Goal: Task Accomplishment & Management: Manage account settings

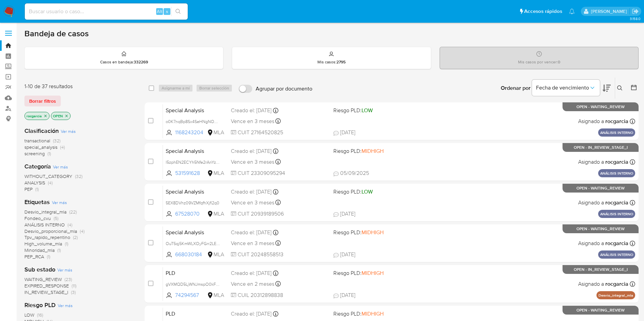
click at [622, 86] on icon at bounding box center [619, 88] width 5 height 5
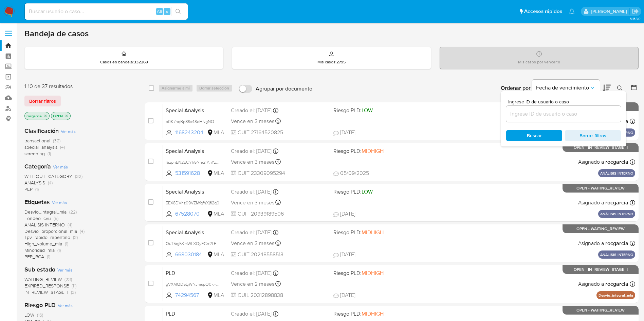
click at [583, 114] on input at bounding box center [563, 114] width 115 height 9
type input "700301811"
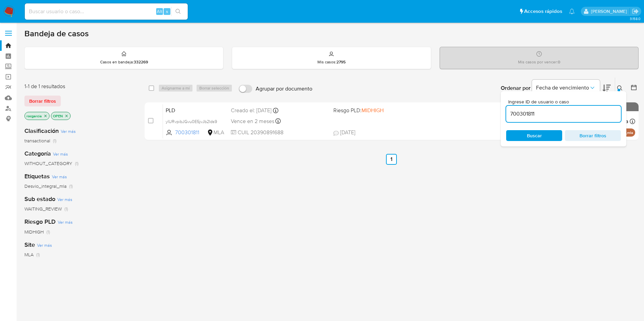
click at [622, 87] on icon at bounding box center [619, 88] width 5 height 5
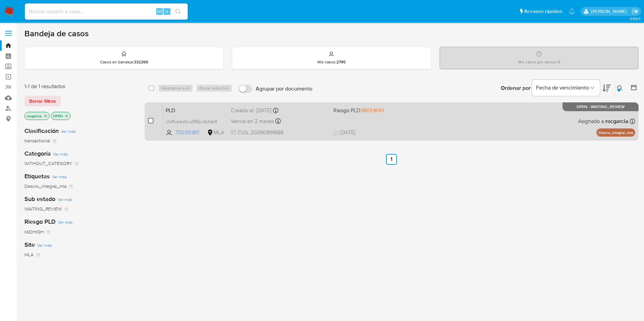
click at [151, 119] on input "checkbox" at bounding box center [150, 120] width 5 height 5
checkbox input "true"
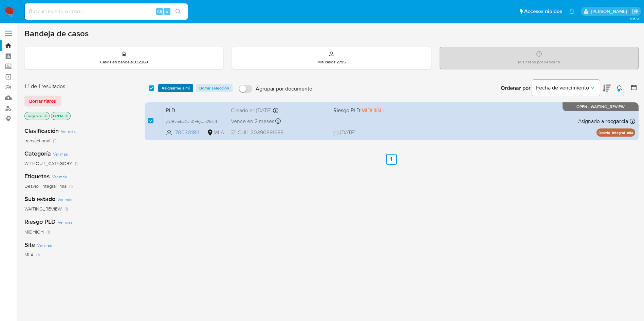
click at [179, 88] on span "Asignarme a mí" at bounding box center [176, 88] width 28 height 7
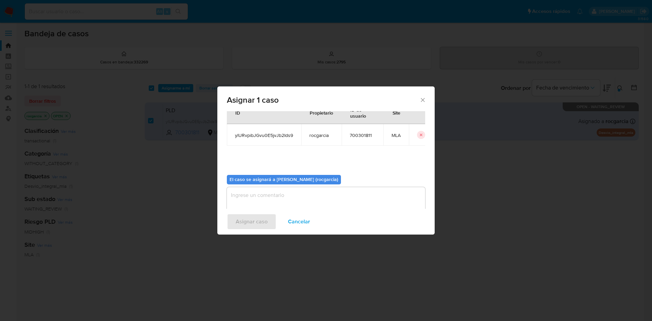
scroll to position [35, 0]
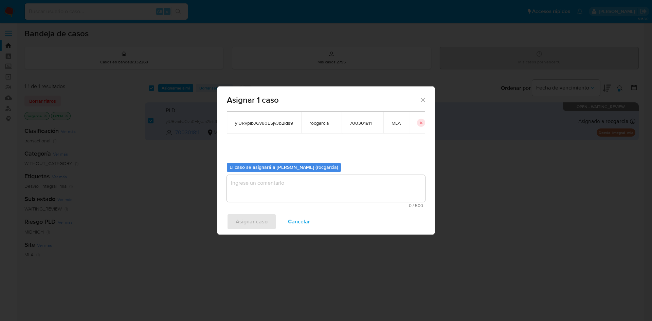
click at [266, 187] on textarea "assign-modal" at bounding box center [326, 188] width 198 height 27
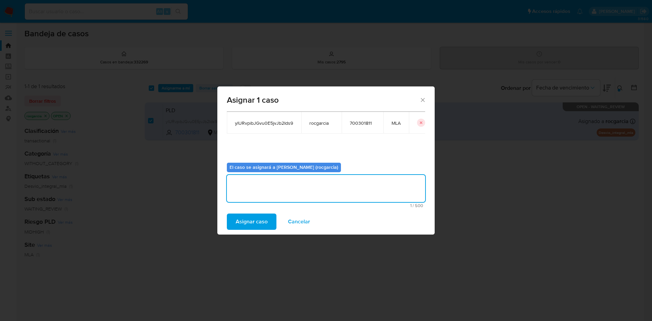
click at [259, 225] on span "Asignar caso" at bounding box center [252, 222] width 32 height 15
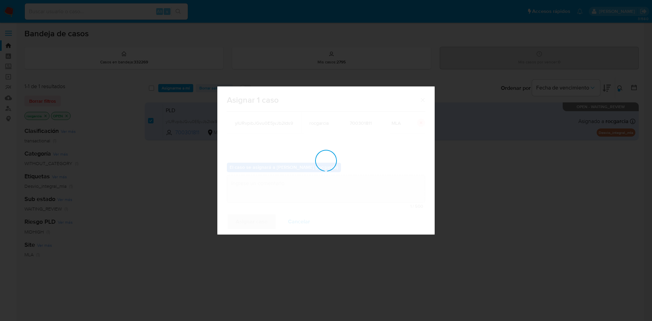
checkbox input "false"
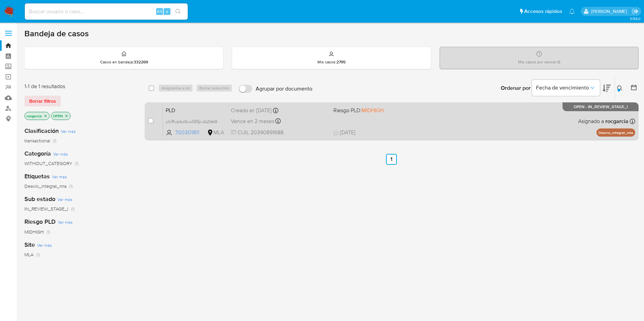
click at [328, 120] on div "Vence en 2 meses Vence el 29/10/2025 12:39:09" at bounding box center [279, 121] width 97 height 9
click at [151, 121] on input "checkbox" at bounding box center [150, 120] width 5 height 5
checkbox input "true"
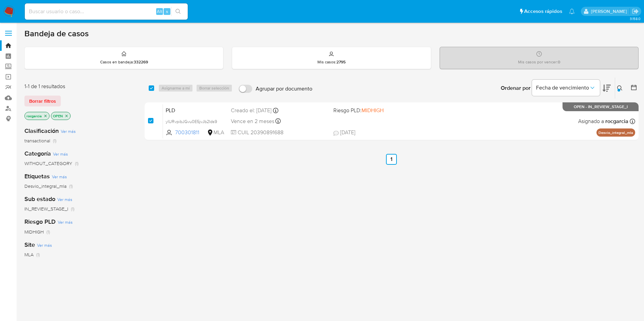
checkbox input "true"
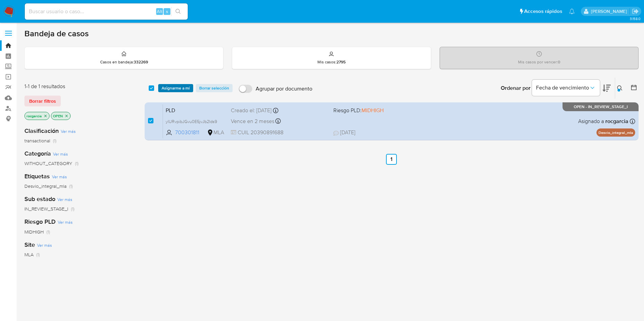
click at [175, 86] on span "Asignarme a mí" at bounding box center [176, 88] width 28 height 7
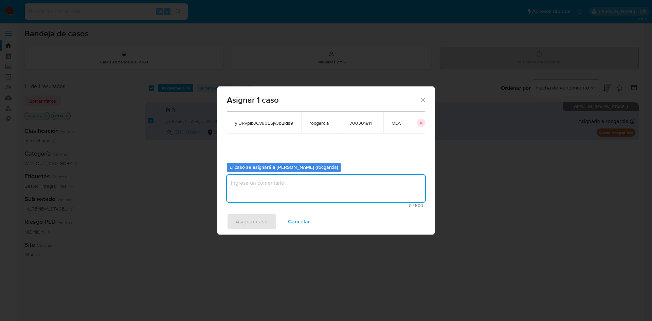
click at [264, 186] on textarea "assign-modal" at bounding box center [326, 188] width 198 height 27
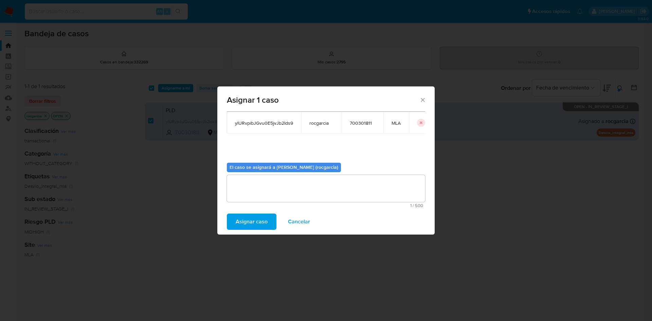
click at [262, 227] on span "Asignar caso" at bounding box center [252, 222] width 32 height 15
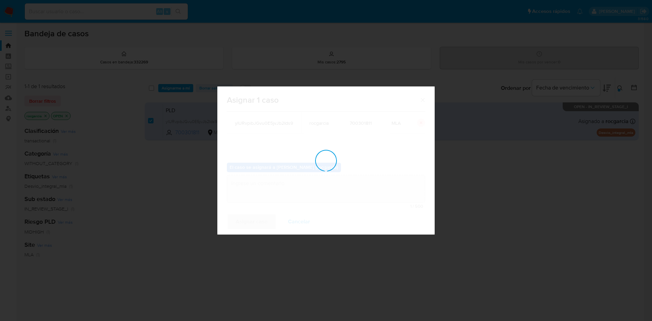
checkbox input "false"
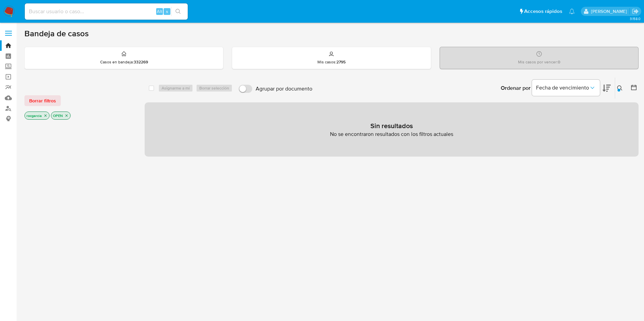
click at [621, 88] on icon at bounding box center [619, 88] width 5 height 5
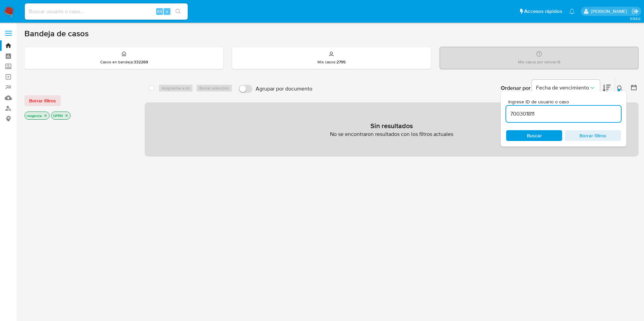
click at [530, 114] on input "700301811" at bounding box center [563, 114] width 115 height 9
type input "74294567"
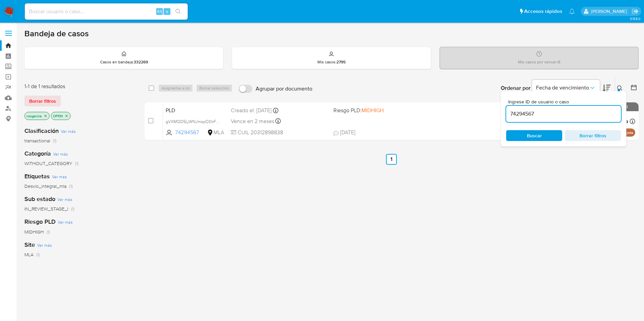
click at [618, 87] on icon at bounding box center [619, 88] width 5 height 5
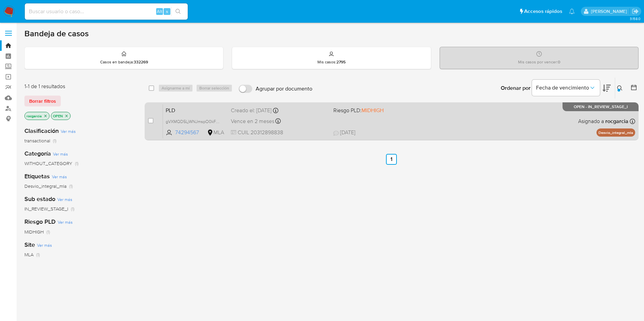
drag, startPoint x: 421, startPoint y: 126, endPoint x: 420, endPoint y: 129, distance: 3.9
click at [420, 129] on div "PLD gVXMQD5LjWNJmspO0kFRwvIl 74294567 MLA Riesgo PLD: MIDHIGH Creado el: 12/08/…" at bounding box center [399, 121] width 472 height 34
click at [152, 123] on input "checkbox" at bounding box center [150, 120] width 5 height 5
checkbox input "true"
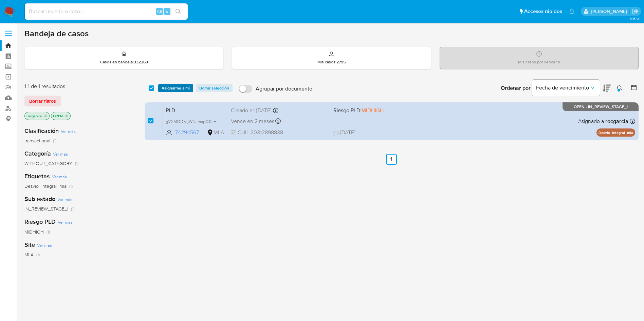
drag, startPoint x: 174, startPoint y: 94, endPoint x: 177, endPoint y: 90, distance: 4.7
click at [174, 93] on div "select-all-cases-checkbox Asignarme a mí Borrar selección Agrupar por documento…" at bounding box center [392, 88] width 494 height 21
click at [178, 88] on span "Asignarme a mí" at bounding box center [176, 88] width 28 height 7
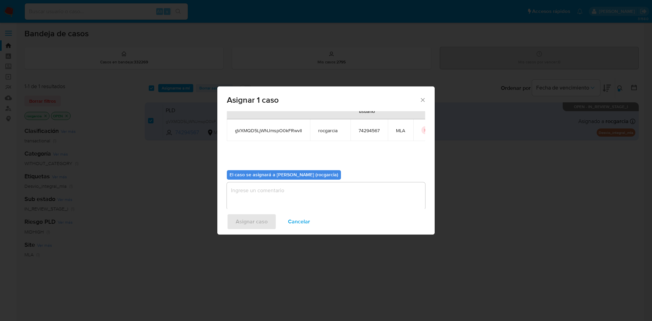
scroll to position [35, 0]
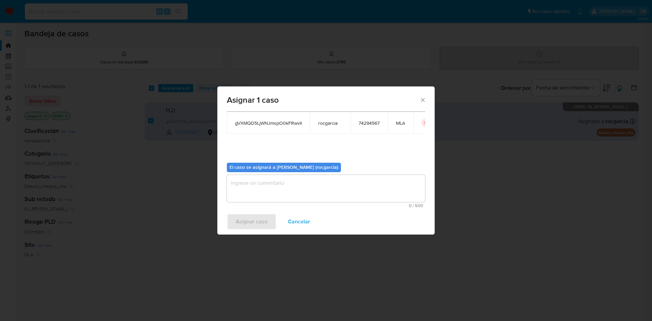
click at [263, 191] on textarea "assign-modal" at bounding box center [326, 188] width 198 height 27
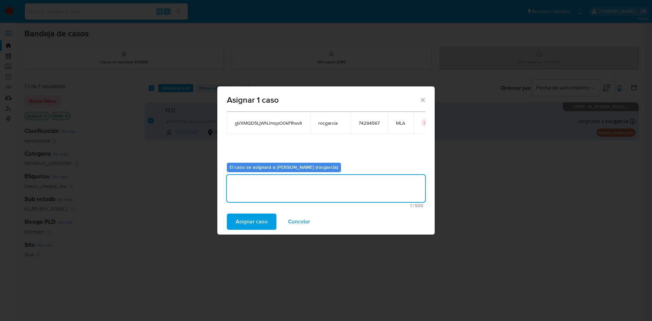
click at [244, 228] on span "Asignar caso" at bounding box center [252, 222] width 32 height 15
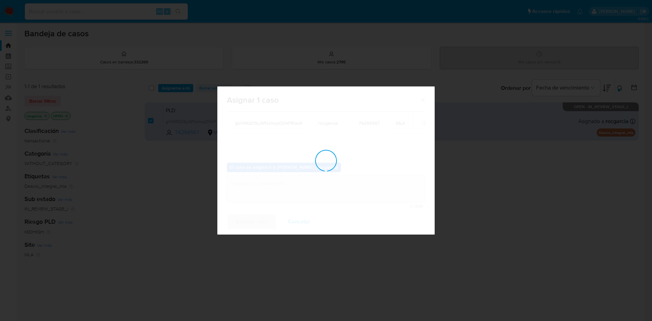
checkbox input "false"
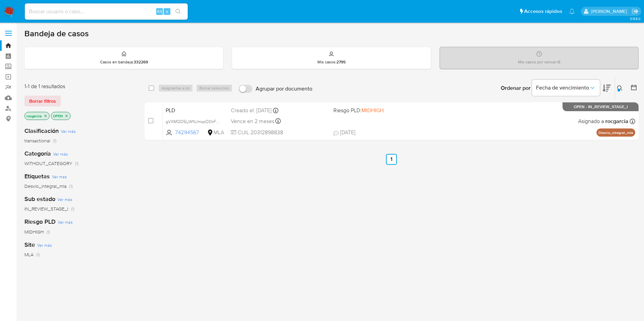
click at [618, 86] on icon at bounding box center [619, 88] width 5 height 5
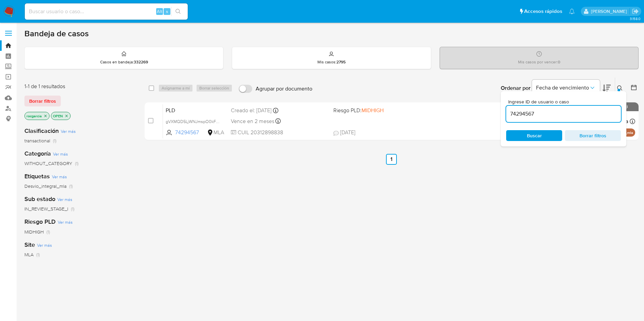
click at [539, 115] on input "74294567" at bounding box center [563, 114] width 115 height 9
click at [534, 111] on input "74294567173782150" at bounding box center [563, 114] width 115 height 9
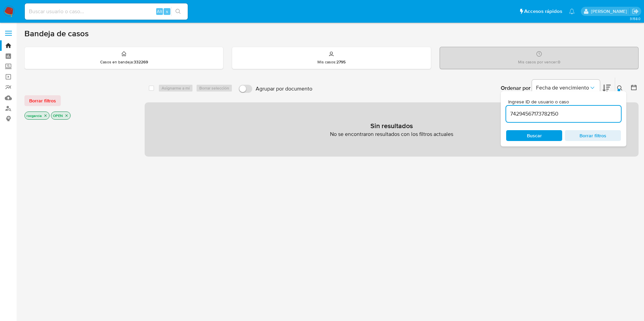
click at [555, 113] on input "74294567173782150" at bounding box center [563, 114] width 115 height 9
paste input
type input "173782150"
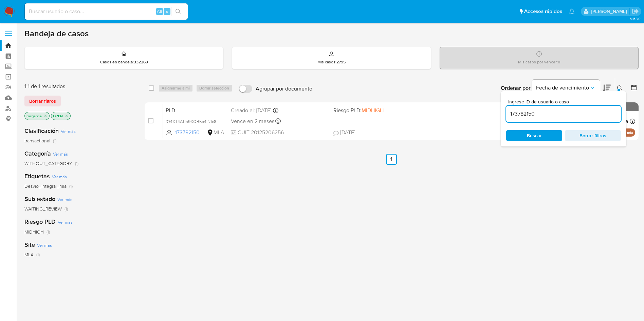
click at [623, 84] on button at bounding box center [620, 88] width 11 height 8
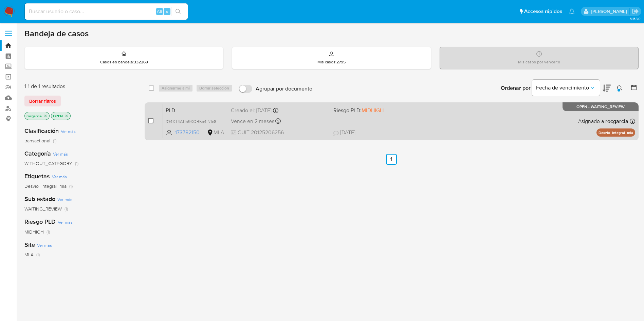
click at [153, 121] on input "checkbox" at bounding box center [150, 120] width 5 height 5
checkbox input "true"
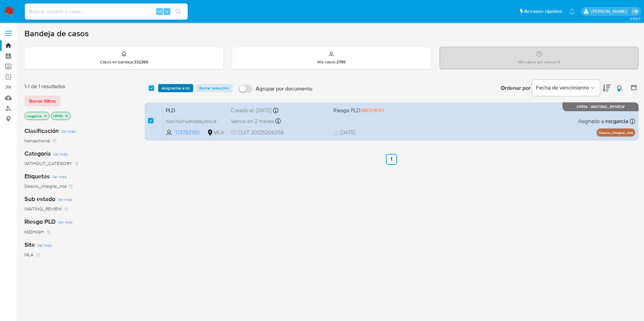
click at [172, 87] on span "Asignarme a mí" at bounding box center [176, 88] width 28 height 7
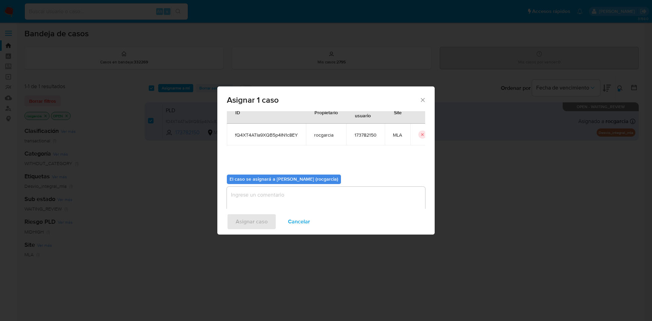
scroll to position [35, 0]
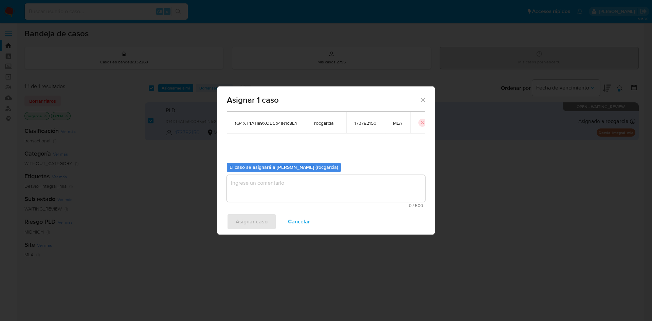
click at [242, 188] on textarea "assign-modal" at bounding box center [326, 188] width 198 height 27
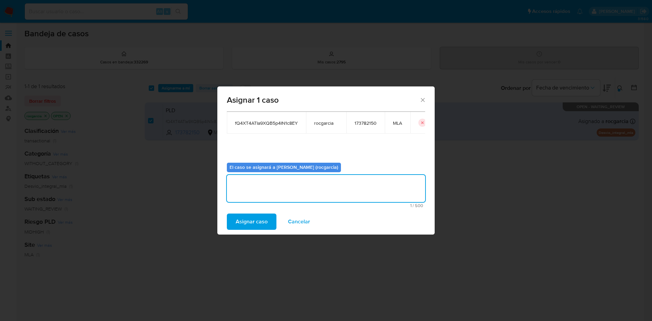
click at [247, 224] on span "Asignar caso" at bounding box center [252, 222] width 32 height 15
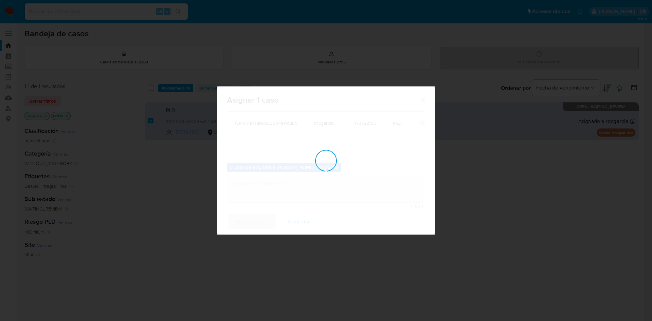
checkbox input "false"
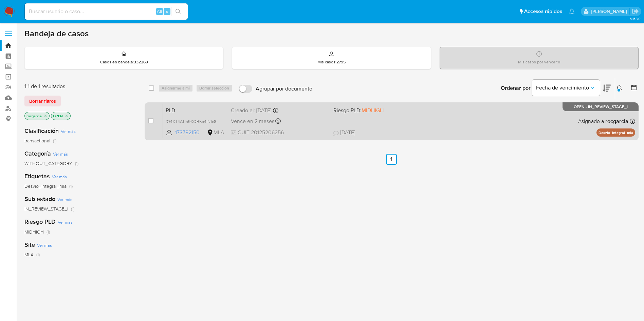
click at [444, 116] on div "PLD fQ4XT4ATIa9XQB5p4IN1c8EY 173782150 MLA Riesgo PLD: MIDHIGH Creado el: 12/08…" at bounding box center [399, 121] width 472 height 34
click at [149, 118] on input "checkbox" at bounding box center [150, 120] width 5 height 5
checkbox input "true"
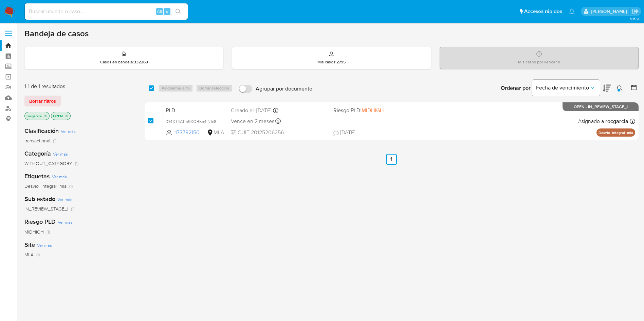
checkbox input "true"
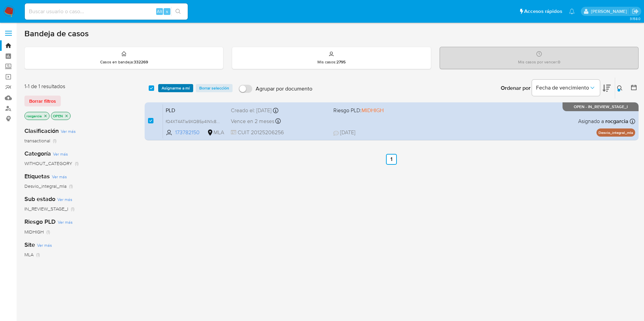
click at [176, 86] on span "Asignarme a mí" at bounding box center [176, 88] width 28 height 7
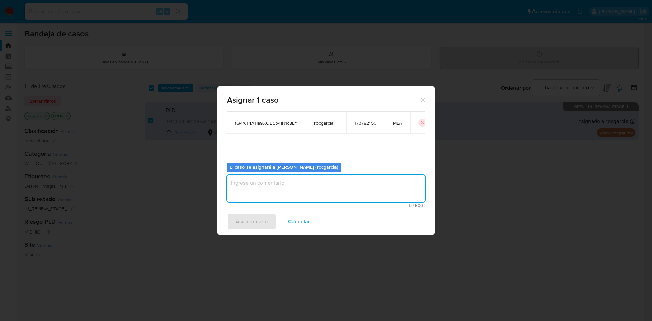
click at [269, 190] on textarea "assign-modal" at bounding box center [326, 188] width 198 height 27
click at [265, 222] on div "Asignar caso Cancelar" at bounding box center [325, 222] width 217 height 26
drag, startPoint x: 244, startPoint y: 199, endPoint x: 244, endPoint y: 195, distance: 4.1
click at [244, 198] on textarea "assign-modal" at bounding box center [326, 188] width 198 height 27
click at [239, 221] on span "Asignar caso" at bounding box center [252, 222] width 32 height 15
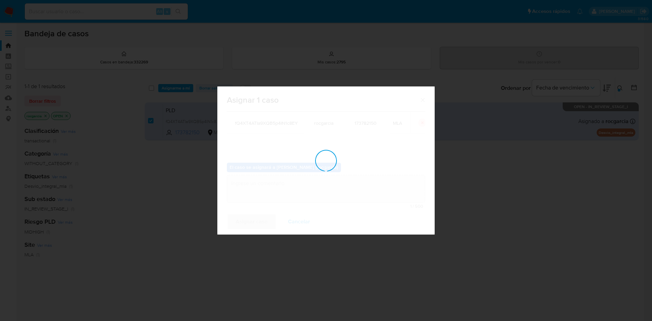
checkbox input "false"
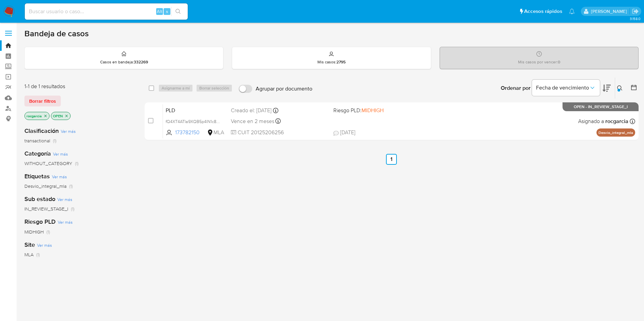
click at [619, 90] on div at bounding box center [619, 90] width 3 height 3
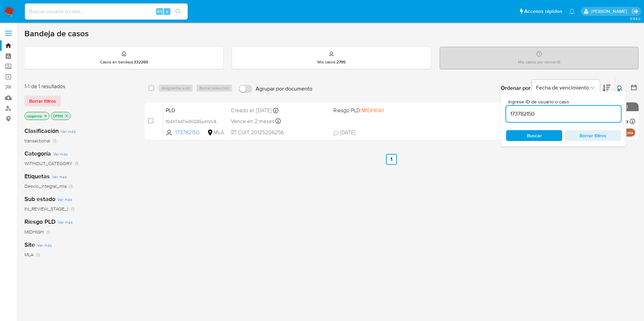
click at [517, 117] on input "173782150" at bounding box center [563, 114] width 115 height 9
type input "355120106"
click at [619, 87] on icon at bounding box center [619, 88] width 5 height 5
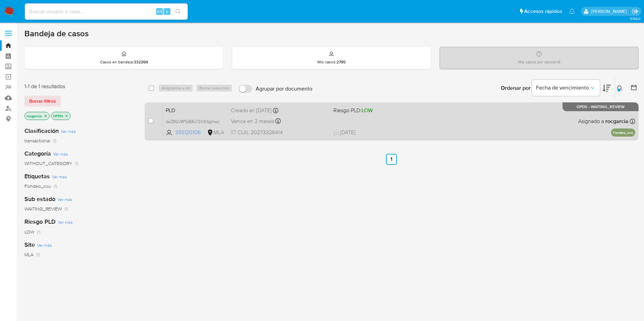
click at [149, 124] on div "case-item-checkbox" at bounding box center [150, 120] width 5 height 7
click at [151, 123] on input "checkbox" at bounding box center [150, 120] width 5 height 5
checkbox input "true"
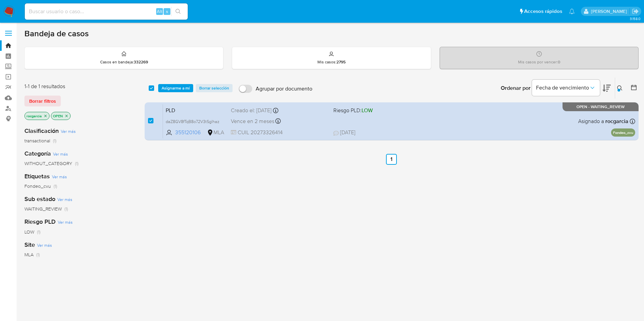
drag, startPoint x: 178, startPoint y: 87, endPoint x: 176, endPoint y: 95, distance: 8.4
click at [178, 88] on span "Asignarme a mí" at bounding box center [176, 88] width 28 height 7
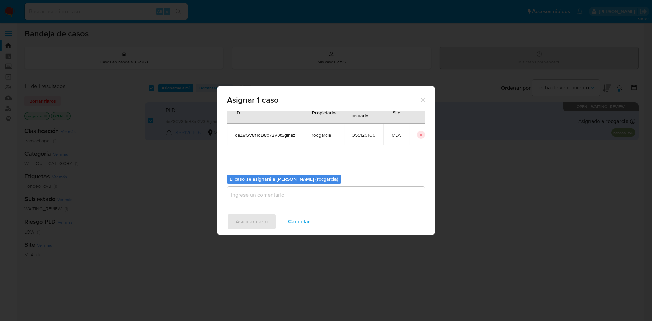
scroll to position [35, 0]
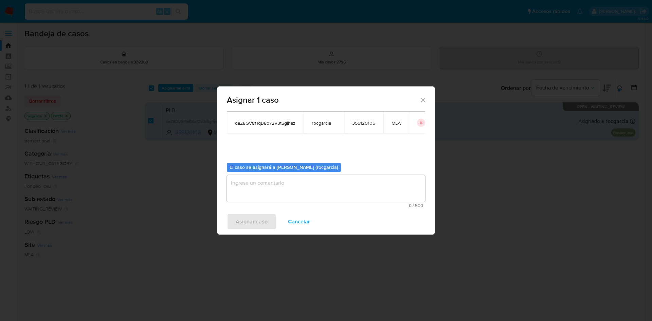
click at [288, 187] on textarea "assign-modal" at bounding box center [326, 188] width 198 height 27
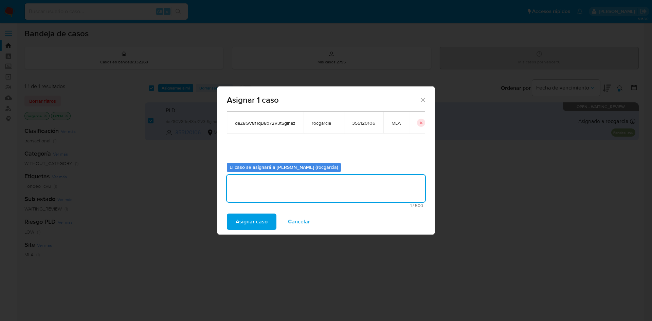
click at [261, 224] on span "Asignar caso" at bounding box center [252, 222] width 32 height 15
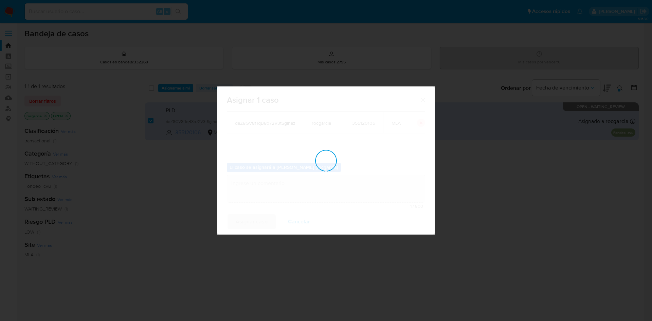
checkbox input "false"
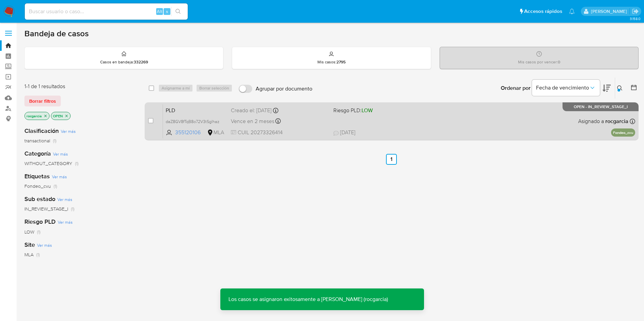
click at [441, 123] on div "PLD daZ8GV8fTqB8o72V3tSglhaz 355120106 MLA Riesgo PLD: LOW Creado el: 12/08/202…" at bounding box center [399, 121] width 472 height 34
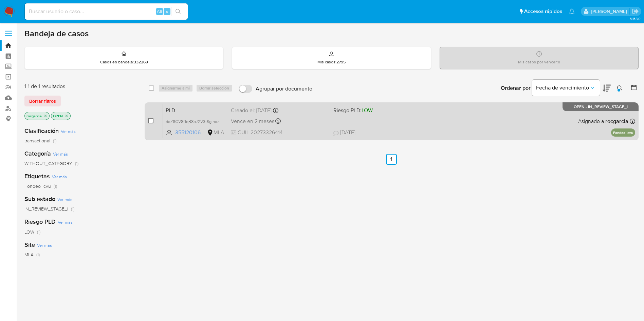
click at [149, 120] on input "checkbox" at bounding box center [150, 120] width 5 height 5
checkbox input "true"
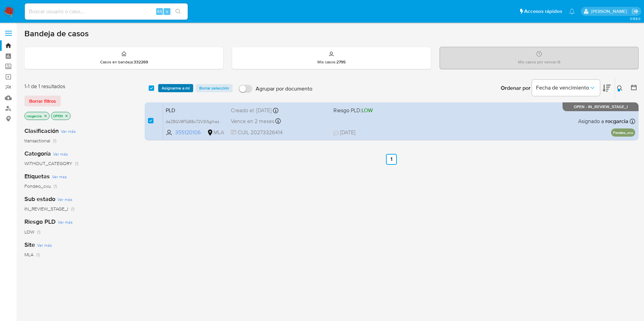
click at [176, 86] on span "Asignarme a mí" at bounding box center [176, 88] width 28 height 7
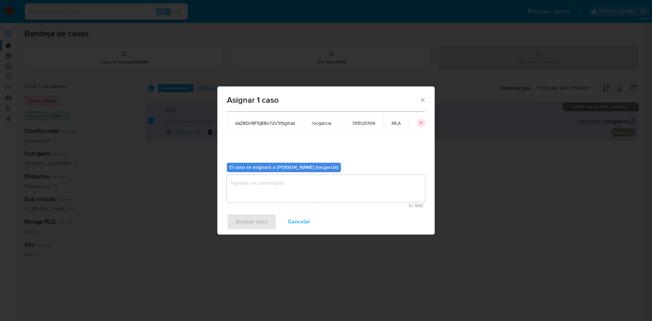
click at [269, 190] on textarea "assign-modal" at bounding box center [326, 188] width 198 height 27
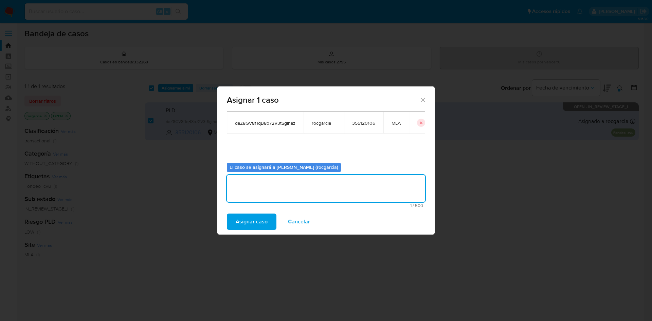
click at [249, 222] on span "Asignar caso" at bounding box center [252, 222] width 32 height 15
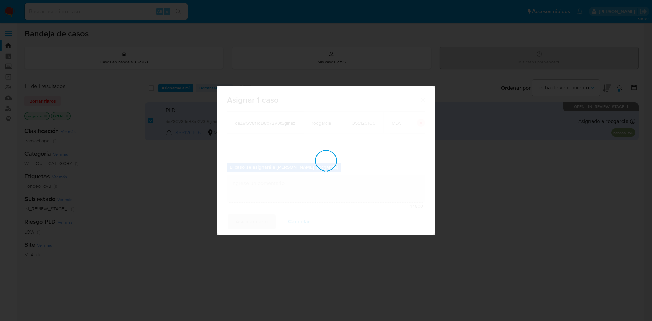
checkbox input "false"
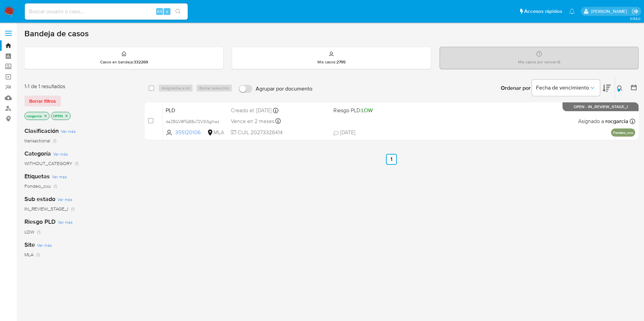
click at [619, 86] on icon at bounding box center [619, 88] width 5 height 5
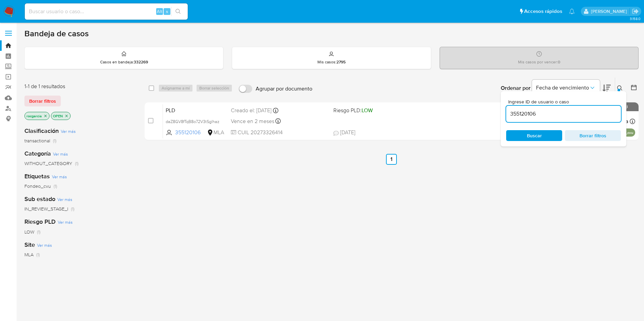
click at [536, 112] on input "355120106" at bounding box center [563, 114] width 115 height 9
type input "82212286"
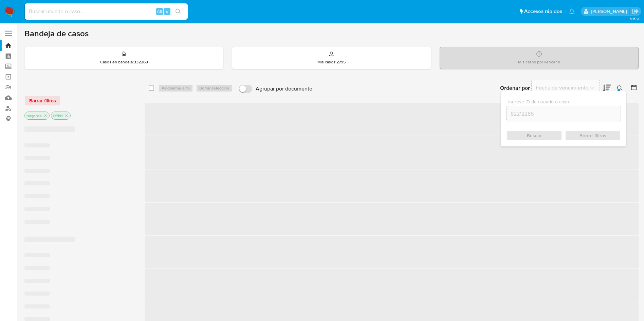
click at [621, 90] on icon at bounding box center [619, 88] width 5 height 5
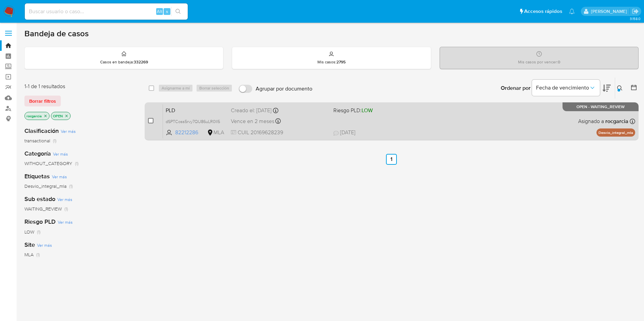
click at [153, 121] on input "checkbox" at bounding box center [150, 120] width 5 height 5
checkbox input "true"
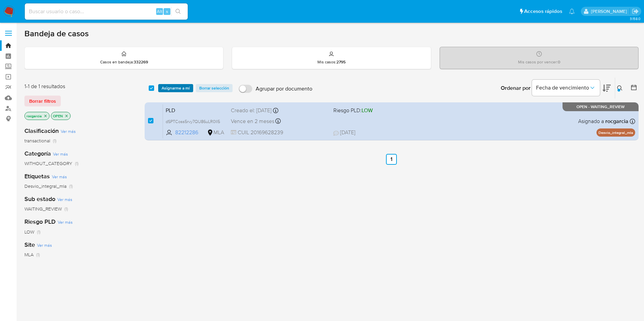
click at [185, 88] on span "Asignarme a mí" at bounding box center [176, 88] width 28 height 7
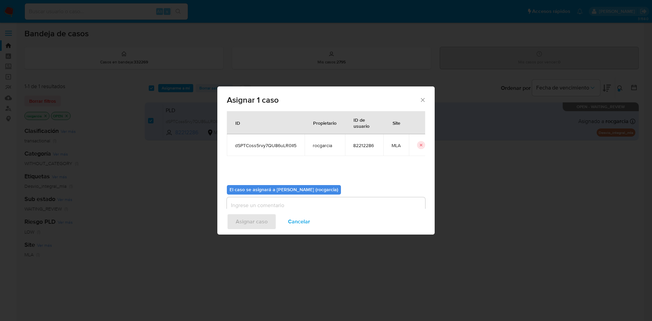
scroll to position [35, 0]
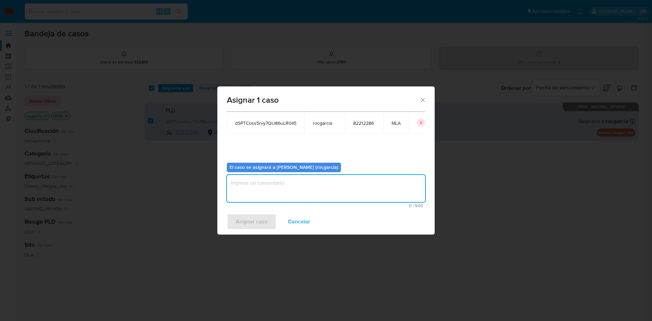
click at [252, 195] on textarea "assign-modal" at bounding box center [326, 188] width 198 height 27
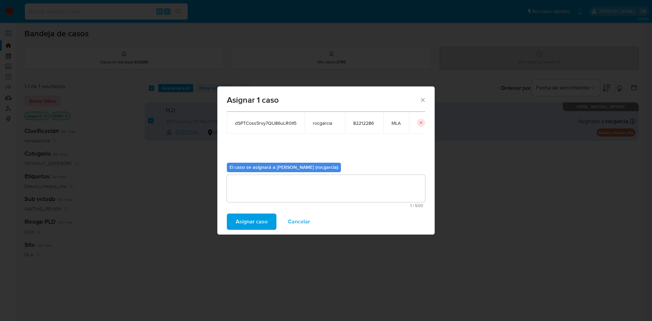
click at [241, 229] on span "Asignar caso" at bounding box center [252, 222] width 32 height 15
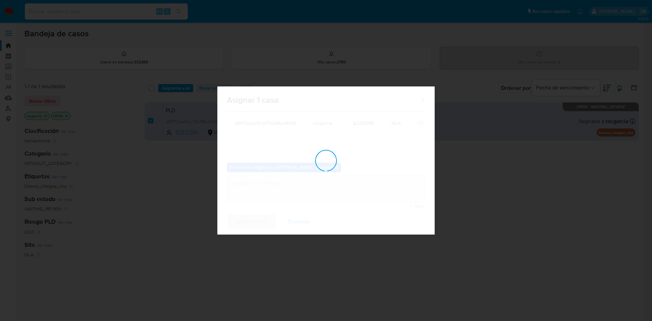
checkbox input "false"
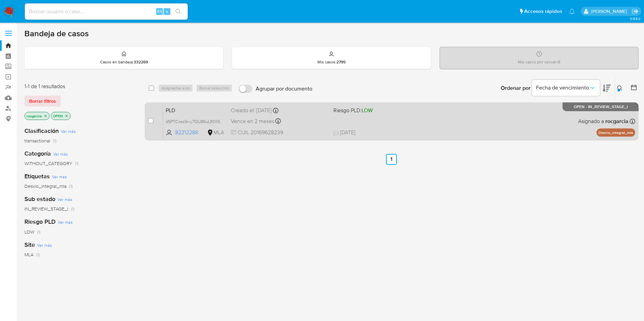
click at [430, 122] on div "PLD dSPTCoss5rvy7QU86uLR0II5 82212286 MLA Riesgo PLD: LOW Creado el: 12/08/2025…" at bounding box center [399, 121] width 472 height 34
click at [149, 121] on input "checkbox" at bounding box center [150, 120] width 5 height 5
checkbox input "true"
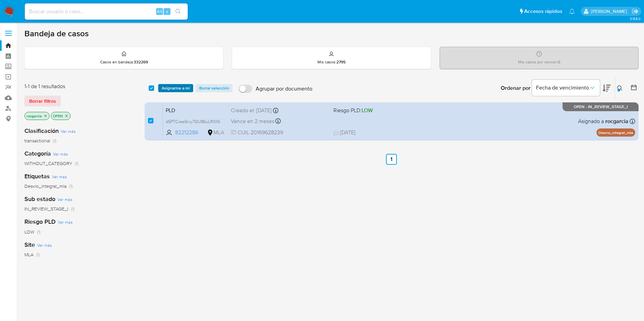
click at [172, 87] on span "Asignarme a mí" at bounding box center [176, 88] width 28 height 7
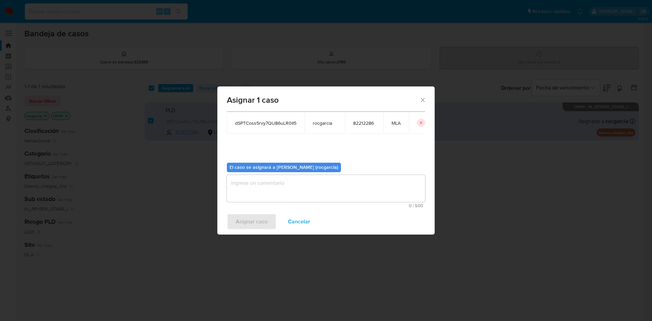
click at [363, 191] on textarea "assign-modal" at bounding box center [326, 188] width 198 height 27
click at [244, 220] on span "Asignar caso" at bounding box center [252, 222] width 32 height 15
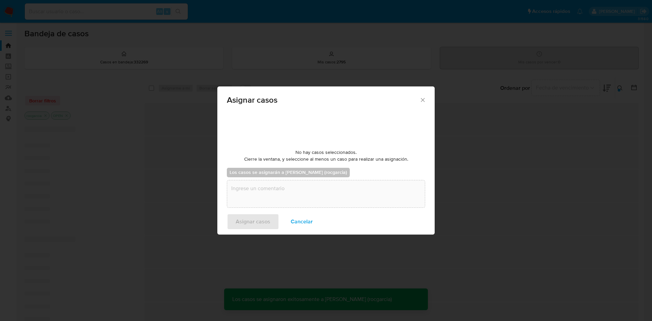
checkbox input "false"
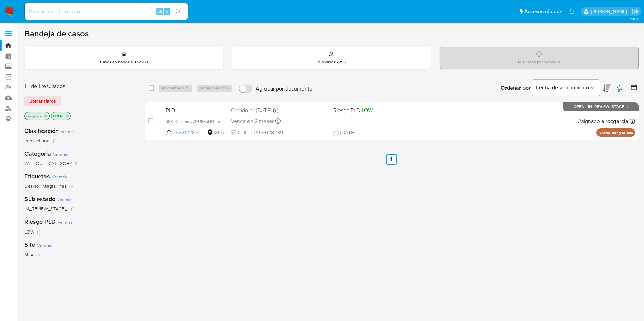
drag, startPoint x: 619, startPoint y: 84, endPoint x: 579, endPoint y: 113, distance: 48.9
click at [618, 84] on button at bounding box center [620, 88] width 11 height 8
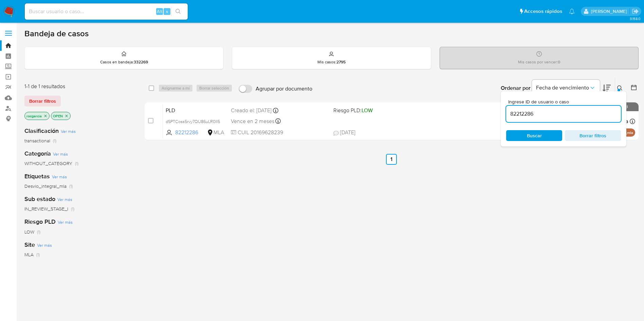
click at [566, 114] on input "82212286" at bounding box center [563, 114] width 115 height 9
type input "199825183"
click at [619, 86] on icon at bounding box center [619, 88] width 5 height 5
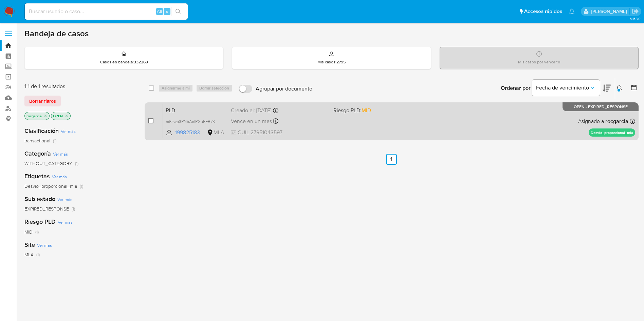
click at [150, 122] on input "checkbox" at bounding box center [150, 120] width 5 height 5
checkbox input "true"
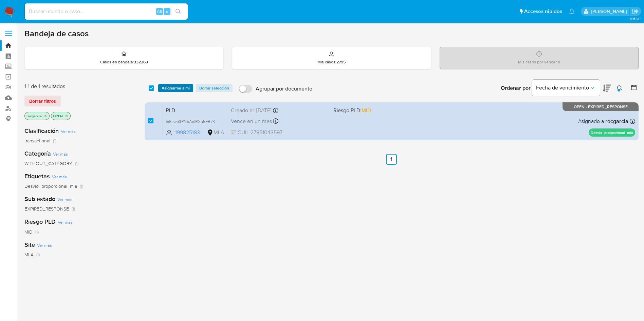
click at [179, 88] on span "Asignarme a mí" at bounding box center [176, 88] width 28 height 7
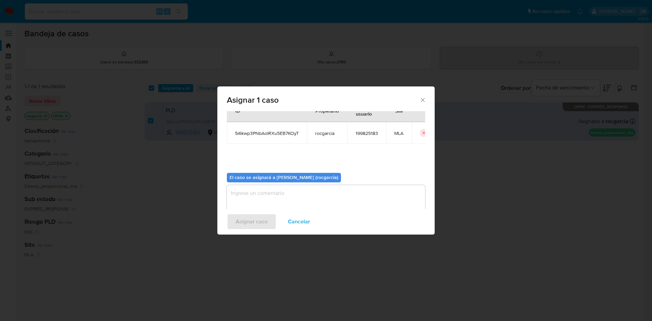
scroll to position [35, 0]
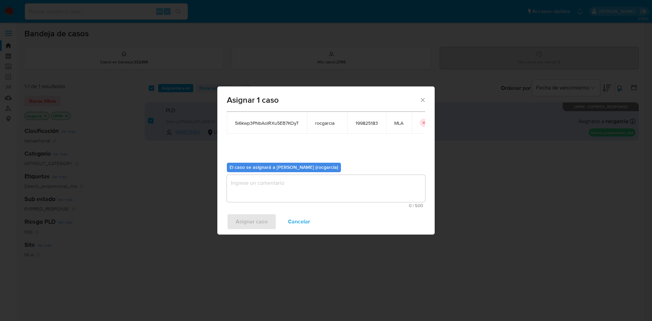
click at [278, 183] on textarea "assign-modal" at bounding box center [326, 188] width 198 height 27
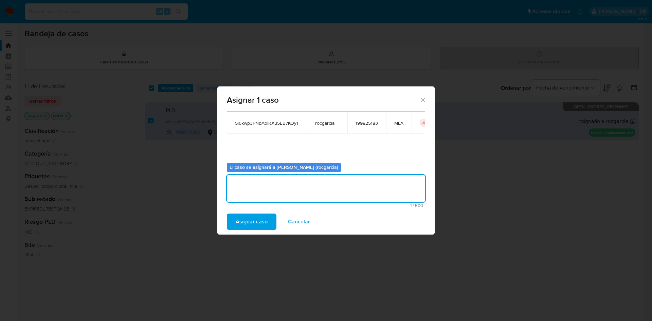
click at [262, 219] on span "Asignar caso" at bounding box center [252, 222] width 32 height 15
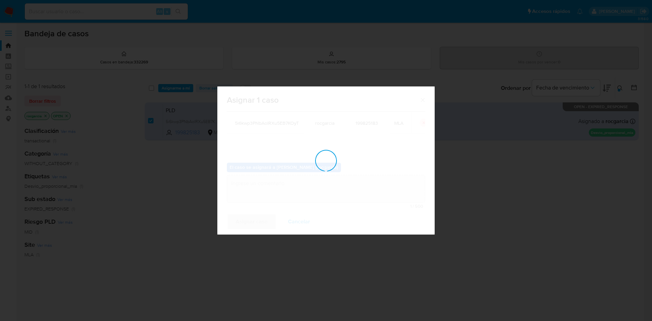
checkbox input "false"
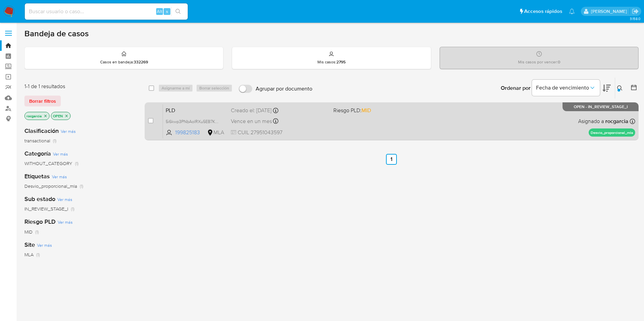
click at [329, 123] on div "PLD 5i6kwp3PNbAolRXu5EB7KOyT 199825183 MLA Riesgo PLD: MID Creado el: 12/08/202…" at bounding box center [399, 121] width 472 height 34
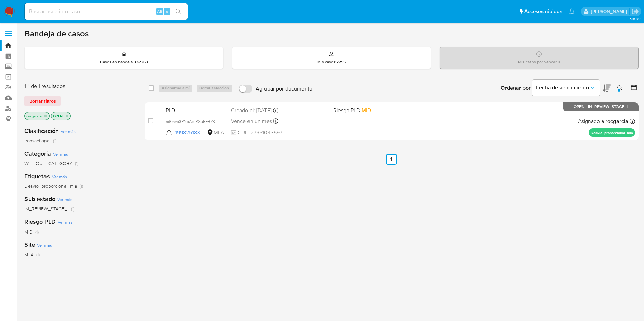
click at [621, 91] on icon at bounding box center [619, 88] width 5 height 5
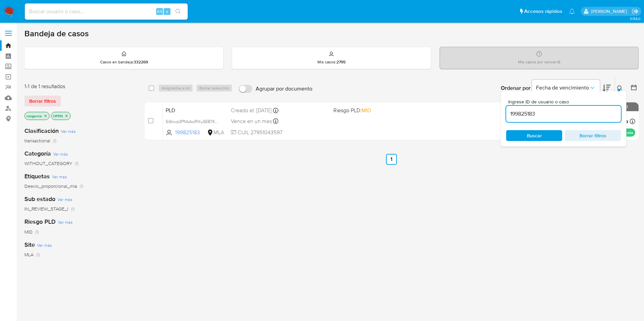
click at [566, 110] on input "199825183" at bounding box center [563, 114] width 115 height 9
type input "1789051672"
click at [624, 88] on button at bounding box center [620, 88] width 11 height 8
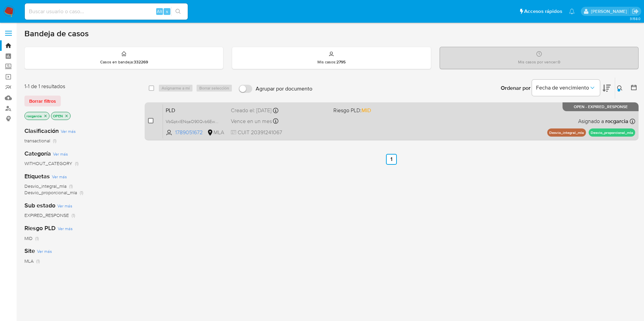
click at [151, 120] on input "checkbox" at bounding box center [150, 120] width 5 height 5
checkbox input "true"
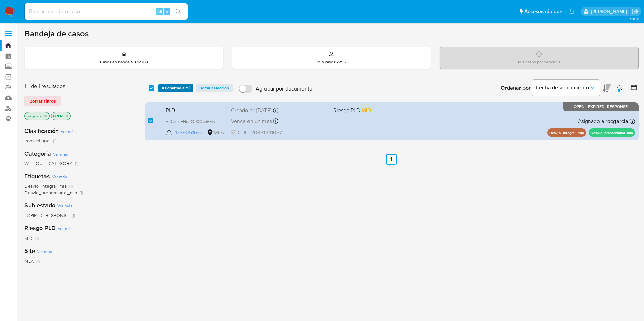
click at [167, 90] on span "Asignarme a mí" at bounding box center [176, 88] width 28 height 7
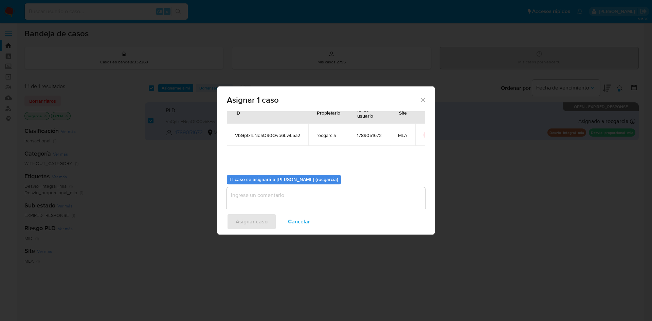
scroll to position [35, 0]
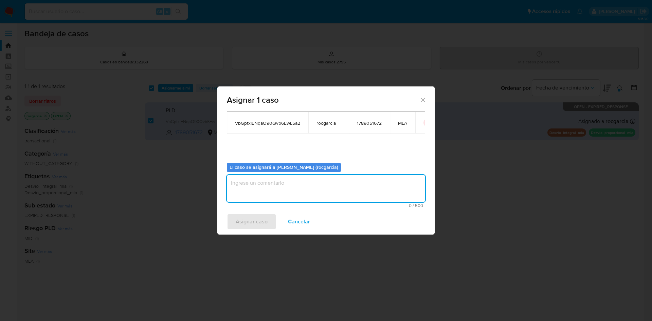
click at [240, 185] on textarea "assign-modal" at bounding box center [326, 188] width 198 height 27
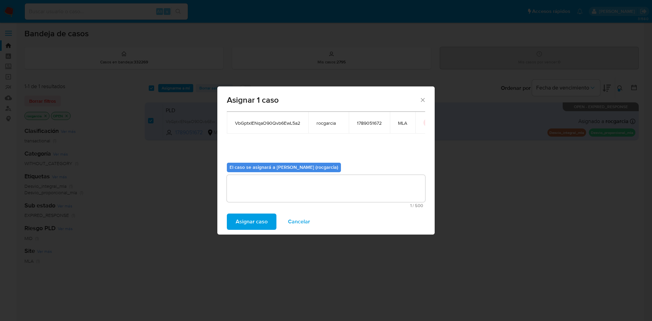
click at [248, 222] on span "Asignar caso" at bounding box center [252, 222] width 32 height 15
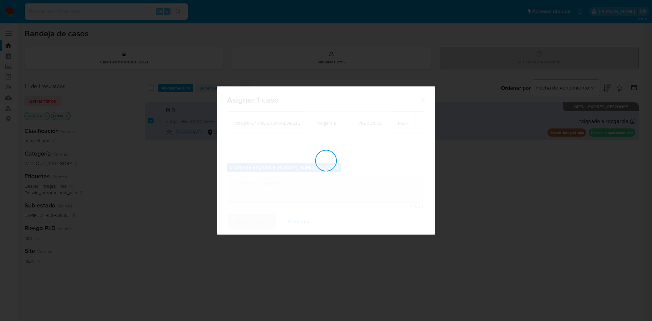
checkbox input "false"
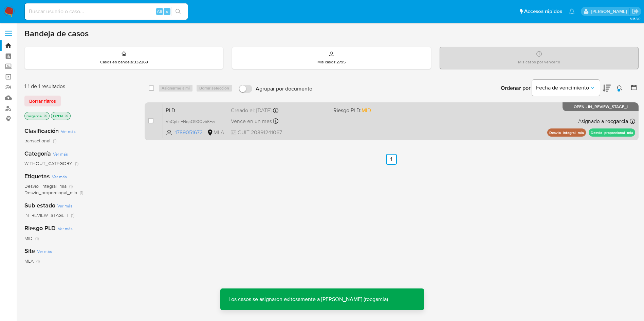
click at [350, 126] on div "PLD VbGptxIENqaO90Qvb6EwL5a2 1789051672 MLA Riesgo PLD: MID Creado el: 12/08/20…" at bounding box center [399, 121] width 472 height 34
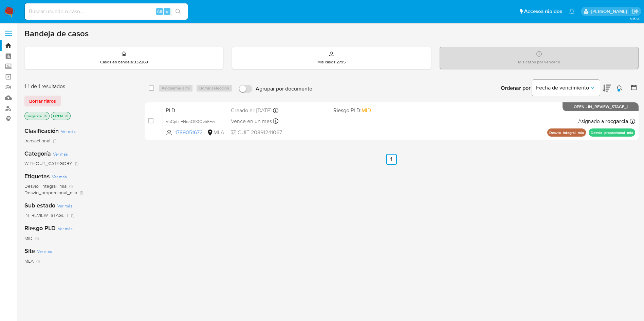
click at [618, 87] on icon at bounding box center [619, 88] width 5 height 5
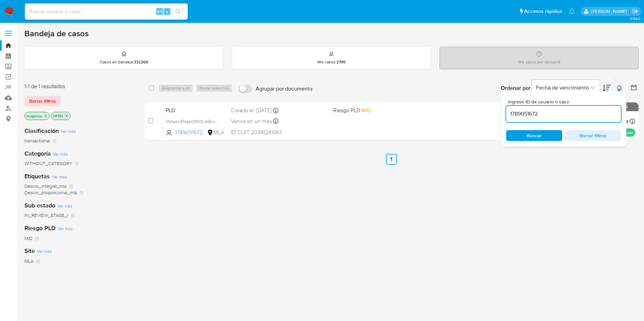
click at [552, 114] on input "1789051672" at bounding box center [563, 114] width 115 height 9
type input "2478873024"
click at [617, 88] on button at bounding box center [620, 88] width 11 height 8
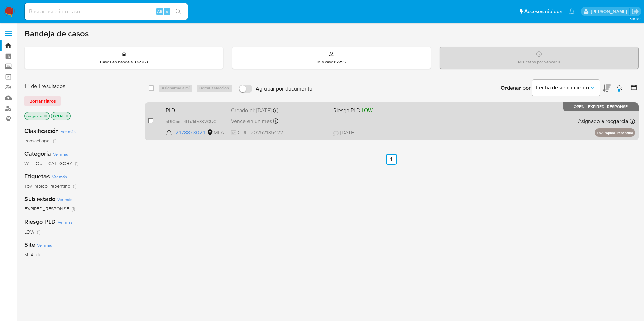
click at [153, 121] on input "checkbox" at bounding box center [150, 120] width 5 height 5
checkbox input "true"
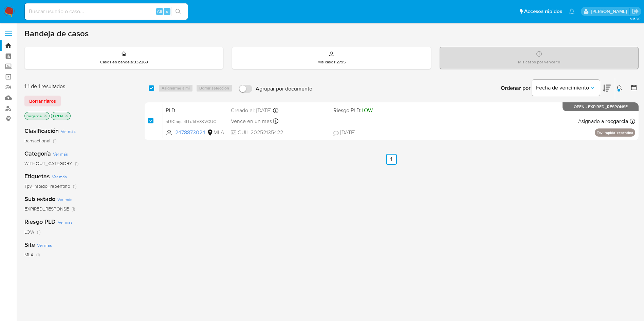
checkbox input "true"
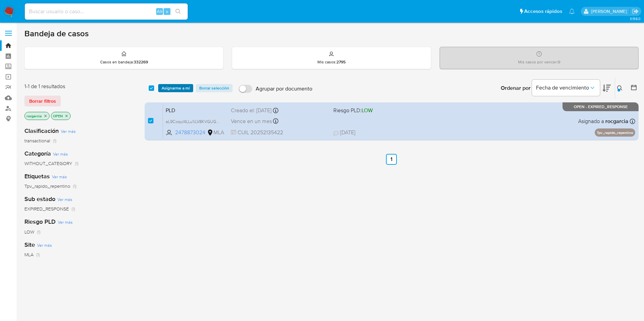
click at [172, 91] on span "Asignarme a mí" at bounding box center [176, 88] width 28 height 7
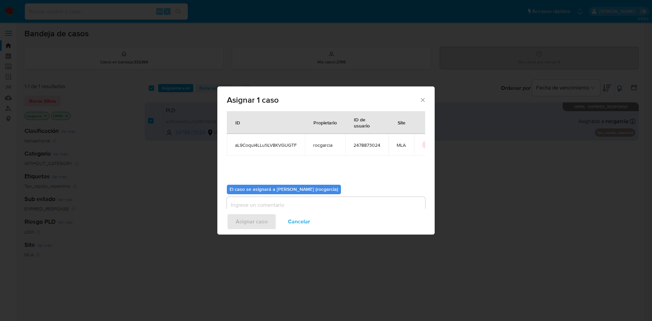
scroll to position [35, 0]
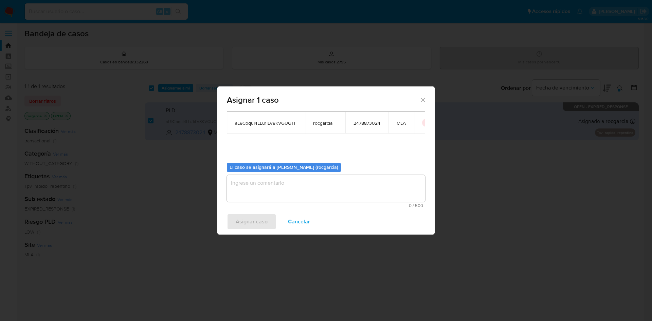
click at [285, 200] on textarea "assign-modal" at bounding box center [326, 188] width 198 height 27
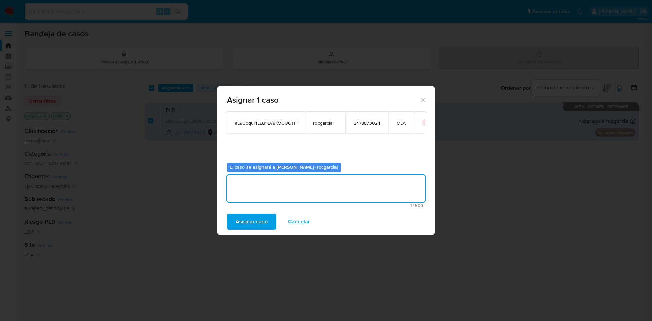
click at [264, 220] on span "Asignar caso" at bounding box center [252, 222] width 32 height 15
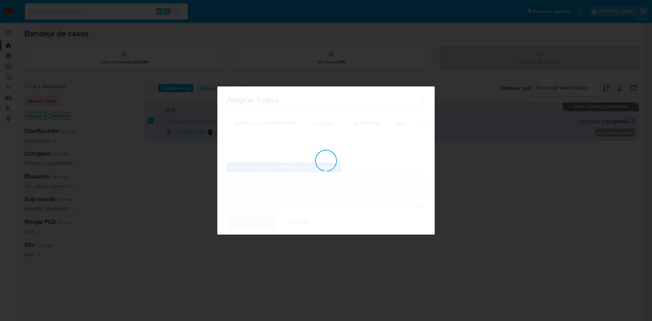
checkbox input "false"
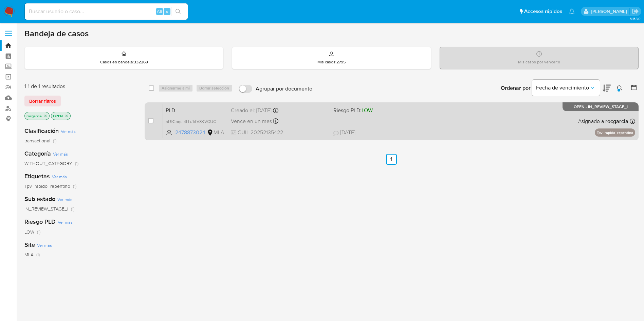
click at [470, 125] on div "PLD aL9CoquI4LLu1iLV8KVGUGTF 2478873024 MLA Riesgo PLD: LOW Creado el: 12/08/20…" at bounding box center [399, 121] width 472 height 34
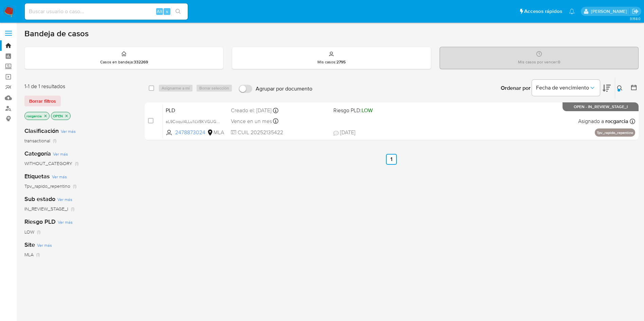
click at [622, 87] on icon at bounding box center [619, 88] width 5 height 5
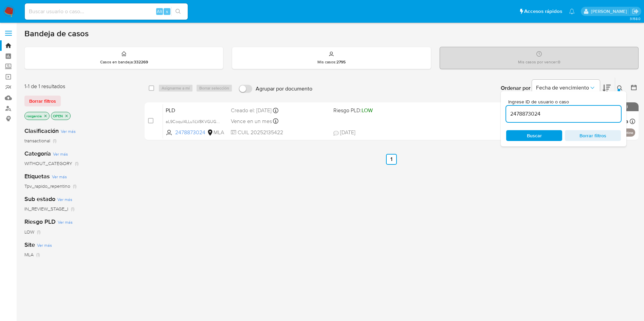
click at [557, 113] on input "2478873024" at bounding box center [563, 114] width 115 height 9
type input "2392617871"
click at [621, 88] on icon at bounding box center [619, 88] width 5 height 5
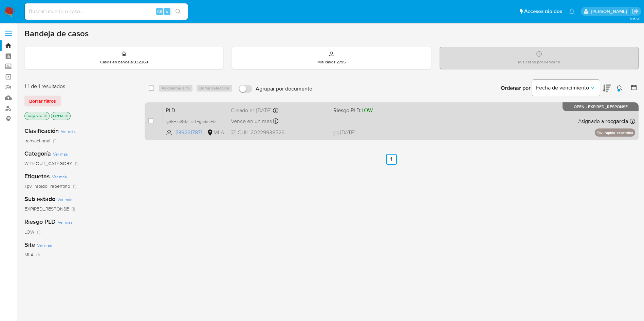
drag, startPoint x: 151, startPoint y: 122, endPoint x: 156, endPoint y: 115, distance: 8.5
click at [151, 122] on input "checkbox" at bounding box center [150, 120] width 5 height 5
checkbox input "true"
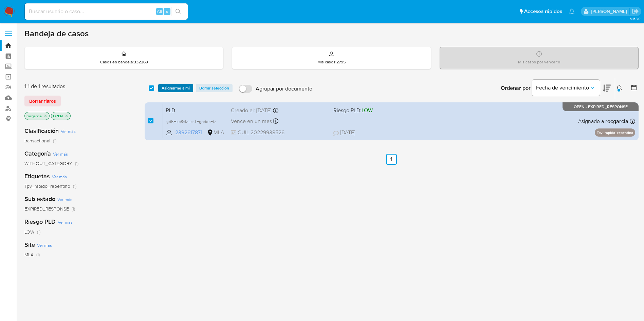
click at [173, 90] on span "Asignarme a mí" at bounding box center [176, 88] width 28 height 7
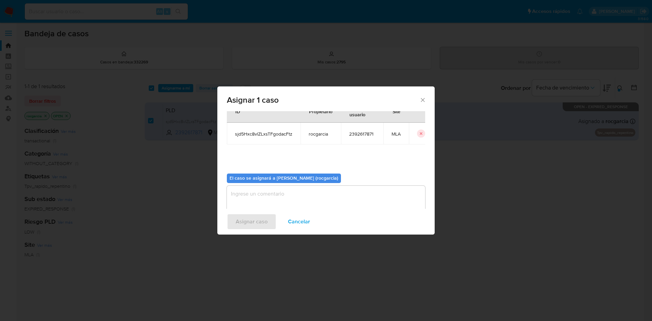
scroll to position [35, 0]
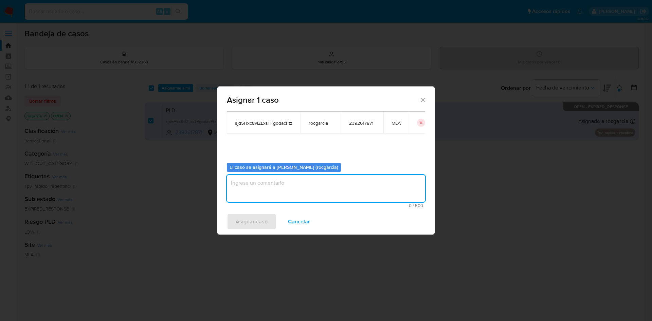
click at [272, 195] on textarea "assign-modal" at bounding box center [326, 188] width 198 height 27
click at [257, 213] on div "Asignar caso Cancelar" at bounding box center [325, 222] width 217 height 26
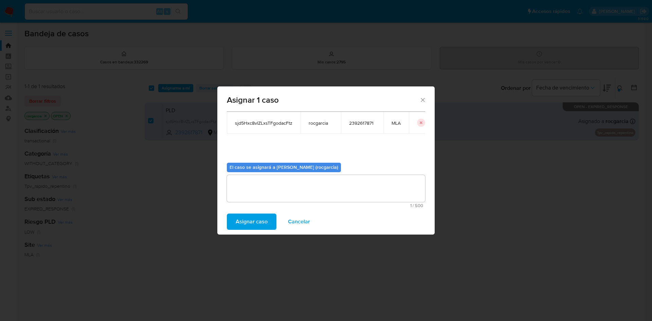
click at [258, 222] on span "Asignar caso" at bounding box center [252, 222] width 32 height 15
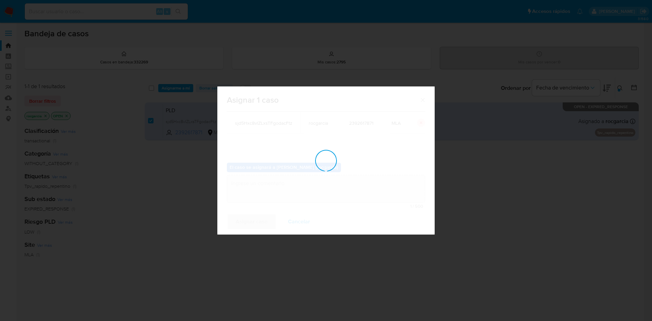
checkbox input "false"
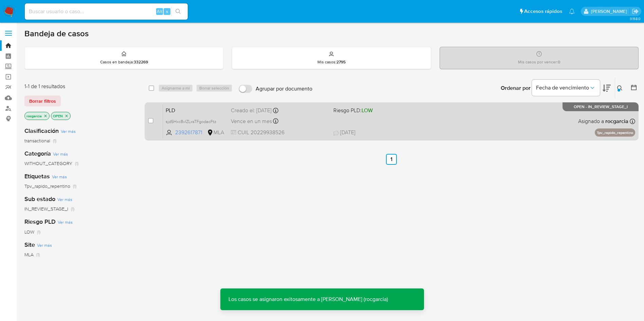
click at [341, 124] on div "PLD sjd5Hxc8vlZLxsTFgodacFtz 2392617871 MLA Riesgo PLD: LOW Creado el: 12/08/20…" at bounding box center [399, 121] width 472 height 34
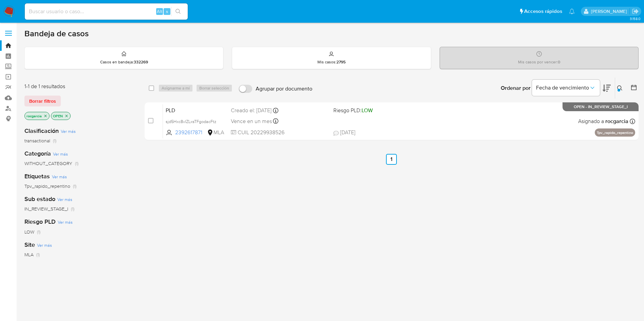
drag, startPoint x: 616, startPoint y: 87, endPoint x: 608, endPoint y: 94, distance: 10.6
click at [615, 87] on button at bounding box center [620, 88] width 11 height 8
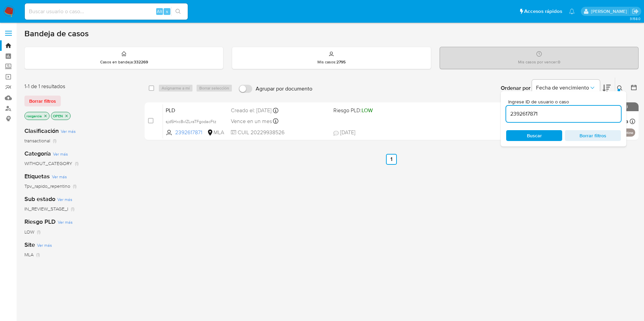
click at [569, 110] on input "2392617871" at bounding box center [563, 114] width 115 height 9
type input "302107080"
click at [618, 88] on icon at bounding box center [619, 88] width 5 height 5
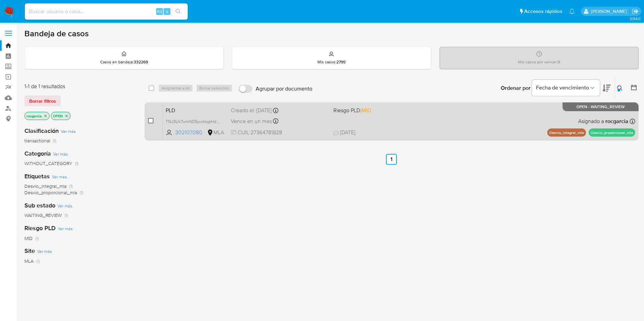
click at [151, 121] on input "checkbox" at bounding box center [150, 120] width 5 height 5
checkbox input "true"
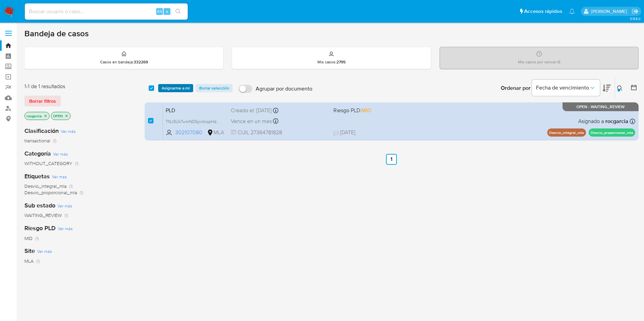
click at [170, 91] on span "Asignarme a mí" at bounding box center [176, 88] width 28 height 7
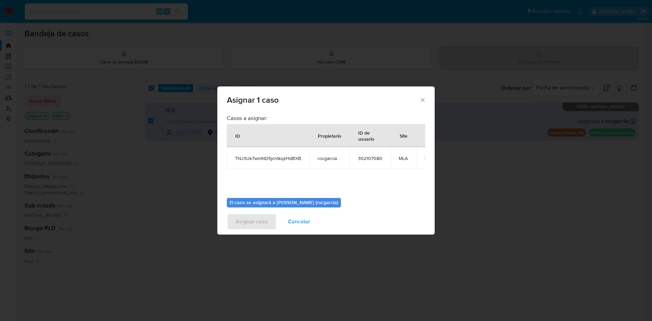
scroll to position [35, 0]
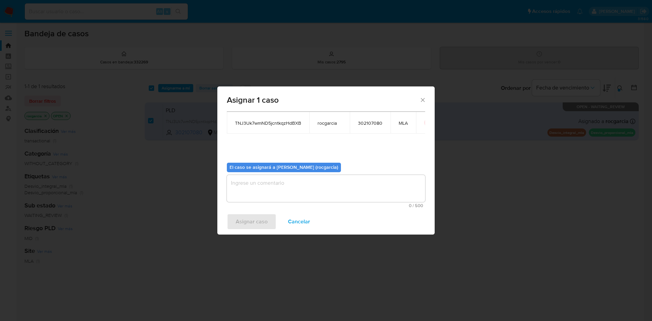
click at [249, 187] on textarea "assign-modal" at bounding box center [326, 188] width 198 height 27
click at [247, 218] on span "Asignar caso" at bounding box center [252, 222] width 32 height 15
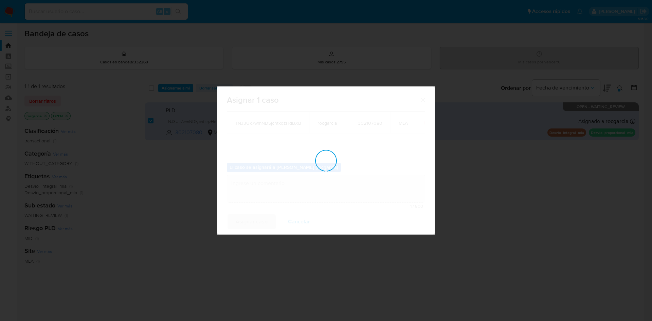
checkbox input "false"
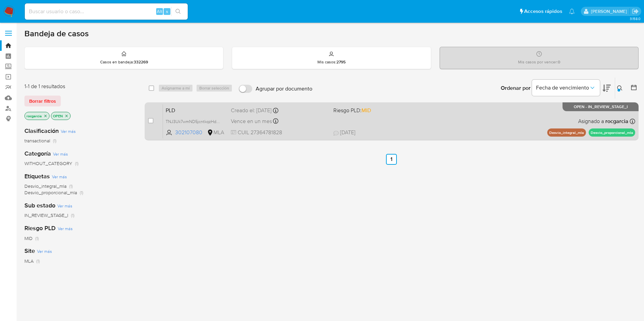
click at [404, 122] on div "PLD TNJ3Uk7wmND5jcntkqzHdBXB 302107080 MLA Riesgo PLD: MID Creado el: 12/08/202…" at bounding box center [399, 121] width 472 height 34
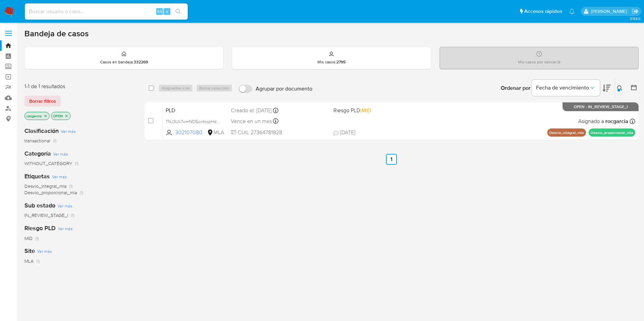
click at [619, 91] on div at bounding box center [619, 90] width 3 height 3
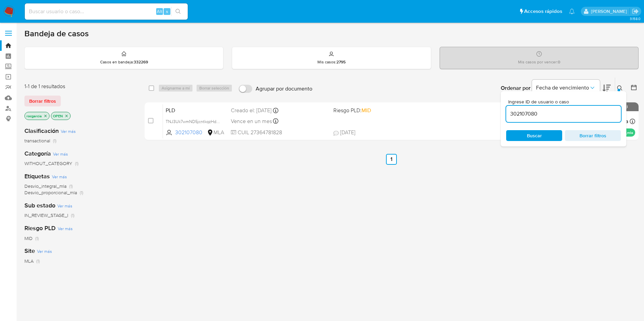
click at [545, 118] on input "302107080" at bounding box center [563, 114] width 115 height 9
type input "763769283"
click at [617, 86] on button at bounding box center [620, 88] width 11 height 8
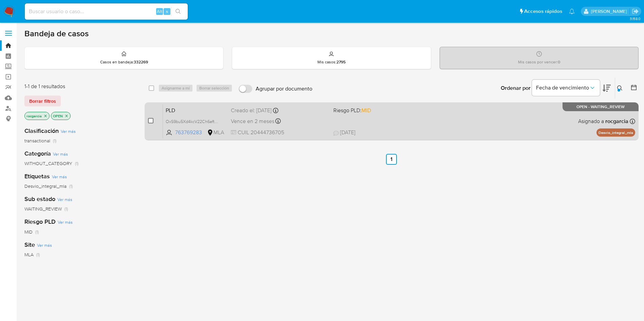
click at [151, 121] on input "checkbox" at bounding box center [150, 120] width 5 height 5
checkbox input "true"
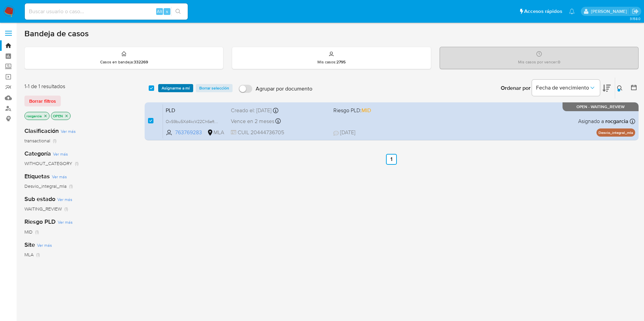
click at [177, 85] on span "Asignarme a mí" at bounding box center [176, 88] width 28 height 7
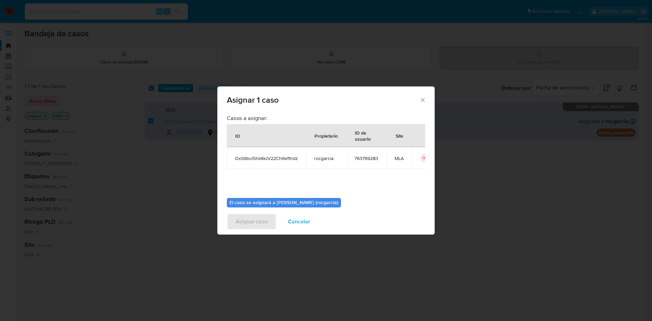
scroll to position [35, 0]
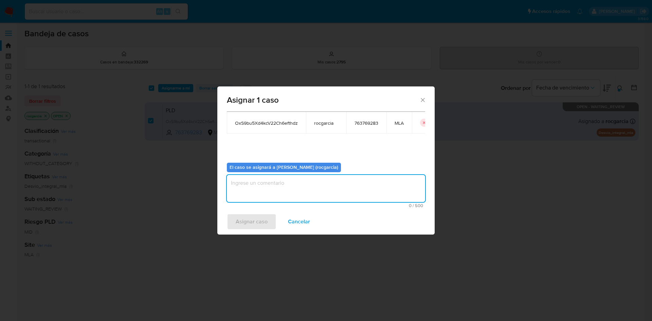
click at [301, 201] on textarea "assign-modal" at bounding box center [326, 188] width 198 height 27
click at [272, 217] on button "Asignar caso" at bounding box center [252, 222] width 50 height 16
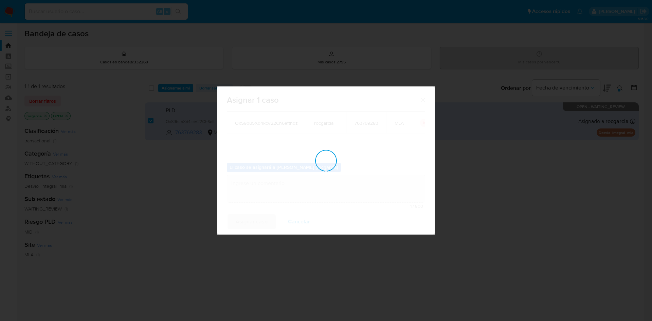
checkbox input "false"
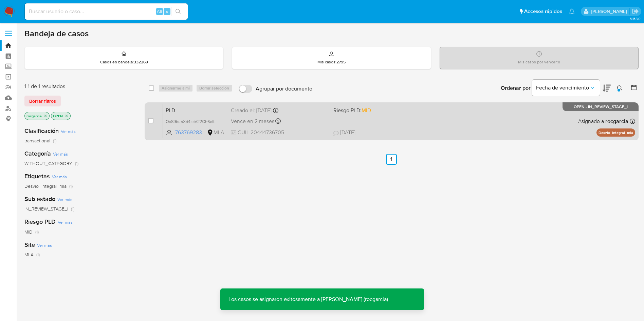
click at [420, 128] on div "PLD OxS9bu5Xd4kcV22Ch6efthdz 763769283 MLA Riesgo PLD: MID Creado el: 12/08/202…" at bounding box center [399, 121] width 472 height 34
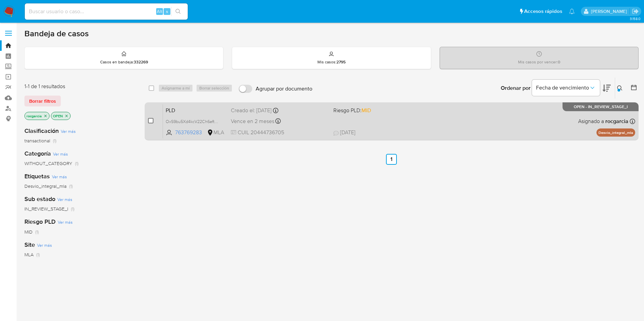
click at [151, 120] on input "checkbox" at bounding box center [150, 120] width 5 height 5
checkbox input "true"
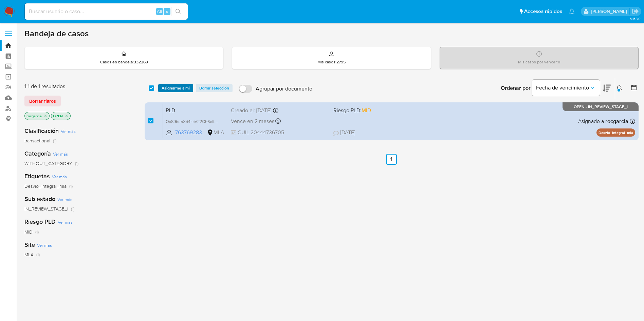
click at [178, 89] on span "Asignarme a mí" at bounding box center [176, 88] width 28 height 7
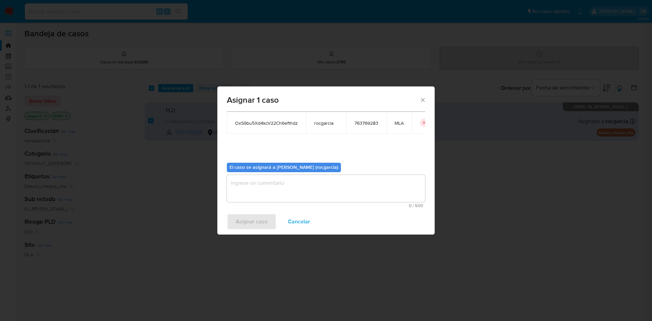
click at [242, 199] on textarea "assign-modal" at bounding box center [326, 188] width 198 height 27
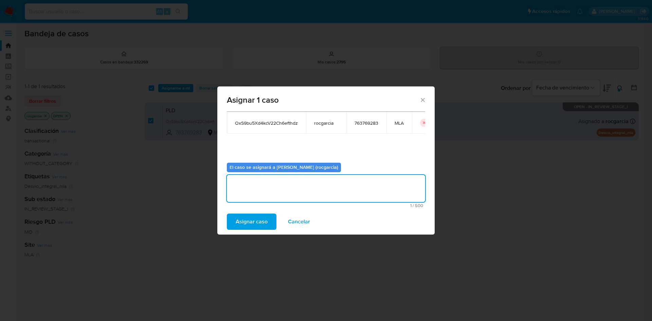
click at [245, 223] on span "Asignar caso" at bounding box center [252, 222] width 32 height 15
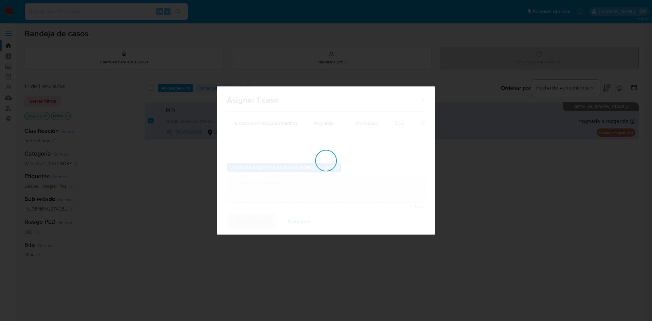
checkbox input "false"
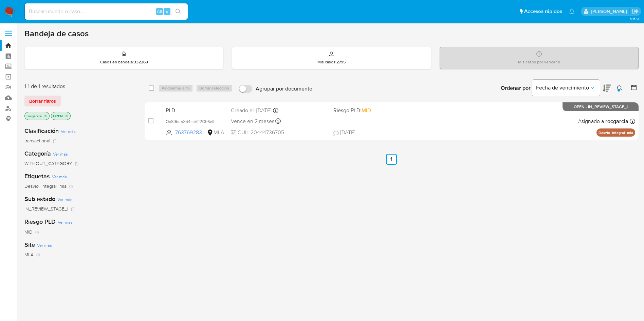
click at [617, 92] on button at bounding box center [620, 88] width 11 height 8
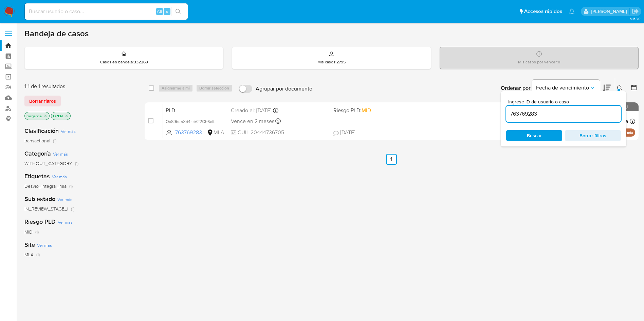
click at [538, 111] on input "763769283" at bounding box center [563, 114] width 115 height 9
type input "193486059"
click at [620, 84] on div "Ingrese ID de usuario o caso 193486059 Buscar Borrar filtros" at bounding box center [621, 88] width 12 height 21
click at [616, 90] on button at bounding box center [620, 88] width 11 height 8
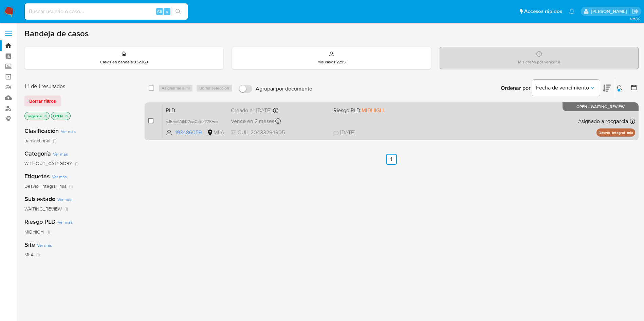
click at [150, 119] on input "checkbox" at bounding box center [150, 120] width 5 height 5
checkbox input "true"
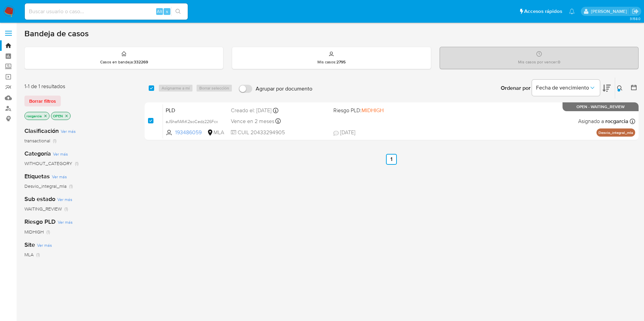
checkbox input "true"
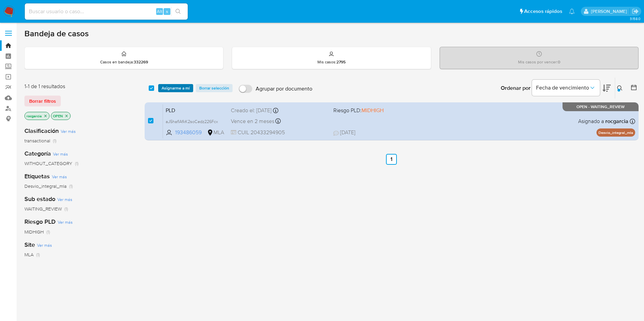
click at [178, 87] on span "Asignarme a mí" at bounding box center [176, 88] width 28 height 7
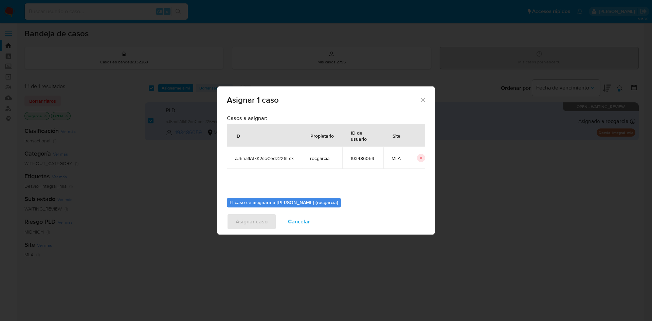
scroll to position [35, 0]
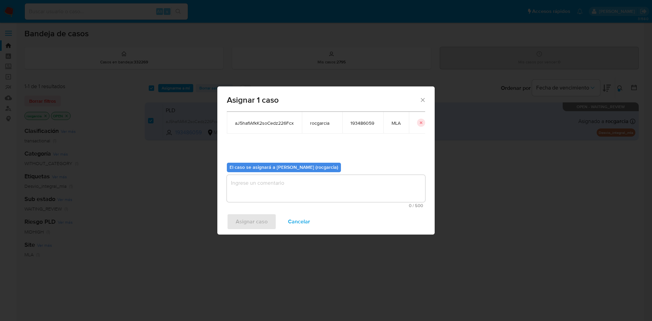
click at [267, 185] on textarea "assign-modal" at bounding box center [326, 188] width 198 height 27
click at [258, 224] on span "Asignar caso" at bounding box center [252, 222] width 32 height 15
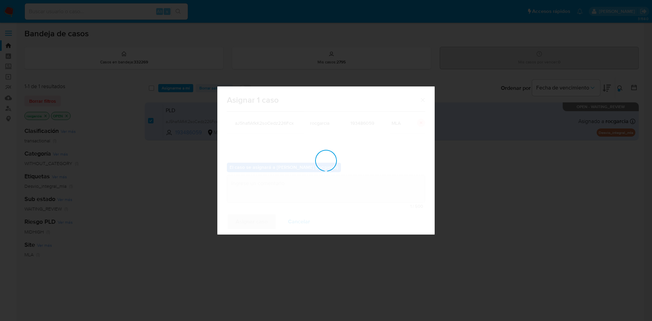
checkbox input "false"
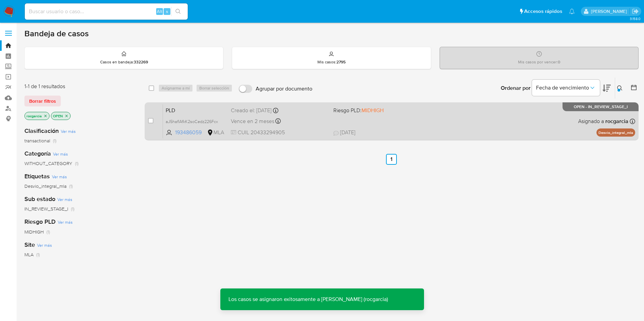
click at [290, 129] on span "CUIL 20433294905" at bounding box center [279, 132] width 97 height 7
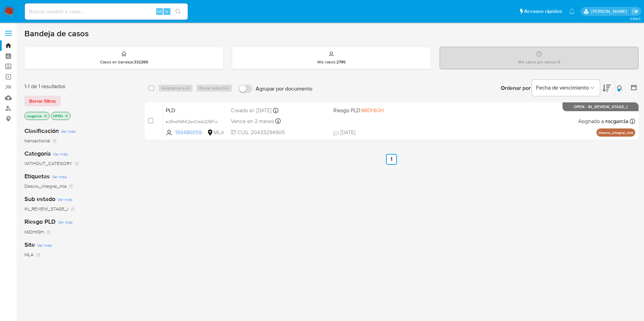
drag, startPoint x: 624, startPoint y: 85, endPoint x: 618, endPoint y: 90, distance: 8.0
click at [624, 85] on button at bounding box center [620, 88] width 11 height 8
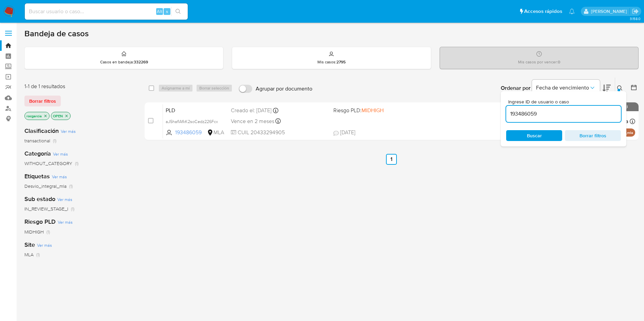
click at [560, 113] on input "193486059" at bounding box center [563, 114] width 115 height 9
type input "1769150123"
click at [619, 90] on div at bounding box center [619, 90] width 3 height 3
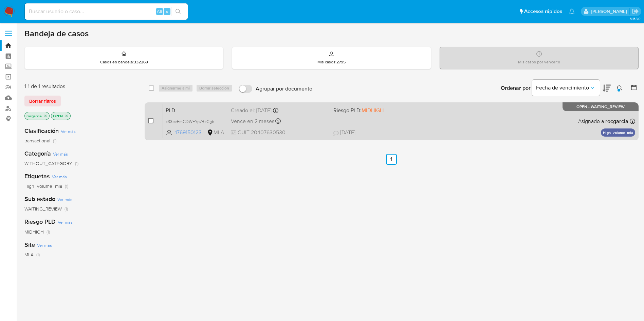
click at [152, 122] on input "checkbox" at bounding box center [150, 120] width 5 height 5
checkbox input "true"
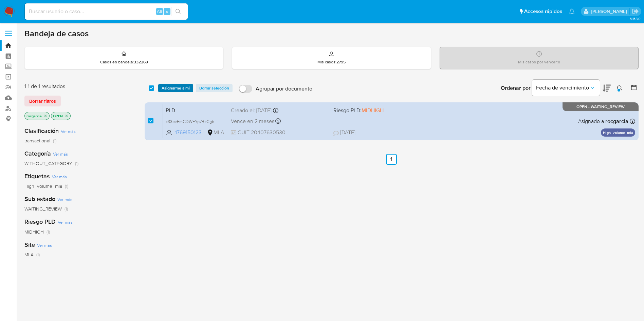
click at [180, 88] on span "Asignarme a mí" at bounding box center [176, 88] width 28 height 7
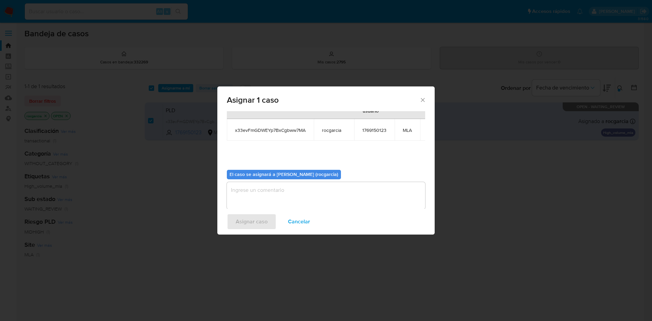
scroll to position [43, 0]
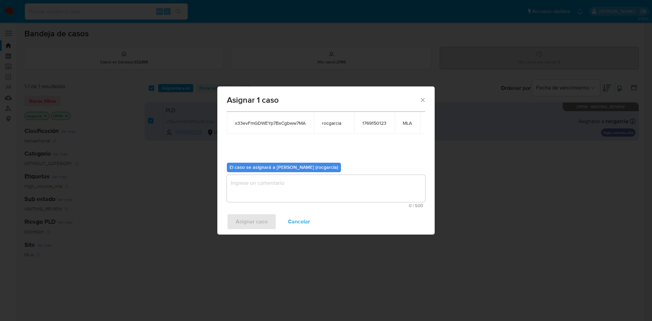
click at [259, 188] on textarea "assign-modal" at bounding box center [326, 188] width 198 height 27
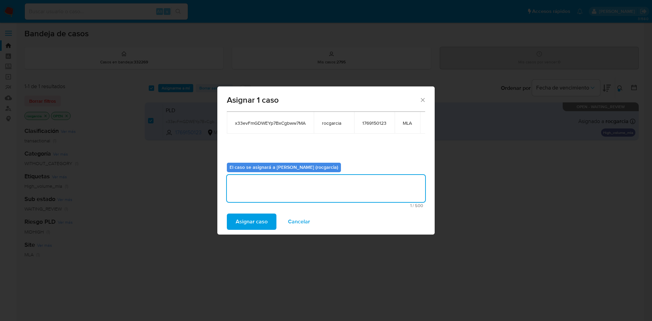
click at [251, 221] on span "Asignar caso" at bounding box center [252, 222] width 32 height 15
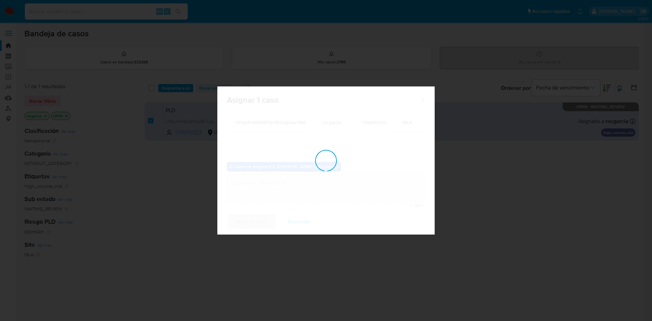
checkbox input "false"
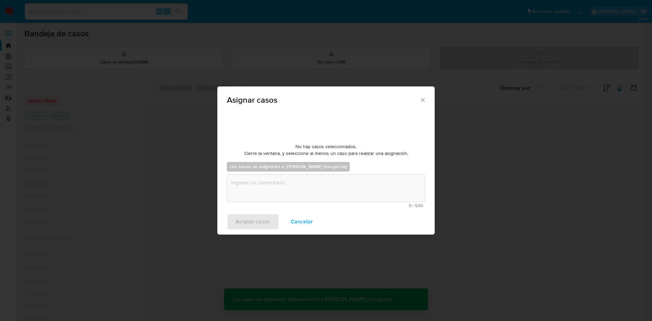
scroll to position [41, 0]
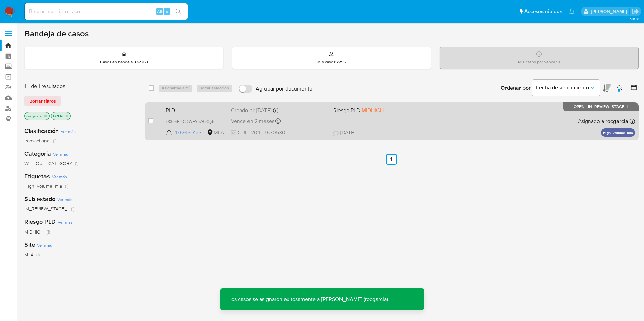
click at [404, 123] on div "PLD x33evFmGDWEYp7BxCgbww7MA 1769150123 MLA Riesgo PLD: MIDHIGH Creado el: 12/0…" at bounding box center [399, 121] width 472 height 34
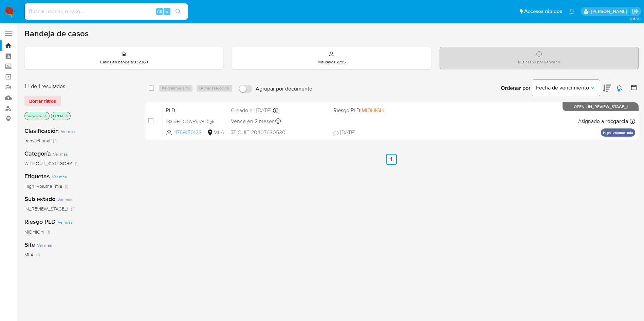
click at [620, 89] on div at bounding box center [619, 90] width 3 height 3
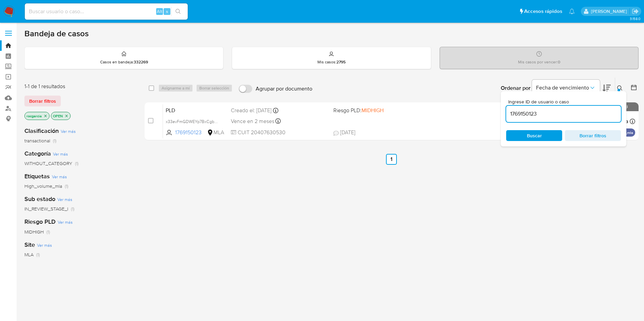
click at [551, 114] on input "1769150123" at bounding box center [563, 114] width 115 height 9
type input "452546231"
click at [617, 90] on icon at bounding box center [619, 88] width 5 height 5
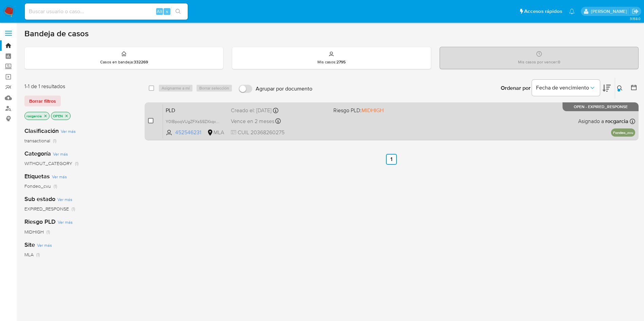
click at [151, 122] on input "checkbox" at bounding box center [150, 120] width 5 height 5
checkbox input "true"
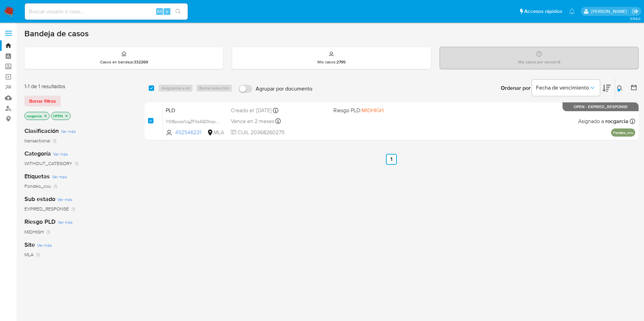
checkbox input "true"
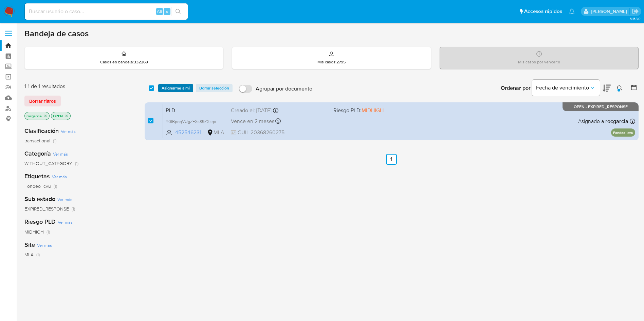
click at [178, 91] on span "Asignarme a mí" at bounding box center [176, 88] width 28 height 7
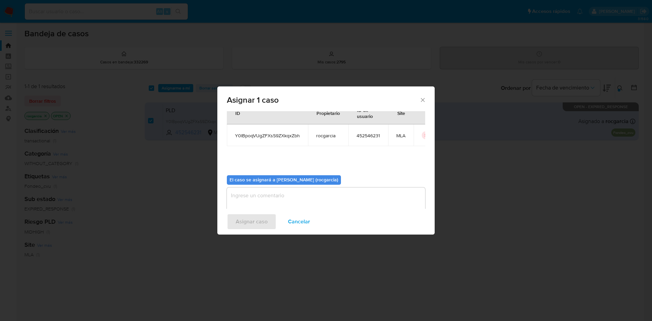
scroll to position [35, 0]
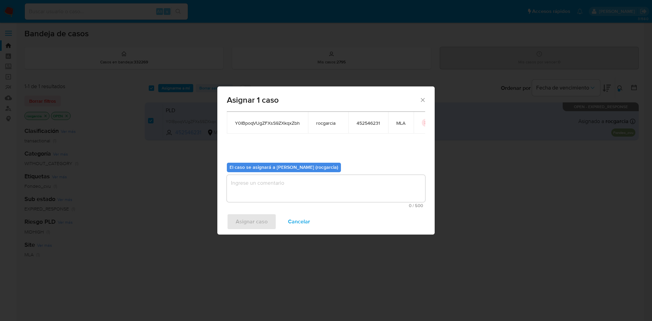
click at [256, 194] on textarea "assign-modal" at bounding box center [326, 188] width 198 height 27
click at [258, 220] on span "Asignar caso" at bounding box center [252, 222] width 32 height 15
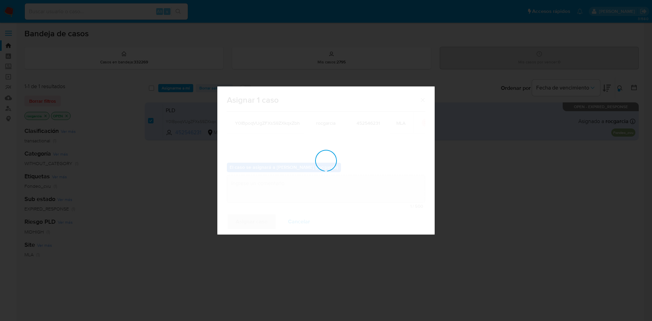
checkbox input "false"
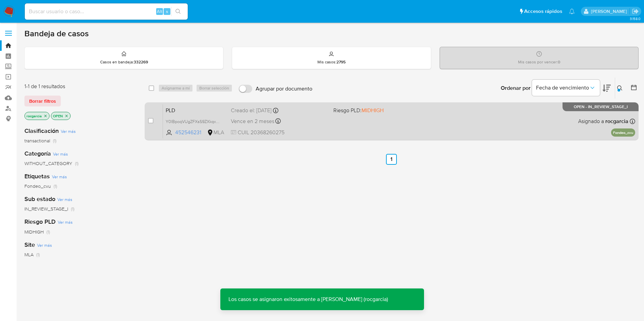
click at [335, 124] on div "PLD Y0IBpoqVUgZFXsS9ZXkqxZbh 452546231 MLA Riesgo PLD: MIDHIGH Creado el: 12/08…" at bounding box center [399, 121] width 472 height 34
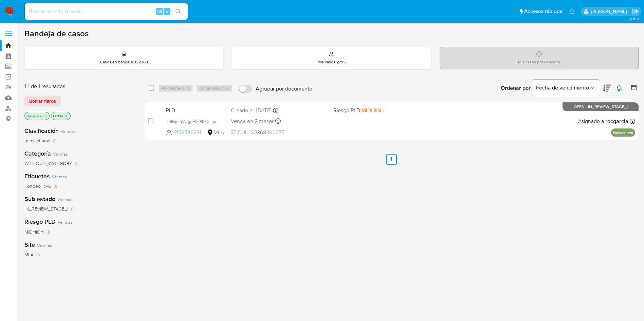
click at [621, 91] on button at bounding box center [620, 88] width 11 height 8
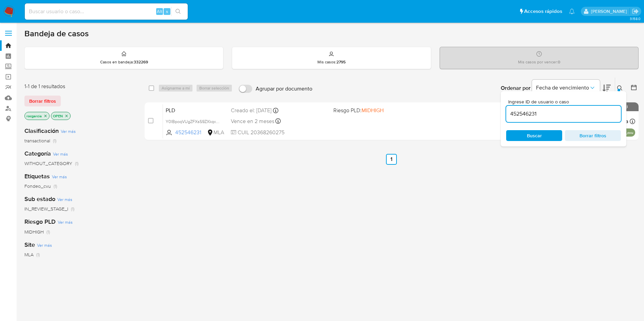
click at [552, 113] on input "452546231" at bounding box center [563, 114] width 115 height 9
type input "2452520241"
click at [621, 88] on icon at bounding box center [619, 88] width 5 height 5
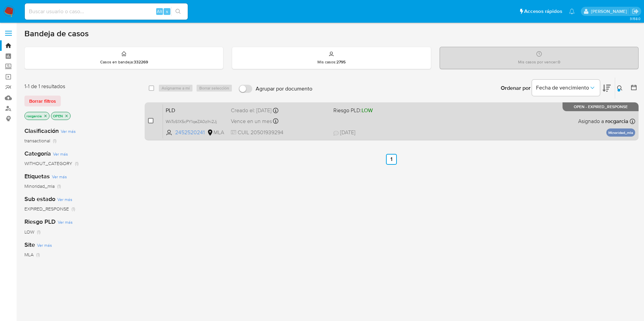
click at [151, 120] on input "checkbox" at bounding box center [150, 120] width 5 height 5
checkbox input "true"
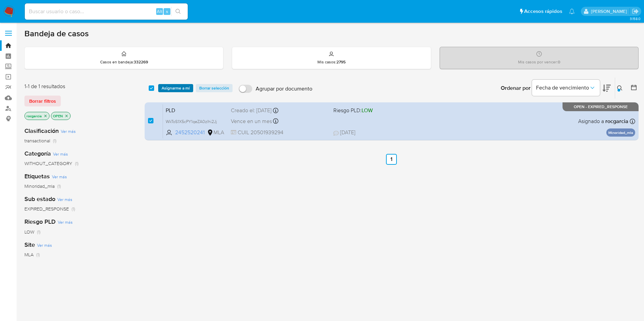
click at [176, 87] on span "Asignarme a mí" at bounding box center [176, 88] width 28 height 7
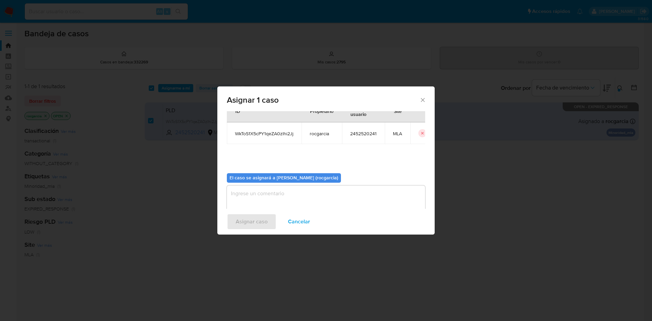
scroll to position [35, 0]
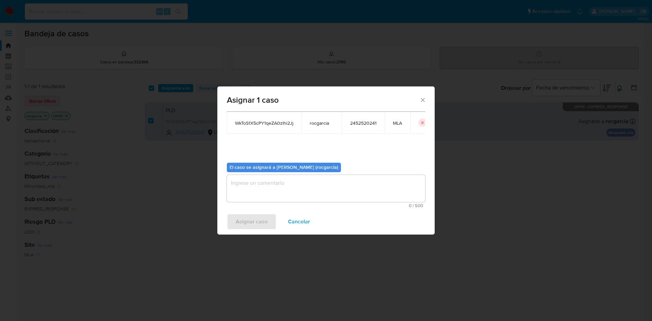
click at [261, 195] on textarea "assign-modal" at bounding box center [326, 188] width 198 height 27
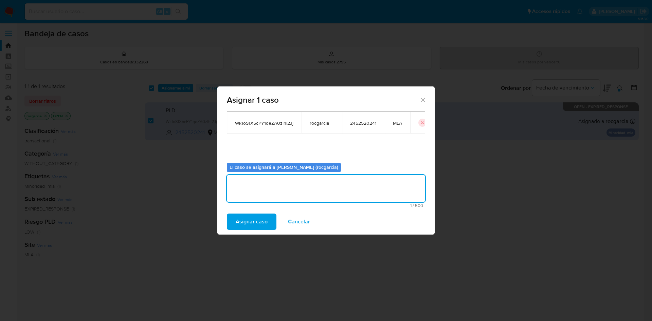
click at [249, 221] on span "Asignar caso" at bounding box center [252, 222] width 32 height 15
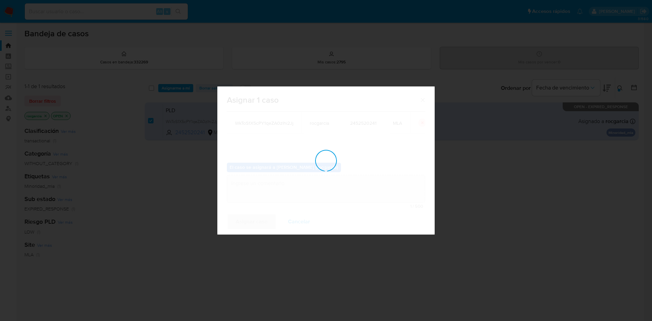
checkbox input "false"
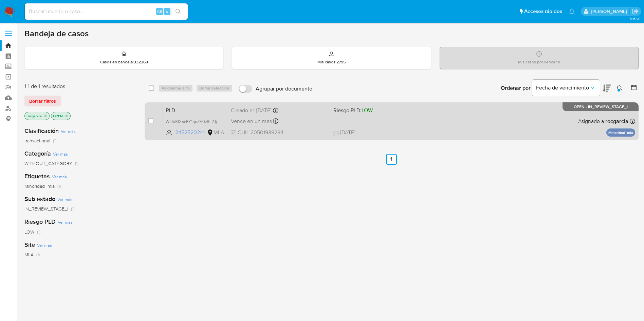
click at [412, 122] on div "PLD WkToS1X5cPY1qeZA0zlhi2Jj 2452520241 MLA Riesgo PLD: LOW Creado el: 12/08/20…" at bounding box center [399, 121] width 472 height 34
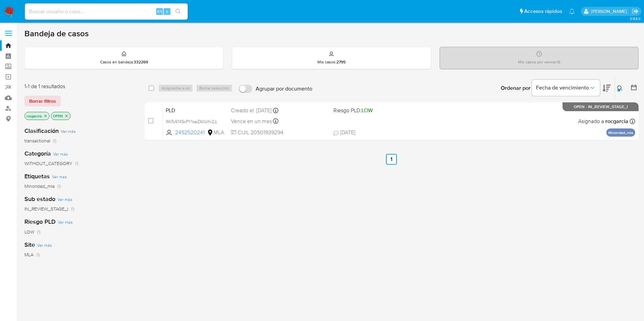
click at [620, 85] on button at bounding box center [620, 88] width 11 height 8
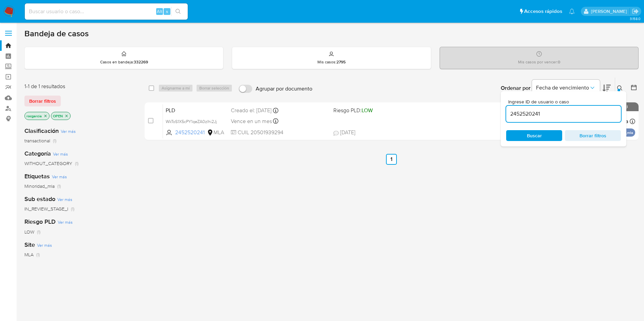
click at [583, 112] on input "2452520241" at bounding box center [563, 114] width 115 height 9
type input "173453908"
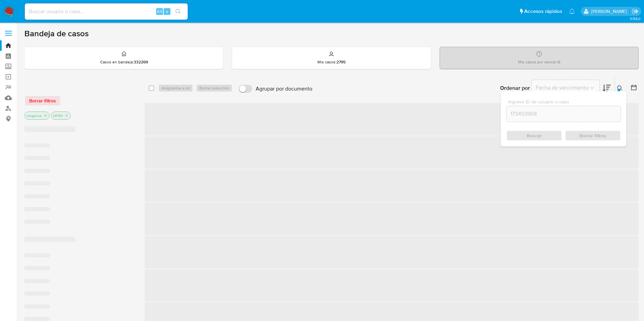
click at [620, 90] on div at bounding box center [619, 90] width 3 height 3
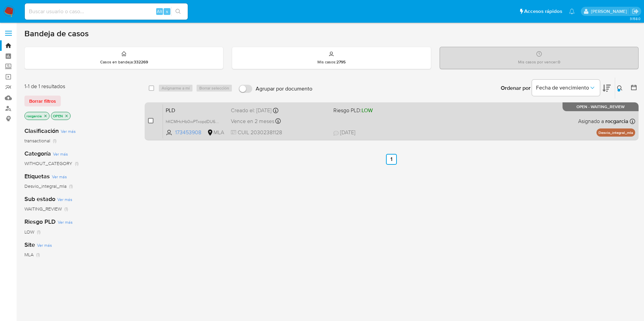
click at [151, 118] on input "checkbox" at bounding box center [150, 120] width 5 height 5
checkbox input "true"
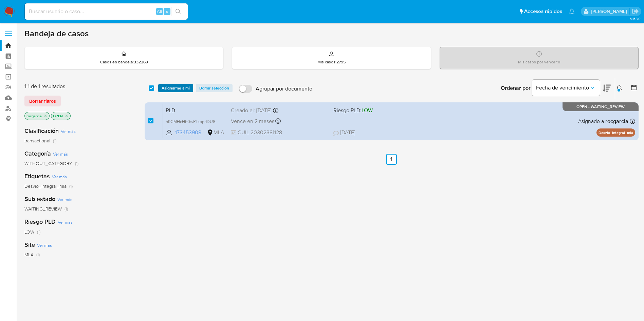
click at [172, 87] on span "Asignarme a mí" at bounding box center [176, 88] width 28 height 7
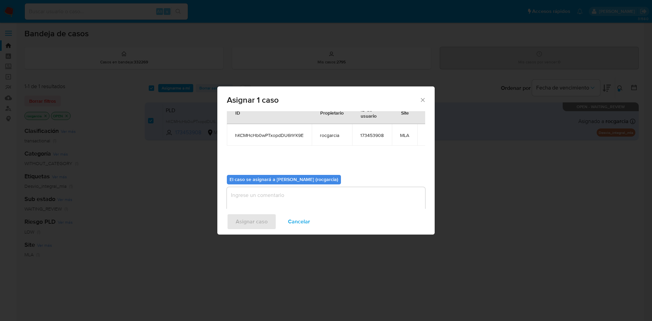
scroll to position [35, 0]
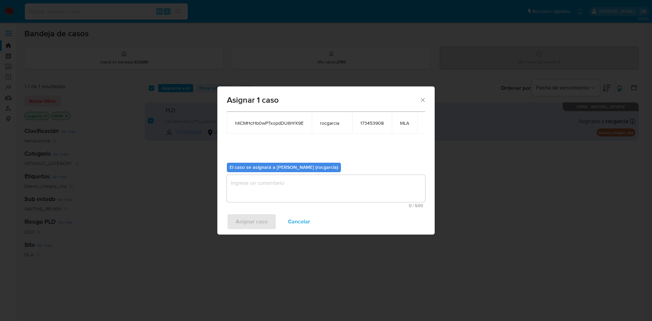
click at [274, 182] on textarea "assign-modal" at bounding box center [326, 188] width 198 height 27
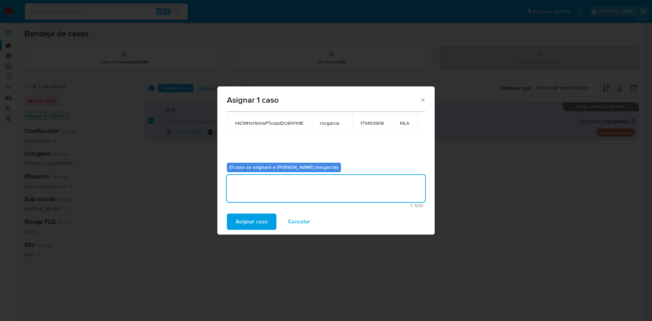
click at [252, 217] on span "Asignar caso" at bounding box center [252, 222] width 32 height 15
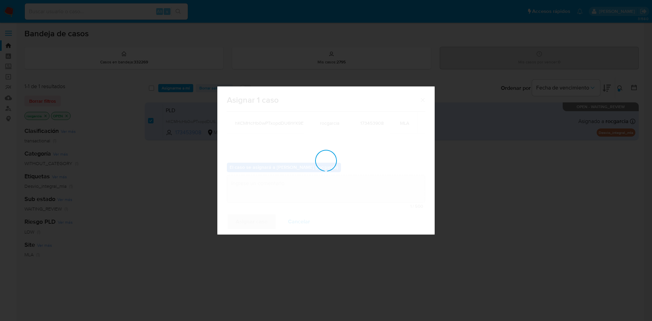
checkbox input "false"
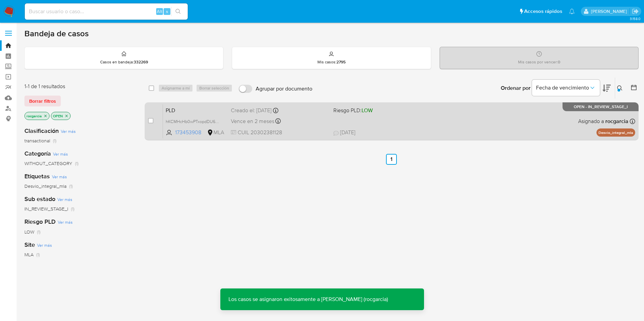
click at [300, 124] on div "Vence en 2 meses Vence el 29/10/2025 12:15:03" at bounding box center [279, 121] width 97 height 9
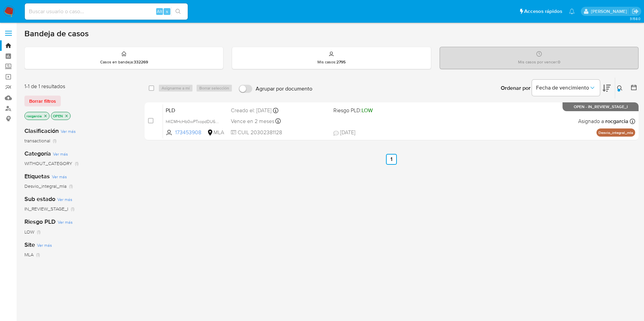
click at [621, 88] on icon at bounding box center [619, 88] width 5 height 5
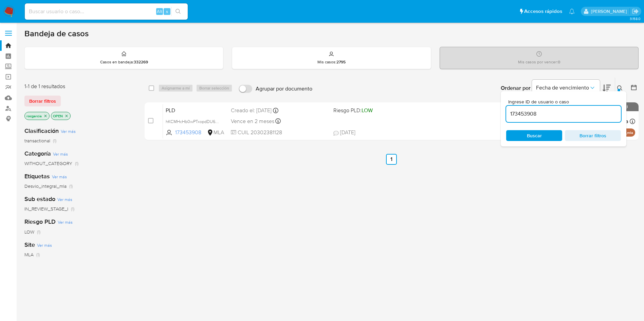
click at [529, 115] on input "173453908" at bounding box center [563, 114] width 115 height 9
type input "102106142"
click at [622, 88] on icon at bounding box center [619, 88] width 5 height 5
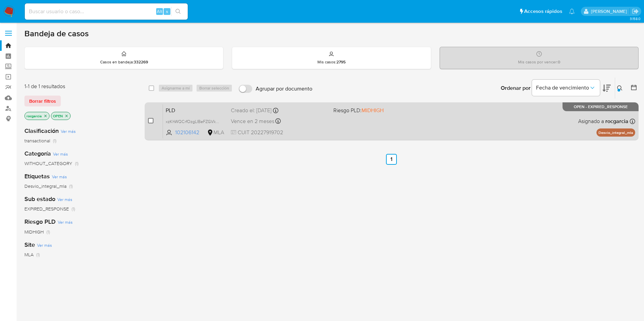
click at [148, 122] on input "checkbox" at bounding box center [150, 120] width 5 height 5
checkbox input "true"
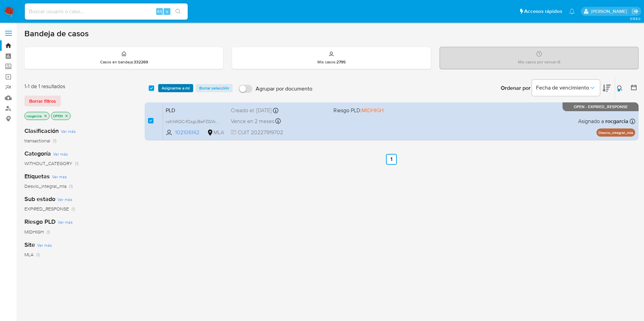
click at [177, 89] on span "Asignarme a mí" at bounding box center [176, 88] width 28 height 7
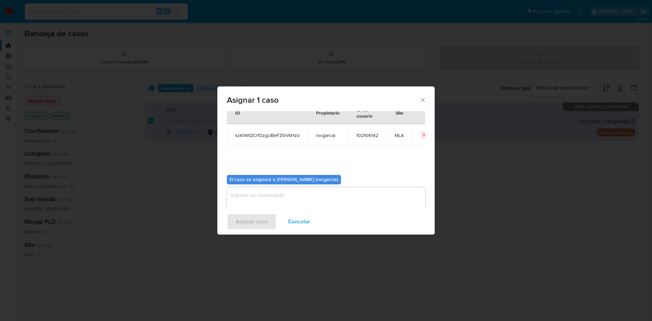
scroll to position [35, 0]
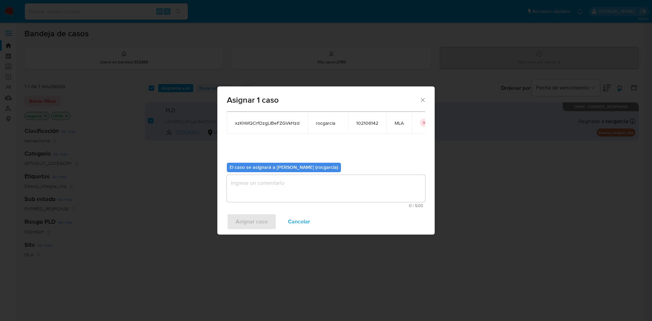
click at [287, 190] on textarea "assign-modal" at bounding box center [326, 188] width 198 height 27
click at [257, 223] on span "Asignar caso" at bounding box center [252, 222] width 32 height 15
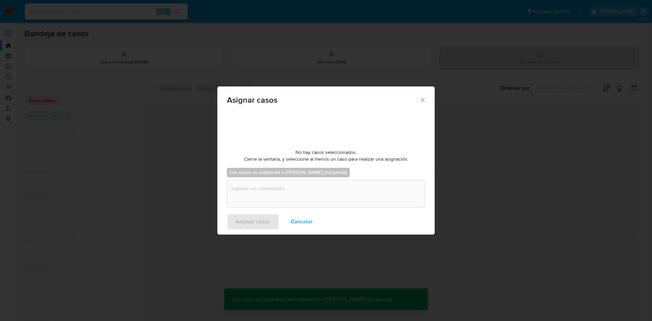
checkbox input "false"
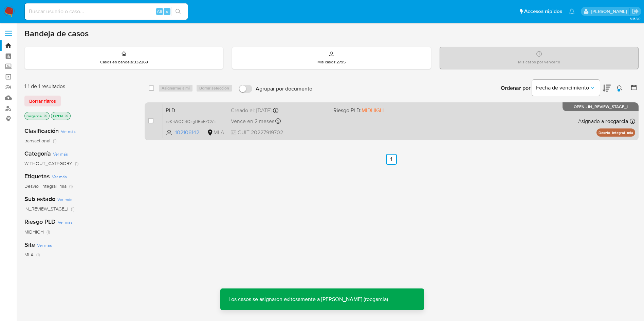
click at [431, 117] on div "PLD xzKhWQCrfOzgLIBeFZGVkHzd 102106142 MLA Riesgo PLD: MIDHIGH Creado el: 12/08…" at bounding box center [399, 121] width 472 height 34
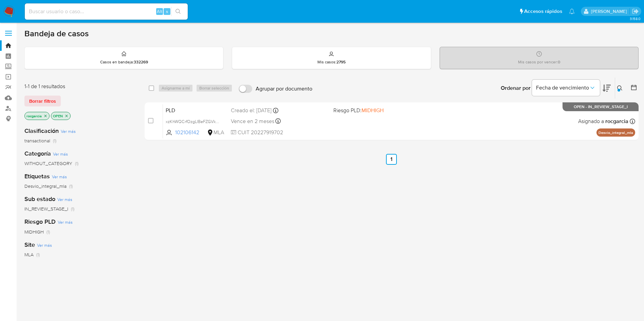
click at [620, 86] on icon at bounding box center [619, 88] width 5 height 5
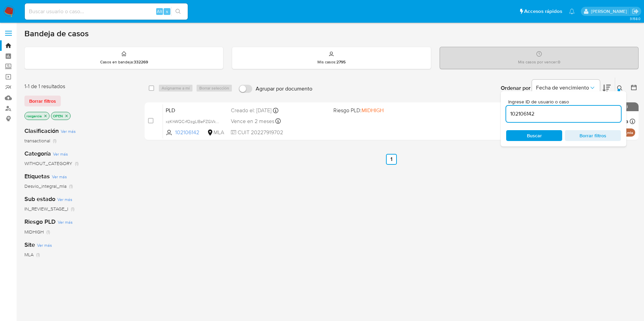
click at [537, 116] on input "102106142" at bounding box center [563, 114] width 115 height 9
type input "722699649"
click at [618, 86] on icon at bounding box center [619, 88] width 5 height 5
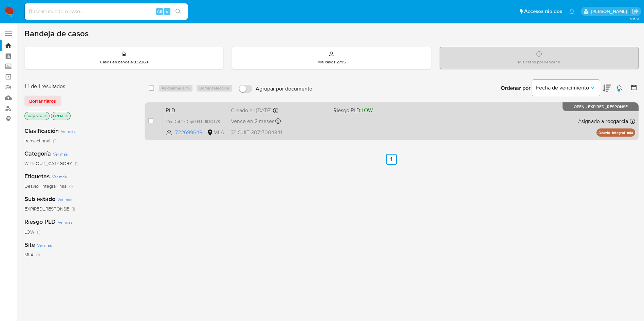
drag, startPoint x: 151, startPoint y: 120, endPoint x: 158, endPoint y: 110, distance: 12.2
click at [151, 121] on input "checkbox" at bounding box center [150, 120] width 5 height 5
checkbox input "true"
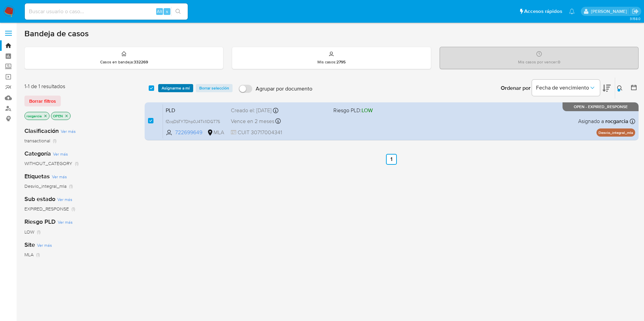
click at [178, 89] on span "Asignarme a mí" at bounding box center [176, 88] width 28 height 7
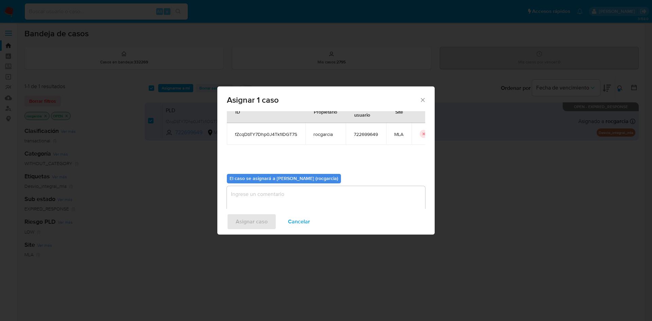
scroll to position [35, 0]
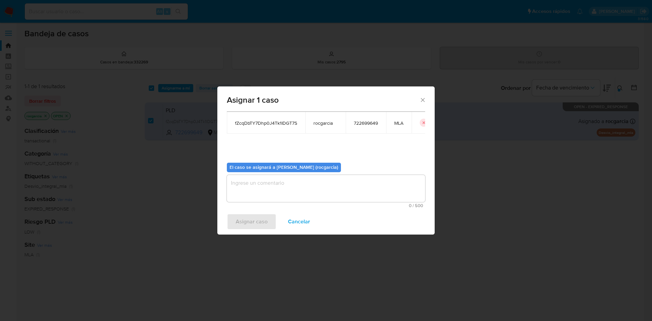
click at [259, 185] on textarea "assign-modal" at bounding box center [326, 188] width 198 height 27
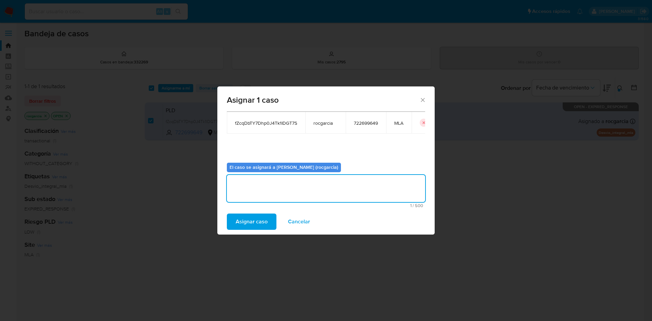
click at [250, 223] on span "Asignar caso" at bounding box center [252, 222] width 32 height 15
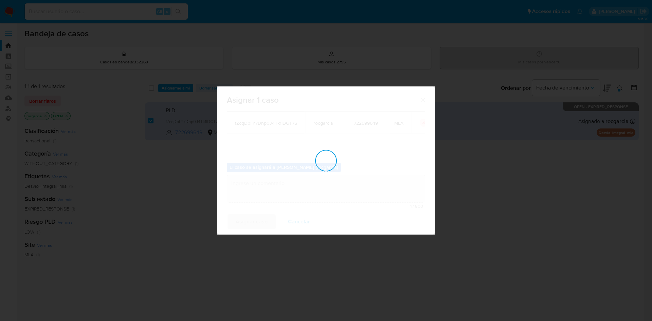
checkbox input "false"
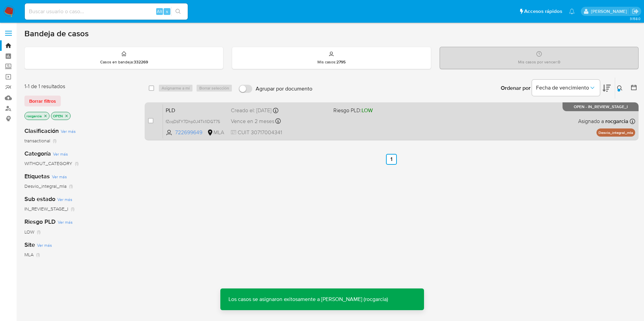
click at [329, 127] on div "PLD fZcqDbTY7Dhp0J4Tk1IDGT7S 722699649 MLA Riesgo PLD: LOW Creado el: 12/08/202…" at bounding box center [399, 121] width 472 height 34
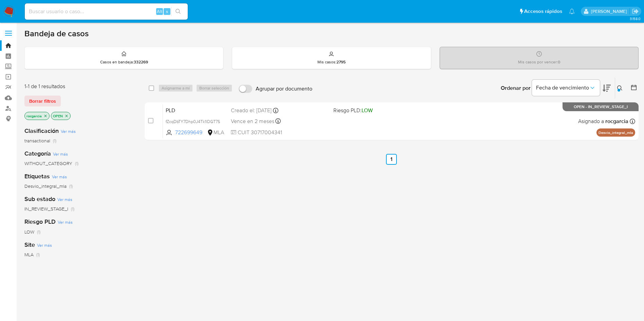
click at [621, 86] on icon at bounding box center [619, 88] width 5 height 5
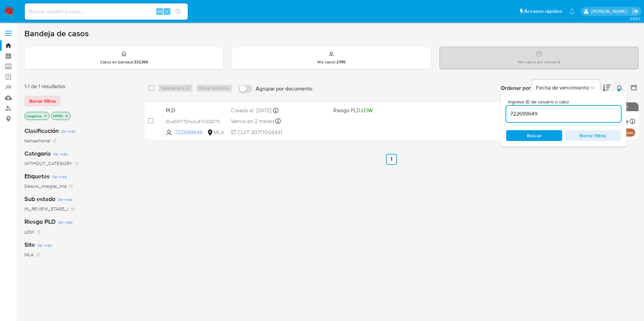
click at [519, 118] on input "722699649" at bounding box center [563, 114] width 115 height 9
type input "698828621"
click at [620, 89] on icon at bounding box center [619, 88] width 5 height 5
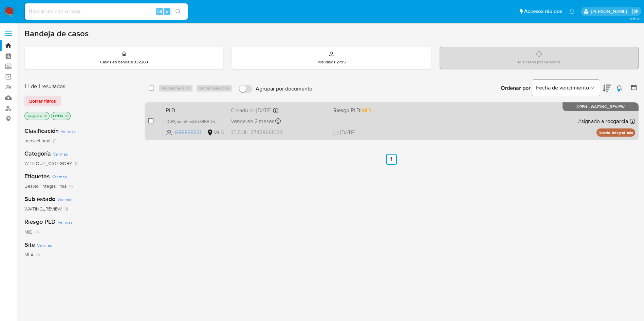
click at [151, 122] on input "checkbox" at bounding box center [150, 120] width 5 height 5
checkbox input "true"
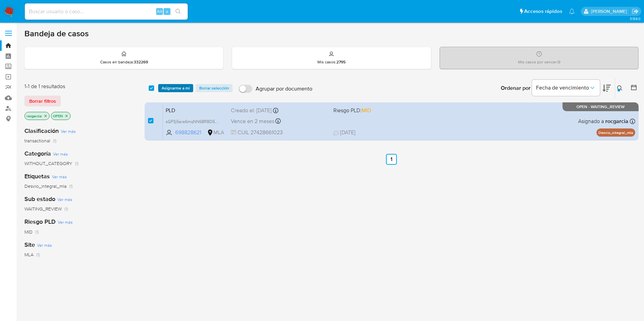
click at [174, 89] on span "Asignarme a mí" at bounding box center [176, 88] width 28 height 7
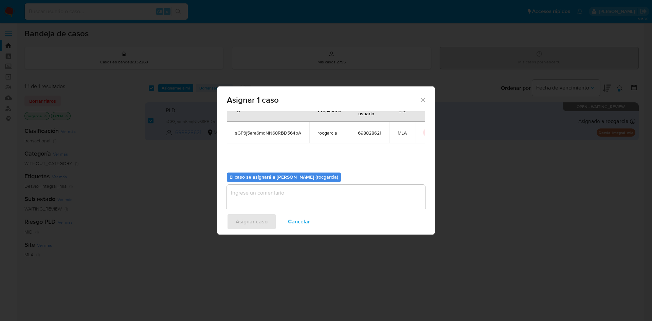
scroll to position [35, 0]
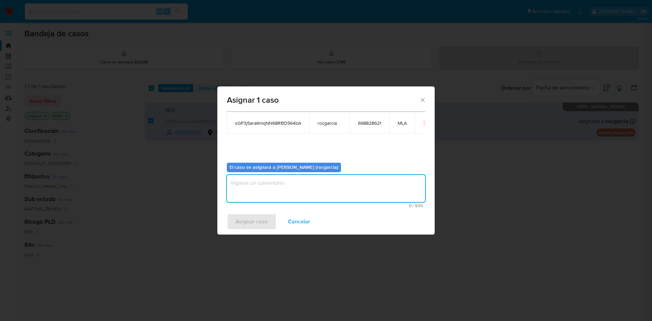
click at [290, 197] on textarea "assign-modal" at bounding box center [326, 188] width 198 height 27
click at [251, 227] on span "Asignar caso" at bounding box center [252, 222] width 32 height 15
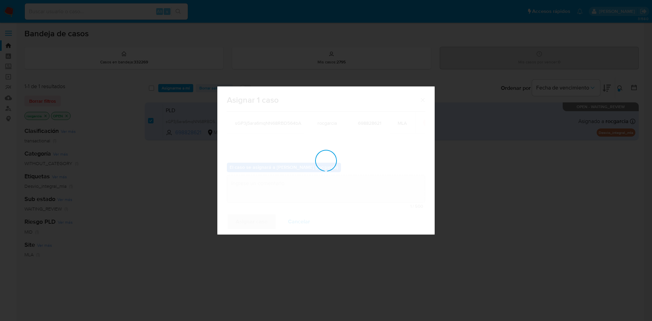
checkbox input "false"
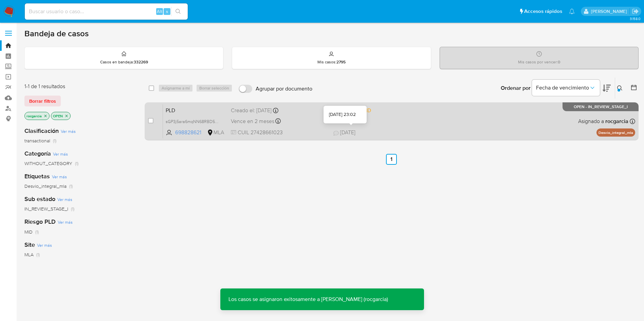
click at [419, 125] on div "PLD sGP3j5ara6mqNN68RBD564bA 698828621 MLA Riesgo PLD: MID Creado el: 12/08/202…" at bounding box center [399, 121] width 472 height 34
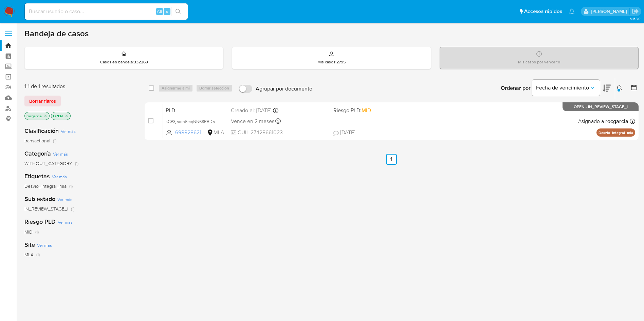
click at [621, 87] on icon at bounding box center [619, 88] width 5 height 5
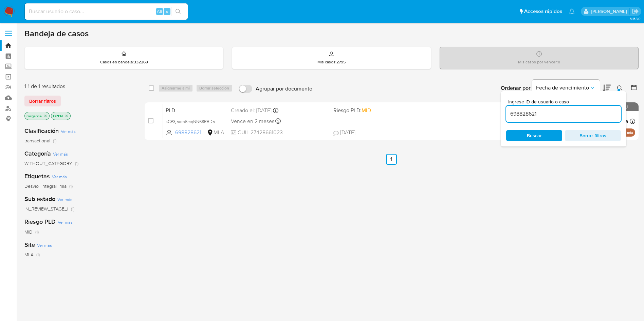
click at [542, 116] on input "698828621" at bounding box center [563, 114] width 115 height 9
type input "298364381"
click at [621, 87] on icon at bounding box center [619, 88] width 5 height 5
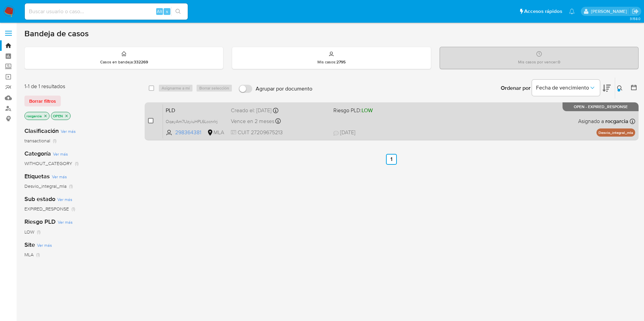
click at [151, 123] on input "checkbox" at bounding box center [150, 120] width 5 height 5
checkbox input "true"
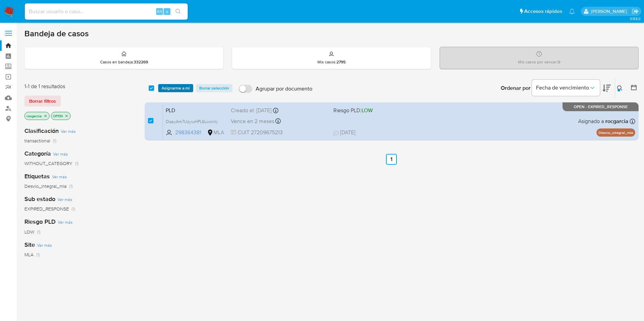
click at [176, 87] on span "Asignarme a mí" at bounding box center [176, 88] width 28 height 7
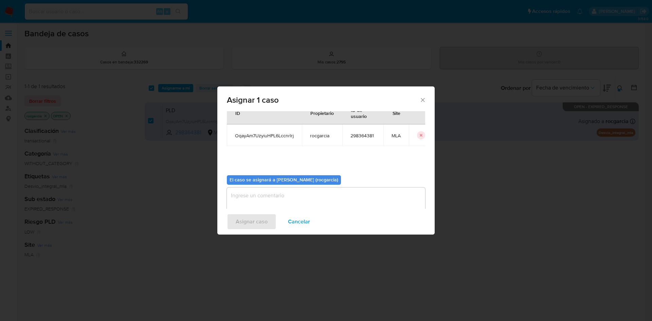
scroll to position [35, 0]
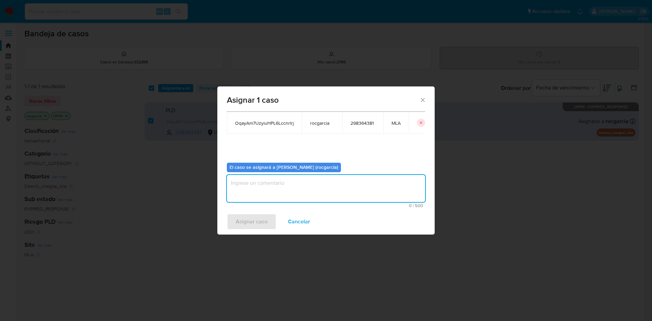
click at [270, 190] on textarea "assign-modal" at bounding box center [326, 188] width 198 height 27
click at [251, 217] on span "Asignar caso" at bounding box center [252, 222] width 32 height 15
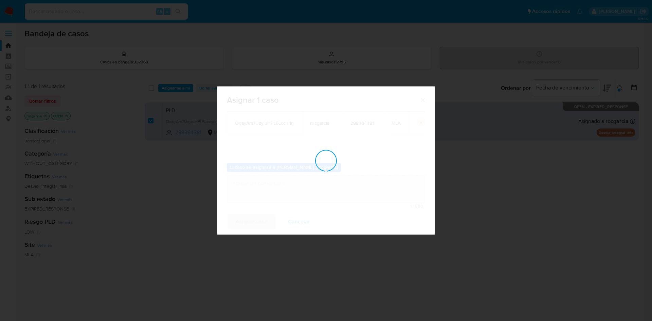
checkbox input "false"
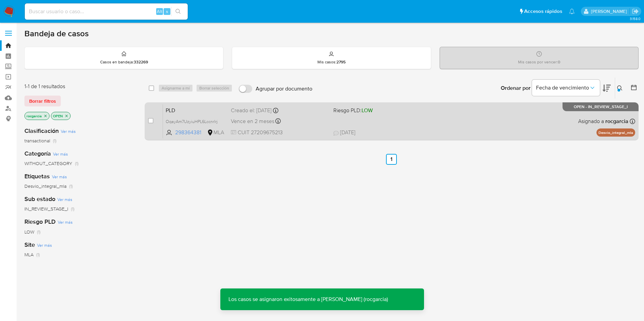
click at [309, 125] on div "Vence en 2 meses Vence el 29/10/2025 12:12:52" at bounding box center [279, 121] width 97 height 9
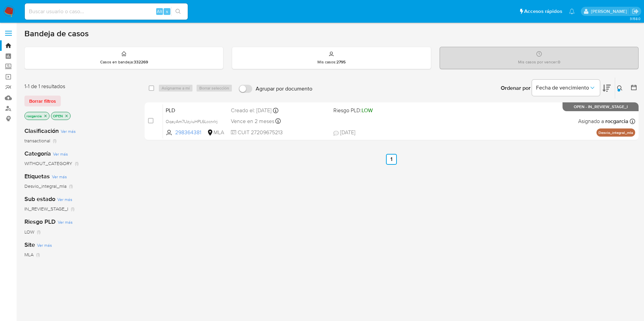
click at [618, 88] on icon at bounding box center [619, 88] width 5 height 5
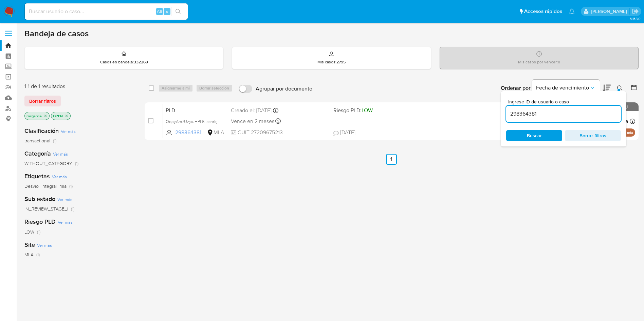
click at [547, 110] on input "298364381" at bounding box center [563, 114] width 115 height 9
click at [548, 110] on input "298364381" at bounding box center [563, 114] width 115 height 9
type input "381049746"
click at [620, 86] on icon at bounding box center [619, 88] width 5 height 5
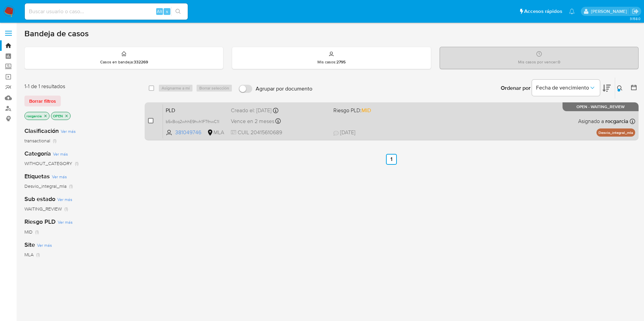
click at [151, 122] on input "checkbox" at bounding box center [150, 120] width 5 height 5
checkbox input "true"
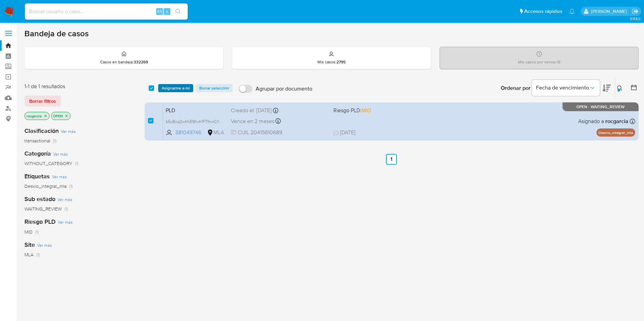
click at [180, 89] on span "Asignarme a mí" at bounding box center [176, 88] width 28 height 7
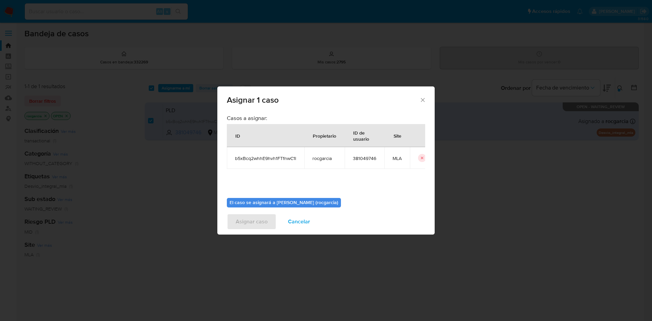
scroll to position [35, 0]
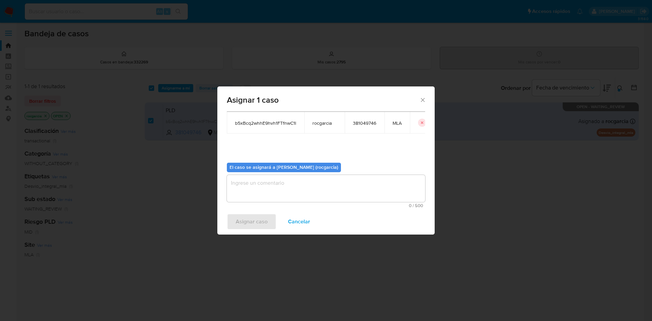
click at [264, 200] on textarea "assign-modal" at bounding box center [326, 188] width 198 height 27
click at [258, 218] on span "Asignar caso" at bounding box center [252, 222] width 32 height 15
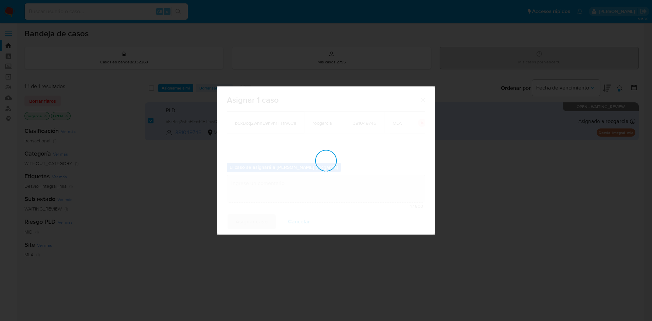
checkbox input "false"
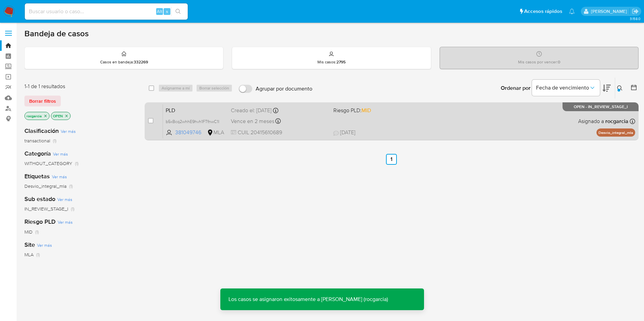
click at [307, 133] on span "CUIL 20415610689" at bounding box center [279, 132] width 97 height 7
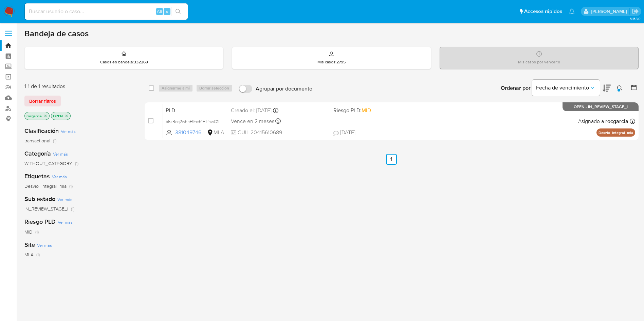
click at [618, 85] on button at bounding box center [620, 88] width 11 height 8
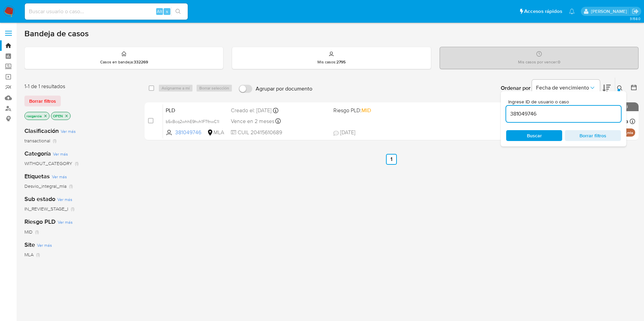
click at [556, 111] on input "381049746" at bounding box center [563, 114] width 115 height 9
type input "134822282"
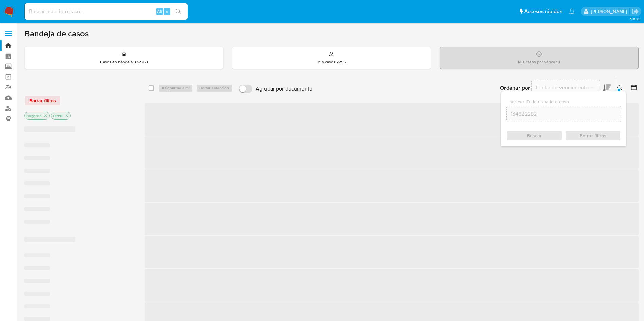
click at [617, 89] on icon at bounding box center [619, 88] width 5 height 5
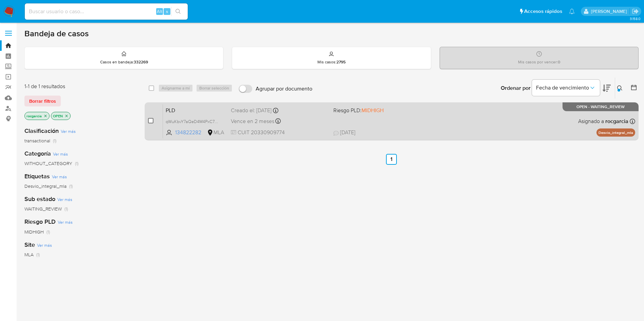
click at [149, 120] on input "checkbox" at bounding box center [150, 120] width 5 height 5
checkbox input "true"
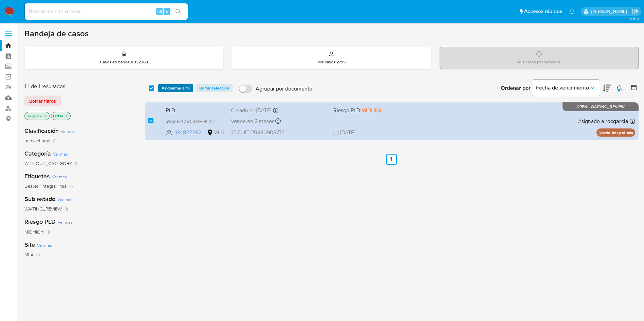
click at [174, 88] on span "Asignarme a mí" at bounding box center [176, 88] width 28 height 7
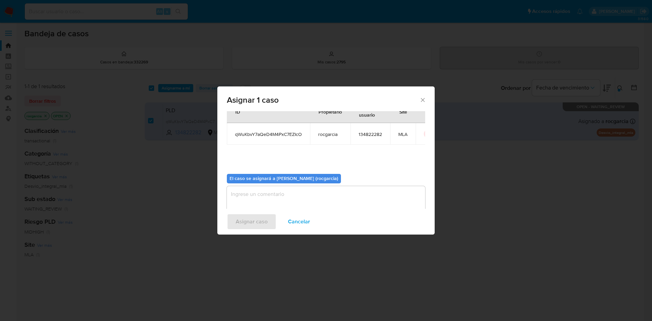
scroll to position [35, 0]
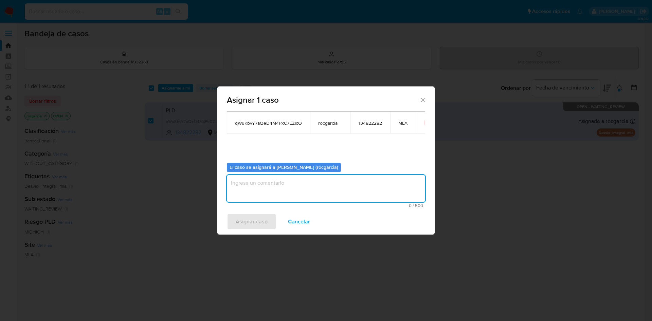
click at [273, 196] on textarea "assign-modal" at bounding box center [326, 188] width 198 height 27
click at [255, 226] on span "Asignar caso" at bounding box center [252, 222] width 32 height 15
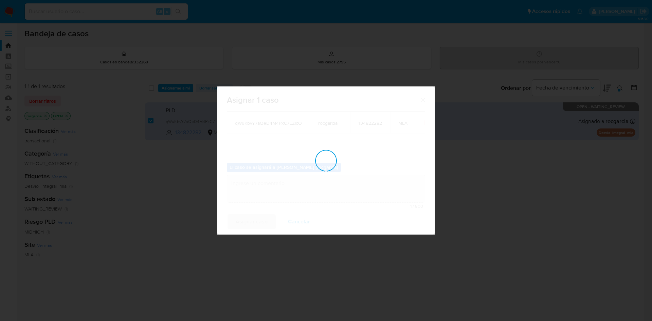
checkbox input "false"
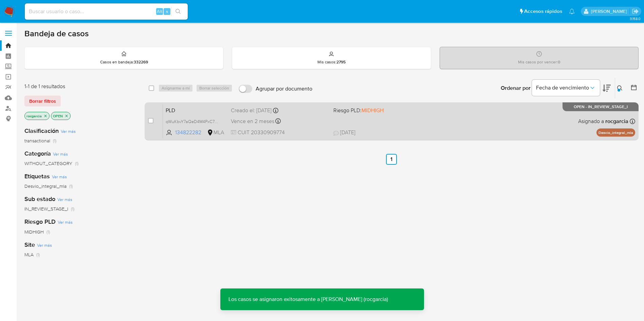
click at [295, 134] on span "CUIT 20330909774" at bounding box center [279, 132] width 97 height 7
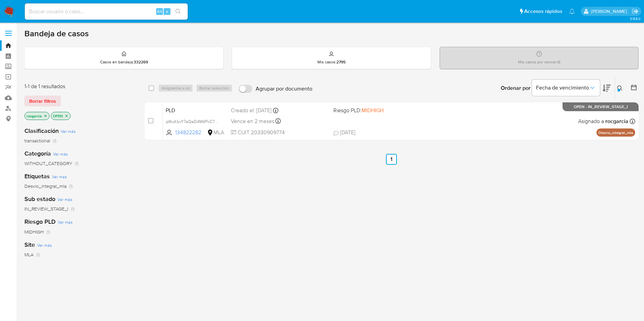
click at [619, 91] on div at bounding box center [619, 90] width 3 height 3
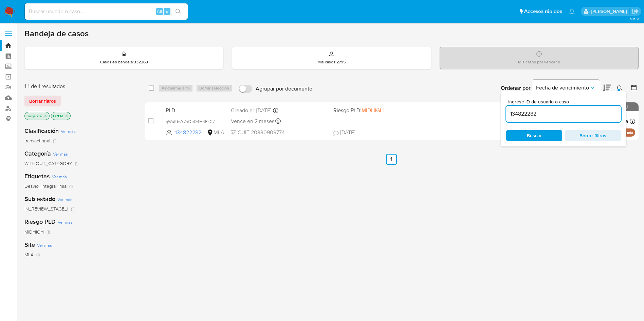
click at [522, 114] on input "134822282" at bounding box center [563, 114] width 115 height 9
type input "225633675"
click at [622, 89] on icon at bounding box center [619, 88] width 5 height 5
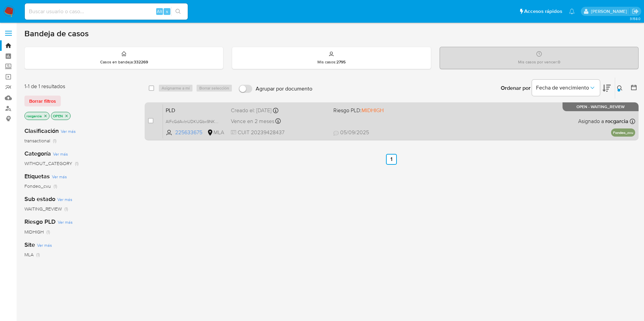
click at [154, 118] on div "case-item-checkbox No es posible asignar el caso" at bounding box center [155, 121] width 15 height 34
click at [149, 123] on input "checkbox" at bounding box center [150, 120] width 5 height 5
checkbox input "true"
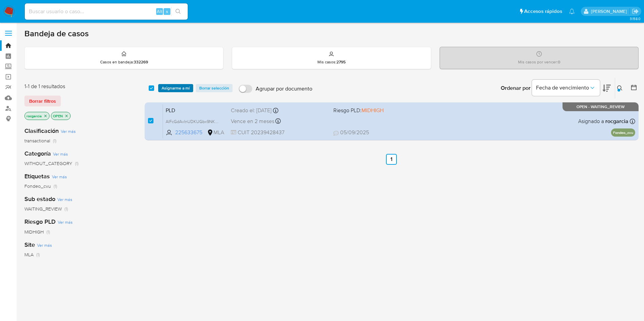
click at [180, 86] on span "Asignarme a mí" at bounding box center [176, 88] width 28 height 7
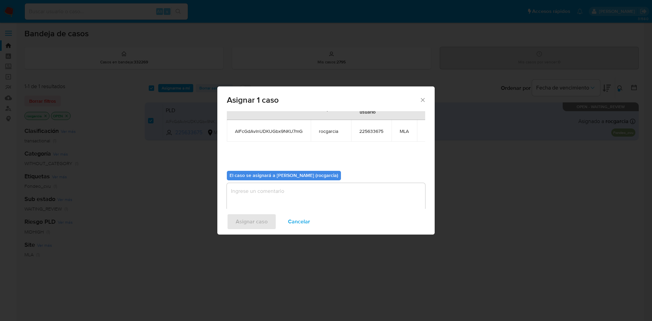
scroll to position [35, 0]
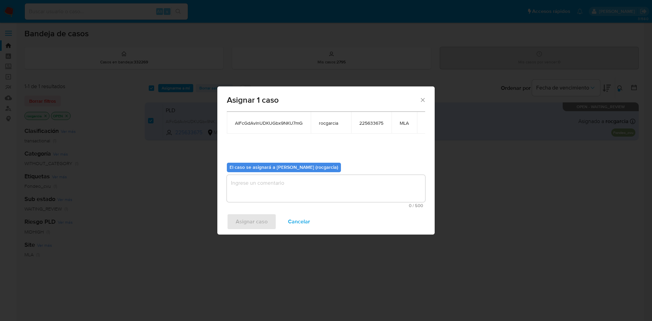
click at [270, 189] on textarea "assign-modal" at bounding box center [326, 188] width 198 height 27
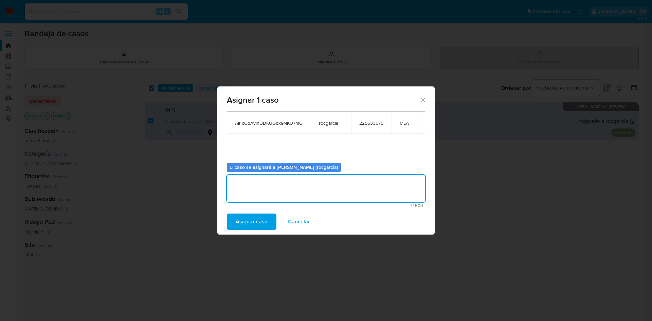
click at [251, 223] on span "Asignar caso" at bounding box center [252, 222] width 32 height 15
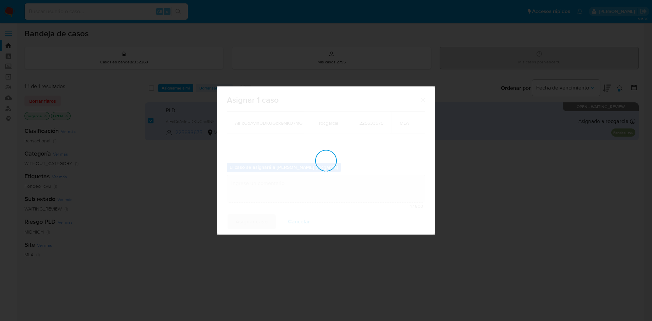
checkbox input "false"
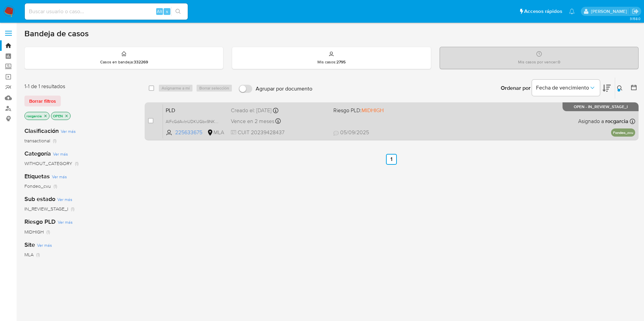
click at [396, 118] on div "PLD AlFcGdAvlnUDKUGbx9NKU7mG 225633675 MLA Riesgo PLD: MIDHIGH Creado el: 12/08…" at bounding box center [399, 121] width 472 height 34
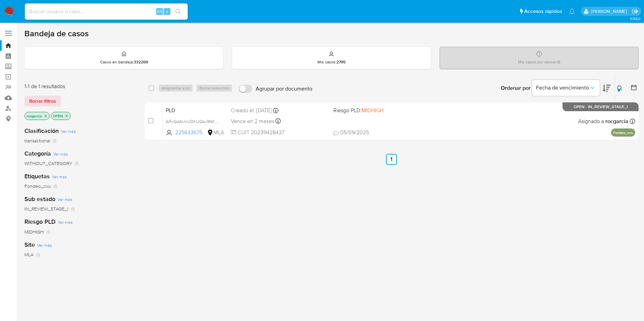
click at [619, 86] on icon at bounding box center [619, 88] width 5 height 5
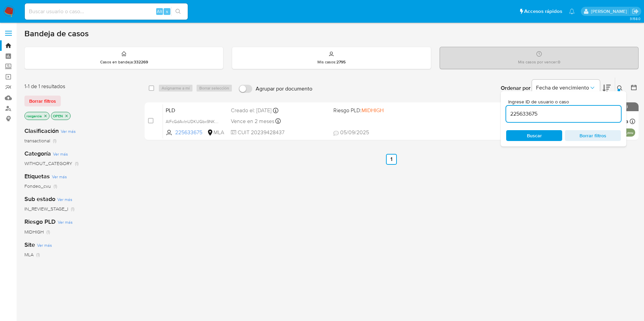
click at [519, 115] on input "225633675" at bounding box center [563, 114] width 115 height 9
type input "478084530"
click at [618, 89] on icon at bounding box center [619, 88] width 5 height 5
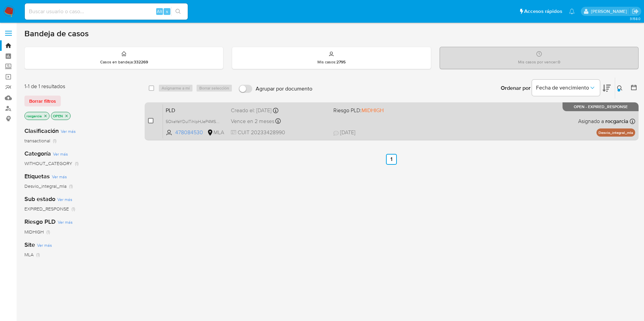
click at [150, 118] on input "checkbox" at bounding box center [150, 120] width 5 height 5
checkbox input "true"
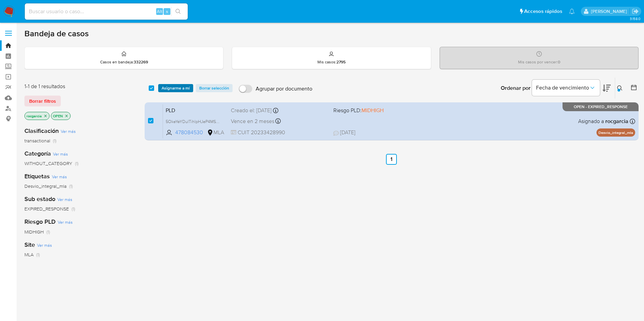
click at [171, 86] on span "Asignarme a mí" at bounding box center [176, 88] width 28 height 7
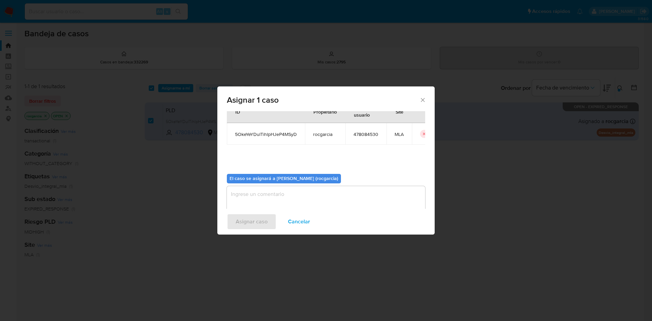
scroll to position [35, 0]
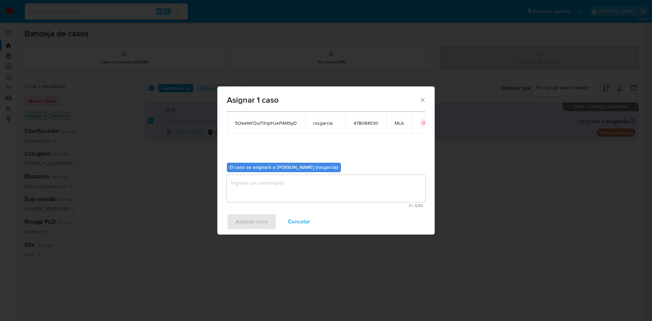
click at [291, 185] on textarea "assign-modal" at bounding box center [326, 188] width 198 height 27
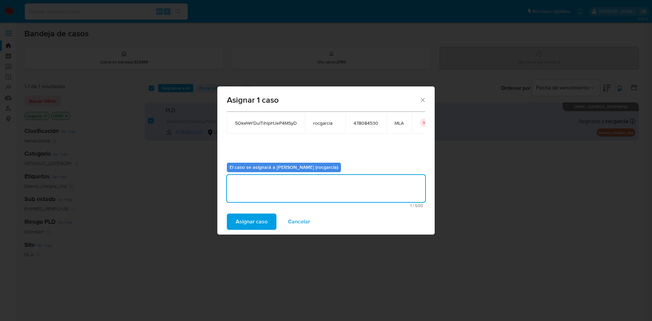
click at [254, 222] on span "Asignar caso" at bounding box center [252, 222] width 32 height 15
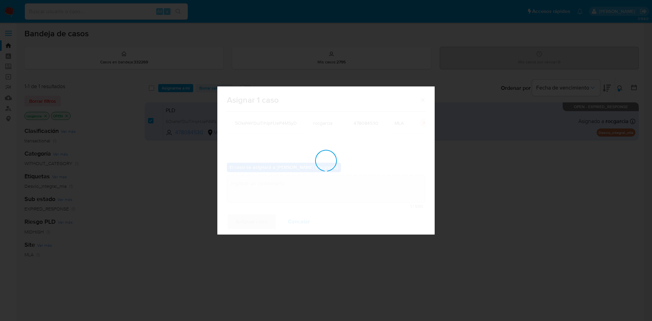
checkbox input "false"
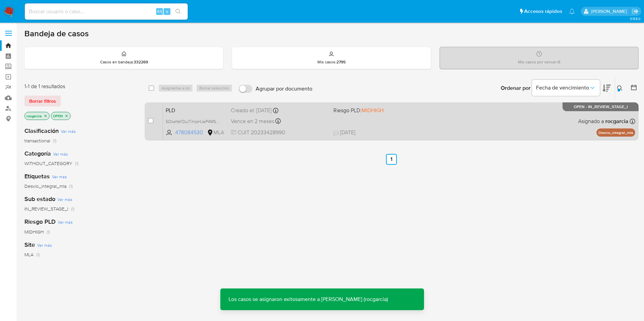
click at [303, 127] on div "PLD 5OkeYeYDulTihlpHJeP4MSyD 478084530 MLA Riesgo PLD: MIDHIGH Creado el: 12/08…" at bounding box center [399, 121] width 472 height 34
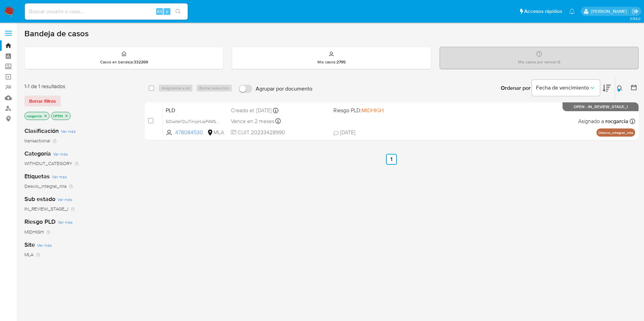
click at [620, 87] on icon at bounding box center [619, 88] width 5 height 5
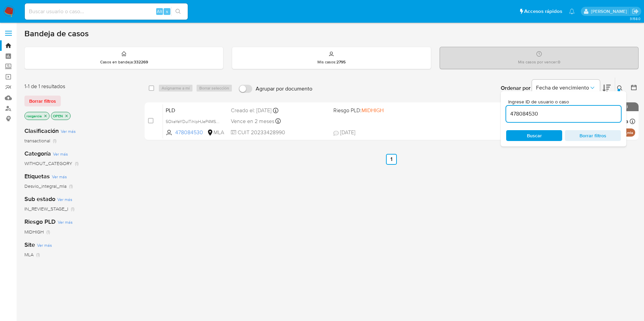
click at [525, 114] on input "478084530" at bounding box center [563, 114] width 115 height 9
type input "68106214"
click at [620, 86] on icon at bounding box center [619, 88] width 5 height 5
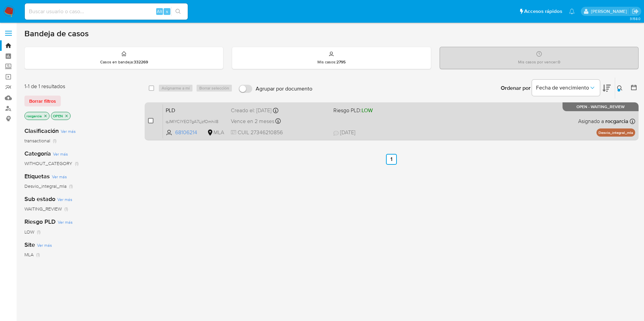
click at [151, 120] on input "checkbox" at bounding box center [150, 120] width 5 height 5
checkbox input "true"
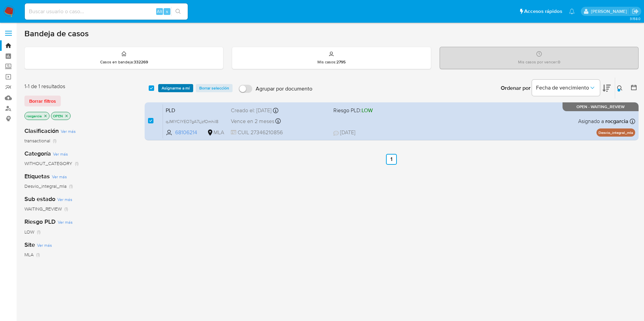
click at [171, 92] on div "select-all-cases-checkbox Asignarme a mí Borrar selección Agrupar por documento…" at bounding box center [392, 88] width 494 height 21
click at [173, 90] on span "Asignarme a mí" at bounding box center [176, 88] width 28 height 7
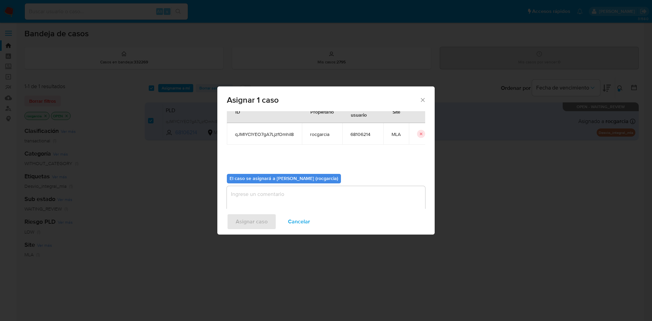
scroll to position [35, 0]
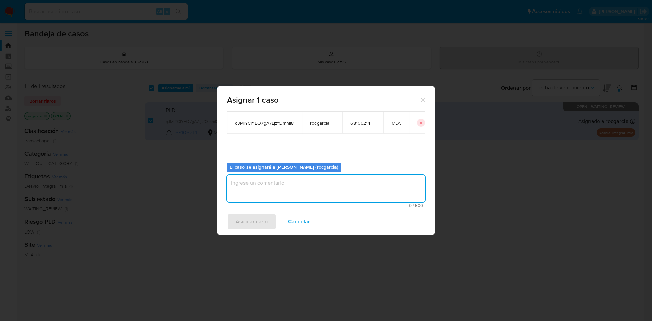
click at [282, 188] on textarea "assign-modal" at bounding box center [326, 188] width 198 height 27
click at [252, 229] on span "Asignar caso" at bounding box center [252, 222] width 32 height 15
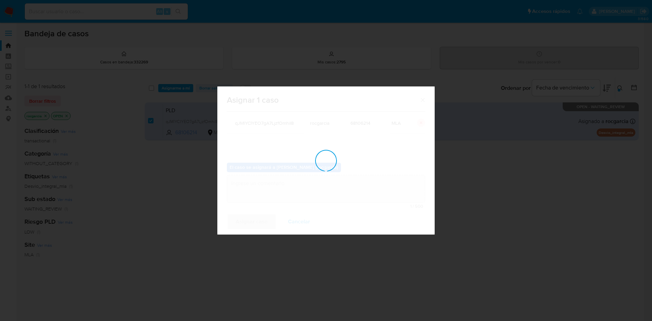
checkbox input "false"
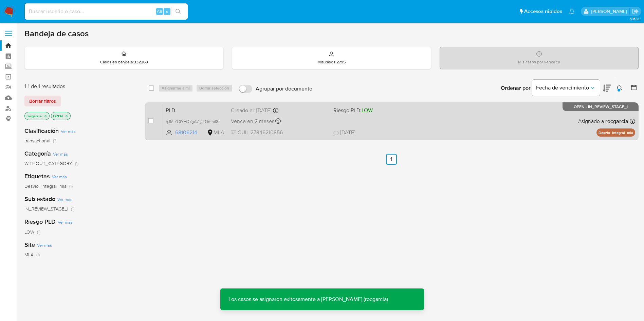
click at [402, 118] on div "PLD qJMlYCIYEO7gA7LjzfOmhiI8 68106214 MLA Riesgo PLD: LOW Creado el: 12/08/2025…" at bounding box center [399, 121] width 472 height 34
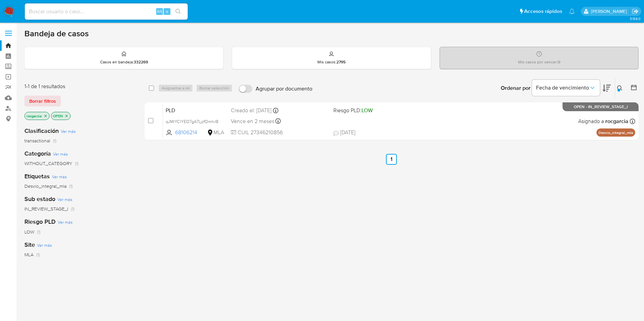
click at [619, 86] on icon at bounding box center [619, 88] width 5 height 5
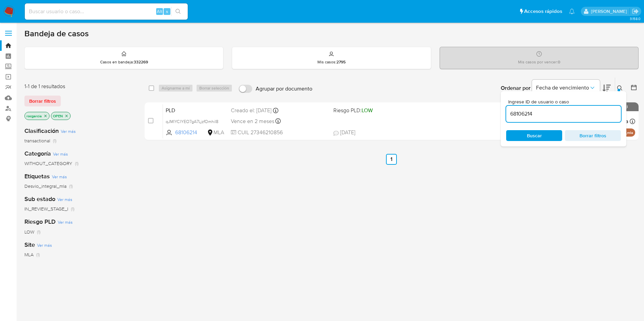
click at [515, 116] on input "68106214" at bounding box center [563, 114] width 115 height 9
type input "79828326"
click at [615, 88] on button at bounding box center [620, 88] width 11 height 8
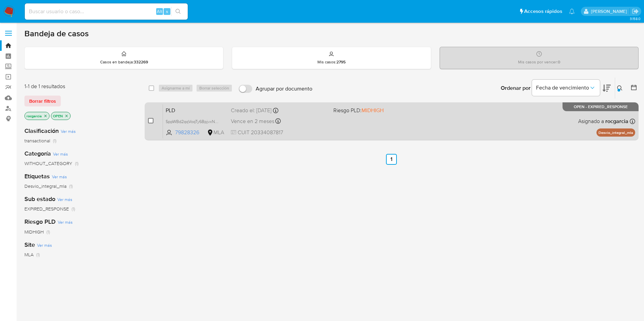
click at [150, 121] on input "checkbox" at bounding box center [150, 120] width 5 height 5
checkbox input "true"
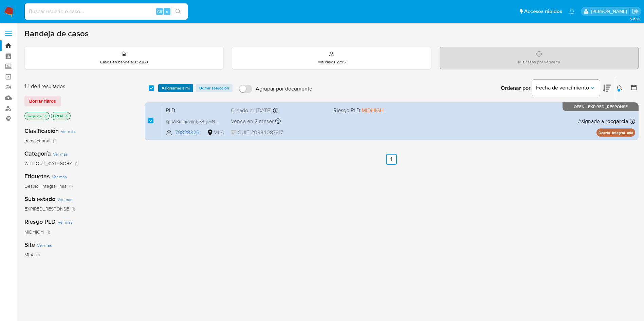
click at [186, 89] on span "Asignarme a mí" at bounding box center [176, 88] width 28 height 7
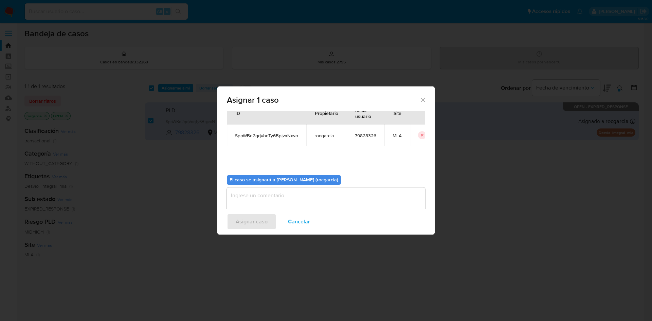
scroll to position [35, 0]
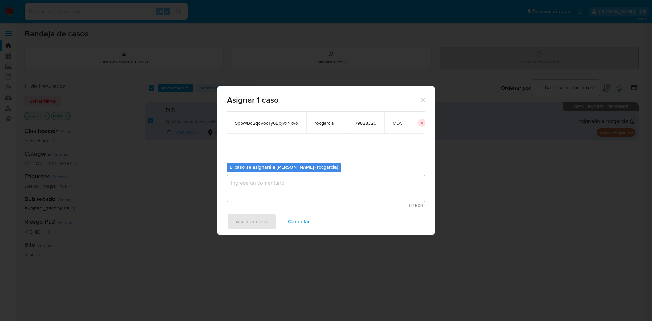
click at [330, 187] on textarea "assign-modal" at bounding box center [326, 188] width 198 height 27
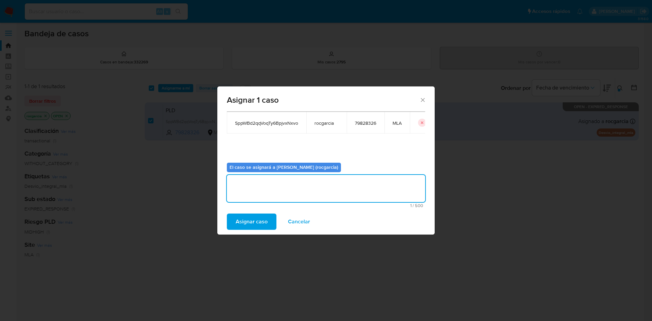
click at [233, 224] on button "Asignar caso" at bounding box center [252, 222] width 50 height 16
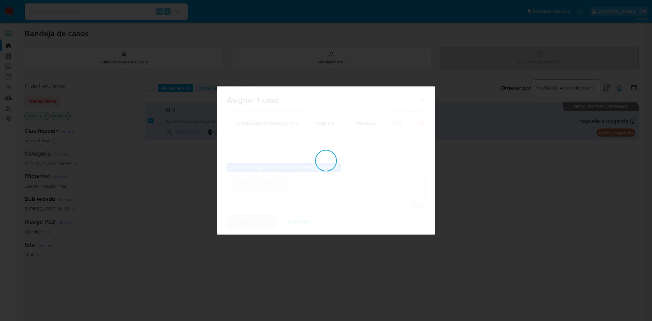
checkbox input "false"
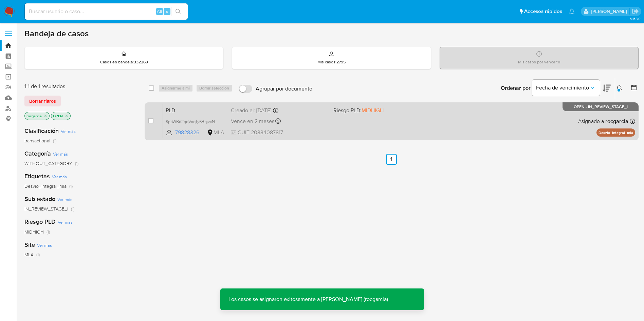
click at [338, 130] on div "PLD SppWBd2qqVoqTy6BpjvxNxvo 79828326 MLA Riesgo PLD: MIDHIGH Creado el: 12/08/…" at bounding box center [399, 121] width 472 height 34
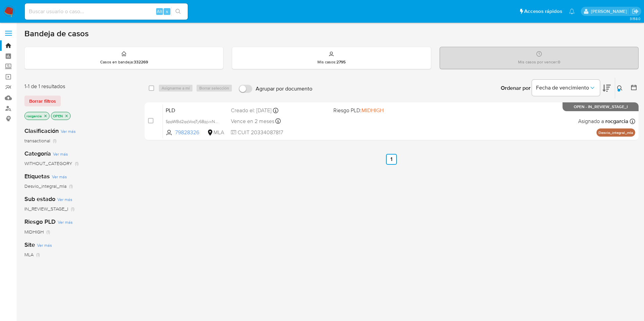
click at [619, 88] on icon at bounding box center [619, 88] width 5 height 5
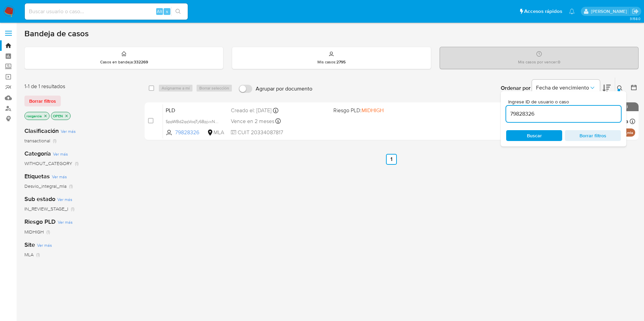
click at [516, 111] on input "79828326" at bounding box center [563, 114] width 115 height 9
click at [619, 88] on icon at bounding box center [619, 88] width 5 height 5
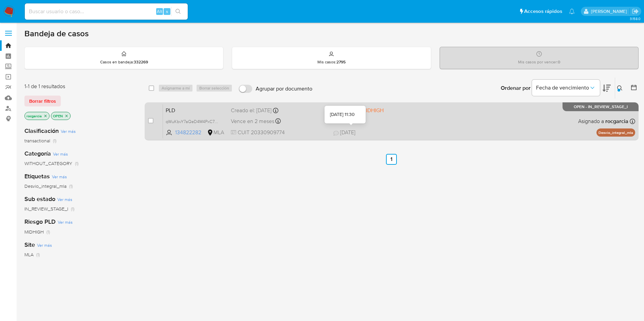
click at [389, 118] on div "PLD qWuKbvY7aQeD4M4PxC7EZIcO 134822282 MLA Riesgo PLD: MIDHIGH Creado el: 12/08…" at bounding box center [399, 121] width 472 height 34
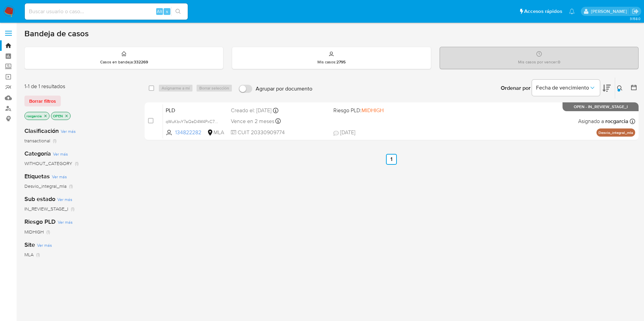
click at [618, 87] on icon at bounding box center [619, 88] width 5 height 5
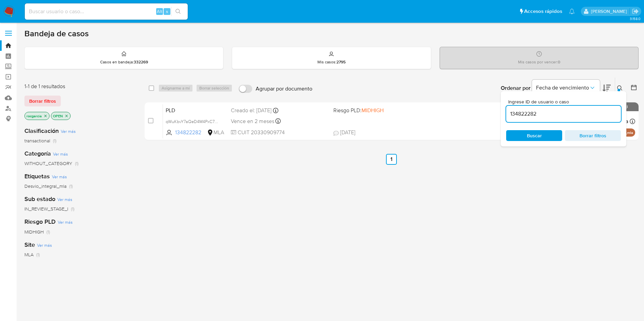
click at [526, 110] on input "134822282" at bounding box center [563, 114] width 115 height 9
type input "129205474"
click at [618, 87] on icon at bounding box center [619, 88] width 5 height 5
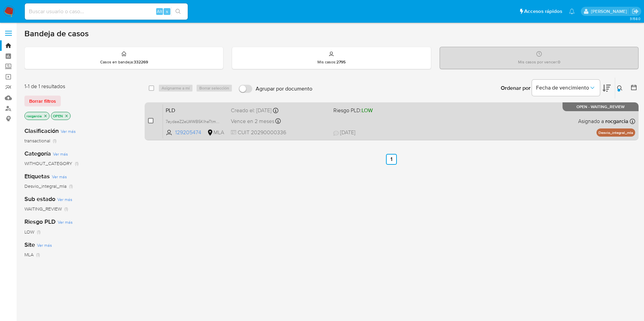
click at [148, 123] on input "checkbox" at bounding box center [150, 120] width 5 height 5
checkbox input "true"
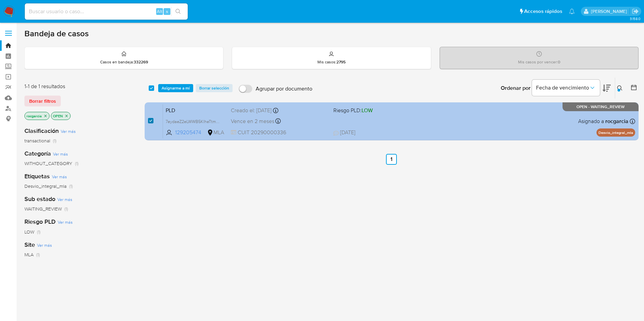
checkbox input "true"
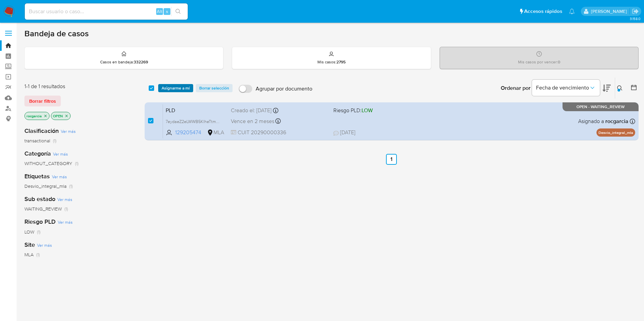
click at [175, 87] on span "Asignarme a mí" at bounding box center [176, 88] width 28 height 7
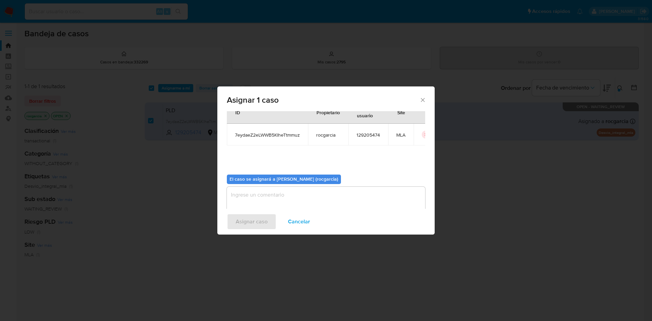
scroll to position [35, 0]
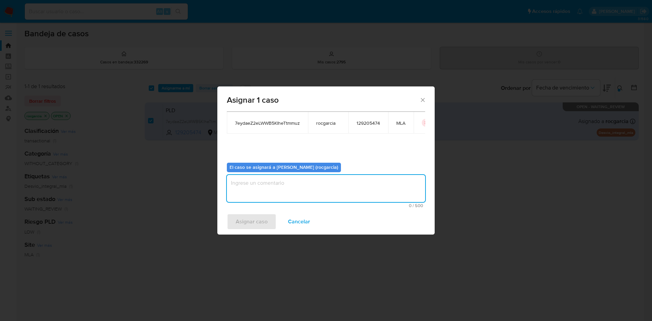
click at [256, 188] on textarea "assign-modal" at bounding box center [326, 188] width 198 height 27
click at [254, 221] on span "Asignar caso" at bounding box center [252, 222] width 32 height 15
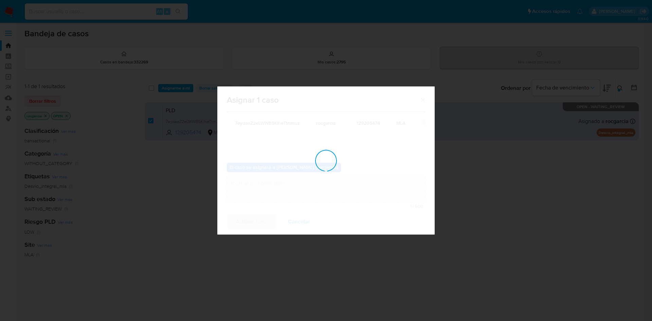
checkbox input "false"
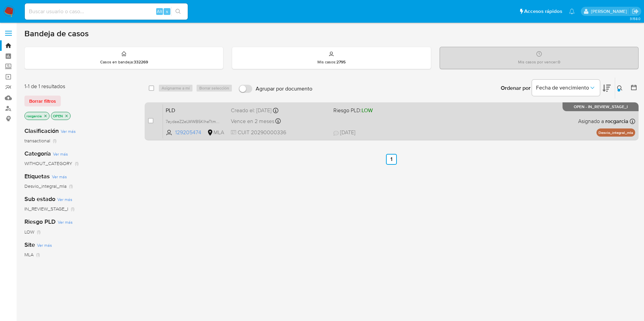
click at [308, 136] on span "CUIT 20290000336" at bounding box center [279, 132] width 97 height 7
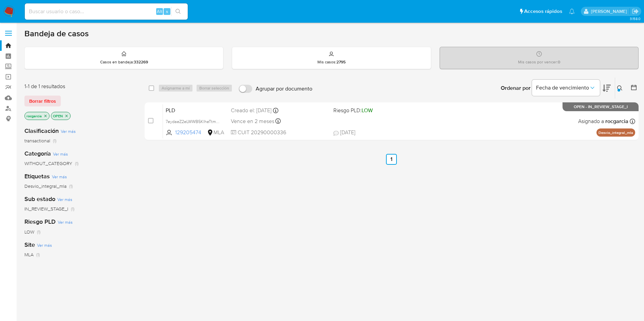
click at [617, 87] on icon at bounding box center [619, 88] width 5 height 5
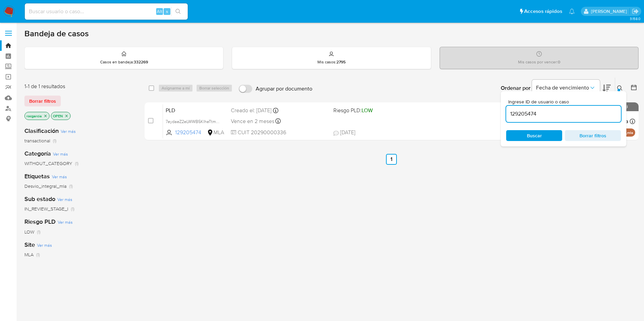
click at [516, 112] on input "129205474" at bounding box center [563, 114] width 115 height 9
type input "512944816"
click at [620, 90] on div at bounding box center [619, 90] width 3 height 3
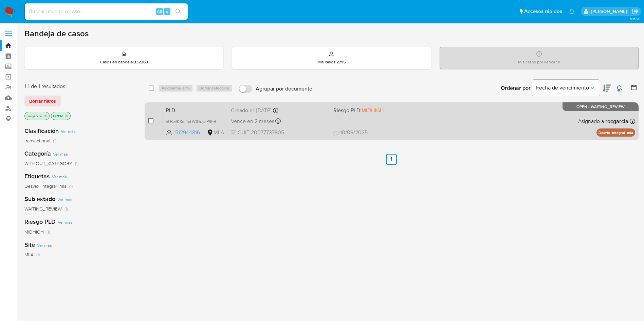
click at [151, 123] on input "checkbox" at bounding box center [150, 120] width 5 height 5
checkbox input "true"
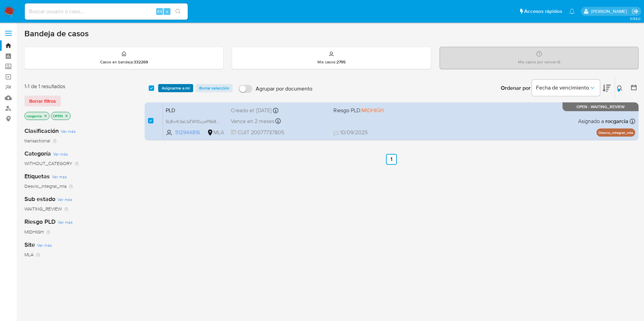
click at [176, 85] on span "Asignarme a mí" at bounding box center [176, 88] width 28 height 7
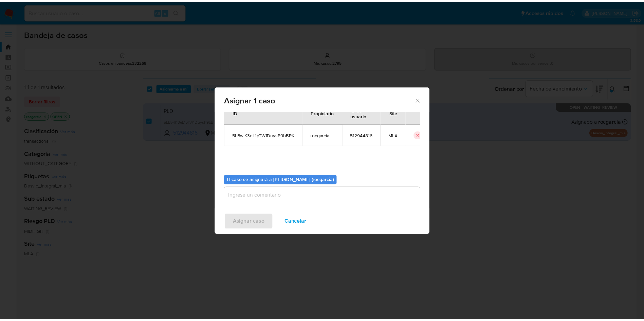
scroll to position [35, 0]
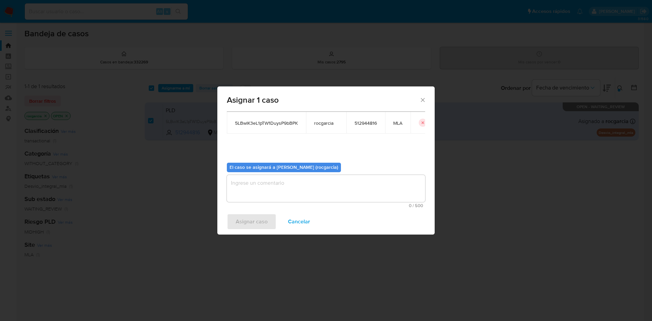
click at [254, 190] on textarea "assign-modal" at bounding box center [326, 188] width 198 height 27
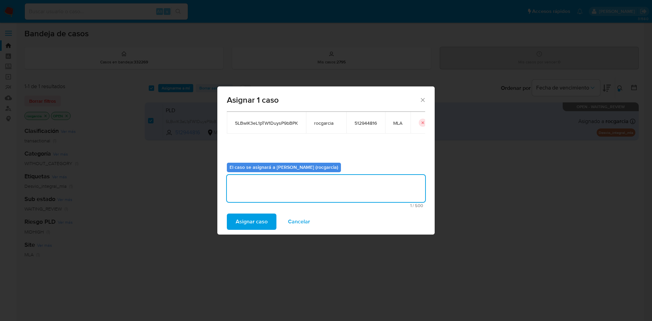
click at [244, 229] on span "Asignar caso" at bounding box center [252, 222] width 32 height 15
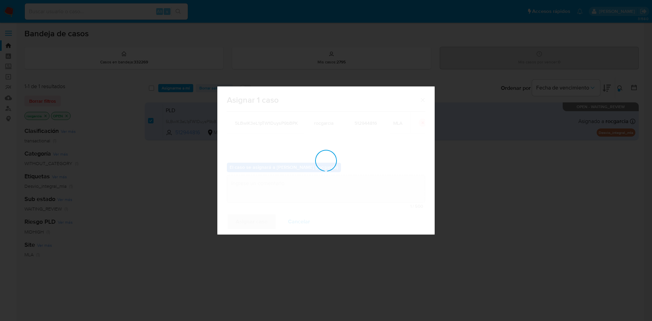
checkbox input "false"
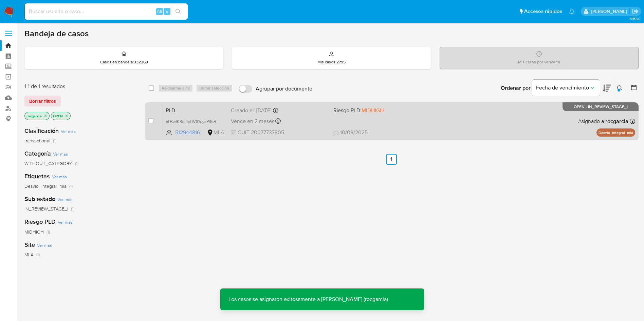
click at [303, 118] on div "Vence en 2 meses Vence el 29/10/2025 12:27:07" at bounding box center [279, 121] width 97 height 9
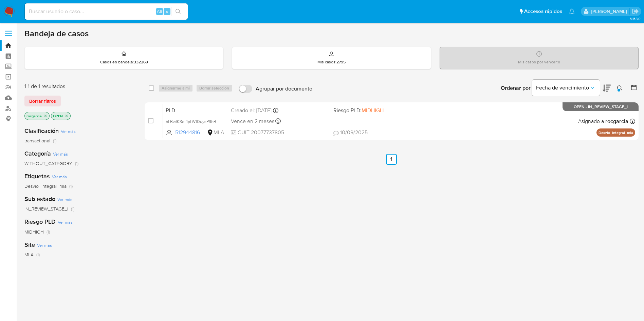
click at [11, 14] on img at bounding box center [9, 12] width 12 height 12
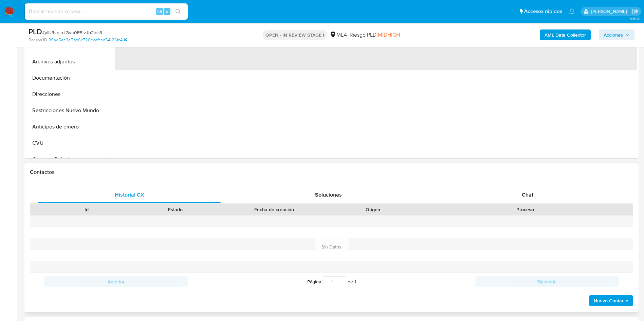
scroll to position [204, 0]
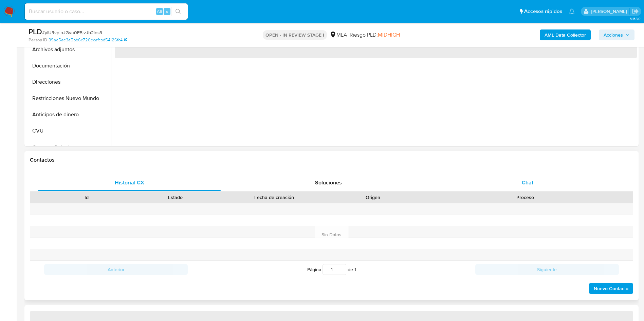
click at [525, 180] on span "Chat" at bounding box center [528, 183] width 12 height 8
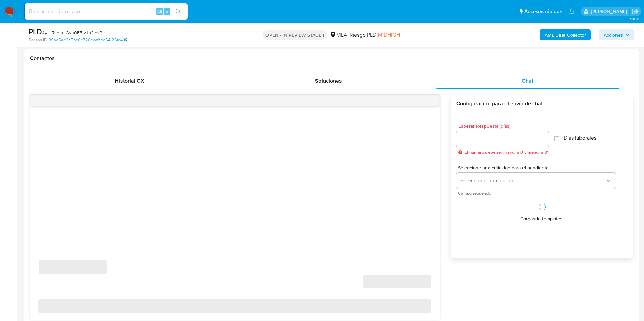
select select "10"
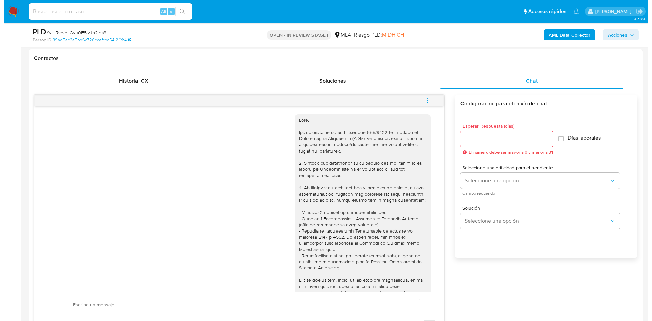
scroll to position [639, 0]
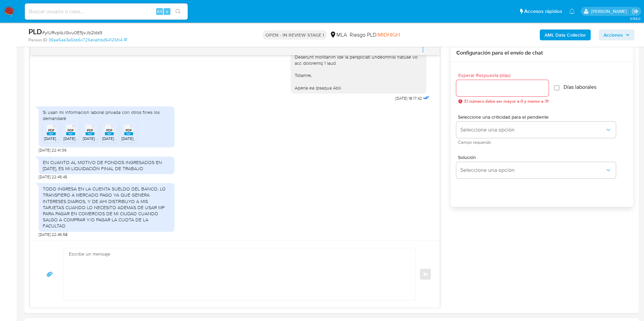
click at [49, 135] on rect at bounding box center [51, 133] width 9 height 3
click at [73, 135] on rect at bounding box center [70, 133] width 9 height 3
click at [88, 135] on rect at bounding box center [90, 133] width 9 height 3
drag, startPoint x: 115, startPoint y: 144, endPoint x: 122, endPoint y: 145, distance: 6.8
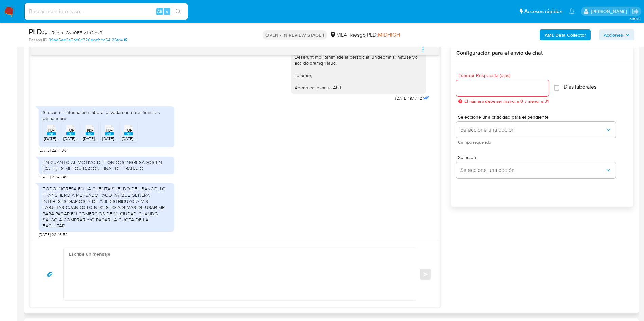
click at [115, 142] on span "05 MAYO 2025 (2) (retroactivo).pdf" at bounding box center [125, 139] width 47 height 6
click at [134, 142] on span "06 JUNIO 2025 (Aguinaldo).pdf" at bounding box center [153, 139] width 62 height 6
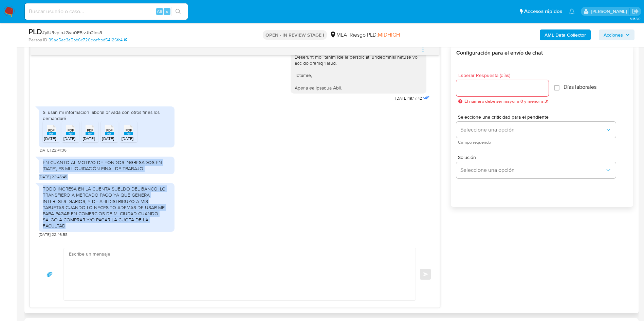
drag, startPoint x: 43, startPoint y: 166, endPoint x: 155, endPoint y: 226, distance: 127.3
click at [155, 226] on div "18/08/2025 17:29:04 1. Para cosas personales. 2. Y a donde se mandan los recibo…" at bounding box center [234, 148] width 409 height 186
copy div "EN CUANTO AL MOTIVO DE FONDOS INGRESADOS EN JULIO 2025, ES MI LIQUIDACIÓN FINAL…"
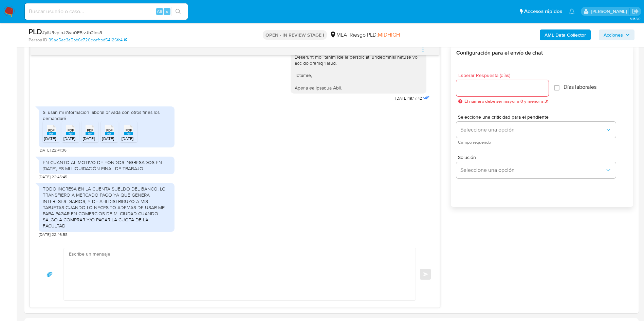
click at [423, 46] on div "PLD # ylURvpibJGvu0E5jvJb2Ids9 Person ID 39ae5ae3a5bb6c726ecafcbd54126fc4 OPEN …" at bounding box center [331, 35] width 614 height 24
click at [420, 49] on icon "menu-action" at bounding box center [423, 50] width 6 height 6
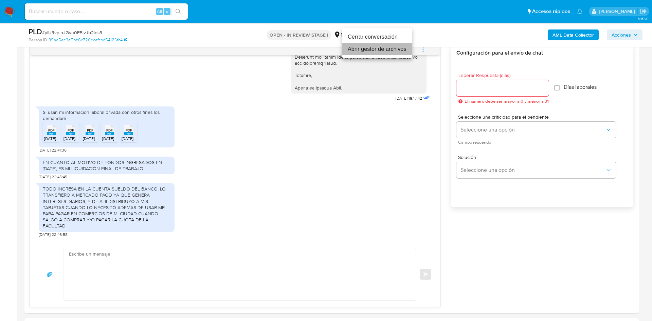
click at [362, 52] on li "Abrir gestor de archivos" at bounding box center [377, 49] width 70 height 12
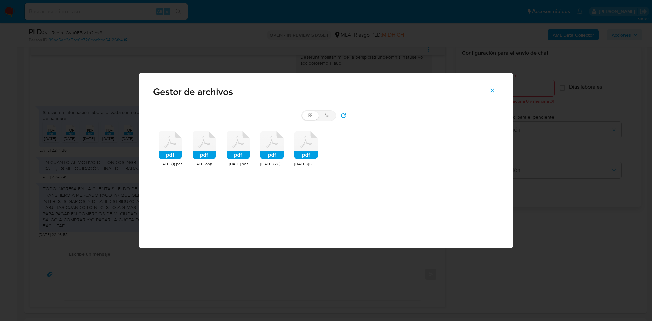
click at [174, 136] on icon at bounding box center [170, 145] width 23 height 28
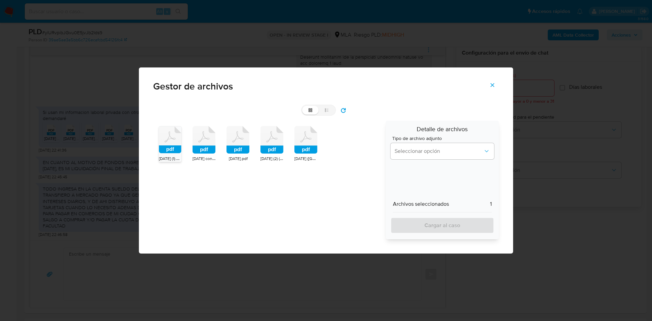
click at [202, 134] on icon at bounding box center [203, 140] width 23 height 28
click at [232, 137] on icon at bounding box center [237, 140] width 23 height 28
drag, startPoint x: 269, startPoint y: 138, endPoint x: 284, endPoint y: 141, distance: 15.6
click at [270, 138] on icon at bounding box center [271, 140] width 23 height 28
click at [303, 142] on icon at bounding box center [305, 140] width 23 height 28
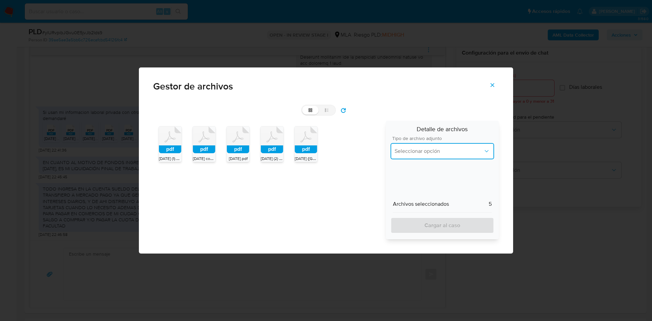
click at [406, 151] on span "Seleccionar opción" at bounding box center [438, 151] width 89 height 7
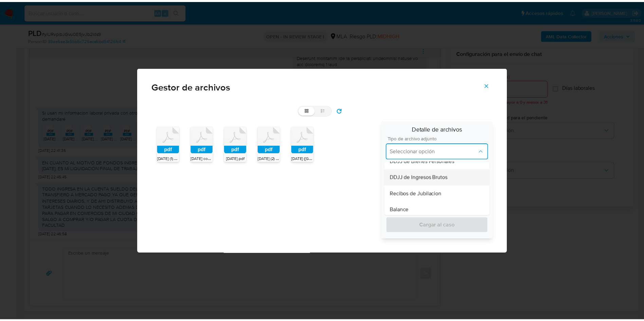
scroll to position [153, 0]
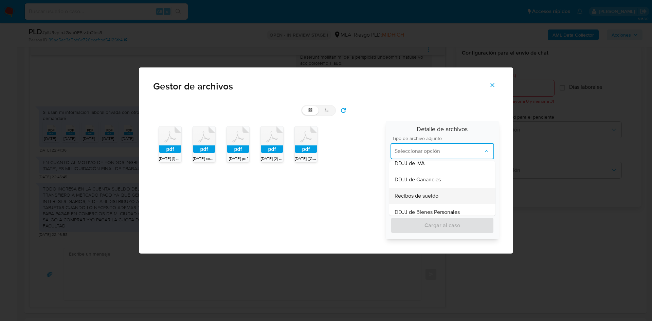
click at [439, 199] on div "Recibos de sueldo" at bounding box center [441, 196] width 95 height 16
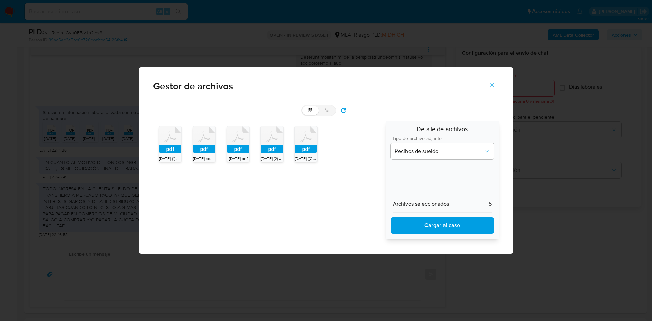
click at [435, 225] on span "Cargar al caso" at bounding box center [442, 225] width 86 height 15
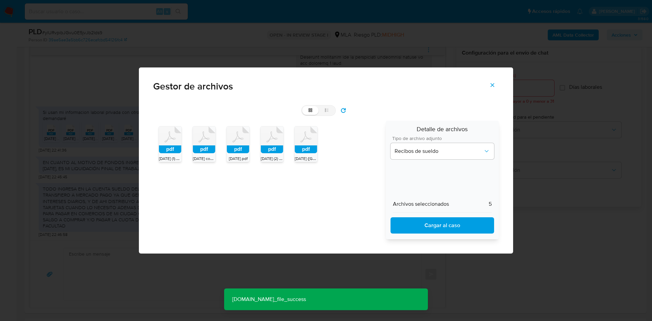
click at [494, 85] on icon "Cerrar" at bounding box center [492, 85] width 6 height 6
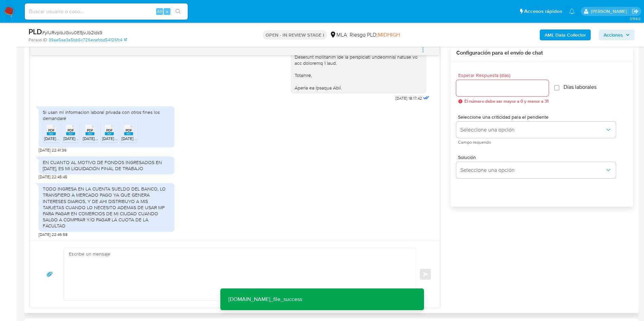
click at [166, 276] on textarea at bounding box center [238, 275] width 338 height 52
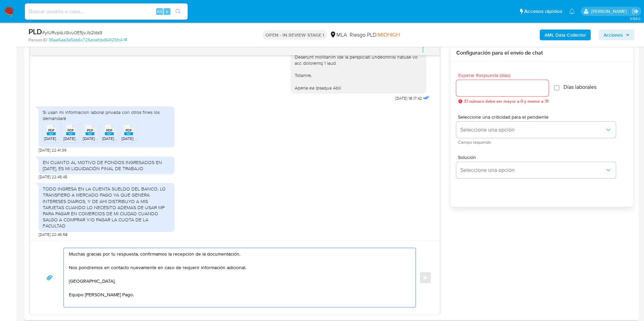
type textarea "Muchas gracias por tu respuesta, confirmamos la recepción de la documentación. …"
click at [484, 88] on input "Esperar Respuesta (días)" at bounding box center [502, 88] width 92 height 9
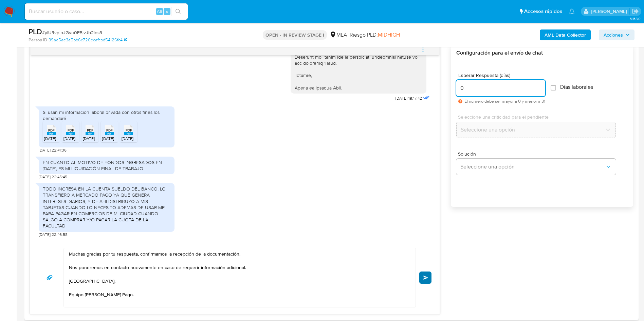
type input "0"
click at [430, 277] on button "Enviar" at bounding box center [425, 278] width 12 height 12
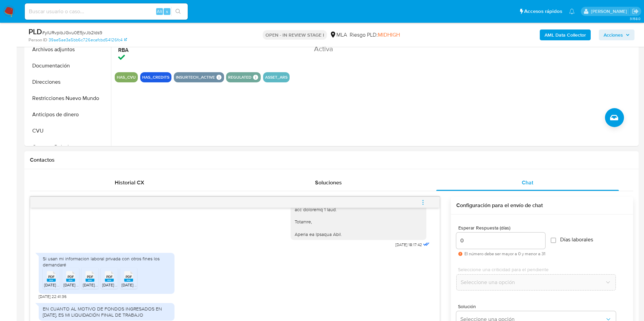
scroll to position [714, 0]
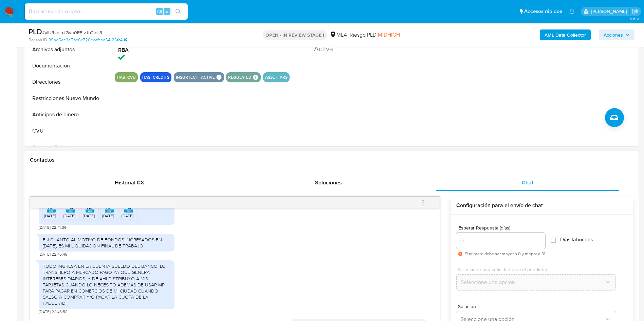
click at [420, 199] on span "menu-action" at bounding box center [423, 203] width 6 height 16
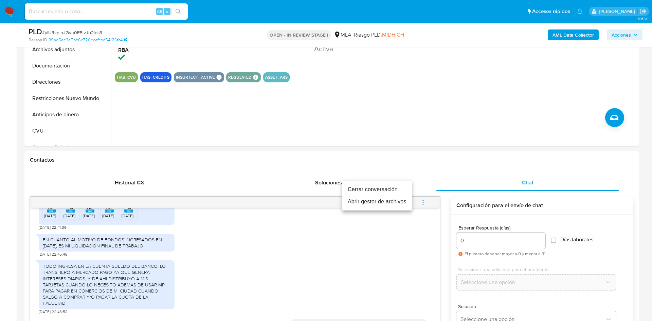
click at [390, 191] on li "Cerrar conversación" at bounding box center [377, 190] width 70 height 12
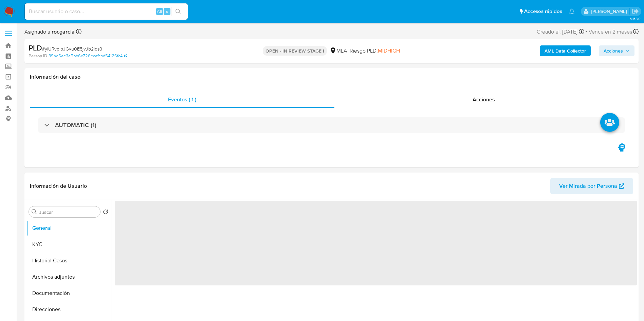
drag, startPoint x: 48, startPoint y: 276, endPoint x: 0, endPoint y: 264, distance: 49.5
click at [48, 277] on button "Archivos adjuntos" at bounding box center [68, 277] width 85 height 16
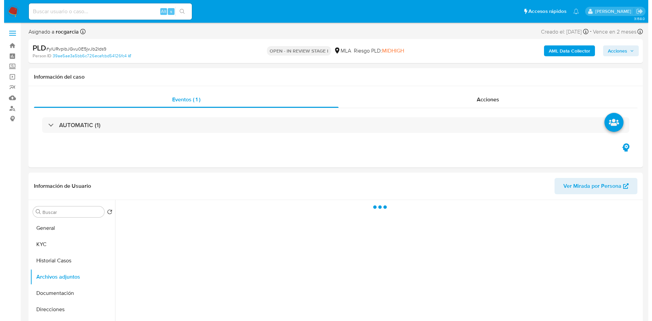
scroll to position [102, 0]
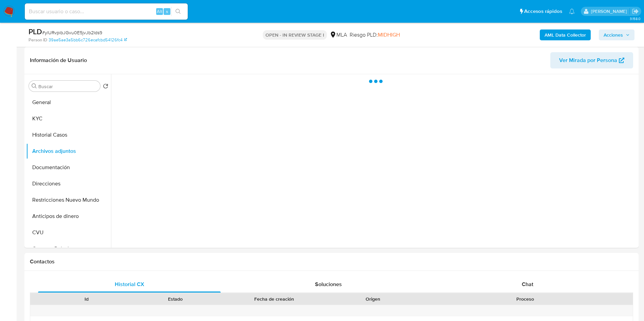
select select "10"
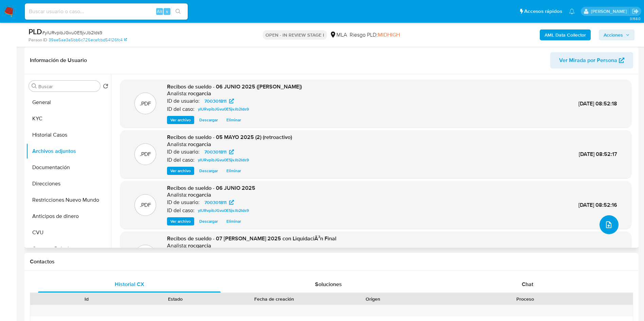
click at [606, 225] on icon "upload-file" at bounding box center [609, 225] width 8 height 8
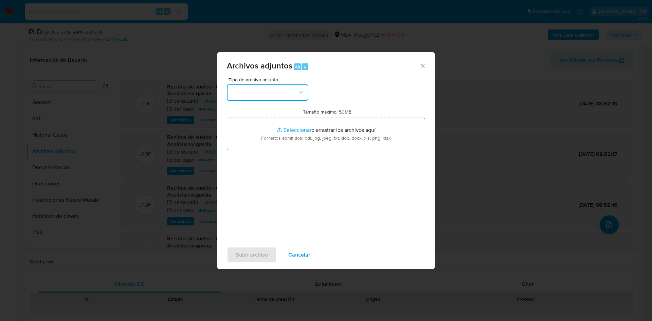
click at [252, 94] on button "button" at bounding box center [267, 93] width 81 height 16
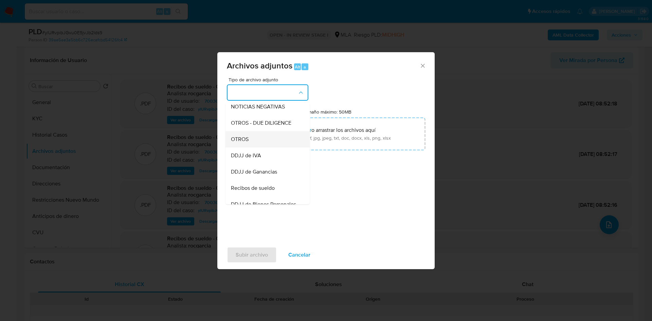
click at [254, 148] on div "OTROS" at bounding box center [265, 139] width 69 height 16
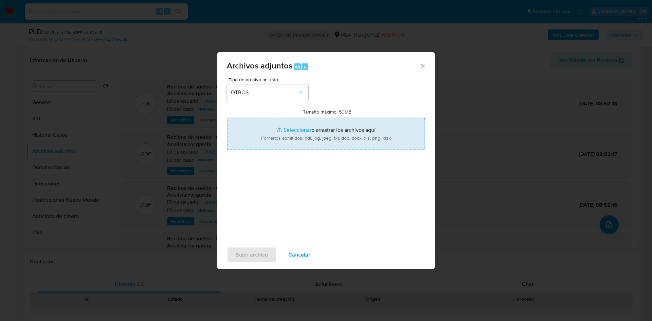
click at [309, 134] on input "Tamaño máximo: 50MB Seleccionar archivos" at bounding box center [326, 134] width 198 height 33
type input "C:\fakepath\Caselog ylURvpibJGvu0E5jvJb2Ids9 - 700301811.docx"
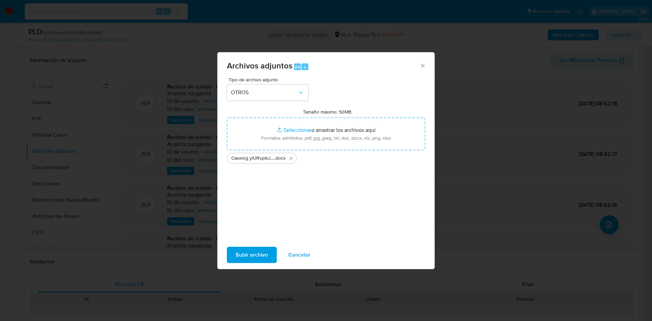
click at [237, 261] on span "Subir archivo" at bounding box center [252, 255] width 32 height 15
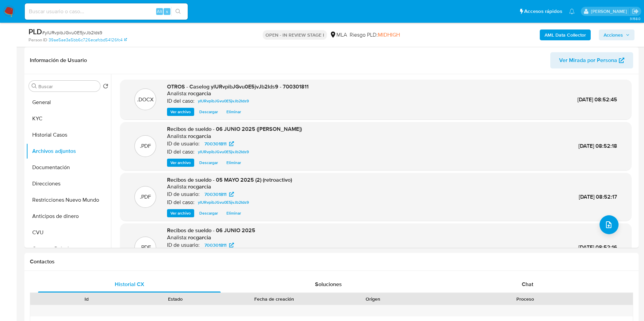
click at [621, 40] on span "Acciones" at bounding box center [613, 35] width 19 height 11
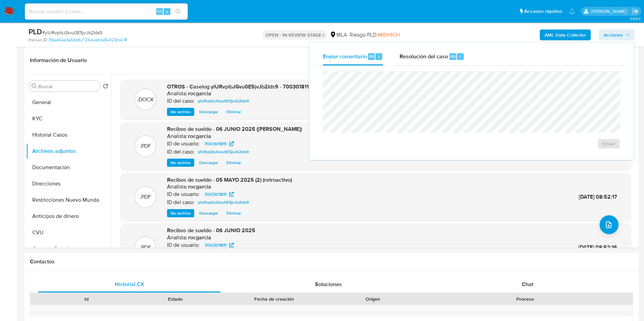
click at [460, 54] on div "Resolución del caso Alt r" at bounding box center [432, 57] width 65 height 18
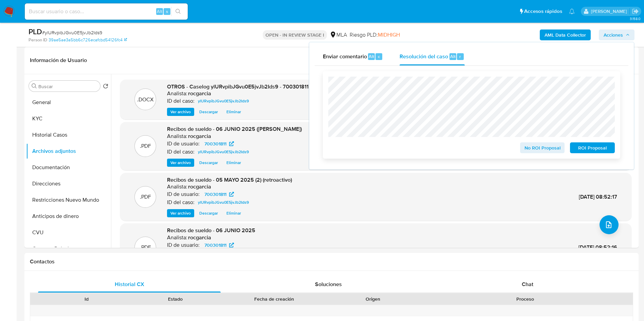
click at [531, 148] on span "No ROI Proposal" at bounding box center [542, 148] width 35 height 10
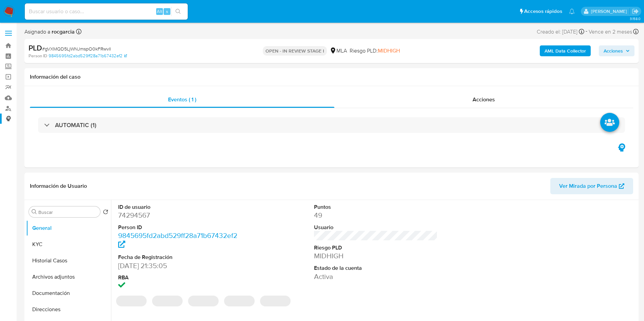
select select "10"
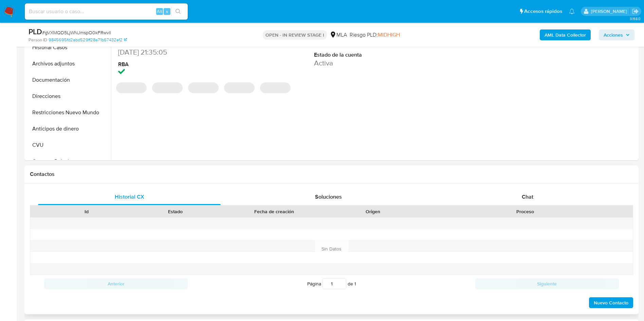
scroll to position [204, 0]
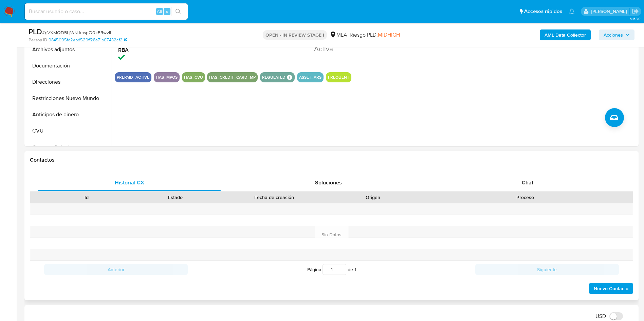
drag, startPoint x: 520, startPoint y: 186, endPoint x: 497, endPoint y: 191, distance: 23.7
click at [520, 186] on div "Chat" at bounding box center [527, 183] width 183 height 16
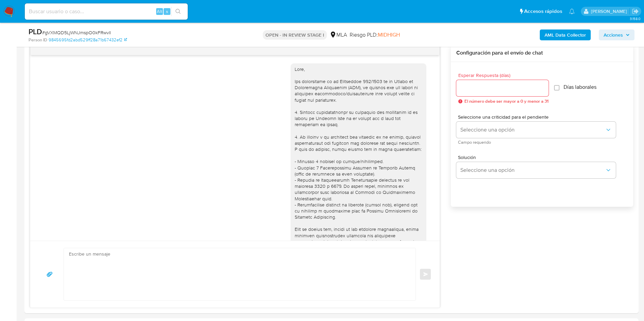
scroll to position [457, 0]
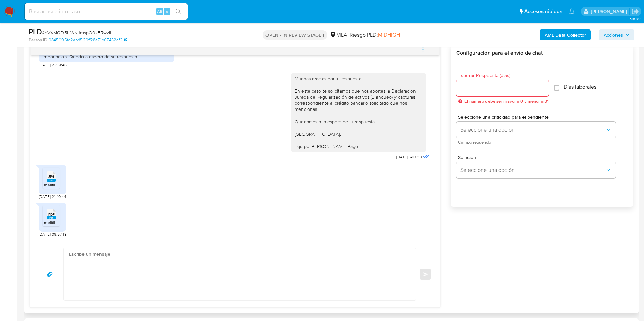
click at [53, 181] on rect at bounding box center [51, 180] width 9 height 3
click at [52, 216] on span "PDF" at bounding box center [51, 215] width 6 height 4
click at [425, 53] on span "menu-action" at bounding box center [423, 50] width 6 height 16
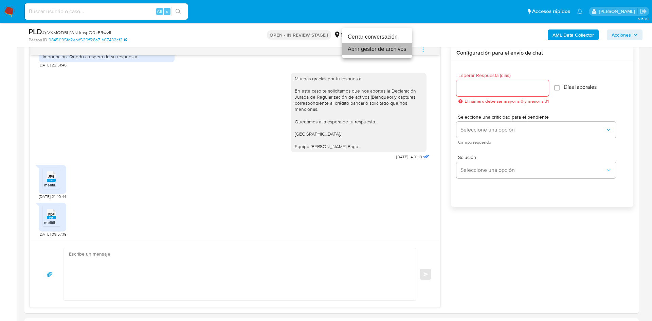
click at [376, 53] on li "Abrir gestor de archivos" at bounding box center [377, 49] width 70 height 12
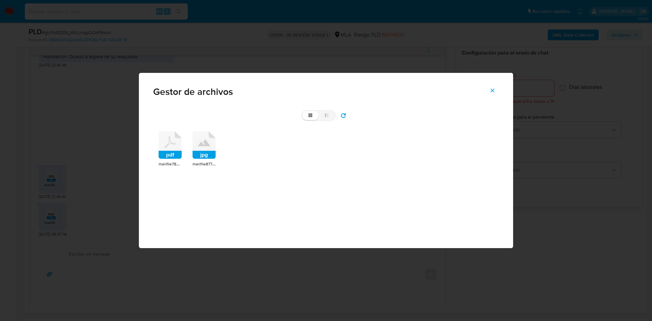
click at [176, 143] on icon at bounding box center [170, 145] width 23 height 28
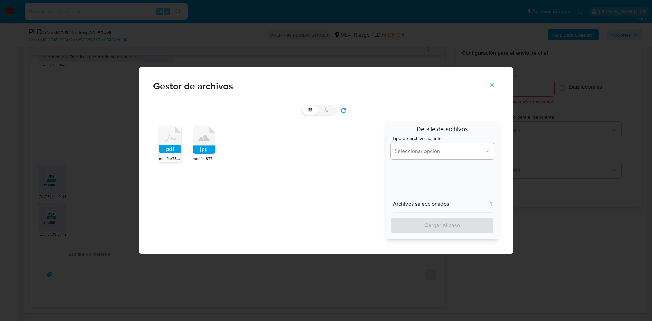
click at [198, 142] on icon at bounding box center [203, 140] width 23 height 28
click at [428, 140] on span "Tipo de archivo adjunto" at bounding box center [444, 138] width 104 height 5
click at [428, 151] on span "Seleccionar opción" at bounding box center [438, 151] width 89 height 7
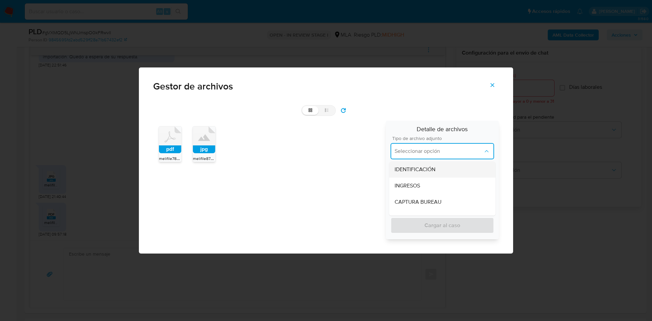
click at [417, 177] on div "IDENTIFICACIÓN" at bounding box center [441, 170] width 95 height 16
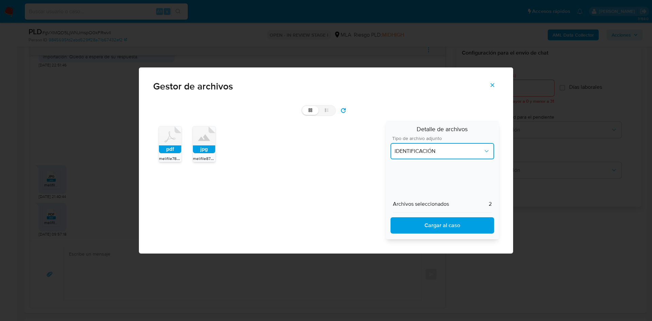
click at [421, 158] on button "IDENTIFICACIÓN" at bounding box center [442, 151] width 104 height 16
click at [416, 183] on span "INGRESOS" at bounding box center [406, 186] width 25 height 7
click at [411, 231] on span "Cargar al caso" at bounding box center [442, 225] width 86 height 15
click at [493, 89] on span "Cerrar" at bounding box center [492, 85] width 6 height 15
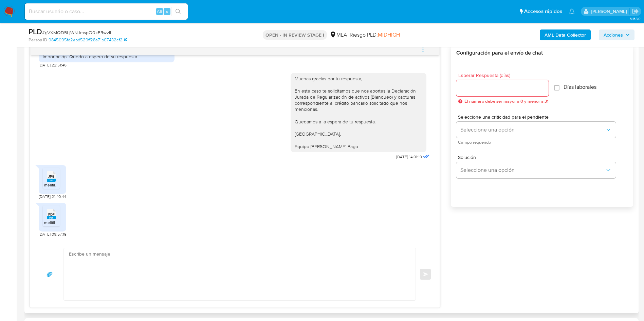
click at [255, 294] on textarea at bounding box center [238, 275] width 338 height 52
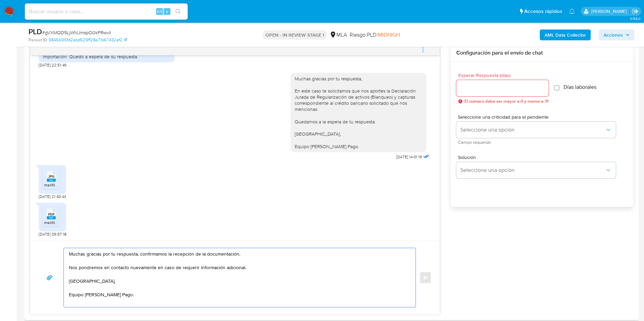
type textarea "Muchas gracias por tu respuesta, confirmamos la recepción de la documentación. …"
click at [478, 92] on input "Esperar Respuesta (días)" at bounding box center [502, 88] width 92 height 9
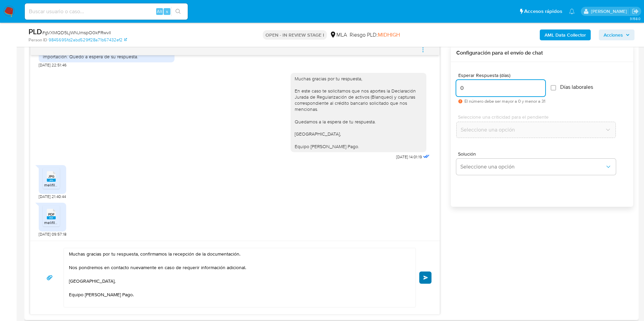
type input "0"
click at [428, 282] on button "Enviar" at bounding box center [425, 278] width 12 height 12
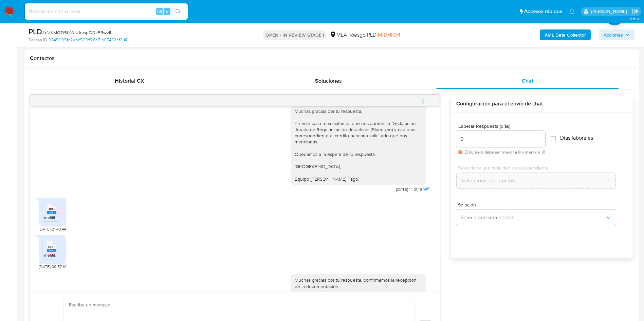
scroll to position [532, 0]
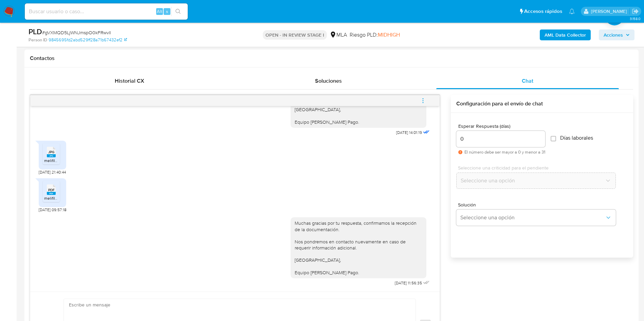
click at [424, 101] on icon "menu-action" at bounding box center [423, 101] width 6 height 6
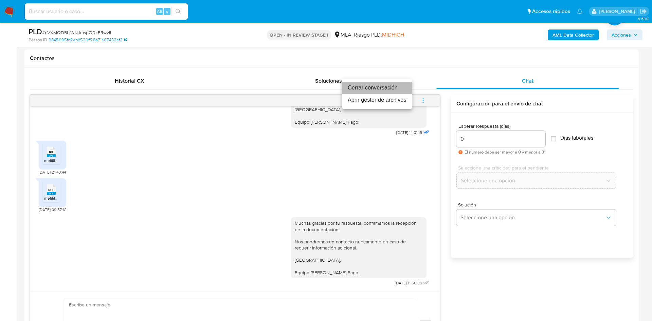
click at [398, 92] on li "Cerrar conversación" at bounding box center [377, 88] width 70 height 12
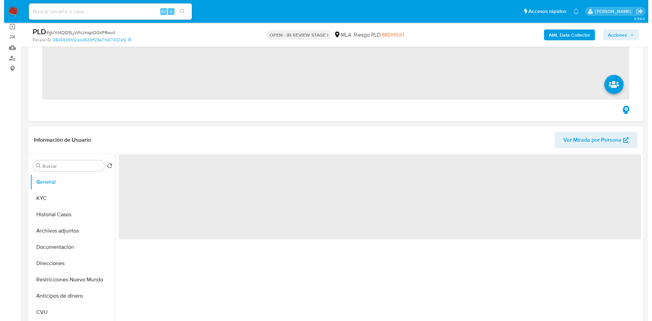
scroll to position [102, 0]
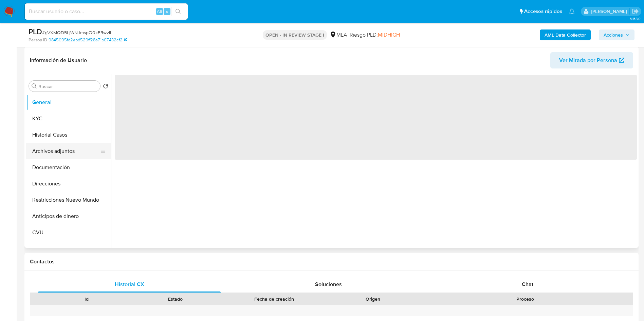
click at [49, 147] on button "Archivos adjuntos" at bounding box center [65, 151] width 79 height 16
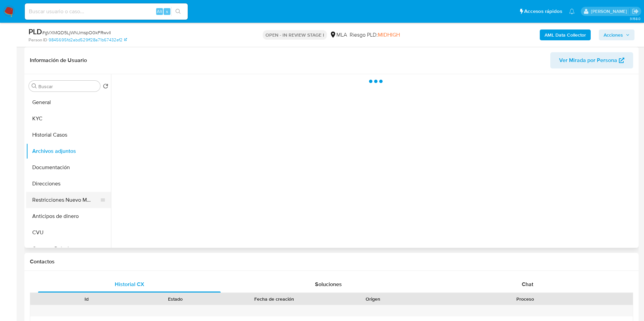
select select "10"
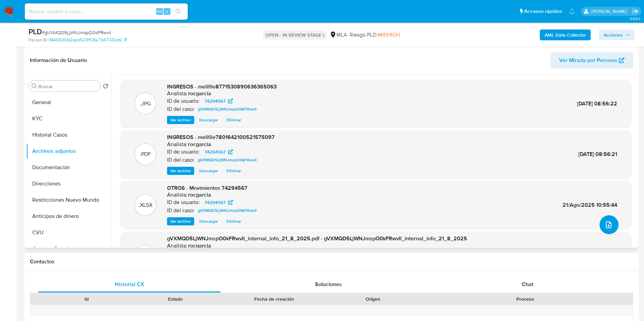
click at [609, 227] on icon "upload-file" at bounding box center [609, 225] width 8 height 8
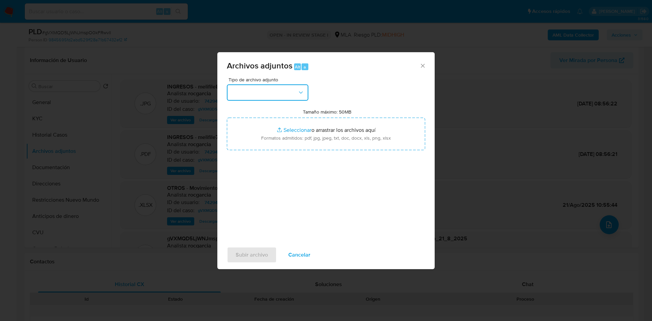
click at [261, 97] on button "button" at bounding box center [267, 93] width 81 height 16
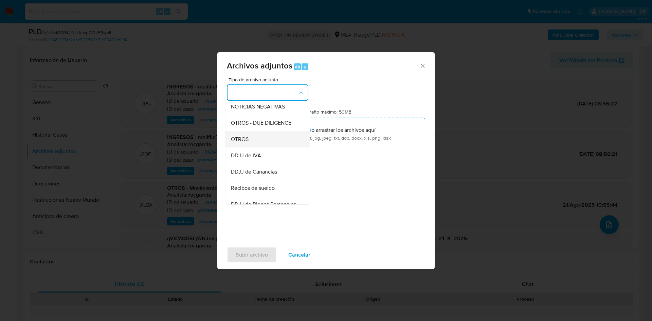
click at [254, 147] on div "OTROS" at bounding box center [265, 139] width 69 height 16
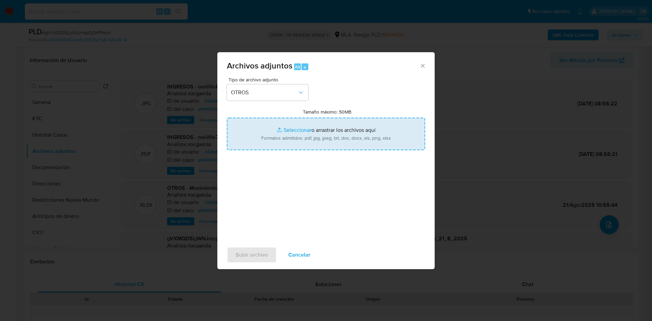
click at [279, 137] on input "Tamaño máximo: 50MB Seleccionar archivos" at bounding box center [326, 134] width 198 height 33
type input "C:\fakepath\Caselog gVXMQD5LjWNJmspO0kFRwvIl - 74294567.docx"
click at [252, 256] on span "Subir archivo" at bounding box center [252, 255] width 32 height 15
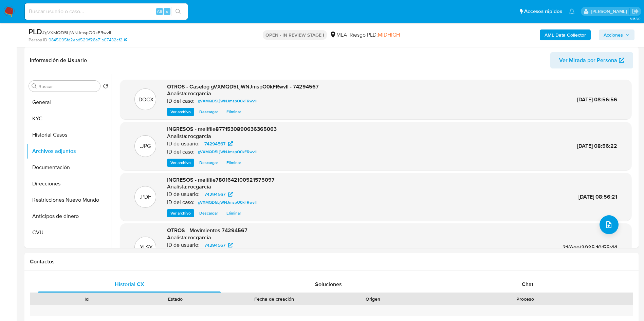
click at [612, 32] on span "Acciones" at bounding box center [613, 35] width 19 height 11
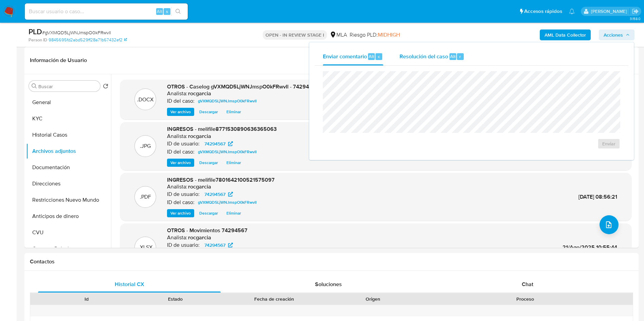
click at [427, 62] on div "Resolución del caso Alt r" at bounding box center [432, 57] width 65 height 18
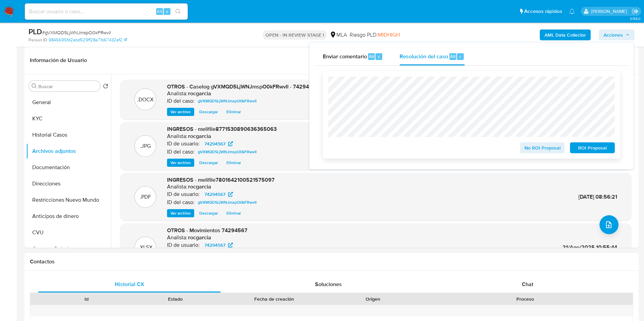
click at [533, 147] on span "No ROI Proposal" at bounding box center [542, 148] width 35 height 10
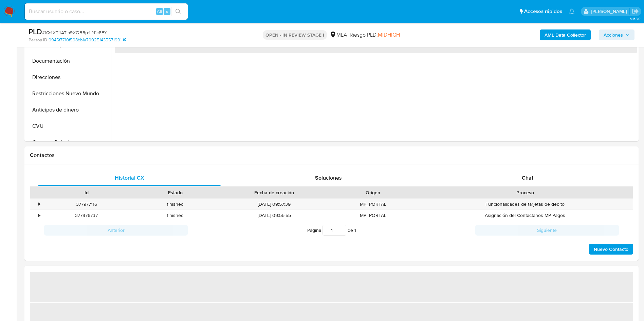
scroll to position [255, 0]
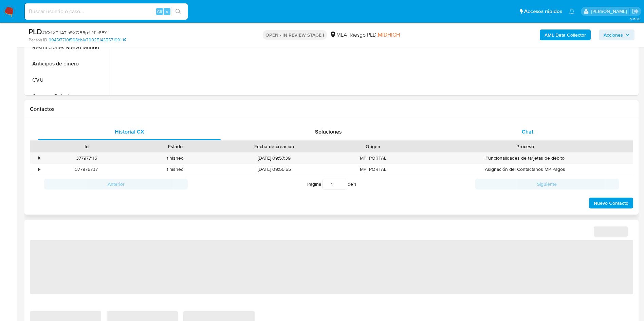
click at [528, 130] on span "Chat" at bounding box center [528, 132] width 12 height 8
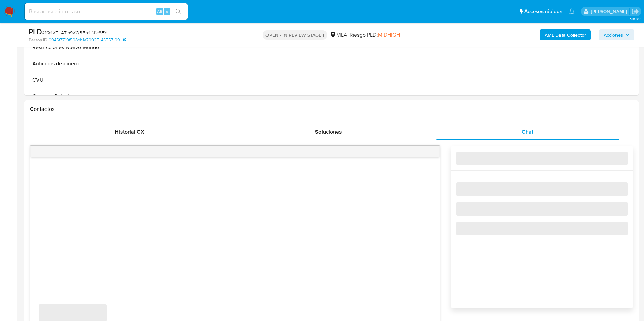
select select "10"
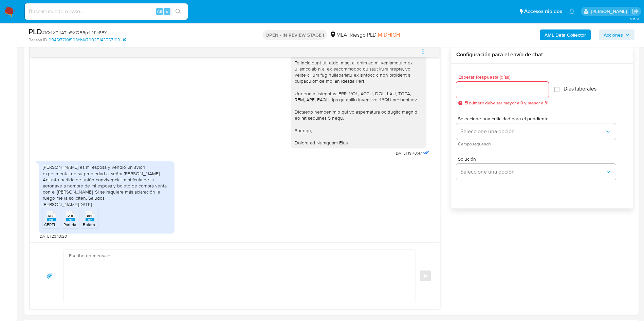
scroll to position [356, 0]
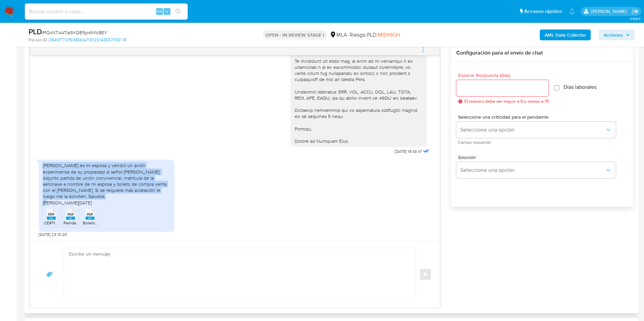
drag, startPoint x: 43, startPoint y: 165, endPoint x: 81, endPoint y: 194, distance: 47.5
click at [81, 194] on div "[PERSON_NAME] es mi esposa y vendió un avión experimental de su propiedad al se…" at bounding box center [107, 184] width 128 height 43
copy div "Viviana centurión es mi esposa y vendió un avión experimental de su propiedad a…"
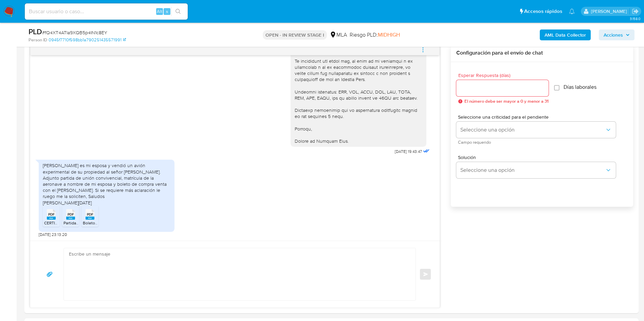
drag, startPoint x: 0, startPoint y: 181, endPoint x: 8, endPoint y: 172, distance: 11.5
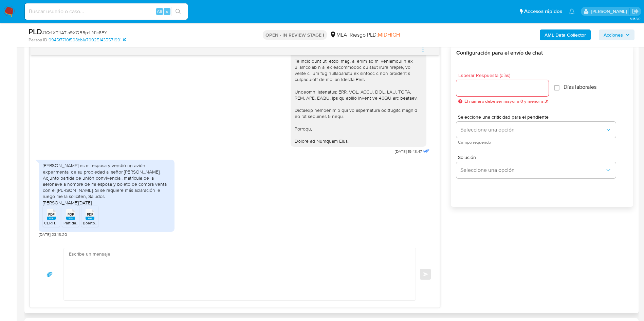
click at [53, 217] on rect at bounding box center [51, 218] width 9 height 3
click at [68, 217] on rect at bounding box center [70, 218] width 9 height 3
click at [92, 217] on rect at bounding box center [90, 218] width 9 height 3
click at [423, 53] on span "menu-action" at bounding box center [423, 50] width 6 height 16
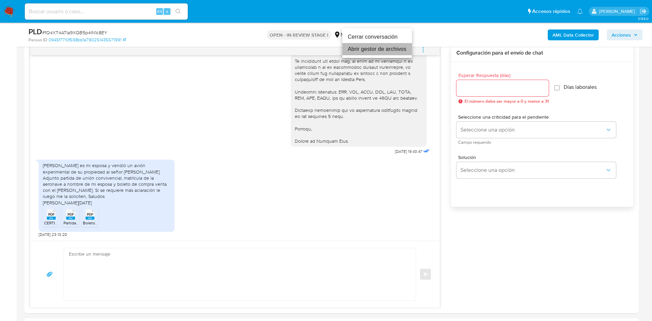
click at [363, 51] on li "Abrir gestor de archivos" at bounding box center [377, 49] width 70 height 12
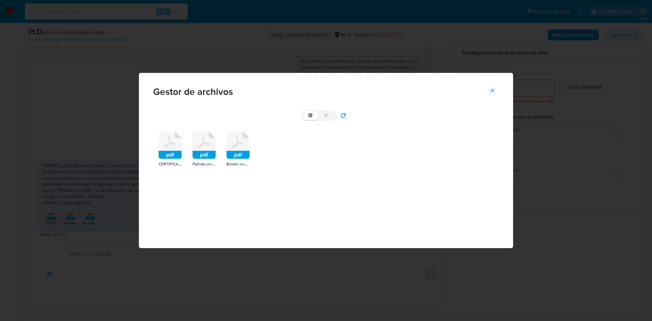
click at [162, 155] on rect at bounding box center [170, 155] width 23 height 8
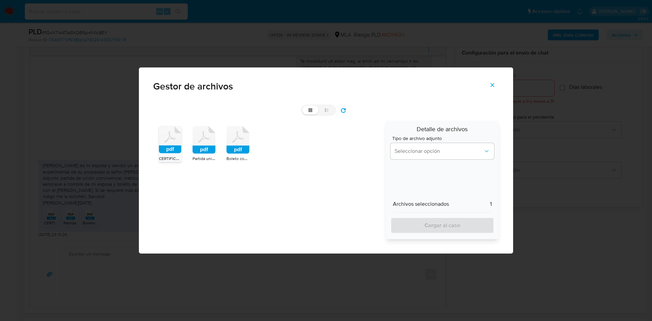
click at [196, 147] on rect at bounding box center [203, 150] width 23 height 8
click at [242, 155] on div "pdf" at bounding box center [237, 141] width 23 height 30
click at [465, 150] on span "Seleccionar opción" at bounding box center [438, 151] width 89 height 7
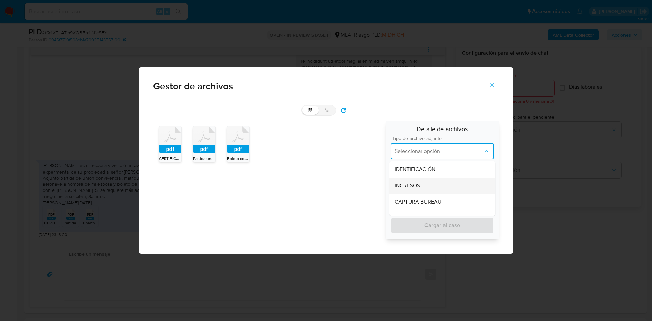
click at [436, 184] on div "INGRESOS" at bounding box center [441, 186] width 95 height 16
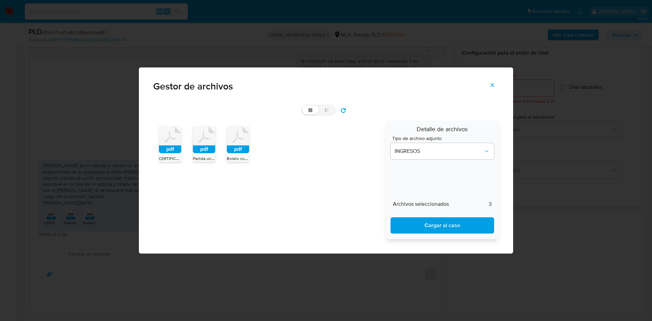
click at [443, 230] on span "Cargar al caso" at bounding box center [442, 225] width 86 height 15
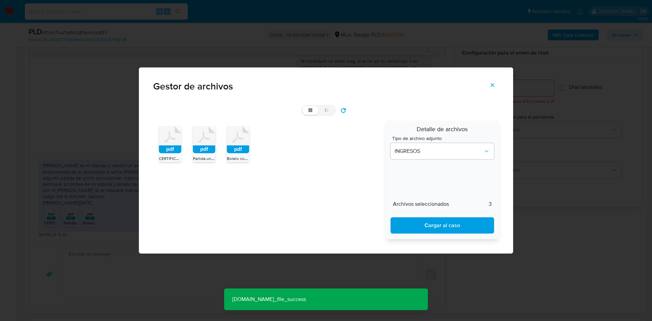
click at [492, 85] on icon "Cerrar" at bounding box center [493, 86] width 4 height 4
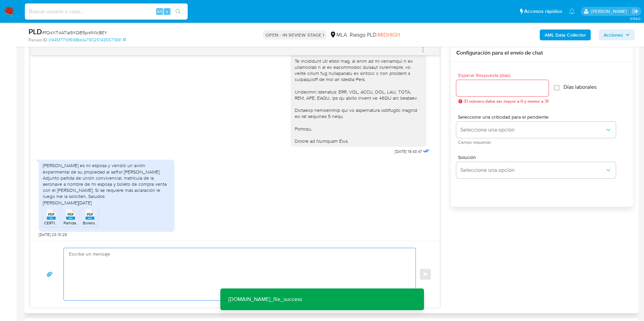
click at [292, 265] on textarea at bounding box center [238, 275] width 338 height 52
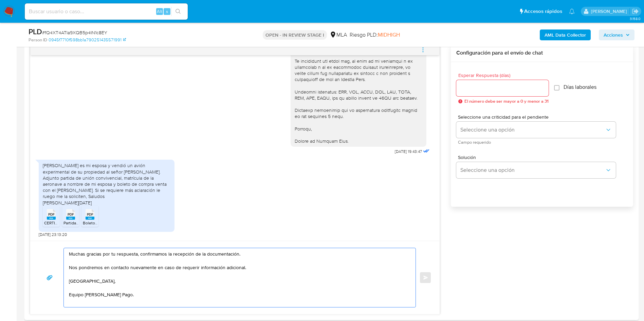
type textarea "Muchas gracias por tu respuesta, confirmamos la recepción de la documentación. …"
click at [507, 92] on input "Esperar Respuesta (días)" at bounding box center [502, 88] width 92 height 9
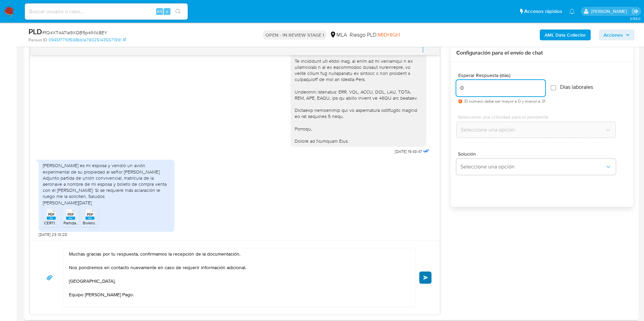
type input "0"
click at [425, 280] on button "Enviar" at bounding box center [425, 278] width 12 height 12
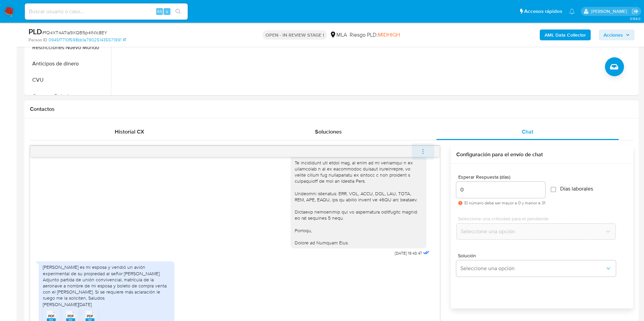
scroll to position [287, 0]
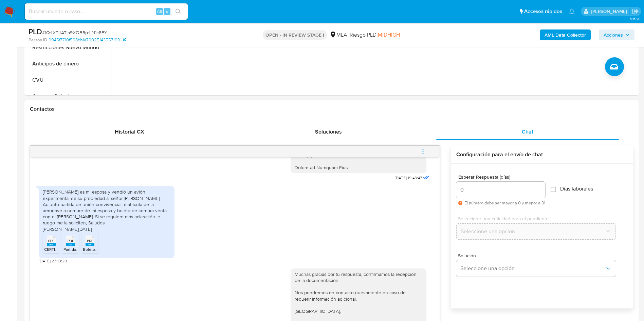
click at [421, 150] on icon "menu-action" at bounding box center [423, 152] width 6 height 6
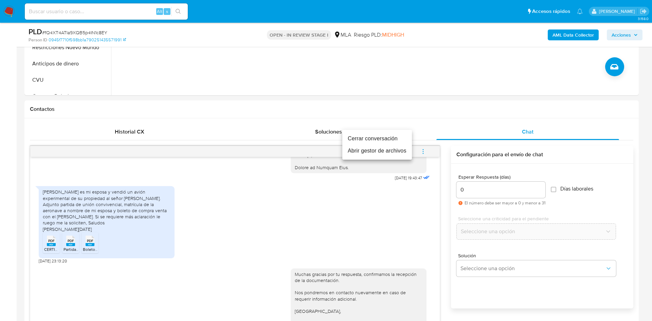
click at [378, 142] on li "Cerrar conversación" at bounding box center [377, 139] width 70 height 12
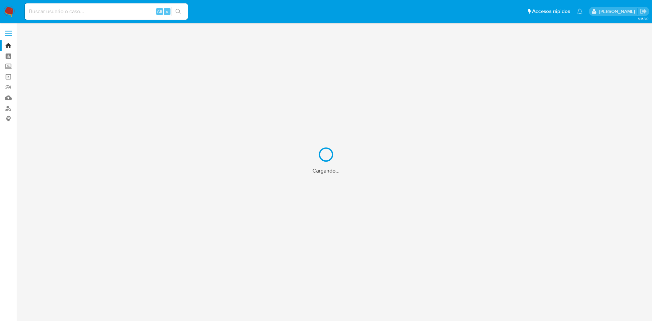
click at [44, 9] on div "Cargando..." at bounding box center [326, 160] width 652 height 321
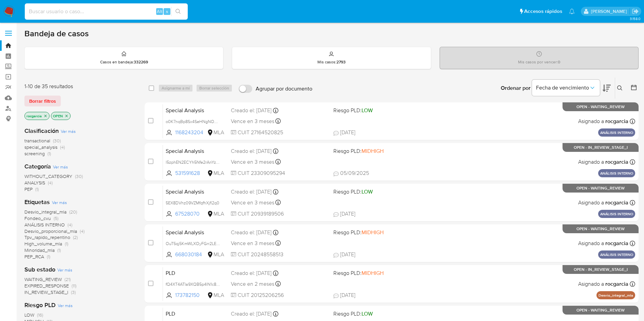
click at [56, 11] on input at bounding box center [106, 11] width 163 height 9
paste input "5dN6dmeupPaeen31OCKjaNcw"
type input "5dN6dmeupPaeen31OCKjaNcw"
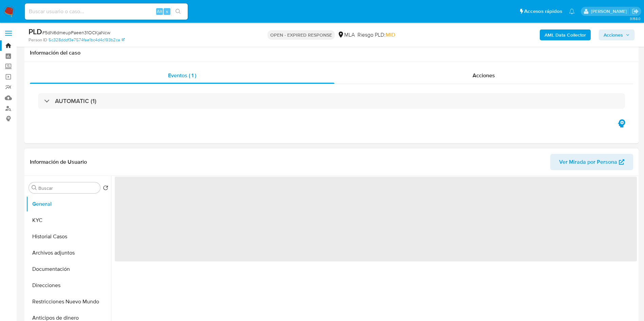
scroll to position [153, 0]
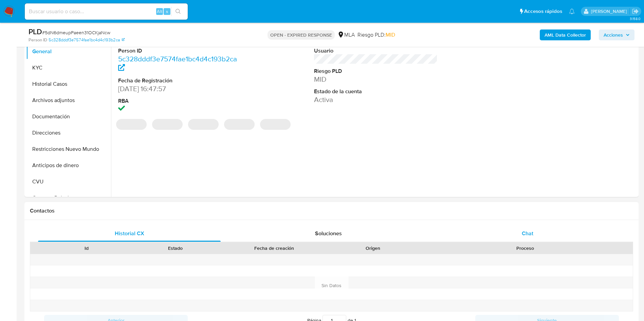
click at [528, 233] on span "Chat" at bounding box center [528, 234] width 12 height 8
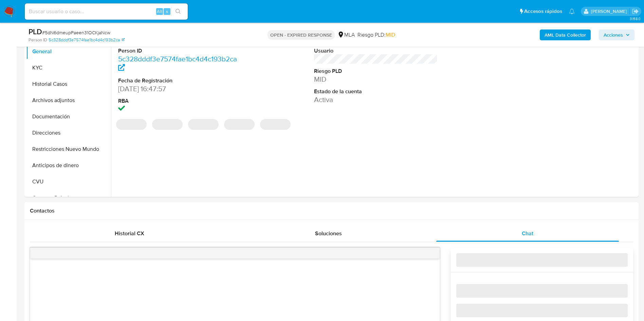
select select "10"
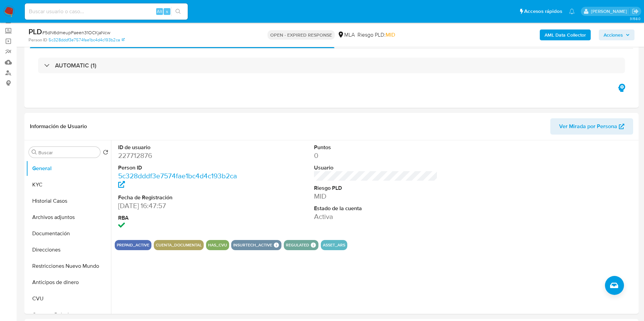
scroll to position [51, 0]
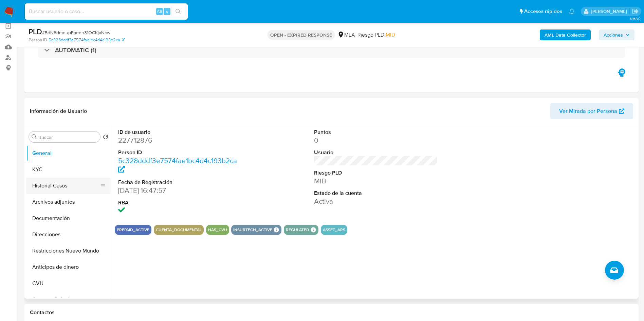
click at [54, 187] on button "Historial Casos" at bounding box center [65, 186] width 79 height 16
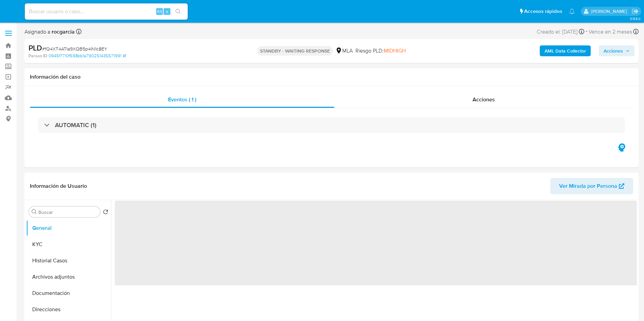
select select "10"
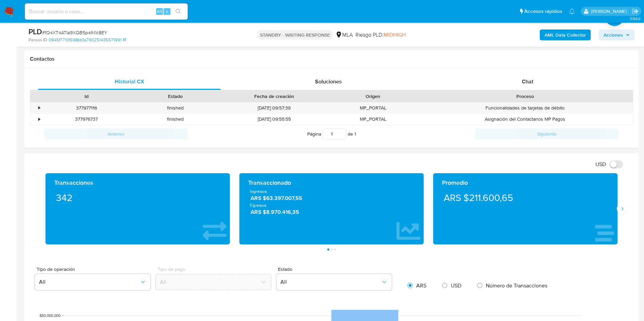
scroll to position [306, 0]
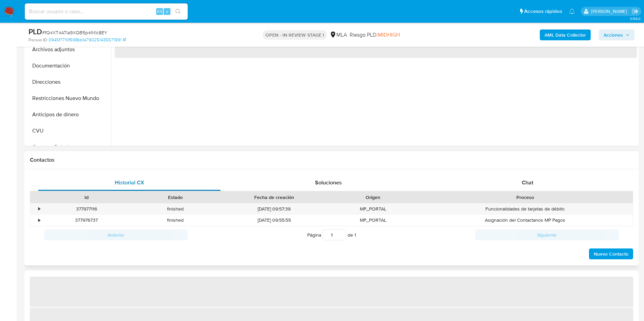
scroll to position [255, 0]
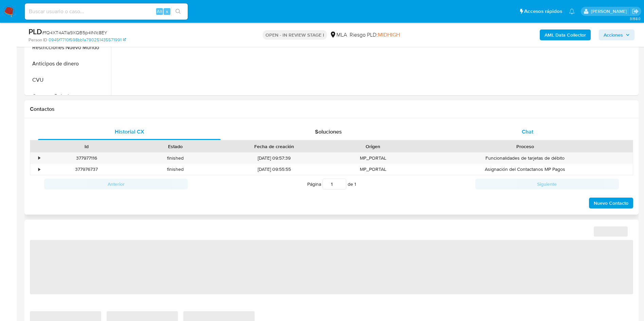
click at [529, 138] on div "Chat" at bounding box center [527, 132] width 183 height 16
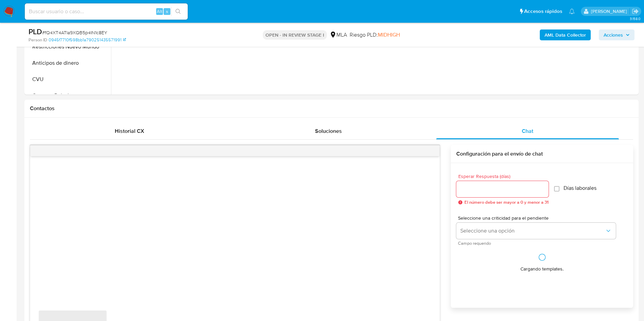
select select "10"
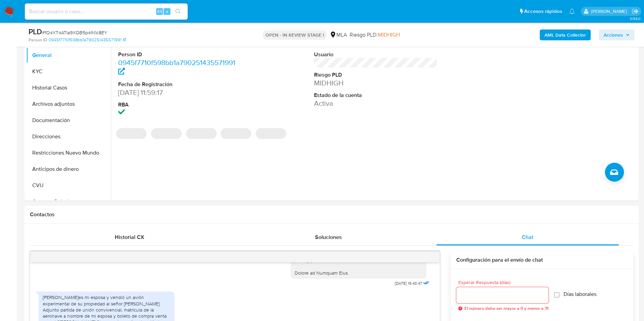
scroll to position [102, 0]
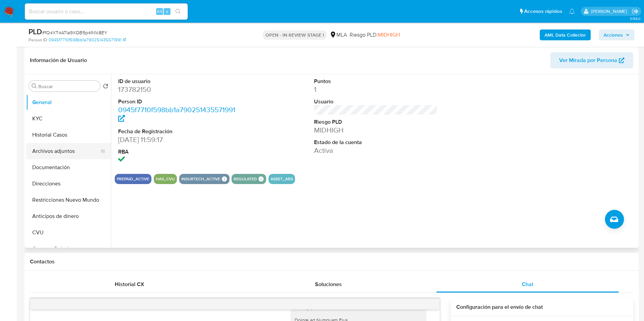
click at [52, 153] on button "Archivos adjuntos" at bounding box center [65, 151] width 79 height 16
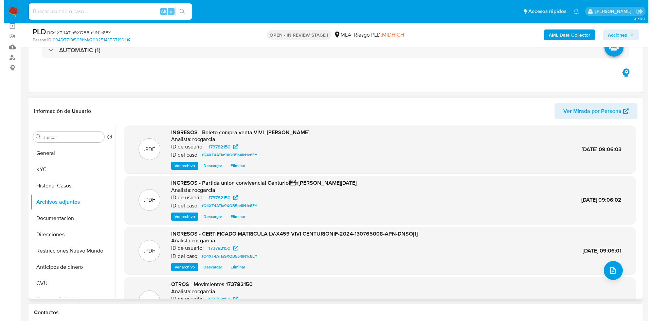
scroll to position [0, 0]
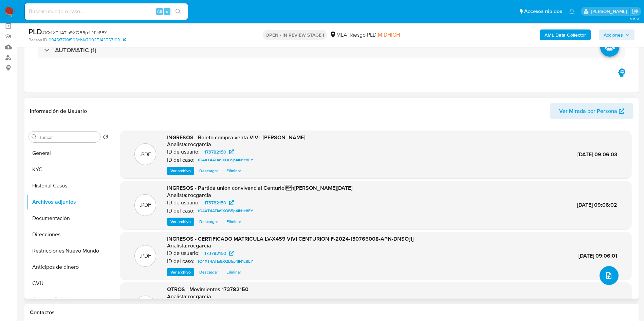
click at [610, 278] on button "upload-file" at bounding box center [609, 275] width 19 height 19
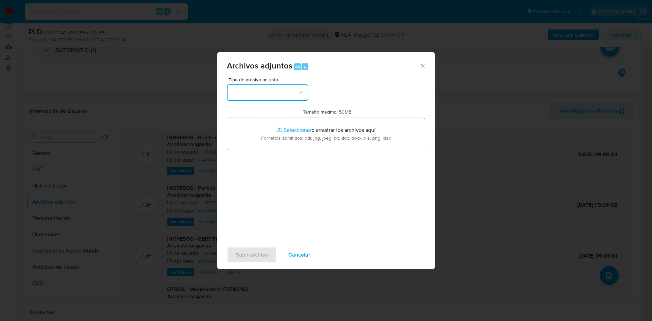
click at [290, 94] on button "button" at bounding box center [267, 93] width 81 height 16
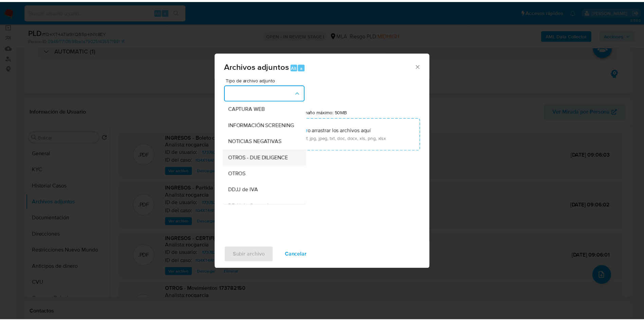
scroll to position [102, 0]
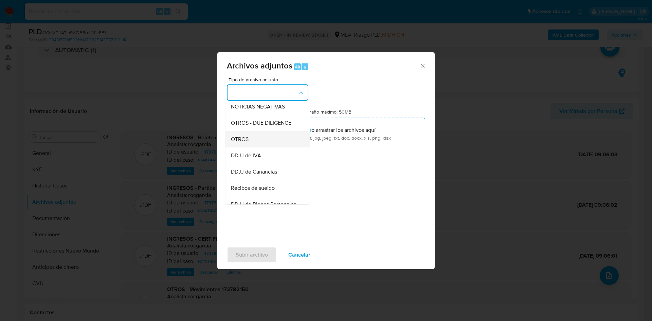
click at [266, 148] on div "OTROS" at bounding box center [265, 139] width 69 height 16
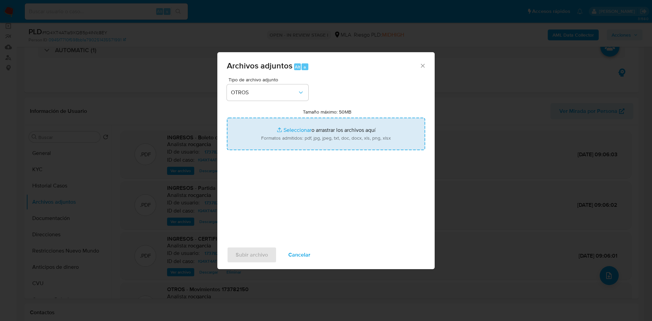
click at [288, 135] on input "Tamaño máximo: 50MB Seleccionar archivos" at bounding box center [326, 134] width 198 height 33
type input "C:\fakepath\Caselog fQ4XT4ATIa9XQB5p4IN1c8EY - 173782150.docx"
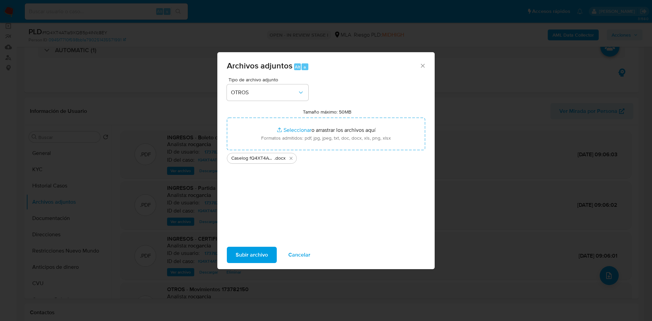
click at [256, 248] on span "Subir archivo" at bounding box center [252, 255] width 32 height 15
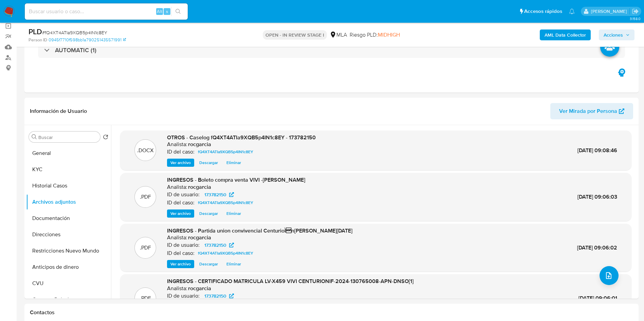
click at [618, 36] on span "Acciones" at bounding box center [613, 35] width 19 height 11
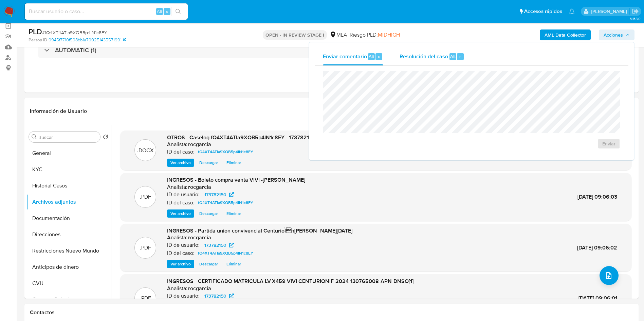
click at [430, 61] on div "Resolución del caso Alt r" at bounding box center [432, 57] width 65 height 18
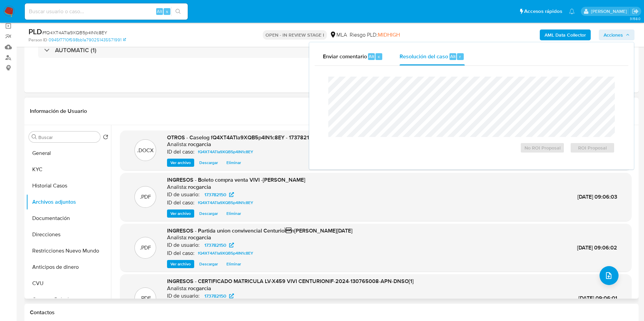
click at [220, 102] on div "Información de Usuario Ver Mirada por Persona" at bounding box center [331, 111] width 614 height 27
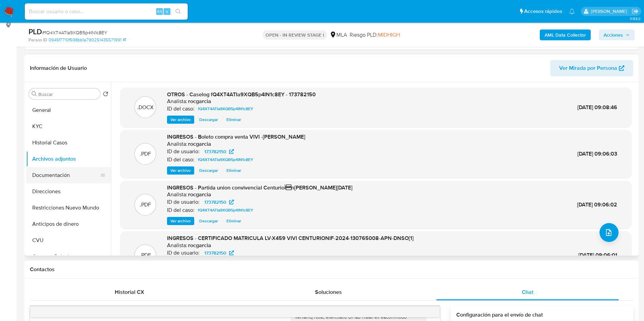
scroll to position [51, 0]
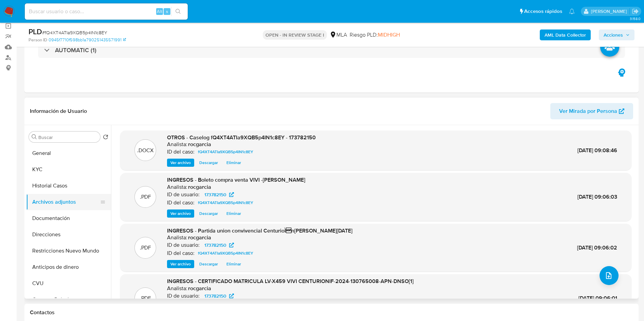
drag, startPoint x: 70, startPoint y: 188, endPoint x: 60, endPoint y: 210, distance: 23.9
click at [69, 188] on button "Historial Casos" at bounding box center [68, 186] width 85 height 16
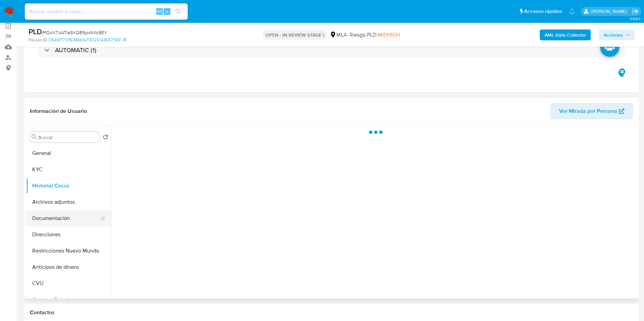
click at [60, 210] on button "Documentación" at bounding box center [65, 218] width 79 height 16
click at [47, 196] on button "Archivos adjuntos" at bounding box center [65, 202] width 79 height 16
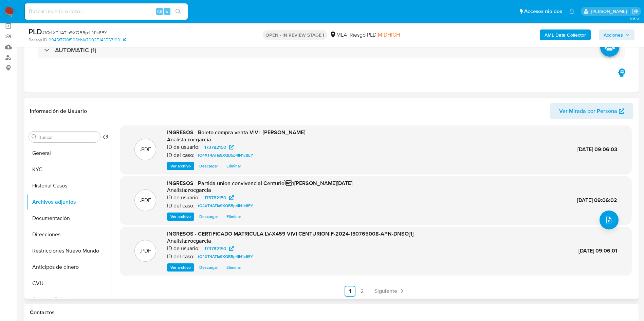
scroll to position [57, 0]
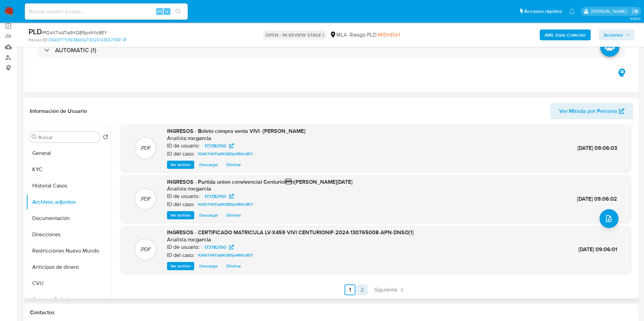
click at [361, 295] on link "2" at bounding box center [362, 290] width 11 height 11
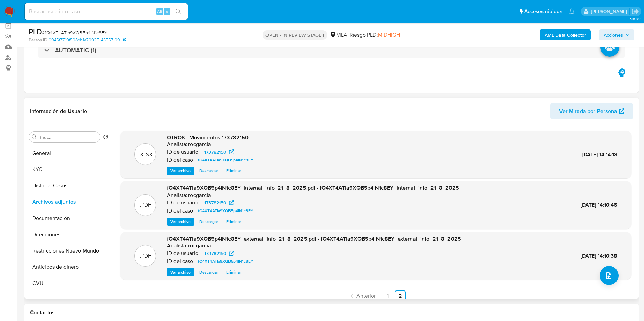
click at [619, 36] on span "Acciones" at bounding box center [613, 35] width 19 height 11
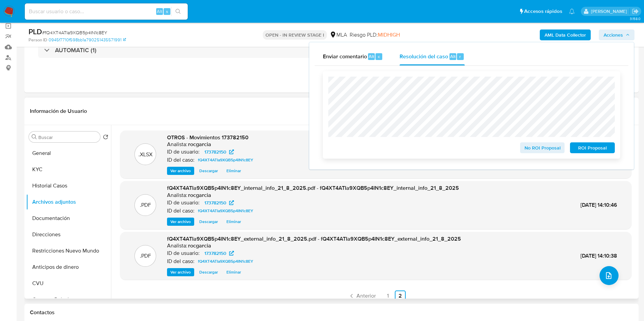
click at [540, 150] on span "No ROI Proposal" at bounding box center [542, 148] width 35 height 10
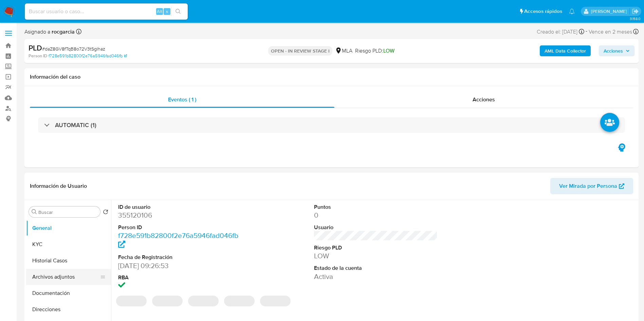
select select "10"
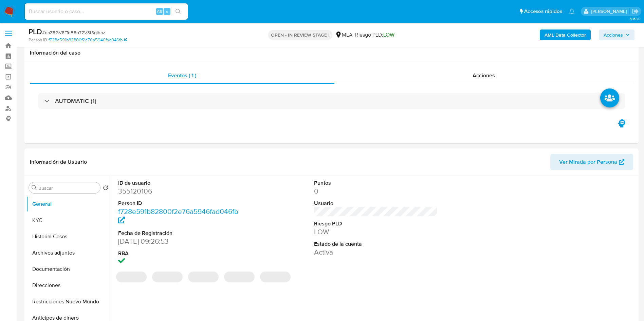
scroll to position [204, 0]
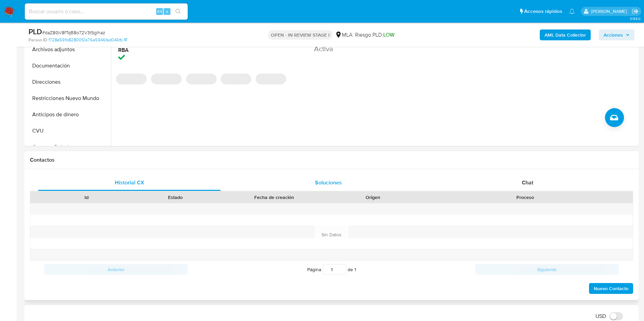
drag, startPoint x: 517, startPoint y: 184, endPoint x: 411, endPoint y: 187, distance: 105.6
click at [517, 184] on div "Chat" at bounding box center [527, 183] width 183 height 16
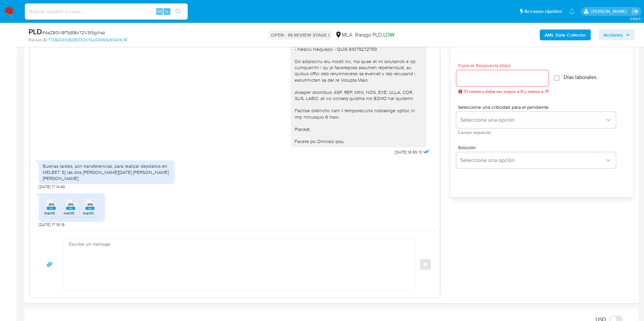
scroll to position [407, 0]
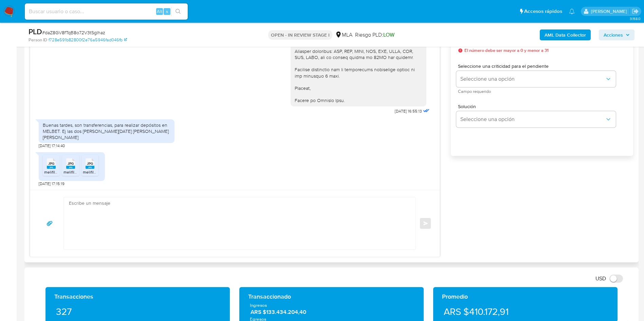
click at [52, 164] on span "JPG" at bounding box center [51, 164] width 6 height 4
click at [69, 168] on rect at bounding box center [70, 167] width 9 height 3
click at [86, 171] on span "melifile5476882861995390822.jpg" at bounding box center [115, 172] width 64 height 6
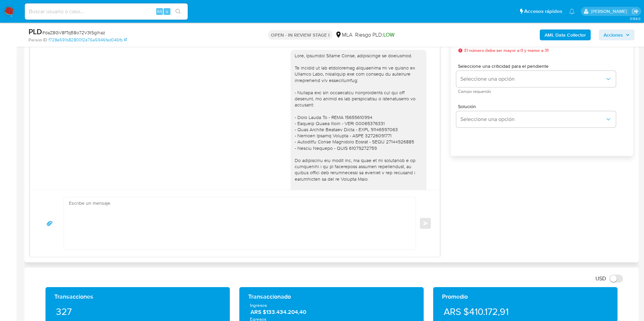
scroll to position [570, 0]
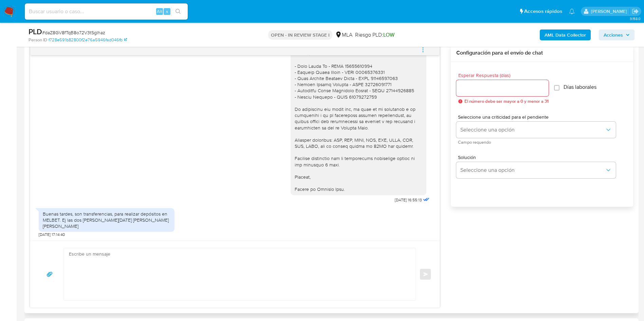
scroll to position [536, 0]
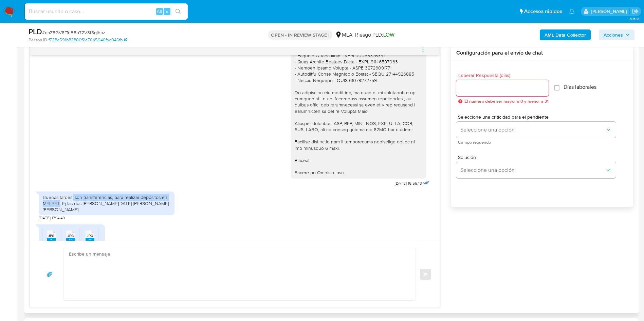
drag, startPoint x: 73, startPoint y: 217, endPoint x: 59, endPoint y: 223, distance: 15.2
click at [59, 213] on div "Buenas tardes, son transferencias, para realizar depósitos en MELBET. Ej las do…" at bounding box center [107, 204] width 128 height 19
copy div "son transferencias, para realizar depósitos en MELBET"
click at [80, 272] on textarea at bounding box center [238, 275] width 338 height 52
paste textarea "Muchas gracias por la respuesta. Analizamos tu caso y notamos que la informació…"
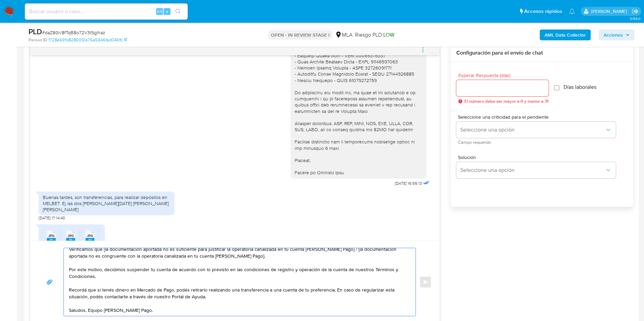
scroll to position [0, 0]
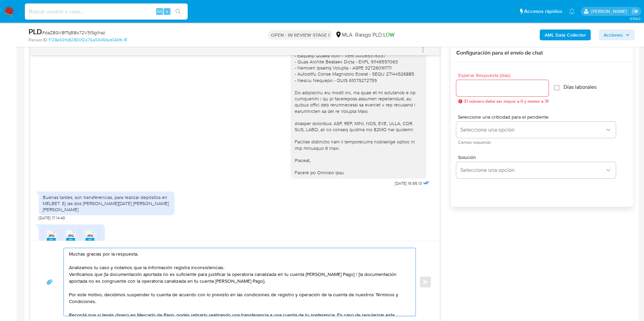
click at [107, 275] on textarea "Muchas gracias por la respuesta. Analizamos tu caso y notamos que la informació…" at bounding box center [238, 283] width 338 height 68
click at [105, 276] on textarea "Muchas gracias por la respuesta. Analizamos tu caso y notamos que la informació…" at bounding box center [238, 283] width 338 height 68
click at [341, 274] on textarea "Muchas gracias por la respuesta. Analizamos tu caso y notamos que la informació…" at bounding box center [238, 283] width 338 height 68
drag, startPoint x: 339, startPoint y: 275, endPoint x: 343, endPoint y: 280, distance: 5.4
click at [343, 280] on textarea "Muchas gracias por la respuesta. Analizamos tu caso y notamos que la informació…" at bounding box center [238, 283] width 338 height 68
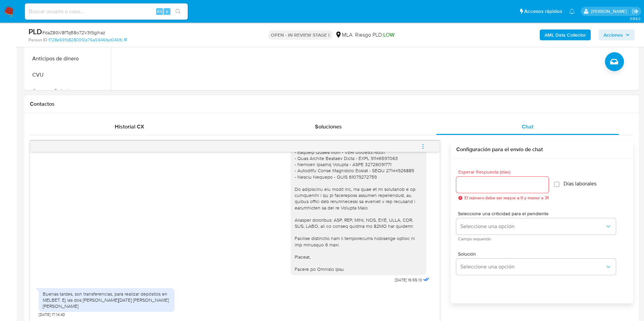
scroll to position [204, 0]
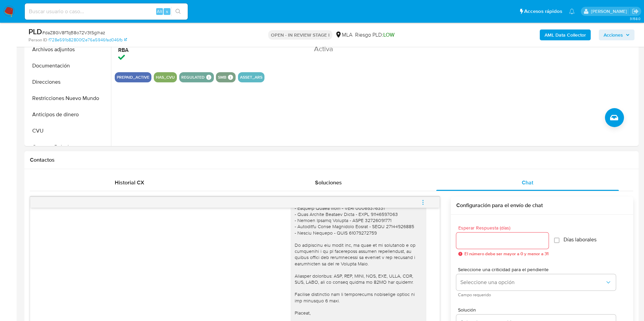
type textarea "Muchas gracias por la respuesta. Analizamos tu caso y notamos que la informació…"
click at [494, 237] on input "Esperar Respuesta (días)" at bounding box center [502, 241] width 92 height 9
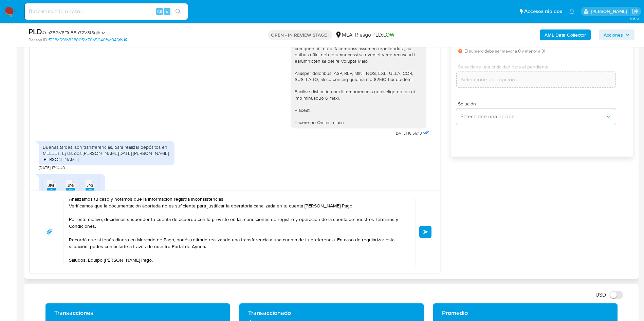
scroll to position [407, 0]
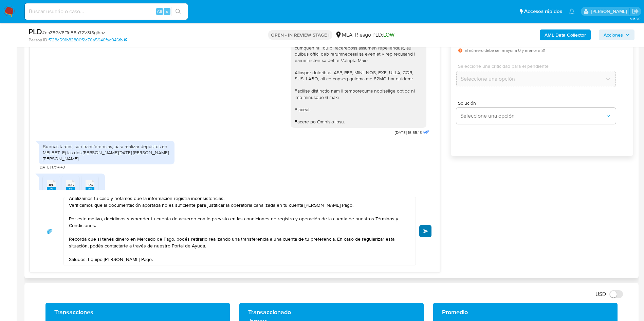
type input "0"
click at [426, 237] on button "Enviar" at bounding box center [425, 231] width 12 height 12
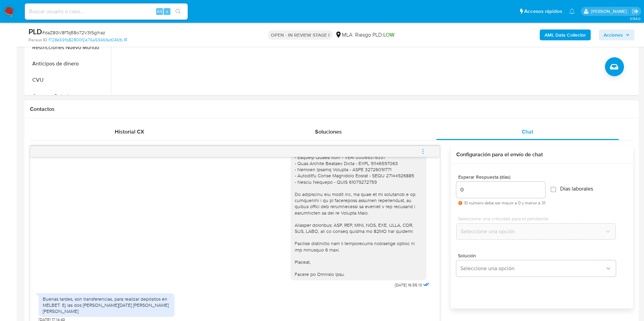
scroll to position [701, 0]
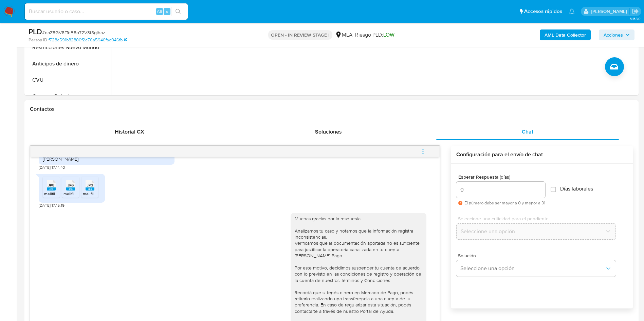
click at [430, 149] on button "menu-action" at bounding box center [423, 152] width 22 height 16
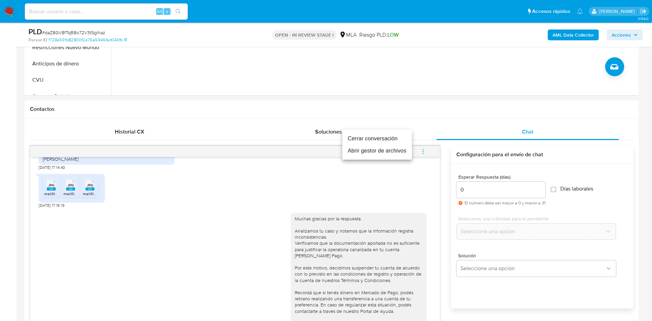
click at [369, 141] on li "Cerrar conversación" at bounding box center [377, 139] width 70 height 12
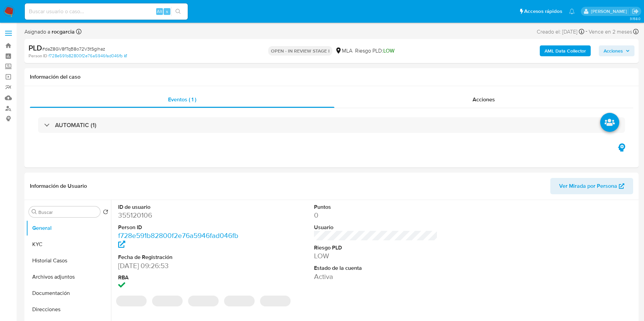
select select "10"
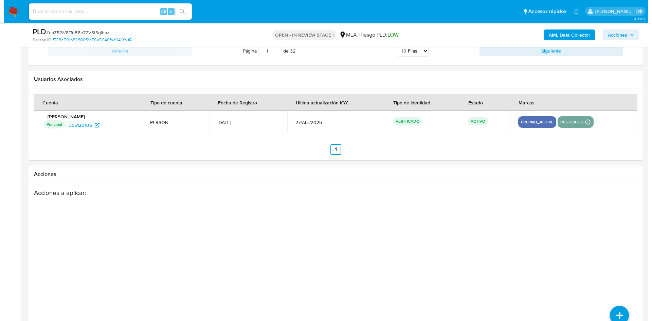
scroll to position [1034, 0]
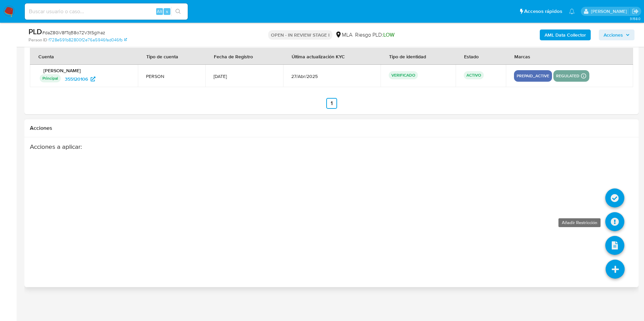
click at [612, 226] on icon at bounding box center [614, 222] width 19 height 19
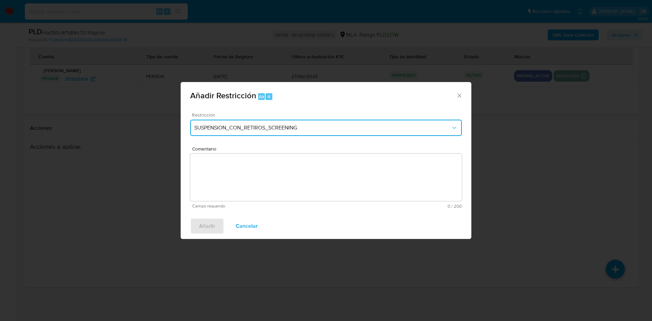
click at [254, 131] on span "SUSPENSION_CON_RETIROS_SCREENING" at bounding box center [322, 128] width 257 height 7
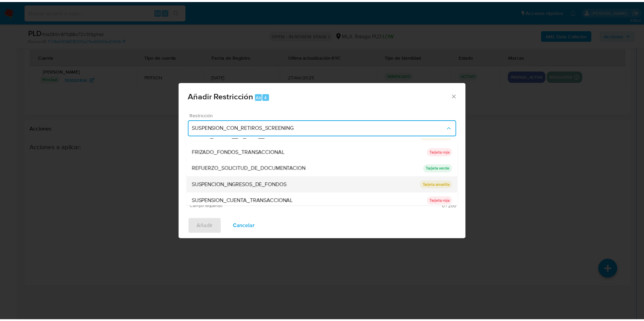
scroll to position [144, 0]
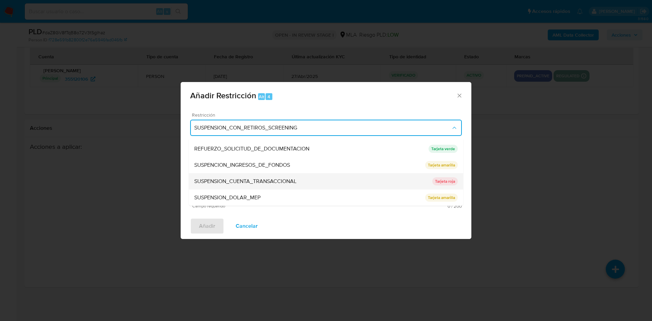
click at [290, 180] on span "SUSPENSION_CUENTA_TRANSACCIONAL" at bounding box center [245, 181] width 102 height 7
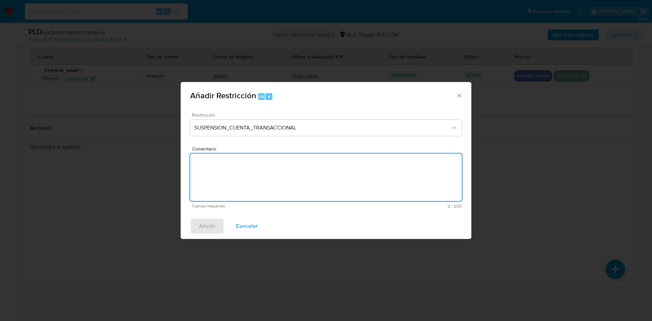
click at [274, 167] on textarea "Comentario" at bounding box center [326, 178] width 272 height 48
type textarea "AML"
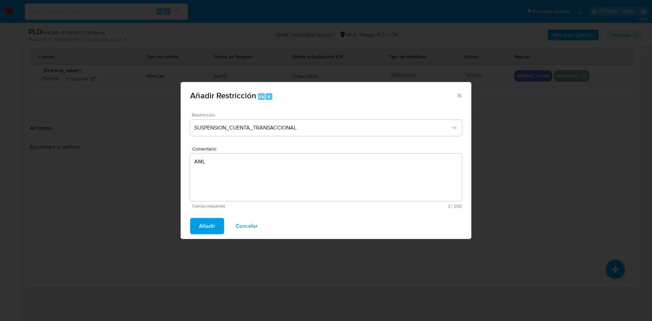
click at [203, 226] on span "Añadir" at bounding box center [207, 226] width 16 height 15
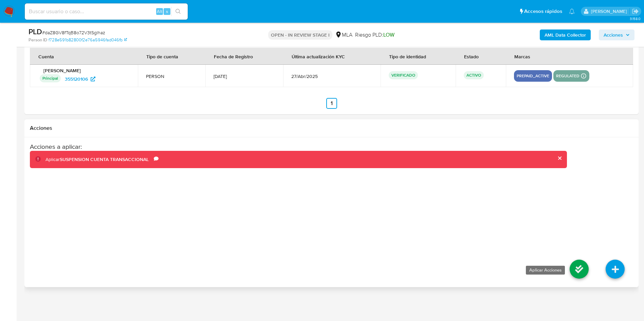
click at [575, 266] on icon at bounding box center [579, 269] width 19 height 19
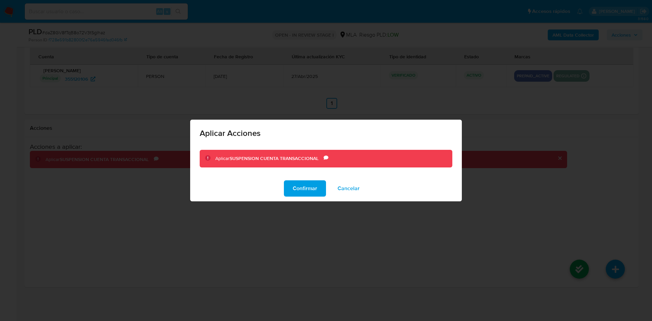
drag, startPoint x: 297, startPoint y: 186, endPoint x: 177, endPoint y: 184, distance: 120.5
click at [297, 186] on span "Confirmar" at bounding box center [305, 188] width 24 height 15
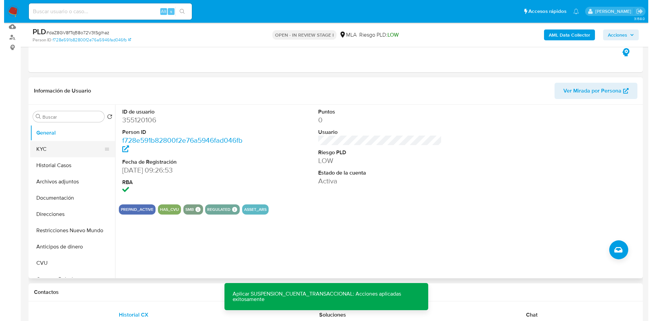
scroll to position [67, 0]
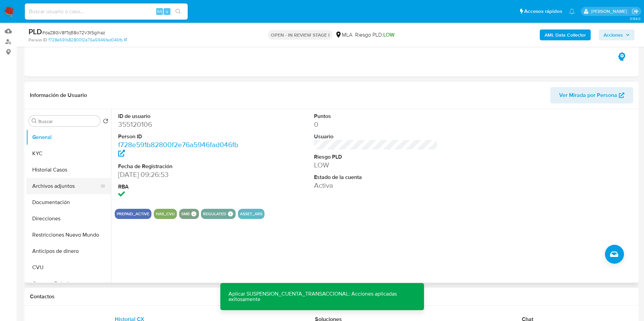
click at [50, 179] on button "Archivos adjuntos" at bounding box center [65, 186] width 79 height 16
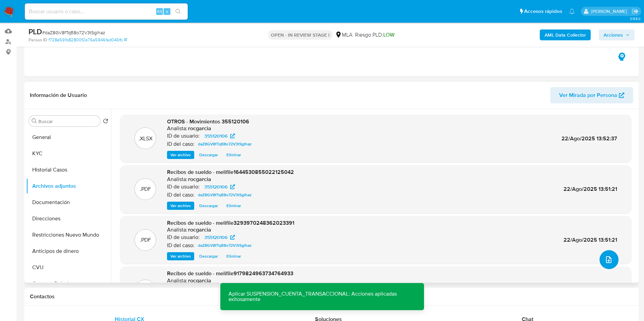
click at [611, 260] on button "upload-file" at bounding box center [609, 260] width 19 height 19
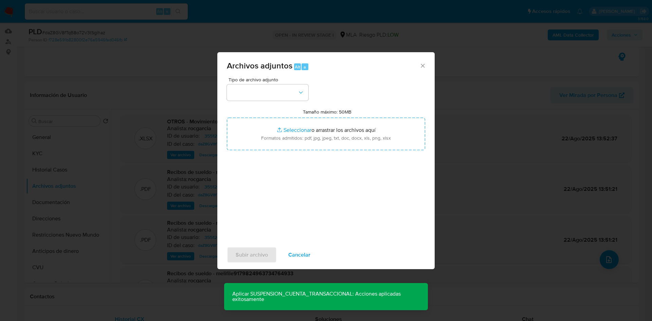
click at [275, 80] on span "Tipo de archivo adjunto" at bounding box center [268, 79] width 81 height 5
click at [274, 94] on button "button" at bounding box center [267, 93] width 81 height 16
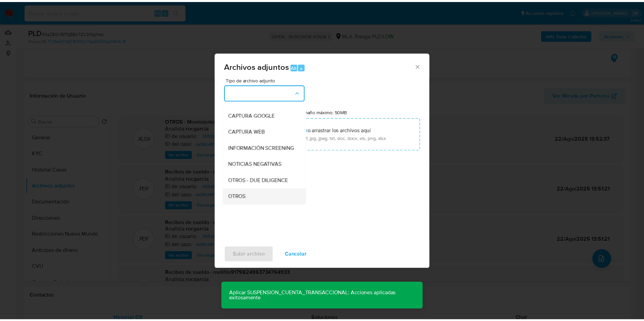
scroll to position [102, 0]
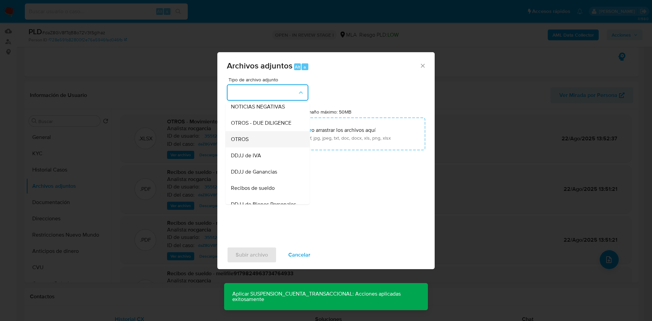
click at [266, 147] on div "OTROS" at bounding box center [265, 139] width 69 height 16
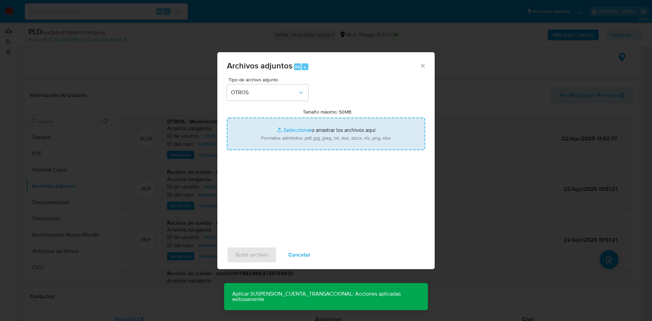
click at [297, 132] on input "Tamaño máximo: 50MB Seleccionar archivos" at bounding box center [326, 134] width 198 height 33
type input "C:\fakepath\Caselog daZ8GV8fTqB8o72V3tSglhaz - 355120106.docx"
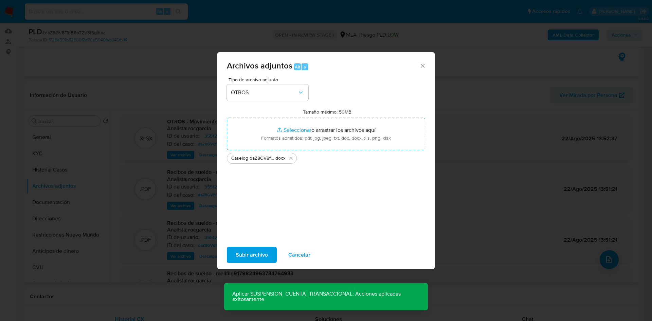
click at [259, 253] on span "Subir archivo" at bounding box center [252, 255] width 32 height 15
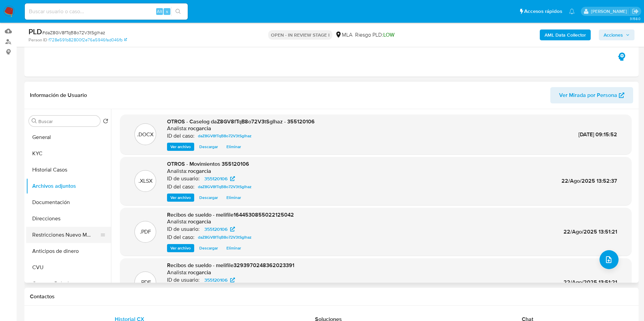
click at [67, 240] on button "Restricciones Nuevo Mundo" at bounding box center [65, 235] width 79 height 16
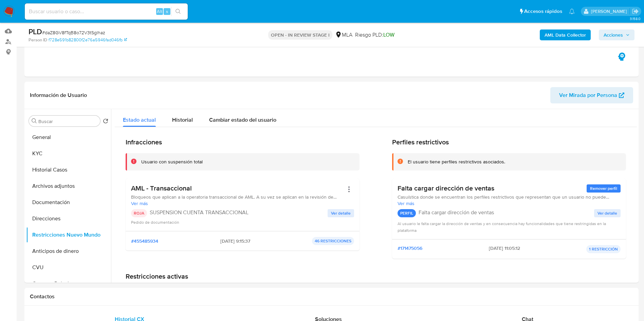
click at [613, 32] on span "Acciones" at bounding box center [613, 35] width 19 height 11
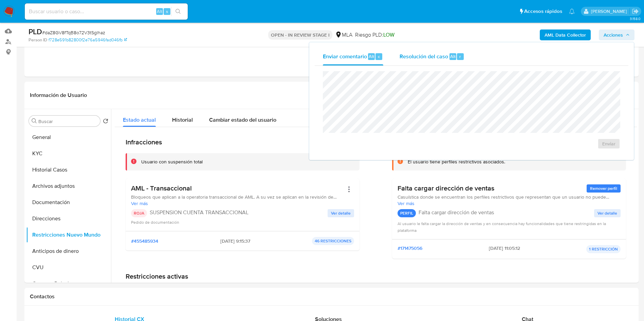
click at [416, 58] on span "Resolución del caso" at bounding box center [424, 56] width 49 height 8
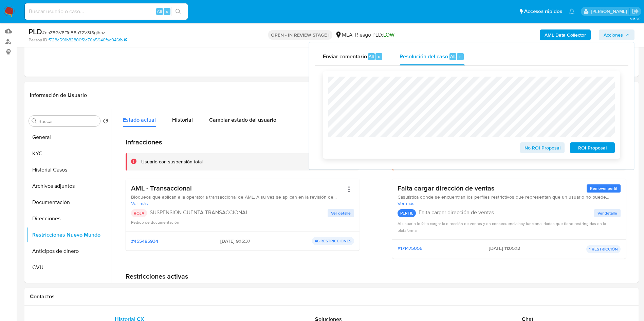
click at [596, 149] on span "ROI Proposal" at bounding box center [592, 148] width 35 height 10
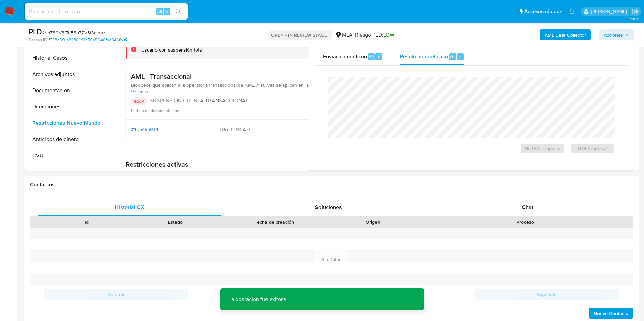
scroll to position [321, 0]
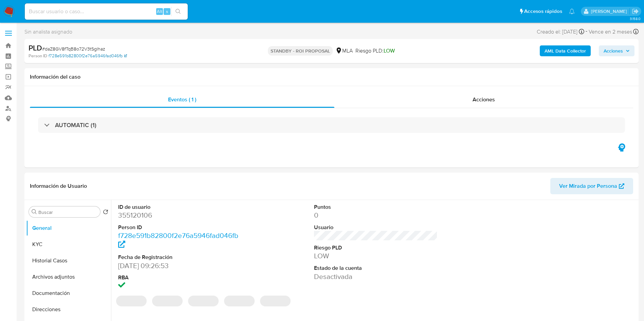
select select "10"
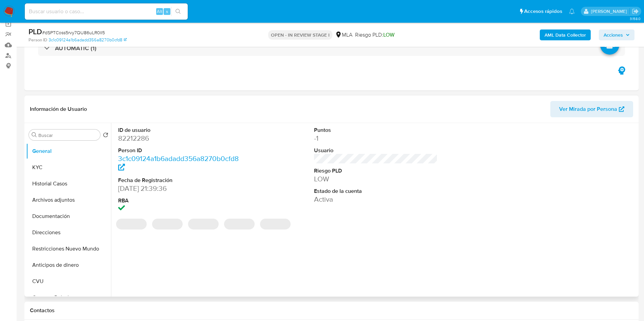
scroll to position [102, 0]
select select "10"
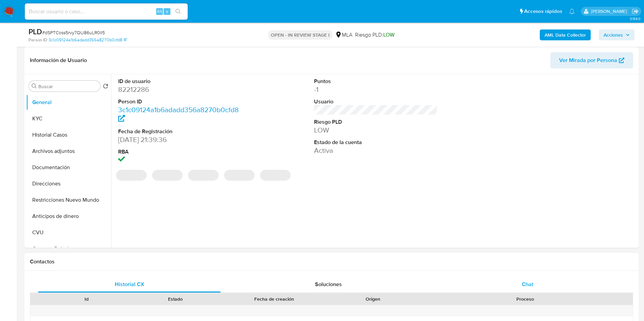
click at [532, 284] on span "Chat" at bounding box center [528, 285] width 12 height 8
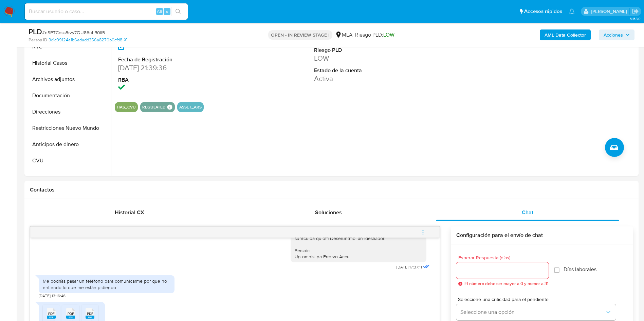
scroll to position [153, 0]
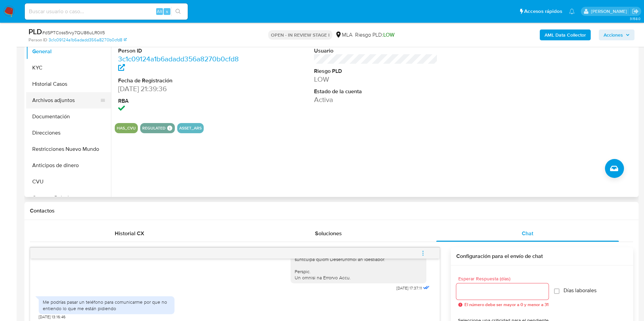
click at [63, 97] on button "Archivos adjuntos" at bounding box center [65, 100] width 79 height 16
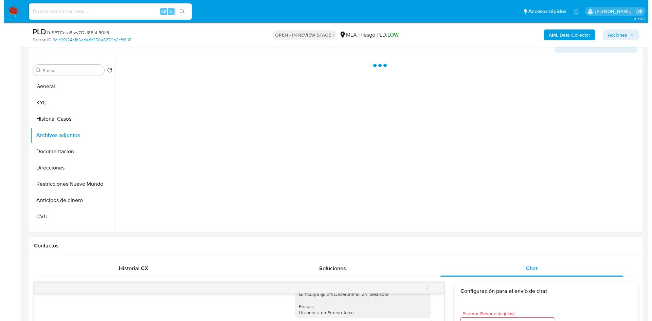
scroll to position [102, 0]
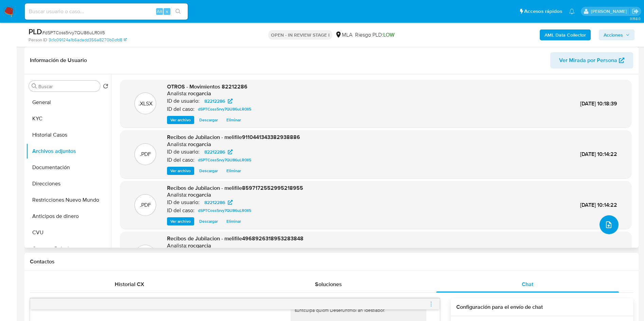
click at [605, 228] on icon "upload-file" at bounding box center [609, 225] width 8 height 8
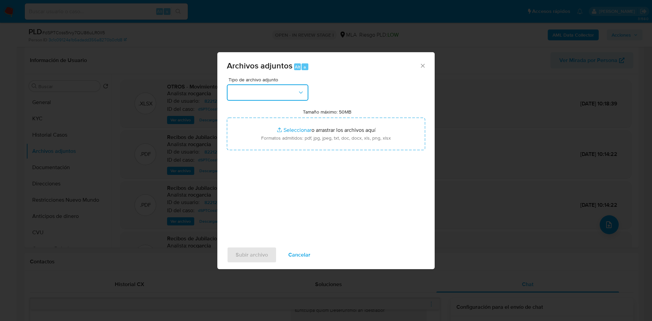
click at [262, 91] on button "button" at bounding box center [267, 93] width 81 height 16
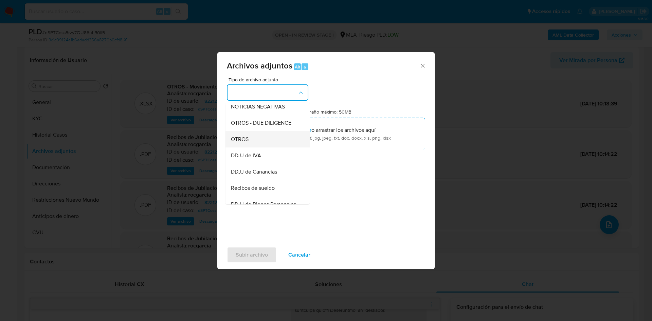
click at [262, 148] on div "OTROS" at bounding box center [265, 139] width 69 height 16
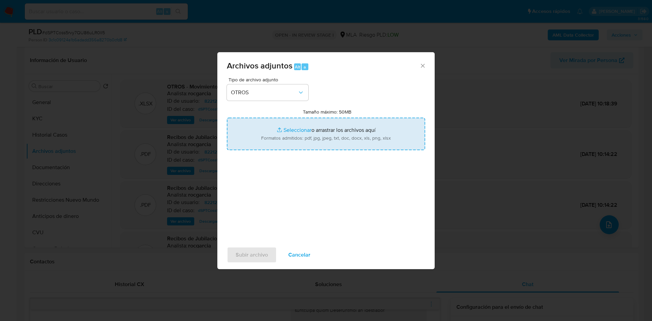
click at [291, 134] on input "Tamaño máximo: 50MB Seleccionar archivos" at bounding box center [326, 134] width 198 height 33
type input "C:\fakepath\Caselog dSPTCoss5rvy7QU86uLR0II5 - 82212286.docx"
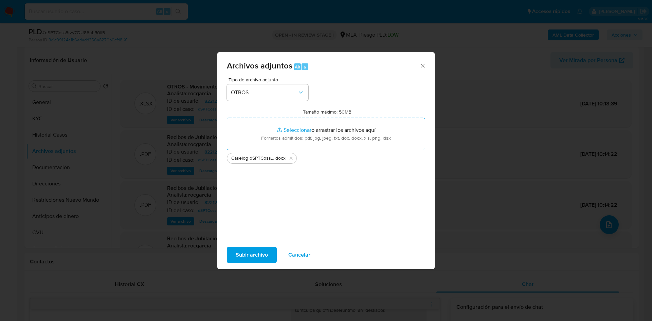
click at [236, 256] on span "Subir archivo" at bounding box center [252, 255] width 32 height 15
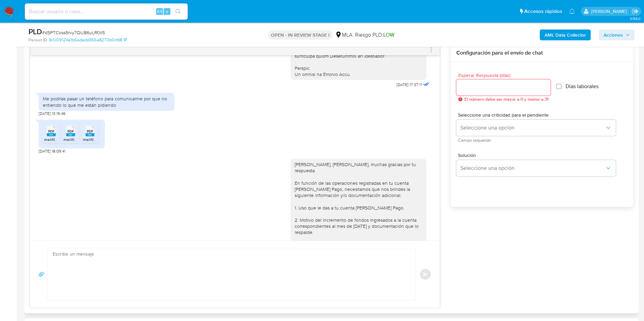
scroll to position [544, 0]
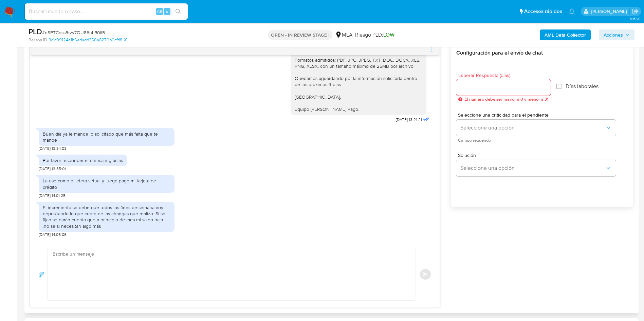
click at [197, 264] on textarea at bounding box center [230, 275] width 354 height 52
type textarea "m"
click at [62, 251] on textarea "Mchas gracias por t repsesta." at bounding box center [230, 275] width 354 height 52
click at [59, 255] on textarea "Mchas gracias por t repsesta." at bounding box center [230, 275] width 354 height 52
click at [0, 0] on lt-span "Muchas" at bounding box center [0, 0] width 0 height 0
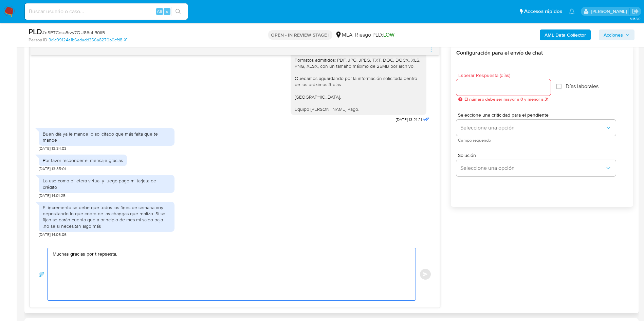
click at [97, 256] on textarea "Muchas gracias por t repsesta." at bounding box center [230, 275] width 354 height 52
click at [95, 255] on textarea "Muchas gracias por t repsesta." at bounding box center [230, 275] width 354 height 52
click at [95, 256] on textarea "Muchas gracias por t repsesta." at bounding box center [230, 275] width 354 height 52
click at [106, 265] on textarea "Muchas gracias por tu repsesta." at bounding box center [230, 275] width 354 height 52
click at [106, 253] on textarea "Muchas gracias por tu repsesta." at bounding box center [230, 275] width 354 height 52
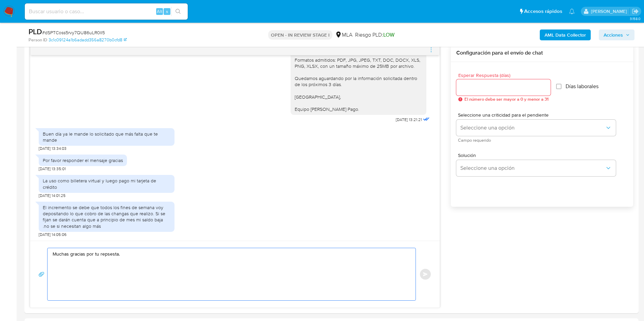
click at [0, 0] on lt-strong "u" at bounding box center [0, 0] width 0 height 0
click at [128, 273] on textarea "Muchas gracias por tu repuesta." at bounding box center [230, 275] width 354 height 52
click at [140, 269] on textarea "Muchas gracias por tu repuesta. En este caso, para evitar futuros inconveninete…" at bounding box center [230, 275] width 354 height 52
click at [0, 0] on lt-strong "en" at bounding box center [0, 0] width 0 height 0
click at [287, 270] on textarea "Muchas gracias por tu repuesta. En este caso, para evitar futuros inconveniente…" at bounding box center [230, 275] width 354 height 52
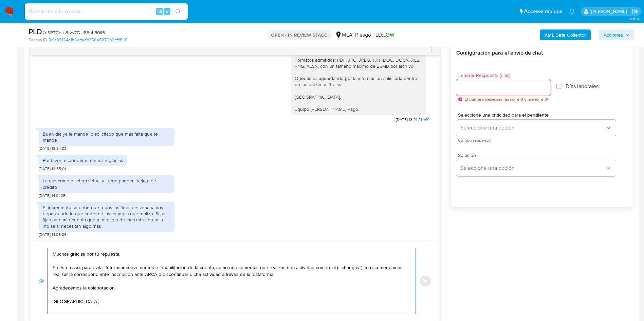
scroll to position [2, 0]
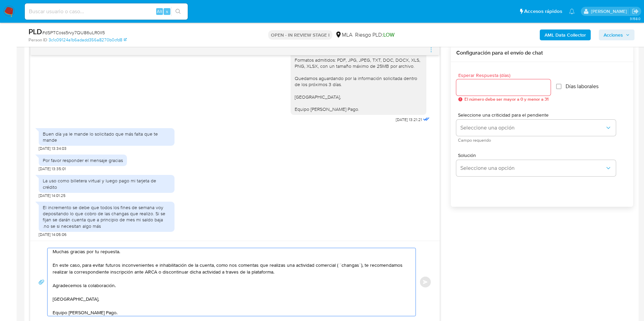
click at [232, 272] on textarea "Muchas gracias por tu repuesta. En este caso, para evitar futuros inconveniente…" at bounding box center [230, 283] width 354 height 68
click at [0, 0] on lt-span "través" at bounding box center [0, 0] width 0 height 0
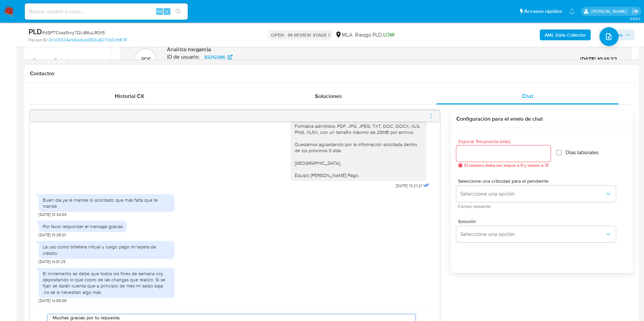
scroll to position [204, 0]
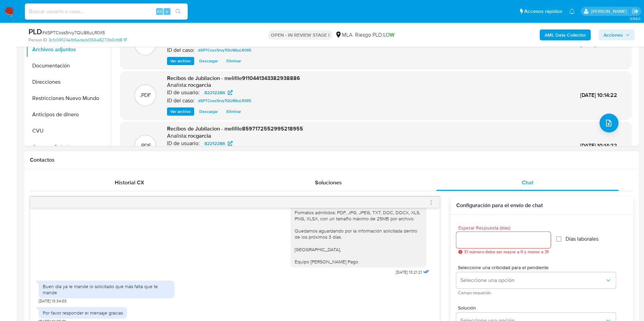
type textarea "Muchas gracias por tu repuesta. En este caso, para evitar futuros inconveniente…"
click at [487, 239] on input "Esperar Respuesta (días)" at bounding box center [503, 240] width 94 height 9
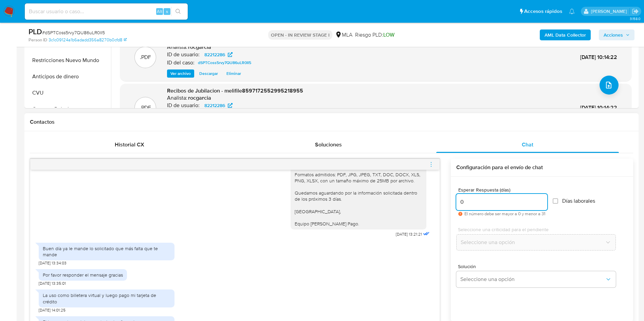
scroll to position [356, 0]
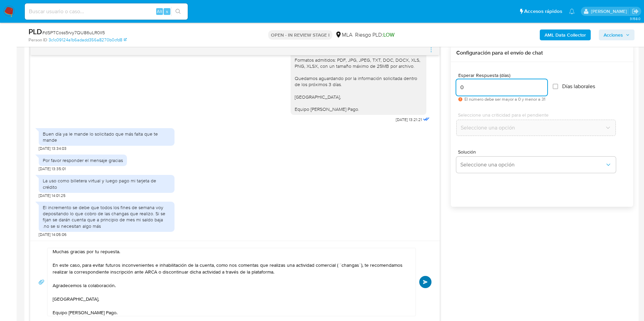
type input "0"
click at [425, 283] on span "Enviar" at bounding box center [425, 282] width 5 height 4
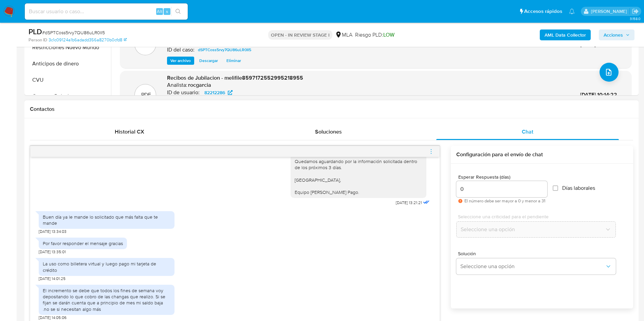
scroll to position [644, 0]
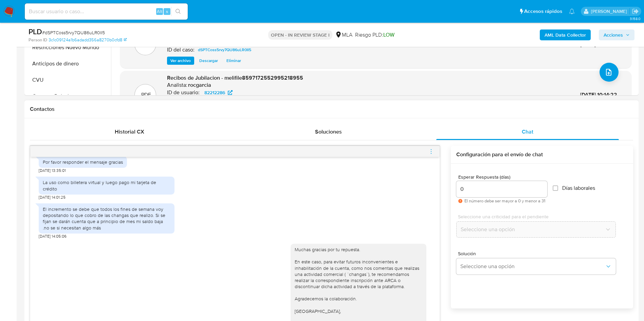
click at [431, 154] on icon "menu-action" at bounding box center [431, 152] width 6 height 6
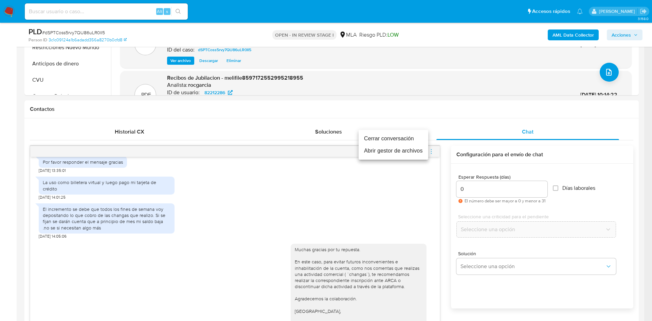
click at [397, 140] on li "Cerrar conversación" at bounding box center [393, 139] width 70 height 12
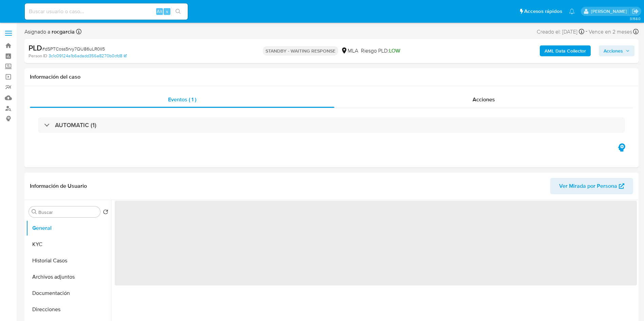
select select "10"
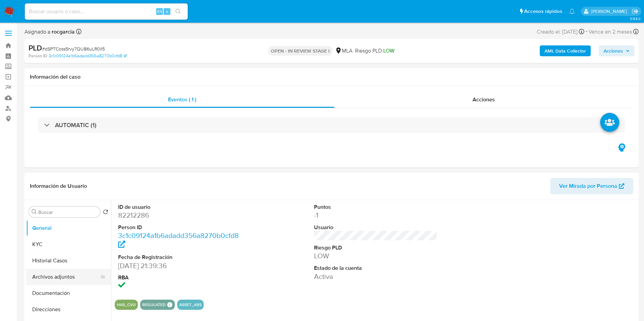
click at [79, 273] on button "Archivos adjuntos" at bounding box center [65, 277] width 79 height 16
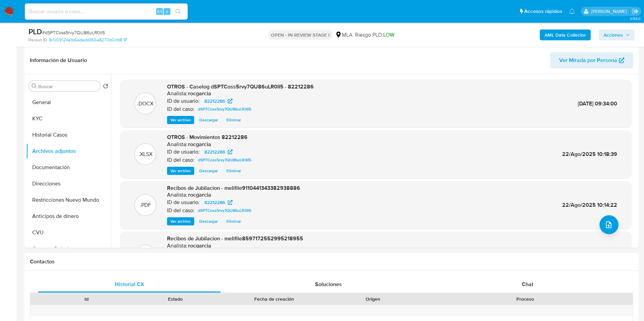
click at [622, 30] on span "Acciones" at bounding box center [613, 35] width 19 height 11
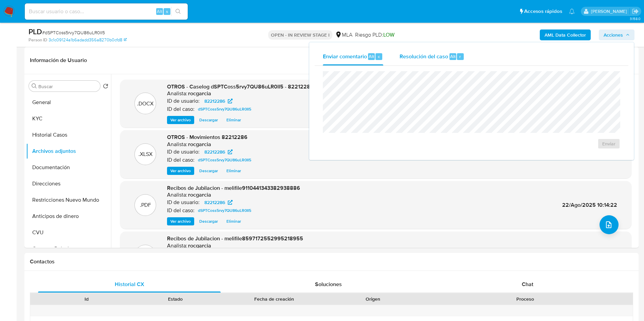
click at [428, 58] on span "Resolución del caso" at bounding box center [424, 56] width 49 height 8
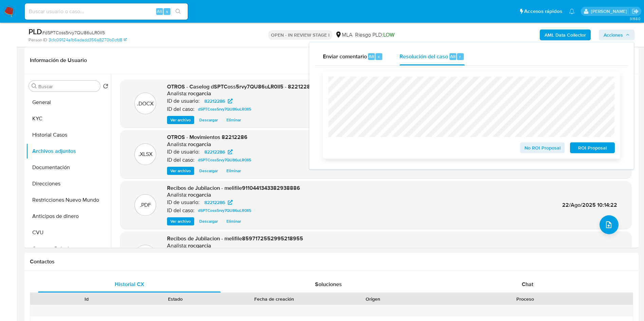
click at [550, 152] on span "No ROI Proposal" at bounding box center [542, 148] width 35 height 10
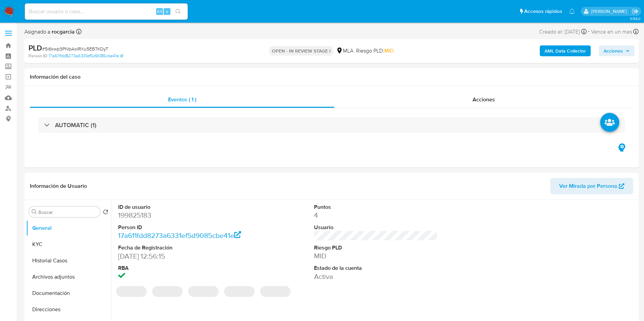
select select "10"
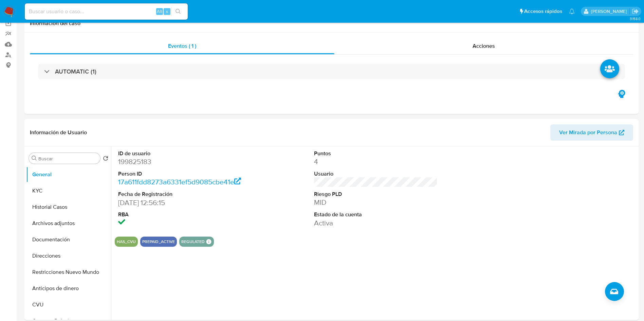
scroll to position [204, 0]
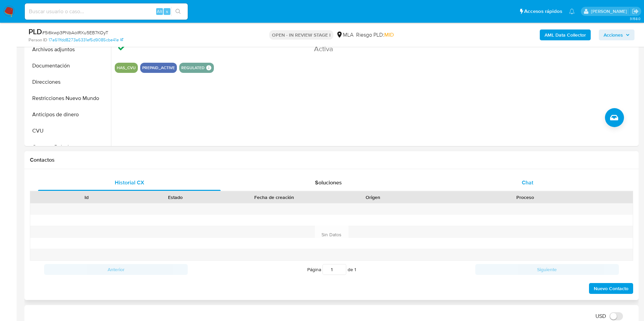
click at [537, 181] on div "Chat" at bounding box center [527, 183] width 183 height 16
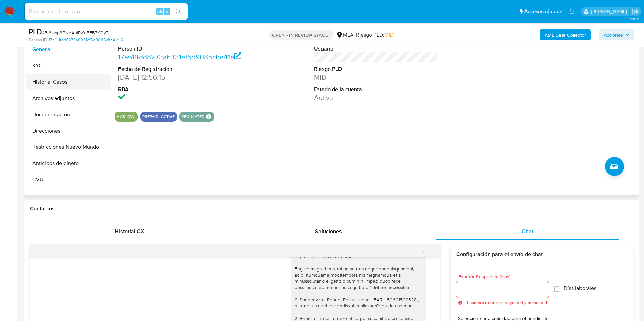
scroll to position [102, 0]
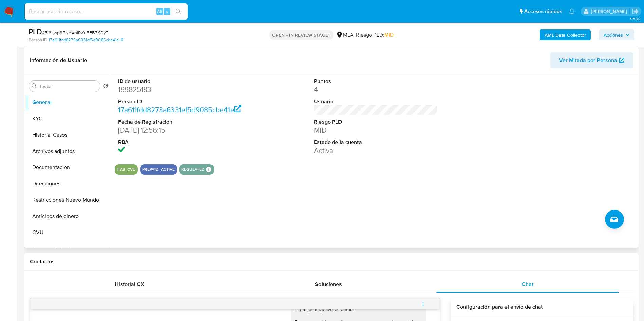
click at [124, 88] on dd "199825183" at bounding box center [180, 90] width 124 height 10
copy dd "199825183"
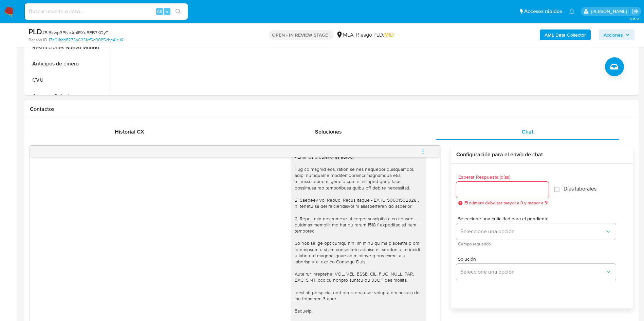
click at [426, 152] on icon "menu-action" at bounding box center [423, 152] width 6 height 6
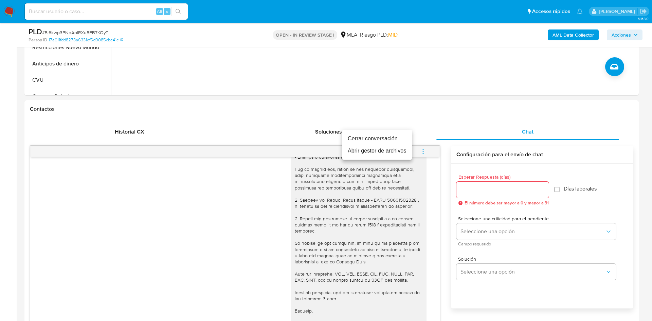
click at [360, 140] on li "Cerrar conversación" at bounding box center [377, 139] width 70 height 12
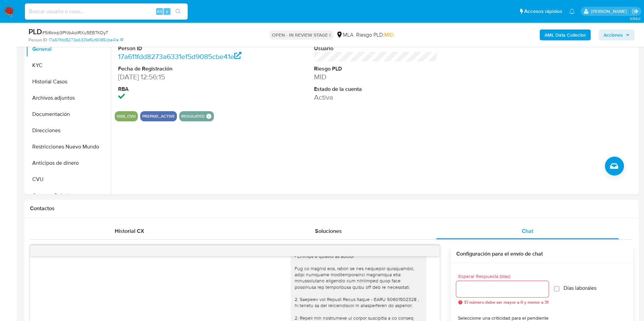
scroll to position [153, 0]
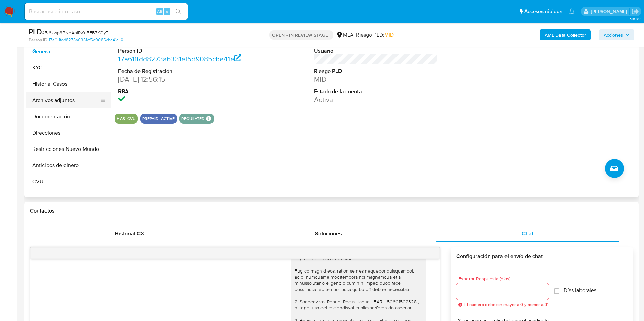
drag, startPoint x: 63, startPoint y: 102, endPoint x: 53, endPoint y: 106, distance: 11.4
click at [63, 102] on button "Archivos adjuntos" at bounding box center [65, 100] width 79 height 16
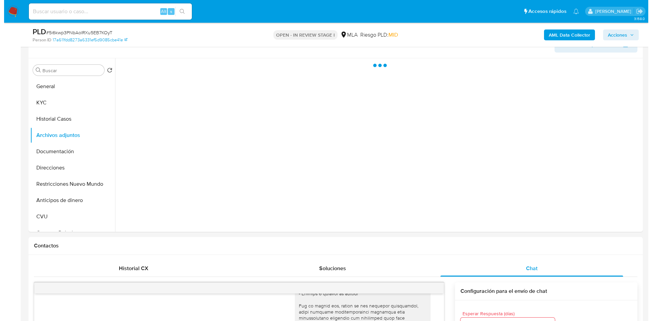
scroll to position [102, 0]
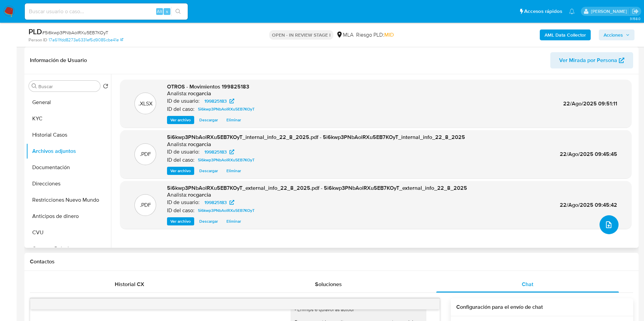
click at [609, 224] on icon "upload-file" at bounding box center [609, 225] width 8 height 8
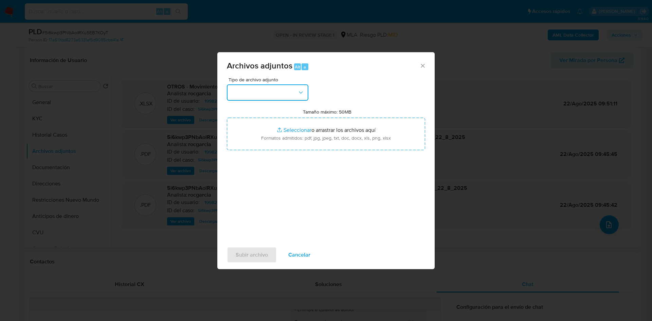
click at [241, 98] on button "button" at bounding box center [267, 93] width 81 height 16
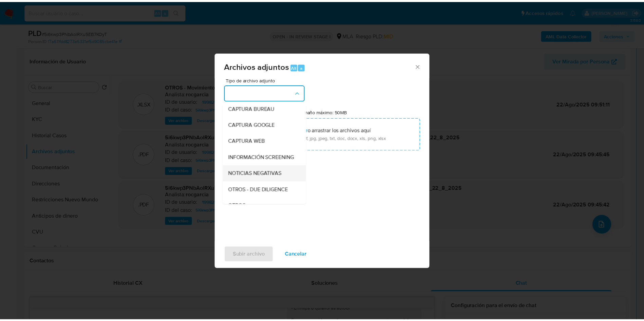
scroll to position [51, 0]
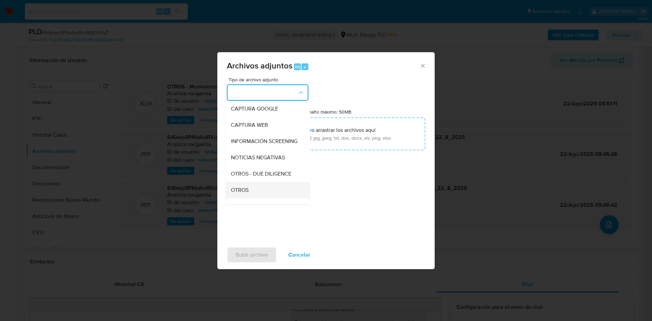
click at [249, 195] on div "OTROS" at bounding box center [265, 190] width 69 height 16
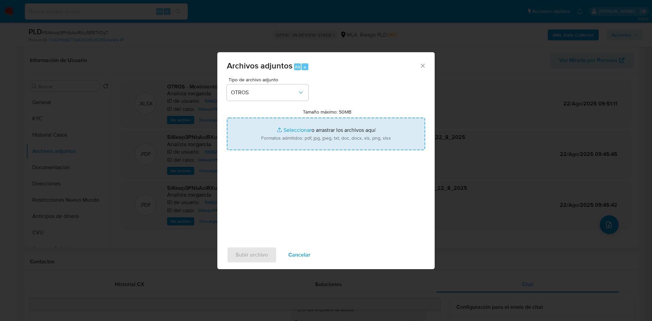
click at [289, 119] on input "Tamaño máximo: 50MB Seleccionar archivos" at bounding box center [326, 134] width 198 height 33
type input "C:\fakepath\Caselog 5i6kwp3PNbAolRXu5EB7KOyT - 199825183.docx"
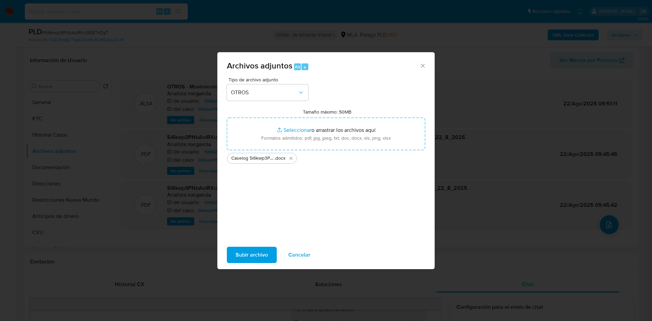
click at [262, 255] on span "Subir archivo" at bounding box center [252, 255] width 32 height 15
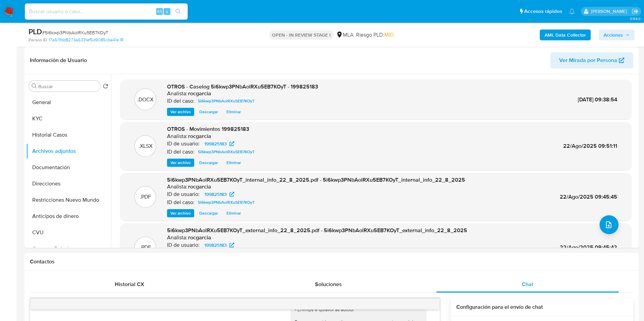
click at [617, 36] on span "Acciones" at bounding box center [613, 35] width 19 height 11
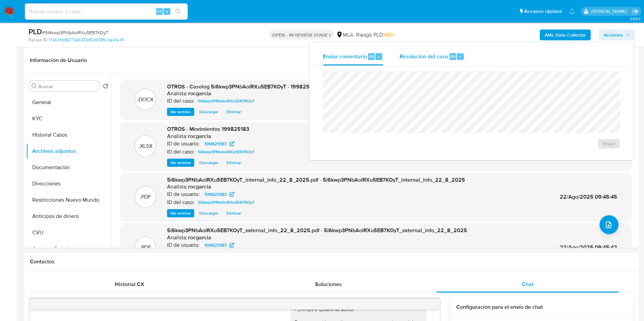
click at [438, 60] on div "Resolución del caso Alt r" at bounding box center [432, 57] width 65 height 18
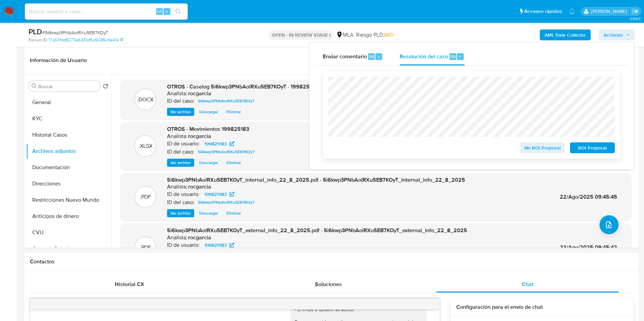
click at [526, 148] on span "No ROI Proposal" at bounding box center [542, 148] width 35 height 10
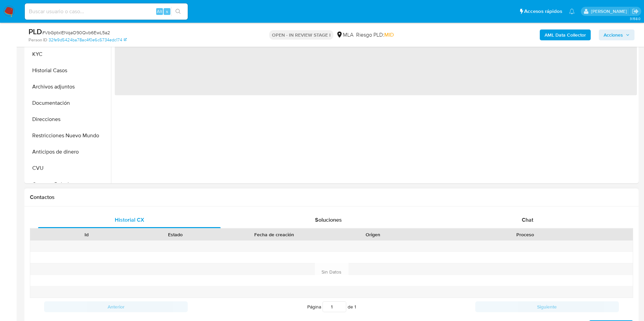
scroll to position [204, 0]
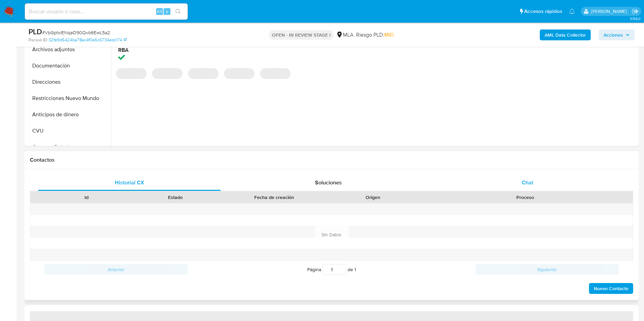
click at [529, 186] on span "Chat" at bounding box center [528, 183] width 12 height 8
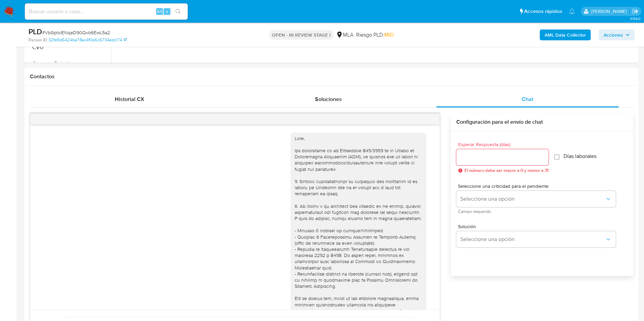
scroll to position [319, 0]
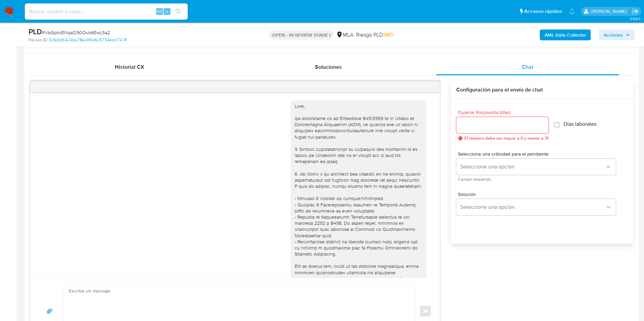
select select "10"
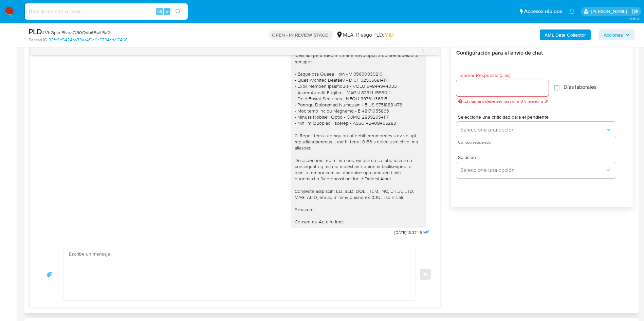
click at [424, 48] on icon "menu-action" at bounding box center [423, 50] width 6 height 6
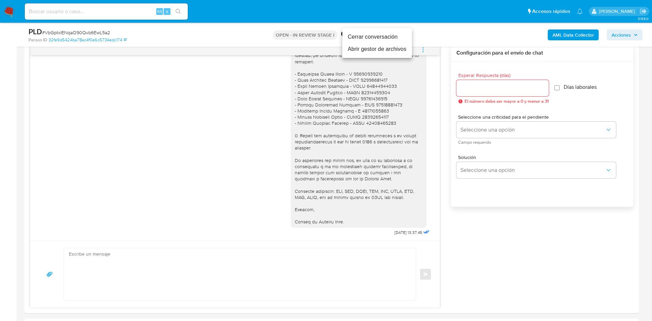
click at [394, 40] on li "Cerrar conversación" at bounding box center [377, 37] width 70 height 12
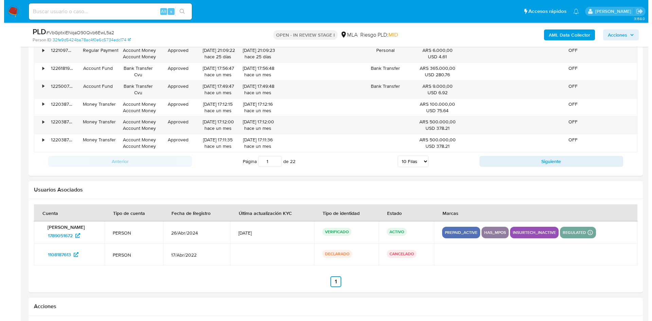
scroll to position [1222, 0]
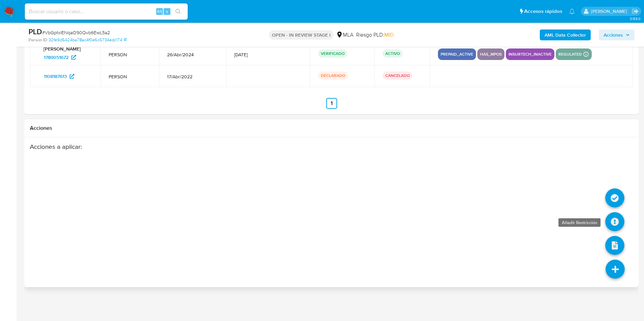
click at [611, 225] on icon at bounding box center [614, 222] width 19 height 19
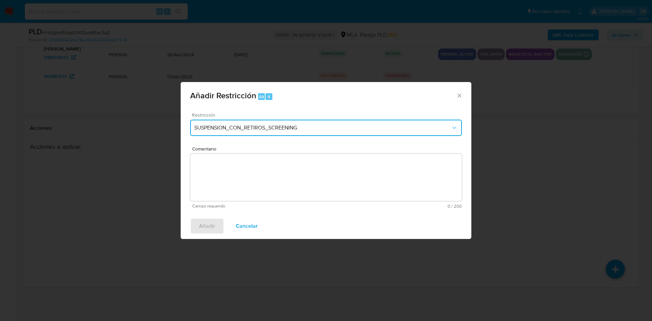
click at [272, 129] on span "SUSPENSION_CON_RETIROS_SCREENING" at bounding box center [322, 128] width 257 height 7
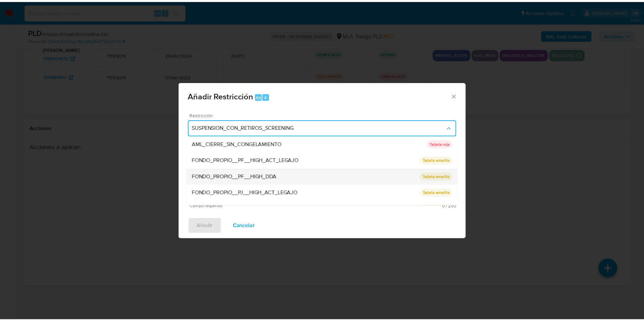
scroll to position [144, 0]
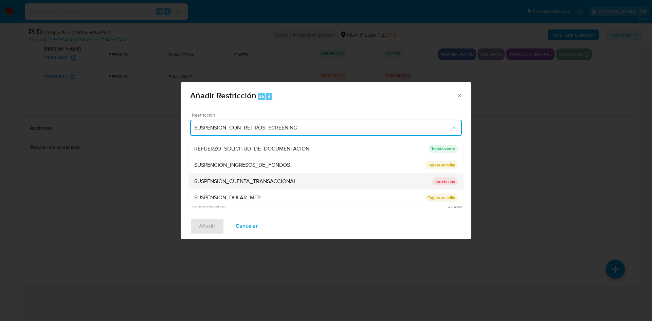
click at [276, 184] on span "SUSPENSION_CUENTA_TRANSACCIONAL" at bounding box center [245, 181] width 102 height 7
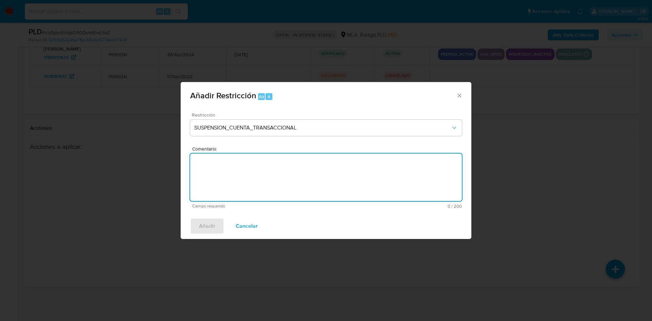
click at [276, 184] on textarea "Comentario" at bounding box center [326, 178] width 272 height 48
type textarea "AML"
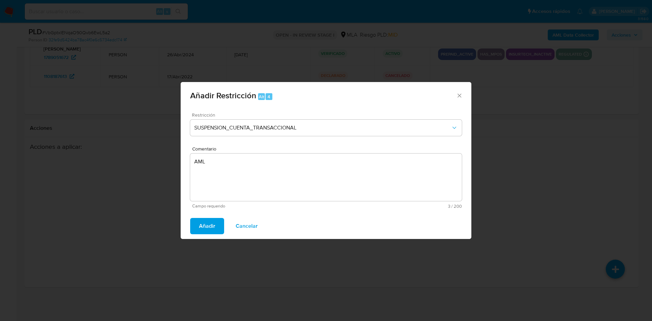
click at [211, 222] on span "Añadir" at bounding box center [207, 226] width 16 height 15
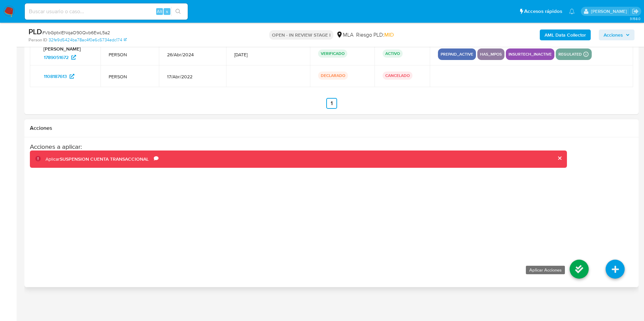
click at [573, 275] on icon at bounding box center [579, 269] width 19 height 19
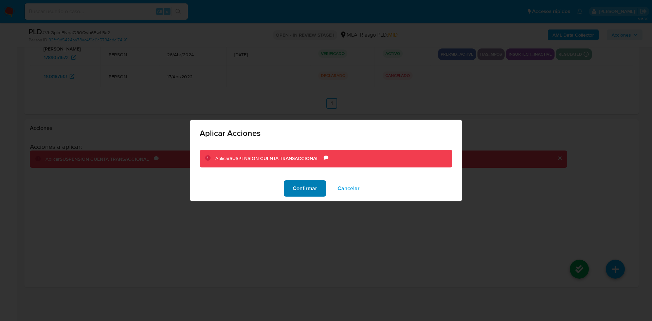
click at [288, 184] on button "Confirmar" at bounding box center [305, 189] width 42 height 16
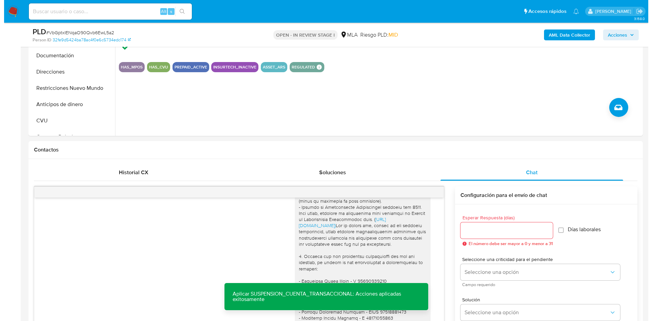
scroll to position [102, 0]
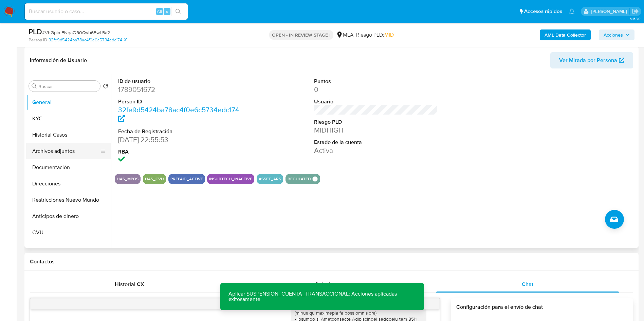
click at [56, 155] on button "Archivos adjuntos" at bounding box center [65, 151] width 79 height 16
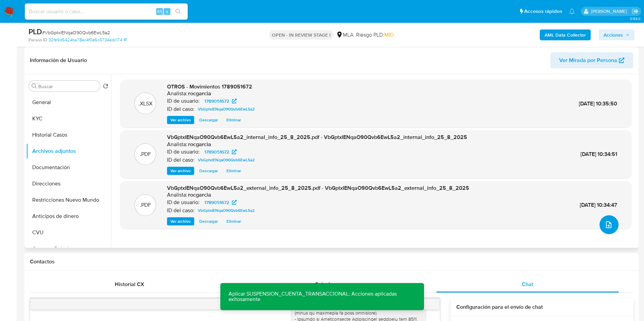
click at [605, 229] on button "upload-file" at bounding box center [609, 225] width 19 height 19
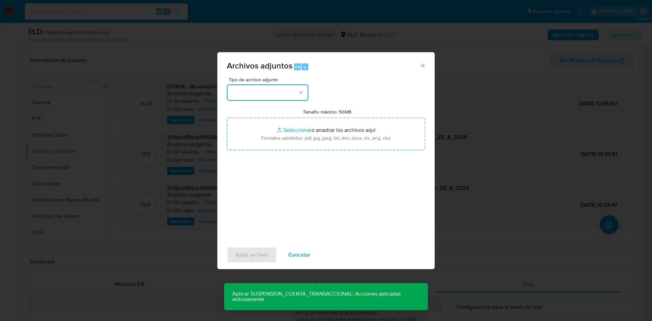
click at [262, 91] on button "button" at bounding box center [267, 93] width 81 height 16
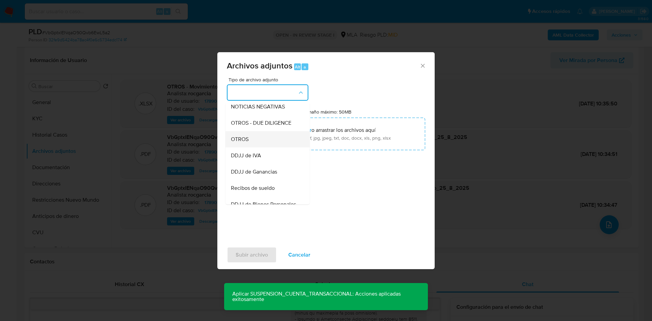
click at [272, 147] on div "OTROS" at bounding box center [265, 139] width 69 height 16
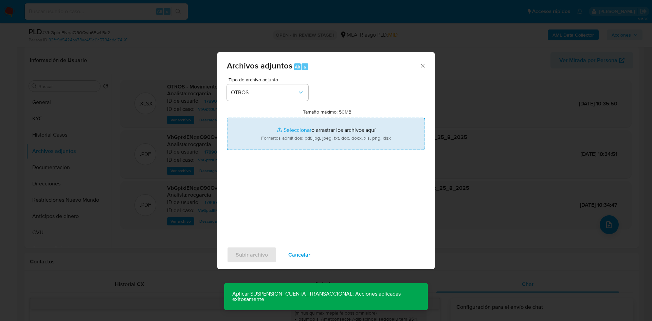
click at [299, 128] on input "Tamaño máximo: 50MB Seleccionar archivos" at bounding box center [326, 134] width 198 height 33
type input "C:\fakepath\Caselog VbGptxIENqaO90Qvb6EwL5a2 -1789051672.docx"
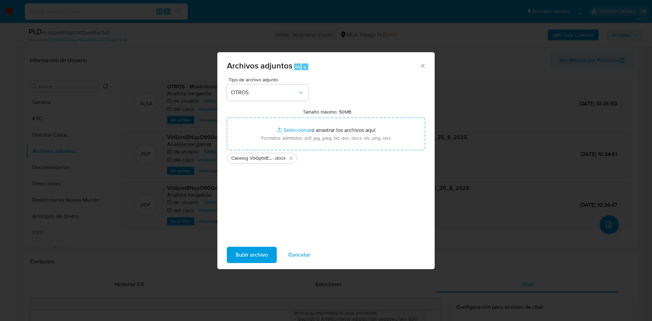
click at [252, 251] on span "Subir archivo" at bounding box center [252, 255] width 32 height 15
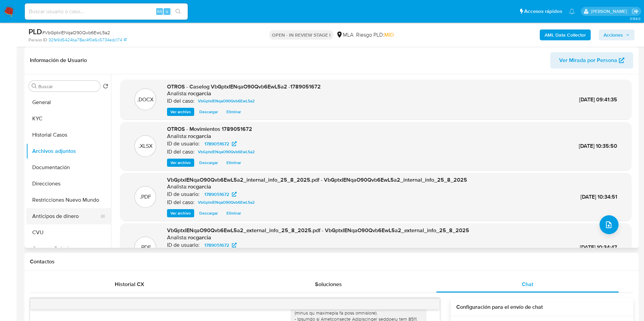
click at [62, 208] on button "Anticipos de dinero" at bounding box center [65, 216] width 79 height 16
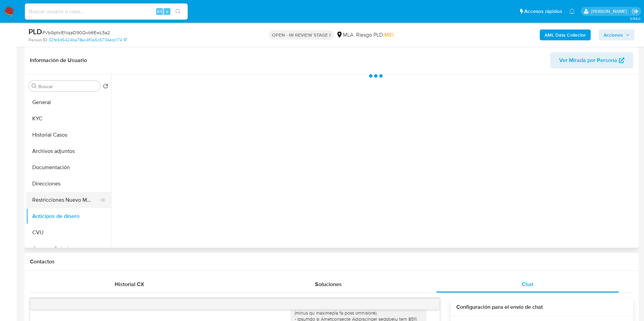
click at [62, 203] on button "Restricciones Nuevo Mundo" at bounding box center [65, 200] width 79 height 16
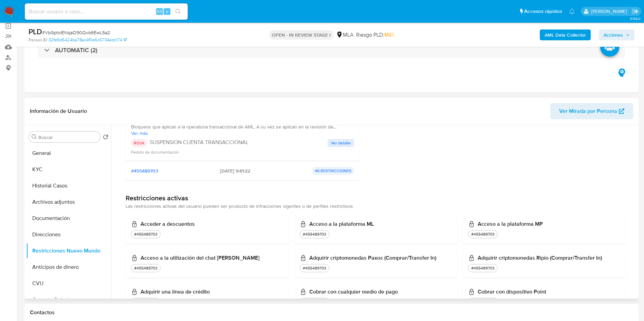
scroll to position [0, 0]
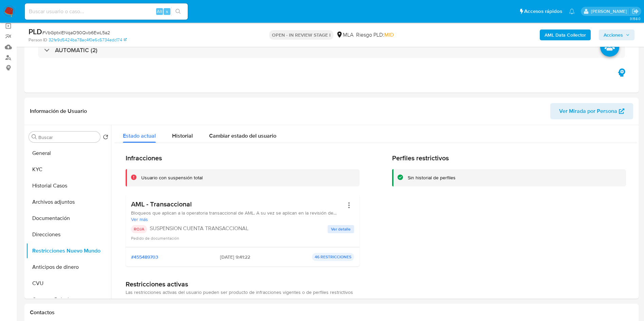
click at [617, 37] on span "Acciones" at bounding box center [613, 35] width 19 height 11
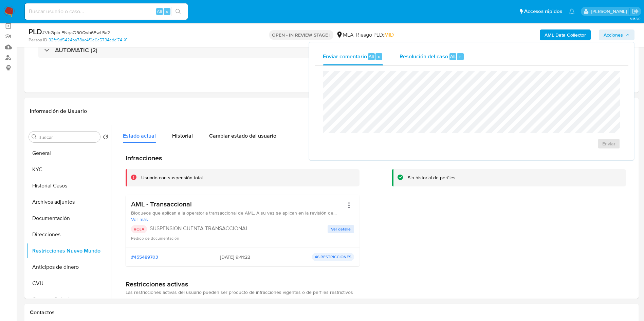
click at [466, 57] on button "Resolución del caso Alt r" at bounding box center [431, 57] width 81 height 18
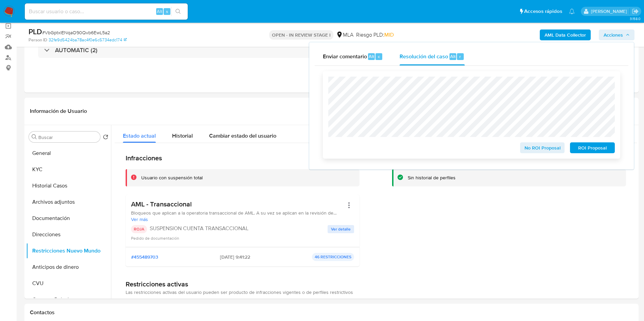
click at [613, 151] on button "ROI Proposal" at bounding box center [592, 148] width 45 height 11
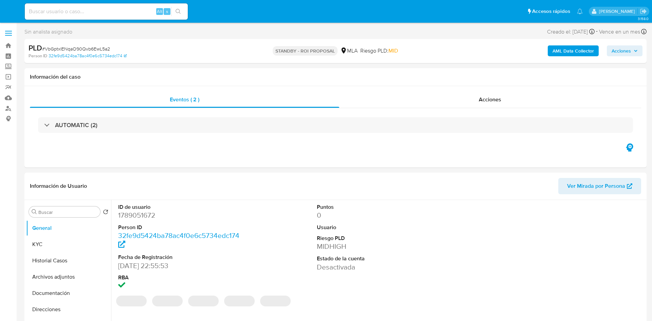
select select "10"
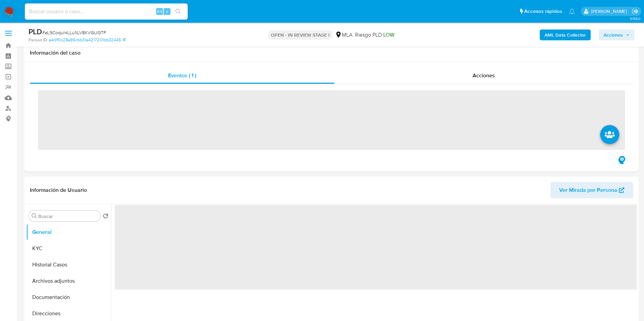
scroll to position [204, 0]
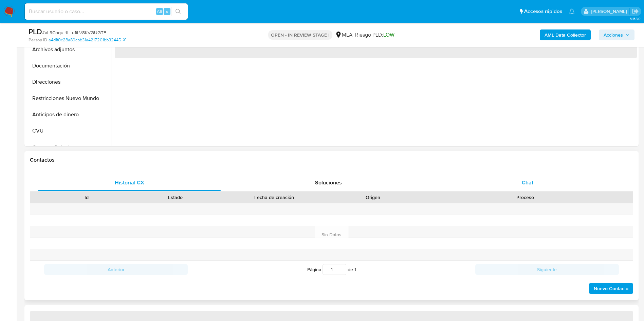
click at [434, 177] on div "Chat" at bounding box center [527, 183] width 183 height 16
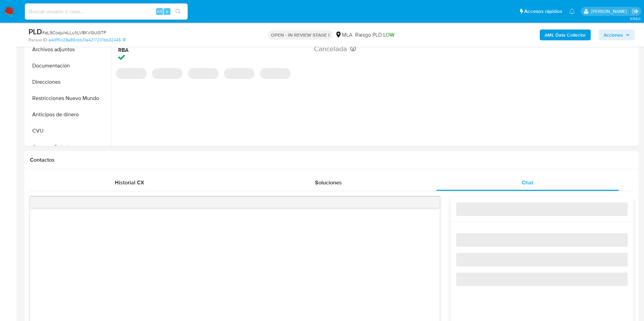
scroll to position [407, 0]
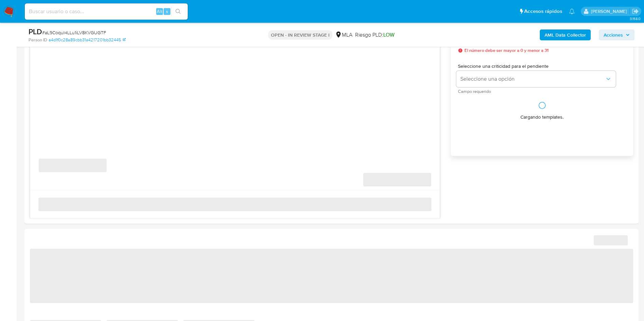
select select "10"
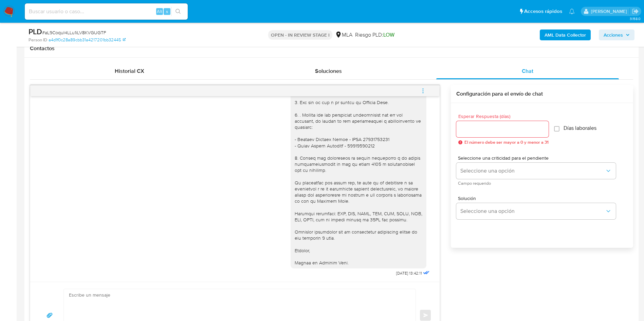
scroll to position [306, 0]
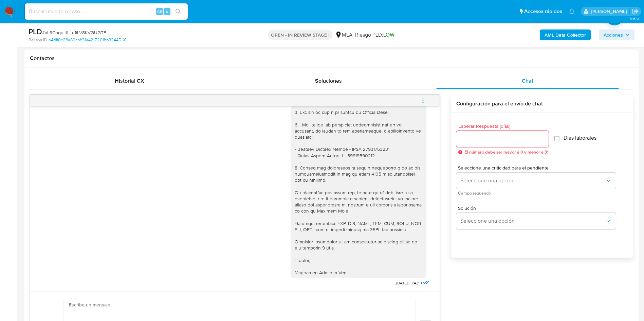
click at [424, 96] on span "menu-action" at bounding box center [423, 101] width 6 height 16
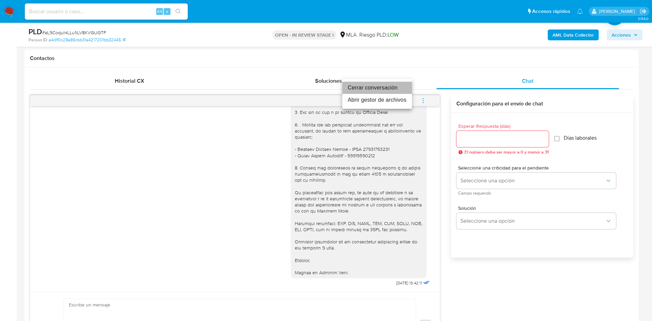
drag, startPoint x: 374, startPoint y: 88, endPoint x: 363, endPoint y: 53, distance: 36.4
click at [373, 88] on li "Cerrar conversación" at bounding box center [377, 88] width 70 height 12
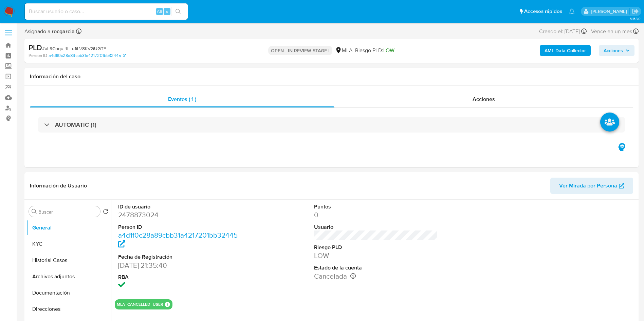
scroll to position [0, 0]
drag, startPoint x: 45, startPoint y: 276, endPoint x: 14, endPoint y: 248, distance: 41.6
click at [44, 214] on button "Archivos adjuntos" at bounding box center [68, 277] width 85 height 16
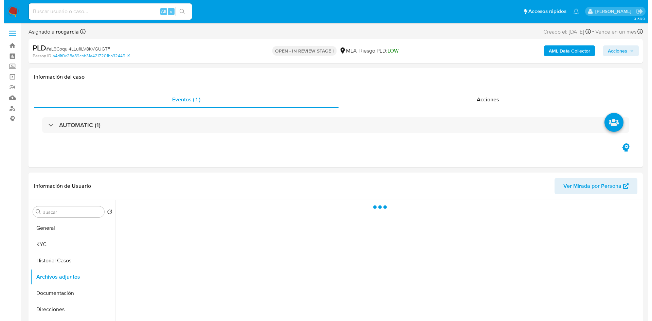
scroll to position [51, 0]
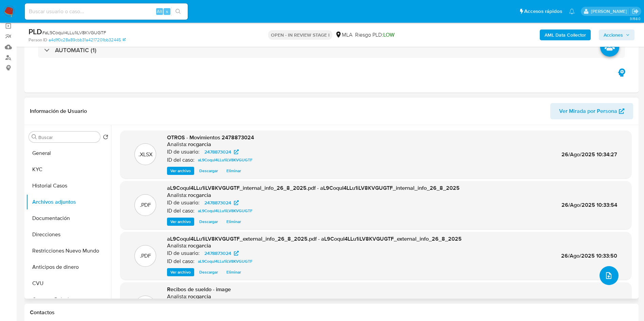
click at [434, 214] on icon "upload-file" at bounding box center [609, 276] width 8 height 8
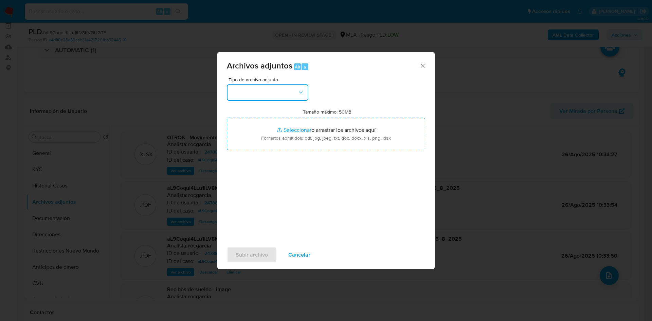
click at [269, 98] on button "button" at bounding box center [267, 93] width 81 height 16
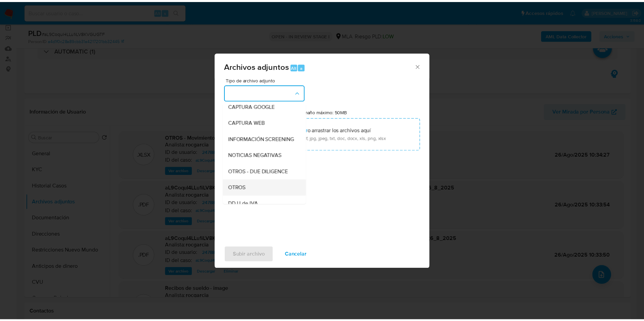
scroll to position [102, 0]
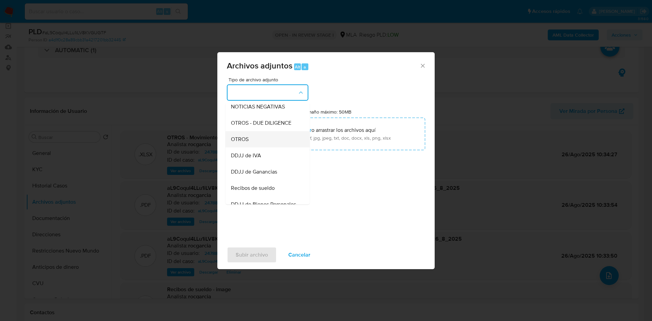
click at [259, 145] on div "OTROS" at bounding box center [265, 139] width 69 height 16
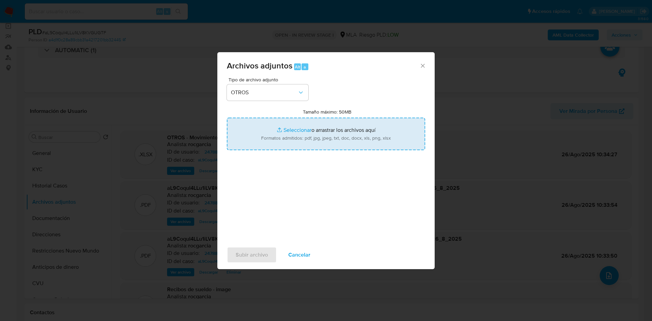
click at [289, 133] on input "Tamaño máximo: 50MB Seleccionar archivos" at bounding box center [326, 134] width 198 height 33
type input "C:\fakepath\Caselog aL9CoquI4LLu1iLV8KVGUGTF - 2478873024.docx"
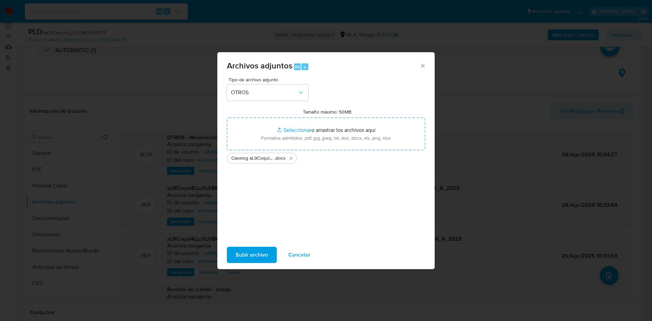
click at [265, 214] on span "Subir archivo" at bounding box center [252, 255] width 32 height 15
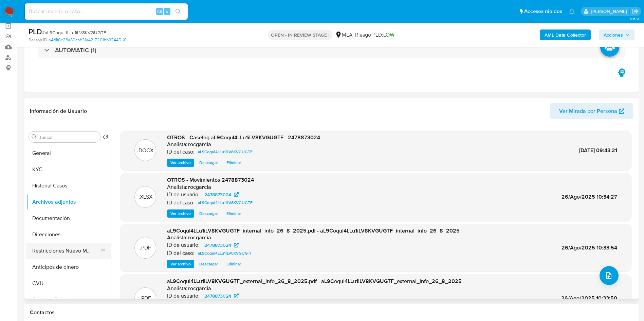
click at [62, 214] on button "Restricciones Nuevo Mundo" at bounding box center [65, 251] width 79 height 16
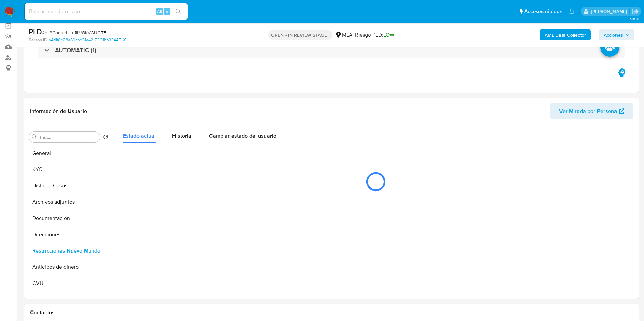
click at [434, 36] on span "Acciones" at bounding box center [613, 35] width 19 height 11
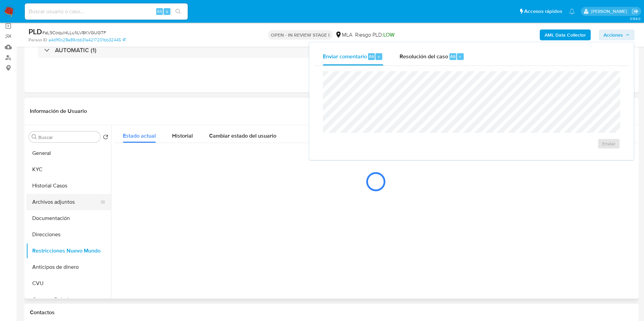
click at [46, 198] on button "Archivos adjuntos" at bounding box center [65, 202] width 79 height 16
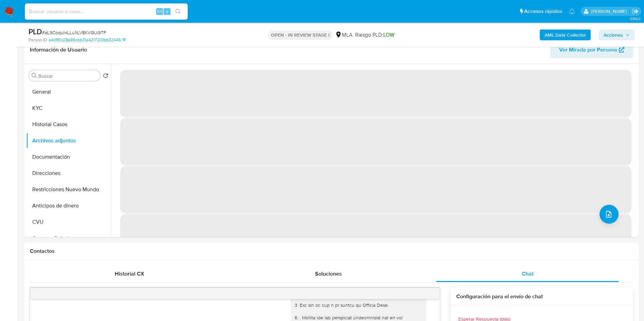
scroll to position [51, 0]
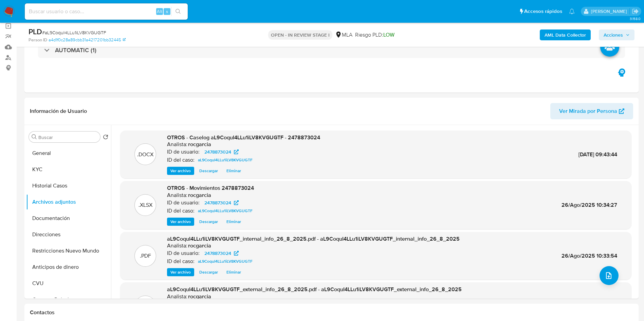
click at [434, 41] on div "AML Data Collector Acciones" at bounding box center [534, 35] width 200 height 16
click at [434, 36] on icon "button" at bounding box center [628, 35] width 4 height 4
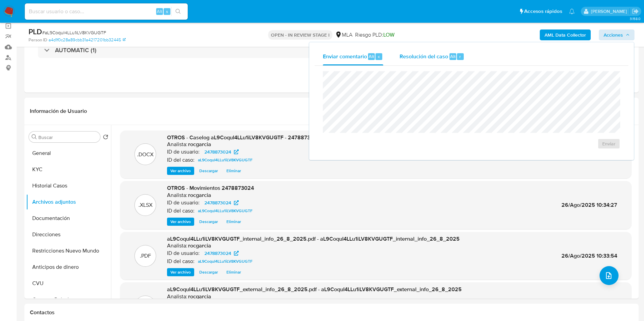
click at [434, 54] on span "Resolución del caso" at bounding box center [424, 56] width 49 height 8
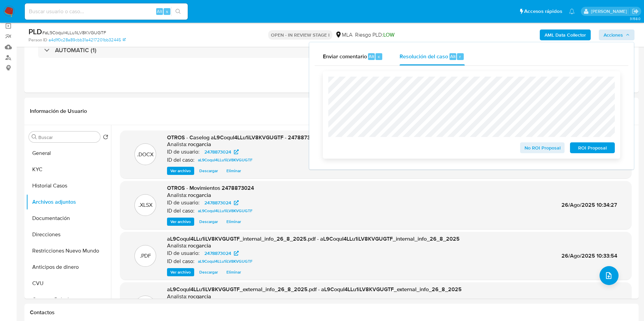
click at [434, 147] on span "No ROI Proposal" at bounding box center [542, 148] width 35 height 10
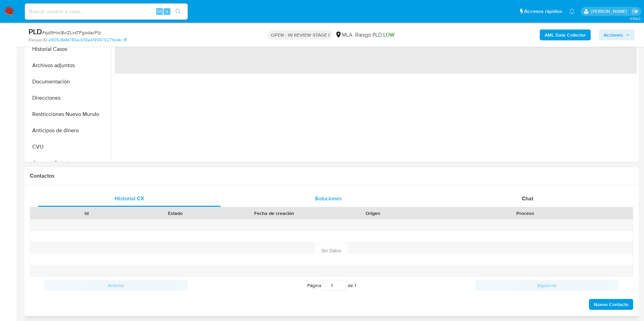
scroll to position [204, 0]
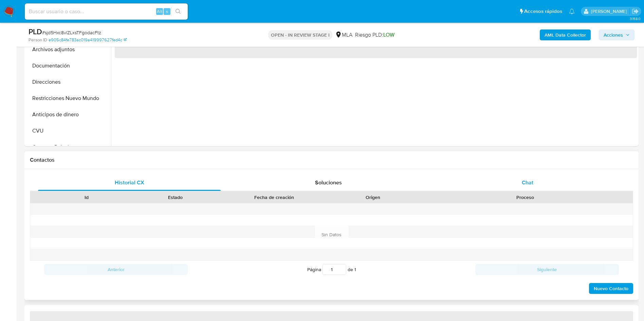
click at [526, 178] on div "Chat" at bounding box center [527, 183] width 183 height 16
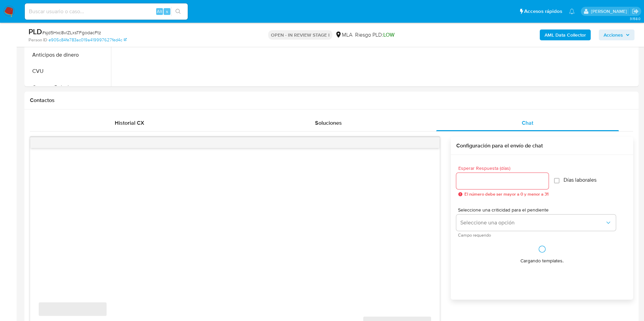
scroll to position [306, 0]
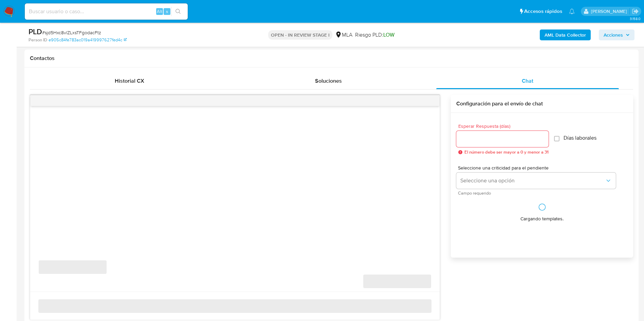
select select "10"
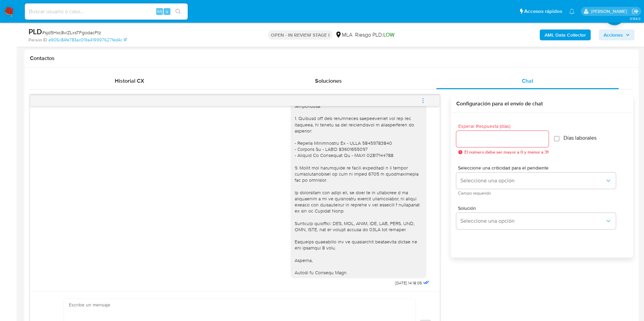
click at [421, 102] on icon "menu-action" at bounding box center [423, 101] width 6 height 6
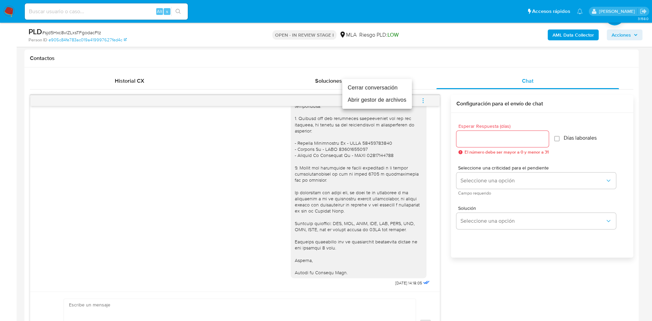
click at [377, 89] on li "Cerrar conversación" at bounding box center [377, 88] width 70 height 12
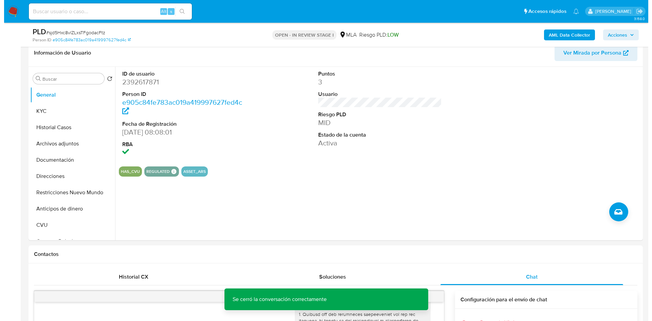
scroll to position [102, 0]
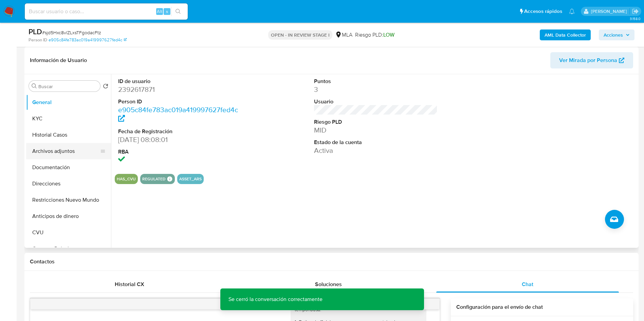
click at [37, 149] on button "Archivos adjuntos" at bounding box center [65, 151] width 79 height 16
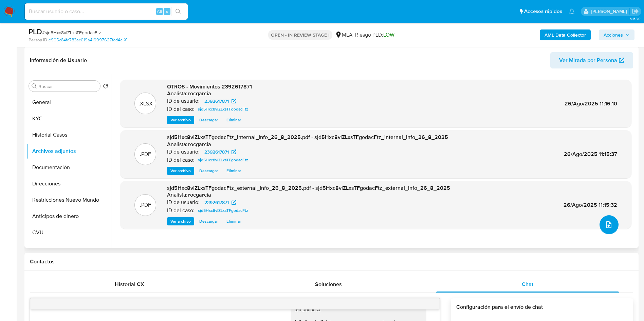
click at [605, 226] on icon "upload-file" at bounding box center [609, 225] width 8 height 8
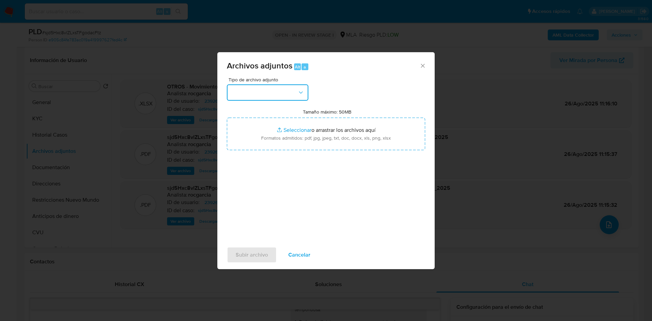
click at [273, 96] on button "button" at bounding box center [267, 93] width 81 height 16
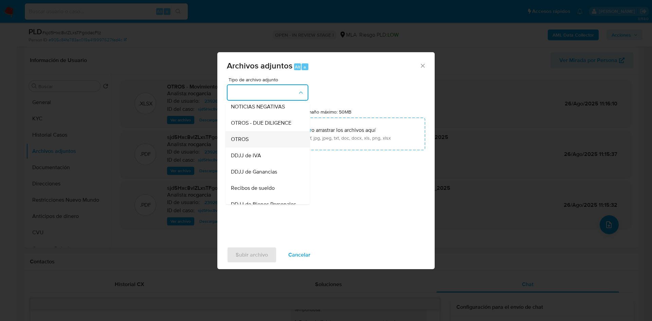
click at [264, 148] on div "OTROS" at bounding box center [265, 139] width 69 height 16
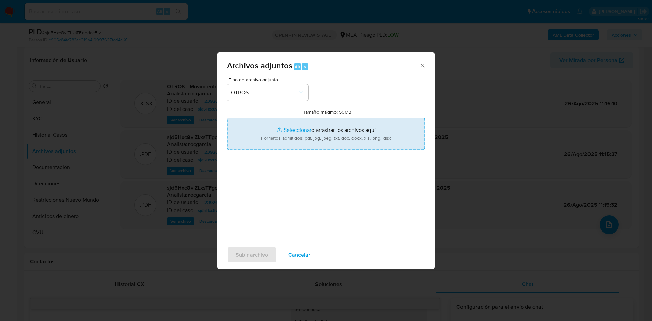
click at [289, 145] on input "Tamaño máximo: 50MB Seleccionar archivos" at bounding box center [326, 134] width 198 height 33
type input "C:\fakepath\Caselog sjd5Hxc8vlZLxsTFgodacFtz -2392617871.docx"
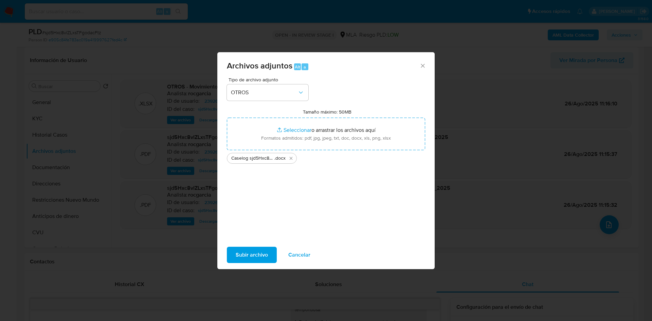
click at [253, 259] on span "Subir archivo" at bounding box center [252, 255] width 32 height 15
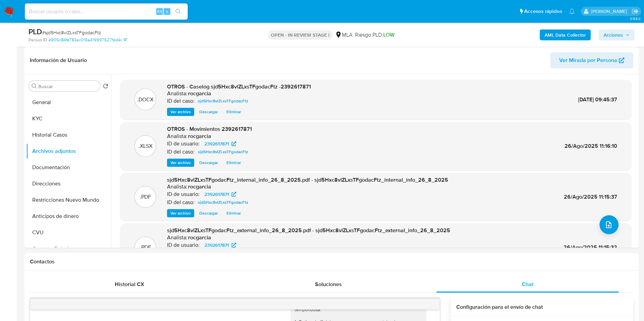
click at [615, 34] on span "Acciones" at bounding box center [613, 35] width 19 height 11
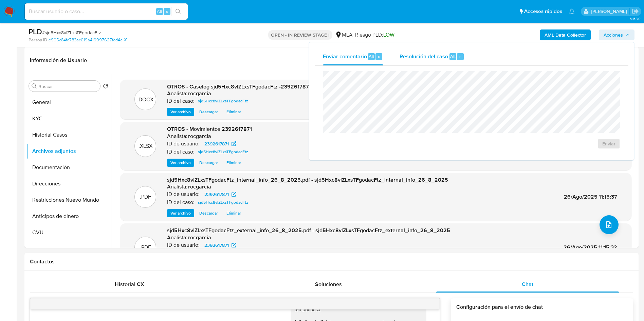
click at [459, 58] on span "r" at bounding box center [460, 56] width 2 height 6
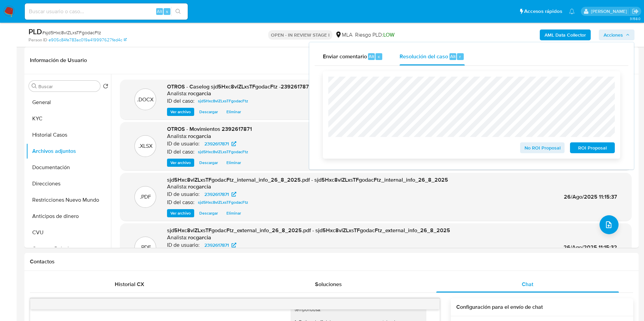
click at [546, 149] on span "No ROI Proposal" at bounding box center [542, 148] width 35 height 10
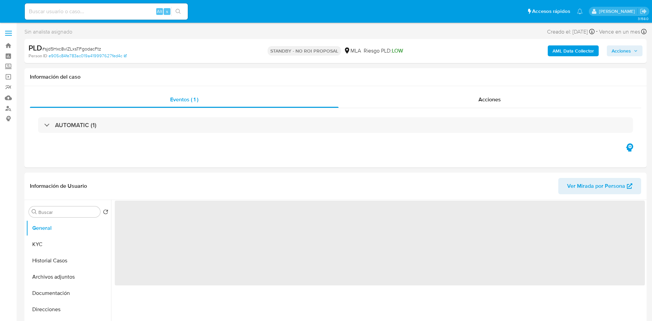
select select "10"
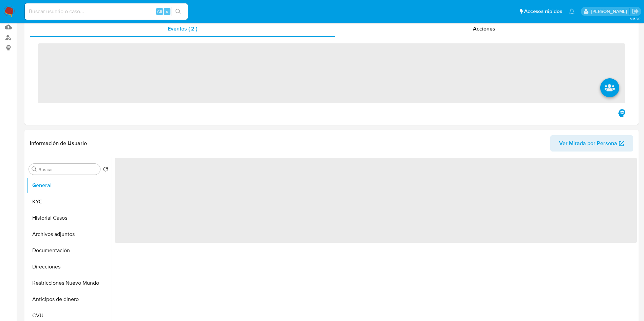
scroll to position [153, 0]
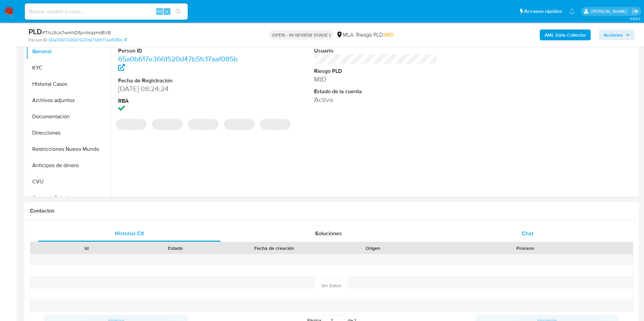
click at [530, 232] on span "Chat" at bounding box center [528, 234] width 12 height 8
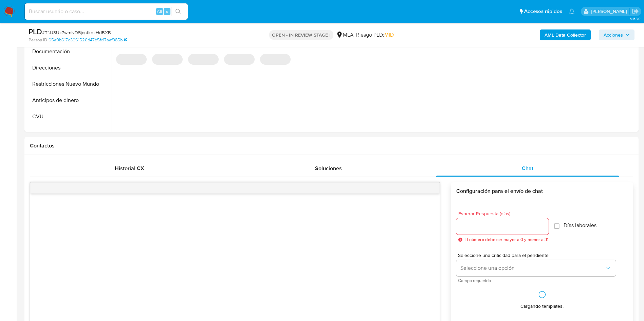
scroll to position [306, 0]
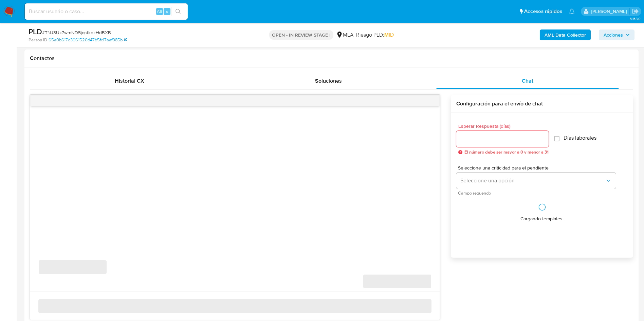
select select "10"
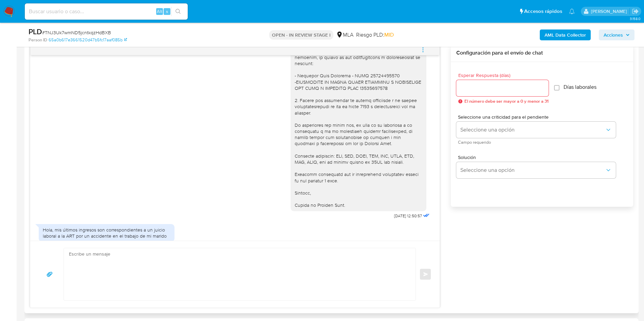
scroll to position [747, 0]
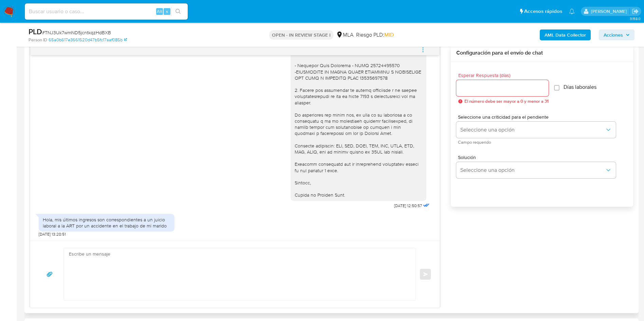
click at [106, 277] on textarea at bounding box center [238, 275] width 338 height 52
type textarea "u"
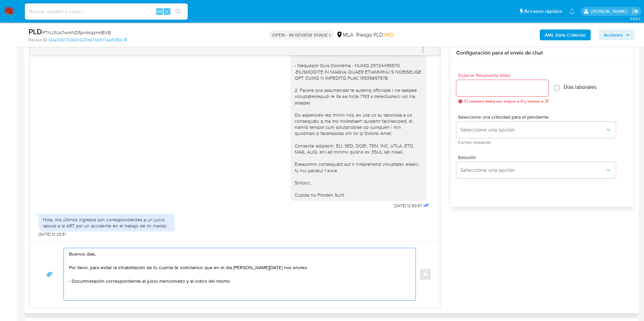
click at [97, 279] on textarea "Buenos días, Por favor, para evitar la inhabilitación de tu cuenta te soliictam…" at bounding box center [238, 275] width 338 height 52
click at [86, 282] on textarea "Buenos días, Por favor, para evitar la inhabilitación de tu cuenta te soliictam…" at bounding box center [238, 275] width 338 height 52
click at [0, 0] on lt-span "Docum en tación" at bounding box center [0, 0] width 0 height 0
click at [168, 270] on textarea "Buenos días, Por favor, para evitar la inhabilitación de tu cuenta te soliictam…" at bounding box center [238, 275] width 338 height 52
click at [159, 267] on textarea "Buenos días, Por favor, para evitar la inhabilitación de tu cuenta te soliictam…" at bounding box center [238, 275] width 338 height 52
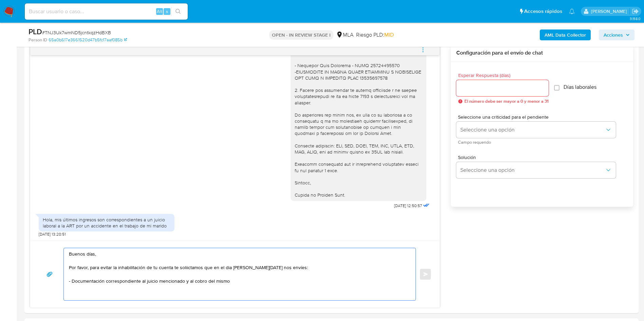
click at [0, 0] on lt-span "cuenta ," at bounding box center [0, 0] width 0 height 0
click at [189, 270] on textarea "Buenos días, Por favor, para evitar la inhabilitación de tu cuenta, te soliicta…" at bounding box center [238, 275] width 338 height 52
click at [194, 265] on textarea "Buenos días, Por favor, para evitar la inhabilitación de tu cuenta, te soliicta…" at bounding box center [238, 275] width 338 height 52
click at [0, 0] on lt-span "soli ci tamos" at bounding box center [0, 0] width 0 height 0
click at [227, 268] on textarea "Buenos días, Por favor, para evitar la inhabilitación de tu cuenta, te solicita…" at bounding box center [238, 275] width 338 height 52
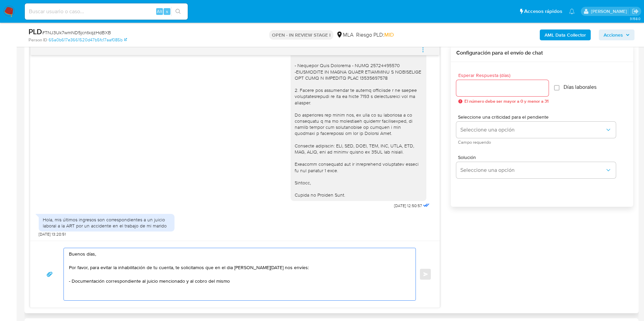
click at [228, 270] on textarea "Buenos días, Por favor, para evitar la inhabilitación de tu cuenta, te solicita…" at bounding box center [238, 275] width 338 height 52
click at [0, 0] on lt-span "d í a" at bounding box center [0, 0] width 0 height 0
click at [233, 281] on textarea "Buenos días, Por favor, para evitar la inhabilitación de tu cuenta, te solicita…" at bounding box center [238, 275] width 338 height 52
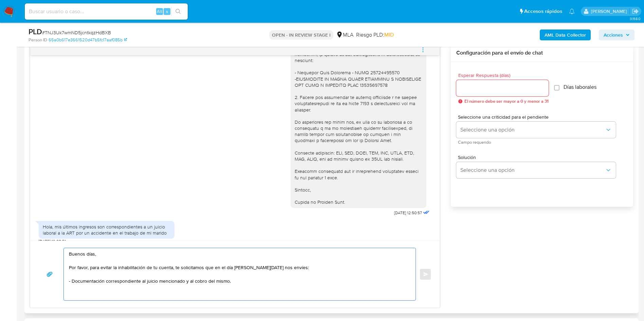
scroll to position [696, 0]
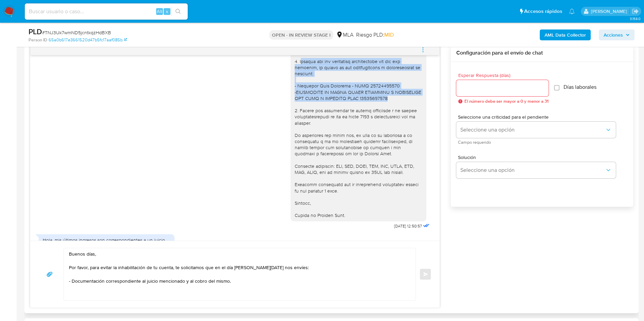
drag, startPoint x: 291, startPoint y: 86, endPoint x: 412, endPoint y: 122, distance: 125.8
click at [412, 122] on div "Hola, [PERSON_NAME], En función de las operaciones registradas en tu cuenta [PE…" at bounding box center [359, 48] width 128 height 339
copy div "Vínculo con las siguientes contrapartes con las que operaste, el motivo de las …"
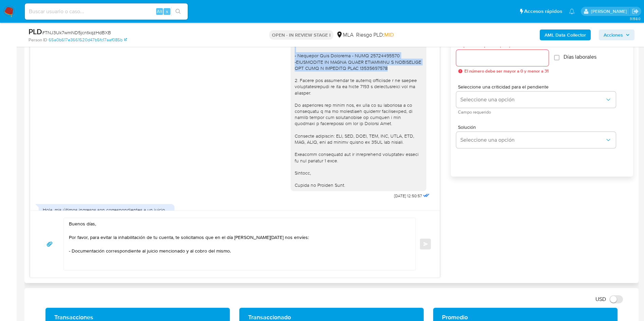
scroll to position [407, 0]
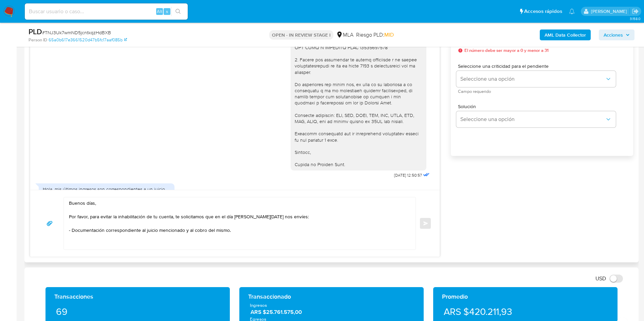
click at [89, 240] on textarea "Buenos días, Por favor, para evitar la inhabilitación de tu cuenta, te solicita…" at bounding box center [238, 224] width 338 height 52
paste textarea "Vínculo con las siguientes contrapartes con las que operaste, el motivo de las …"
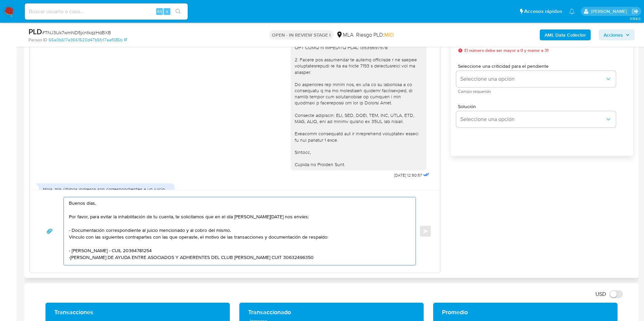
click at [69, 237] on div "Buenos días, Por favor, para evitar la inhabilitación de tu cuenta, te solicita…" at bounding box center [238, 232] width 348 height 68
click at [70, 232] on textarea "Buenos días, Por favor, para evitar la inhabilitación de tu cuenta, te solicita…" at bounding box center [238, 232] width 338 height 68
click at [69, 239] on textarea "Buenos días, Por favor, para evitar la inhabilitación de tu cuenta, te solicita…" at bounding box center [238, 232] width 338 height 68
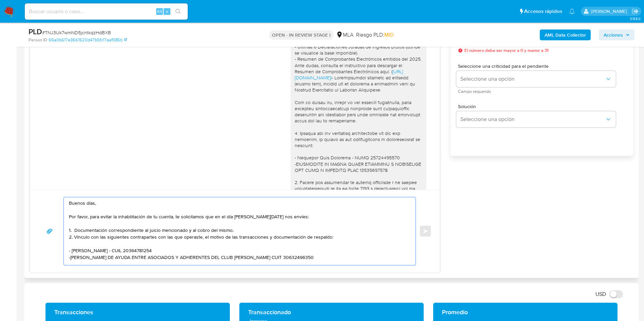
scroll to position [747, 0]
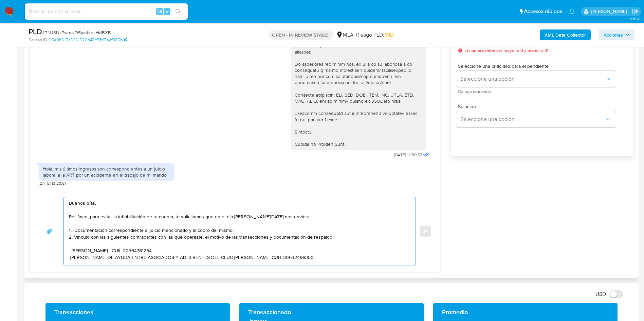
click at [164, 233] on textarea "Buenos días, Por favor, para evitar la inhabilitación de tu cuenta, te solicita…" at bounding box center [238, 232] width 338 height 68
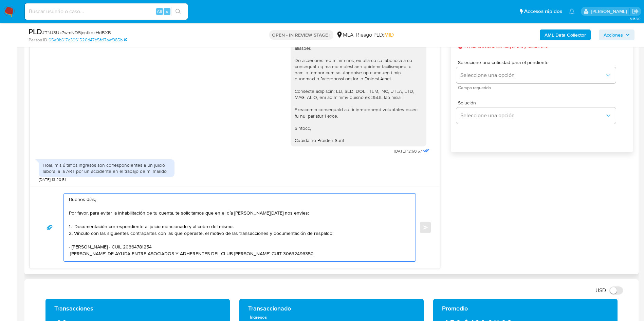
scroll to position [407, 0]
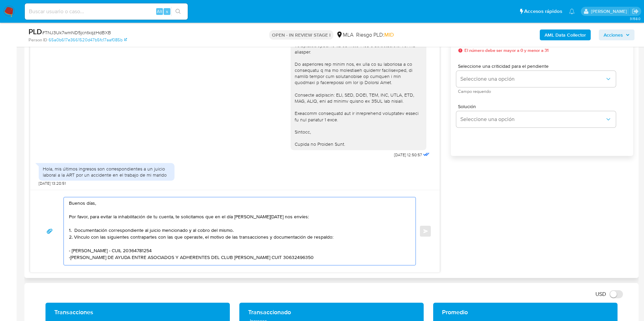
click at [335, 260] on textarea "Buenos días, Por favor, para evitar la inhabilitación de tu cuenta, te solicita…" at bounding box center [238, 232] width 338 height 68
click at [334, 257] on textarea "Buenos días, Por favor, para evitar la inhabilitación de tu cuenta, te solicita…" at bounding box center [238, 232] width 338 height 68
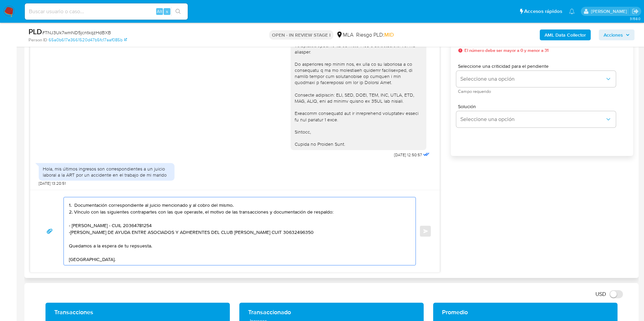
scroll to position [36, 0]
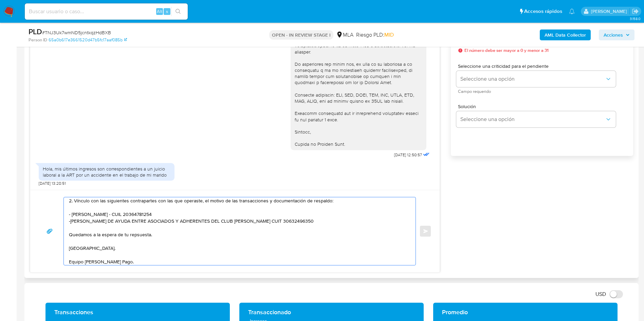
click at [134, 234] on textarea "Buenos días, Por favor, para evitar la inhabilitación de tu cuenta, te solicita…" at bounding box center [238, 232] width 338 height 68
click at [0, 0] on lt-span "re sp uesta" at bounding box center [0, 0] width 0 height 0
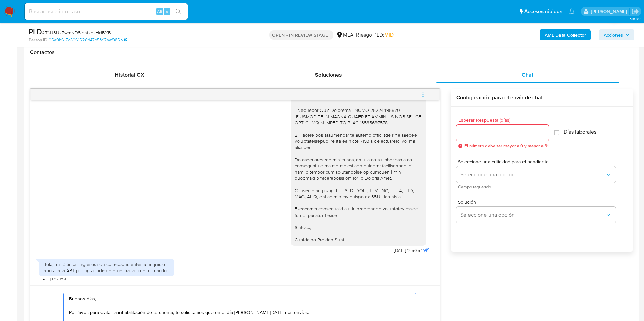
scroll to position [255, 0]
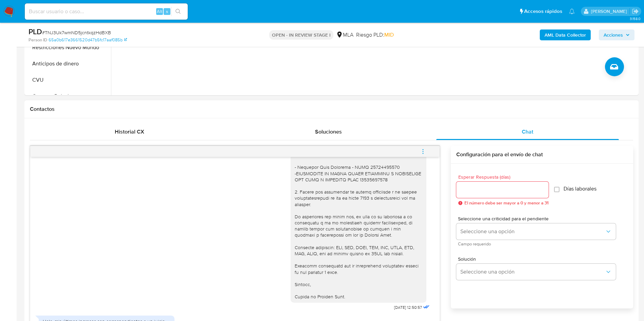
type textarea "Buenos días, Por favor, para evitar la inhabilitación de tu cuenta, te solicita…"
click at [475, 188] on input "Esperar Respuesta (días)" at bounding box center [502, 190] width 92 height 9
type input "1"
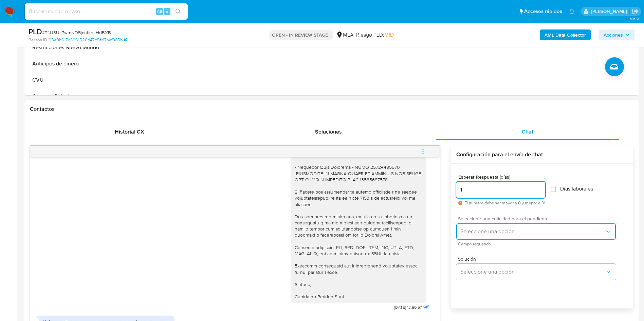
click at [466, 232] on span "Seleccione una opción" at bounding box center [532, 231] width 145 height 7
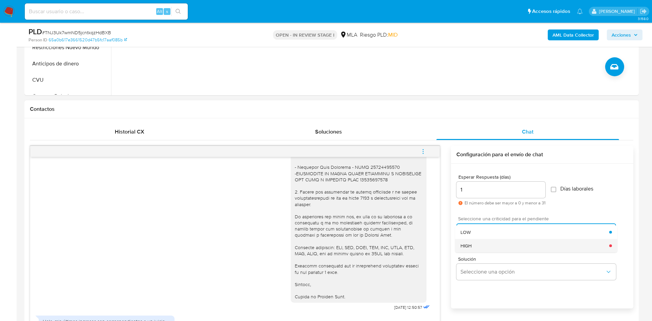
click at [470, 243] on span "HIGH" at bounding box center [465, 246] width 11 height 6
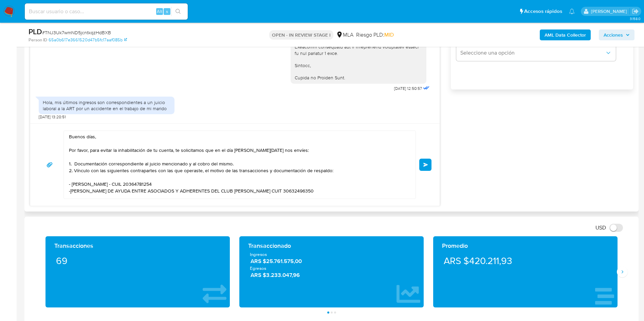
scroll to position [458, 0]
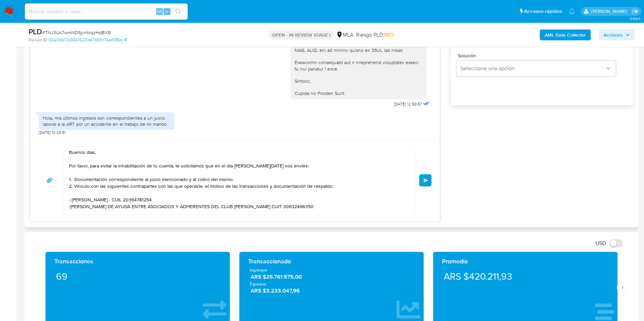
click at [429, 182] on button "Enviar" at bounding box center [425, 180] width 12 height 12
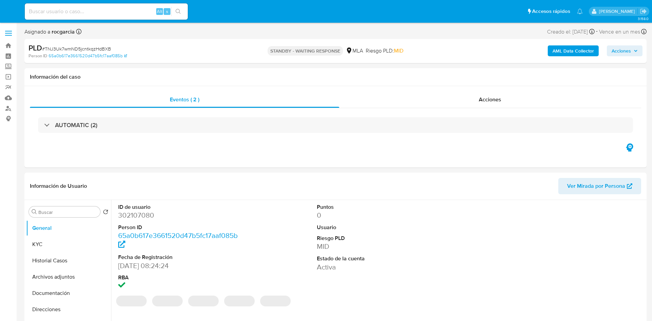
select select "10"
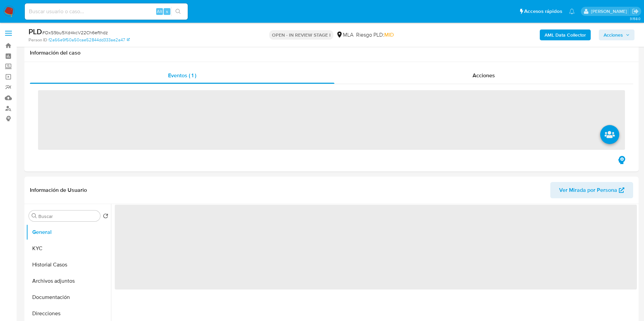
scroll to position [153, 0]
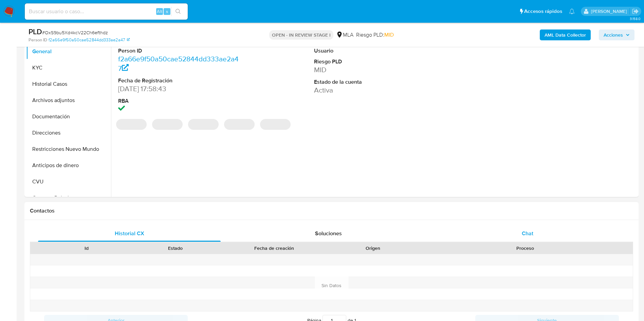
click at [531, 234] on span "Chat" at bounding box center [528, 234] width 12 height 8
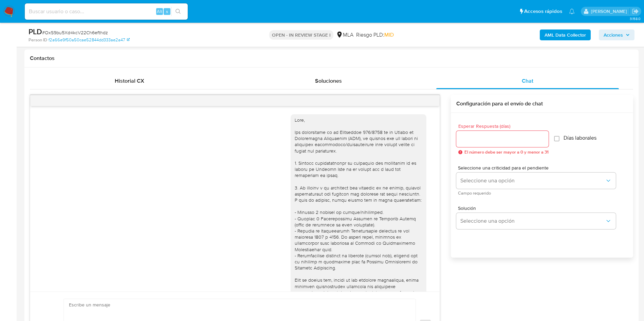
scroll to position [622, 0]
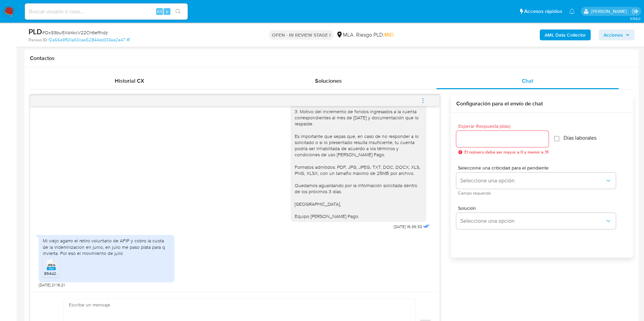
select select "10"
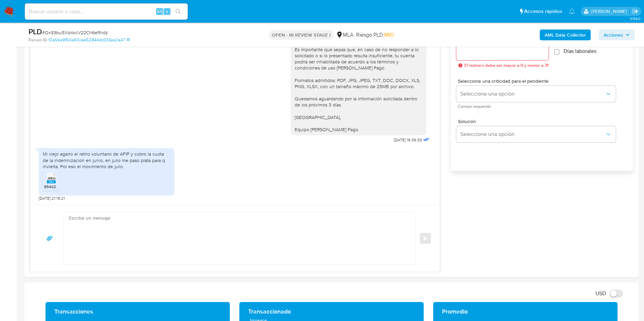
scroll to position [407, 0]
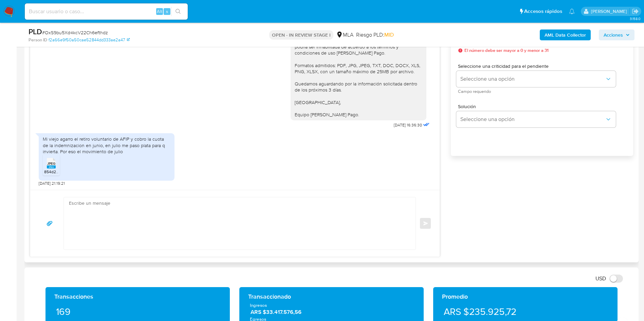
click at [51, 174] on span "854d2760-5555-40a8-9566-1bc1c7a5fb1f.jpeg" at bounding box center [85, 172] width 82 height 6
drag, startPoint x: 43, startPoint y: 135, endPoint x: 123, endPoint y: 151, distance: 81.4
click at [123, 151] on div "Mi viejo agarro el retiro voluntario de AFIP y cobro la cuota de la indemnizaci…" at bounding box center [107, 157] width 136 height 48
copy div "Mi viejo agarro el retiro voluntario de AFIP y cobro la cuota de la indemnizaci…"
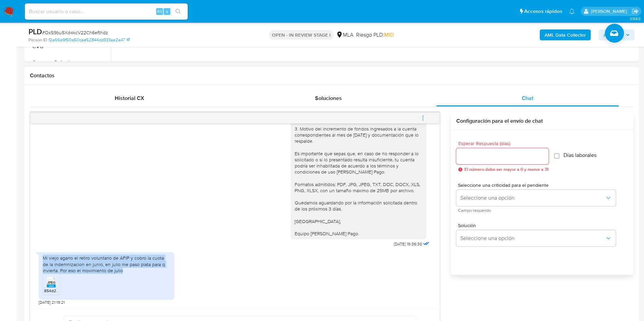
scroll to position [356, 0]
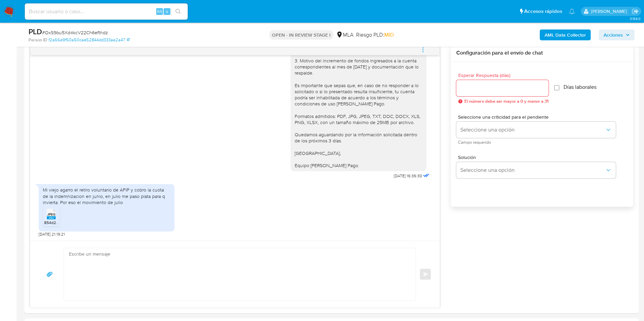
click at [424, 45] on div "PLD # OxS9bu5Xd4kcV22Ch6efthdz Person ID f2a66e9f50a50cae52844dd333ae2a47 OPEN …" at bounding box center [331, 35] width 614 height 24
click at [424, 47] on icon "menu-action" at bounding box center [423, 50] width 6 height 6
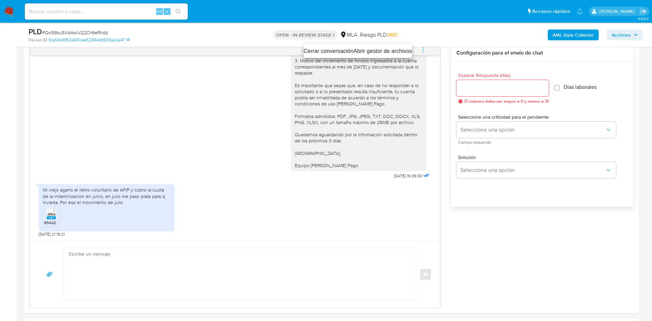
click at [365, 49] on li "Abrir gestor de archivos" at bounding box center [382, 51] width 59 height 8
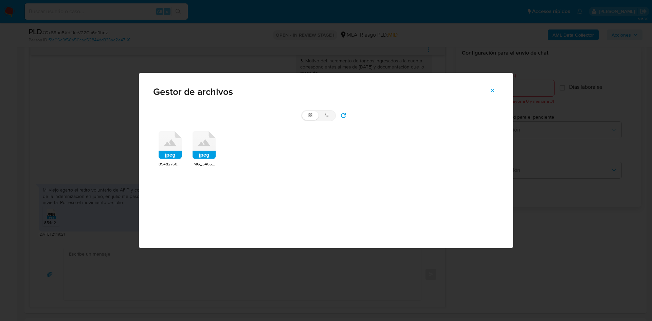
click at [170, 144] on icon at bounding box center [170, 145] width 23 height 28
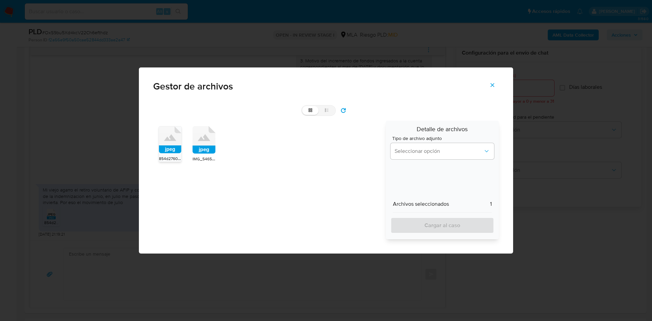
click at [489, 84] on button "Cerrar" at bounding box center [492, 85] width 24 height 16
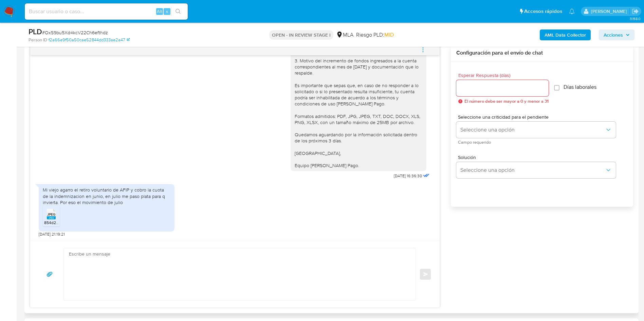
click at [422, 51] on icon "menu-action" at bounding box center [423, 50] width 6 height 6
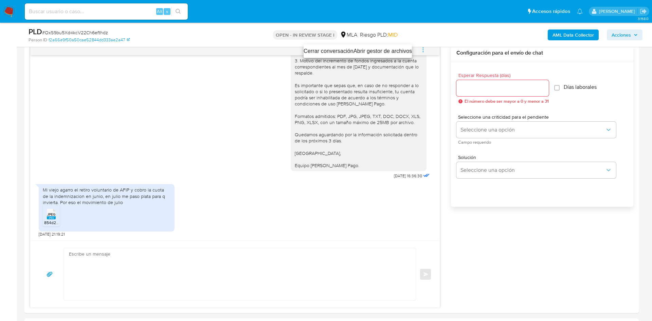
click at [378, 47] on ul "Cerrar conversación Abrir gestor de archivos" at bounding box center [357, 51] width 108 height 14
click at [172, 146] on div at bounding box center [326, 160] width 652 height 321
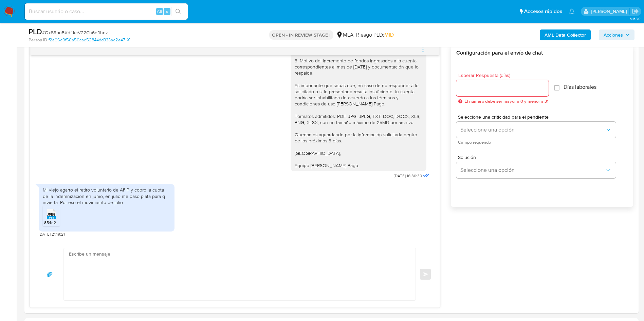
click at [424, 45] on div "PLD # OxS9bu5Xd4kcV22Ch6efthdz Person ID f2a66e9f50a50cae52844dd333ae2a47 OPEN …" at bounding box center [331, 35] width 614 height 24
click at [423, 50] on icon "menu-action" at bounding box center [423, 49] width 1 height 1
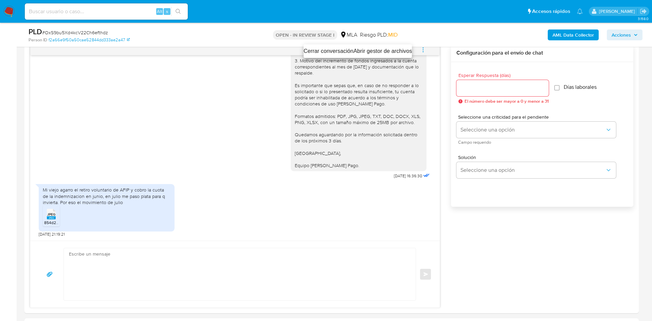
click at [374, 54] on li "Abrir gestor de archivos" at bounding box center [382, 51] width 59 height 8
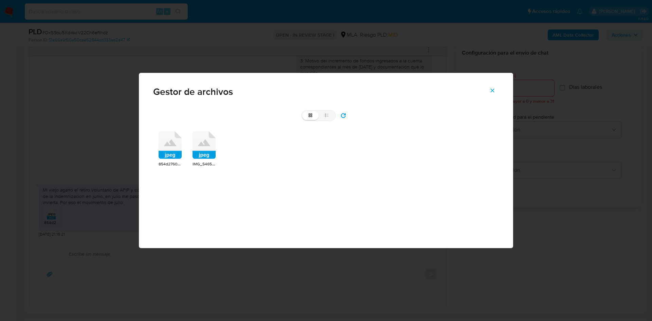
click at [165, 146] on icon at bounding box center [170, 143] width 13 height 7
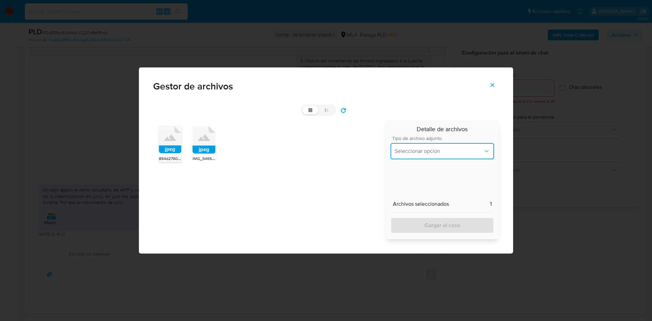
click at [409, 146] on button "Seleccionar opción" at bounding box center [442, 151] width 104 height 16
click at [408, 186] on span "INGRESOS" at bounding box center [406, 186] width 25 height 7
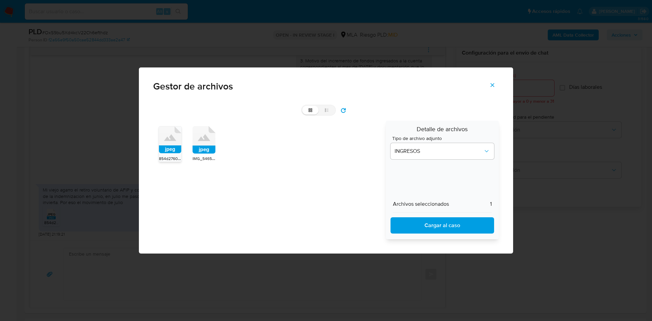
click at [431, 223] on span "Cargar al caso" at bounding box center [442, 225] width 86 height 15
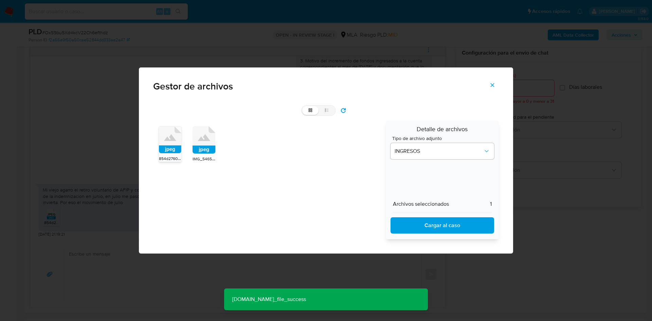
click at [493, 83] on icon "Cerrar" at bounding box center [492, 85] width 6 height 6
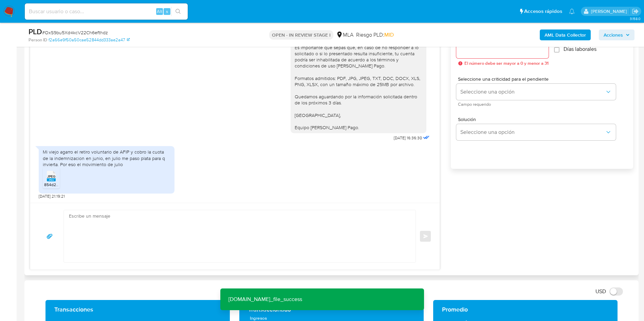
scroll to position [407, 0]
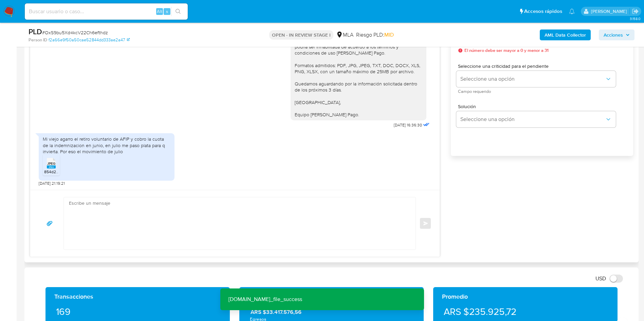
click at [132, 201] on textarea at bounding box center [238, 224] width 338 height 52
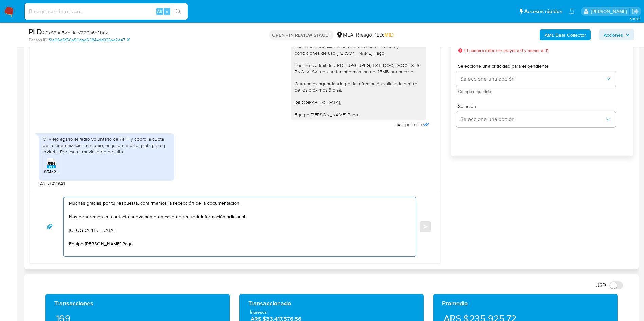
click at [253, 217] on textarea "Muchas gracias por tu respuesta, confirmamos la recepción de la documentación. …" at bounding box center [238, 227] width 338 height 59
click at [252, 205] on textarea "Muchas gracias por tu respuesta, confirmamos la recepción de la documentación. …" at bounding box center [238, 227] width 338 height 59
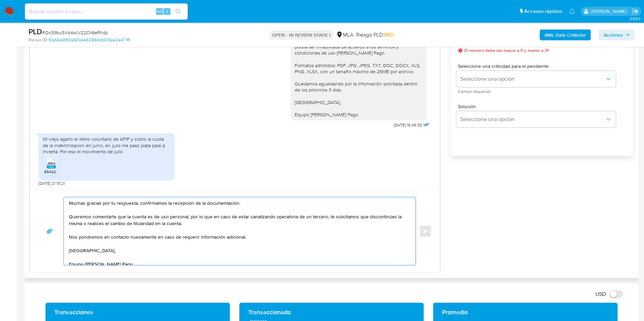
drag, startPoint x: 197, startPoint y: 217, endPoint x: 323, endPoint y: 217, distance: 126.3
click at [323, 217] on textarea "Muchas gracias por tu respuesta, confirmamos la recepción de la documentación. …" at bounding box center [238, 232] width 338 height 68
click at [214, 213] on textarea "Muchas gracias por tu respuesta, confirmamos la recepción de la documentación. …" at bounding box center [238, 232] width 338 height 68
drag, startPoint x: 217, startPoint y: 218, endPoint x: 323, endPoint y: 218, distance: 105.9
click at [323, 218] on textarea "Muchas gracias por tu respuesta, confirmamos la recepción de la documentación. …" at bounding box center [238, 232] width 338 height 68
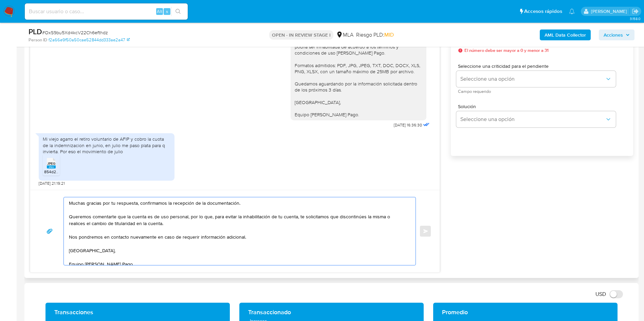
drag, startPoint x: 364, startPoint y: 216, endPoint x: 376, endPoint y: 224, distance: 14.0
click at [376, 224] on textarea "Muchas gracias por tu respuesta, confirmamos la recepción de la documentación. …" at bounding box center [238, 232] width 338 height 68
drag, startPoint x: 76, startPoint y: 219, endPoint x: 131, endPoint y: 220, distance: 54.3
click at [131, 220] on textarea "Muchas gracias por tu respuesta, confirmamos la recepción de la documentación. …" at bounding box center [238, 232] width 338 height 68
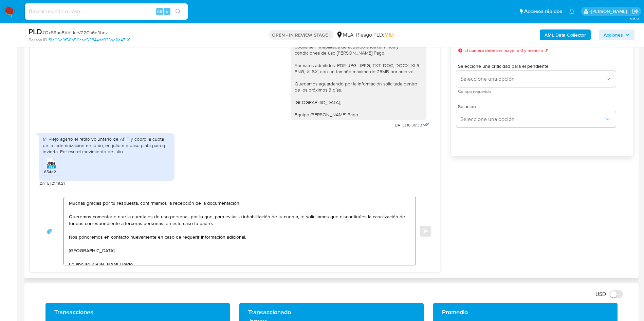
drag, startPoint x: 210, startPoint y: 218, endPoint x: 295, endPoint y: 217, distance: 84.9
click at [295, 217] on textarea "Muchas gracias por tu respuesta, confirmamos la recepción de la documentación. …" at bounding box center [238, 232] width 338 height 68
drag, startPoint x: 305, startPoint y: 216, endPoint x: 305, endPoint y: 226, distance: 9.8
click at [305, 226] on textarea "Muchas gracias por tu respuesta, confirmamos la recepción de la documentación. …" at bounding box center [238, 232] width 338 height 68
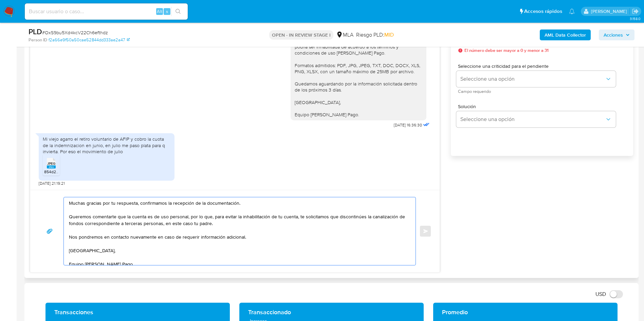
click at [305, 226] on textarea "Muchas gracias por tu respuesta, confirmamos la recepción de la documentación. …" at bounding box center [238, 232] width 338 height 68
drag, startPoint x: 129, startPoint y: 223, endPoint x: 162, endPoint y: 224, distance: 33.3
click at [162, 224] on textarea "Muchas gracias por tu respuesta, confirmamos la recepción de la documentación. …" at bounding box center [238, 232] width 338 height 68
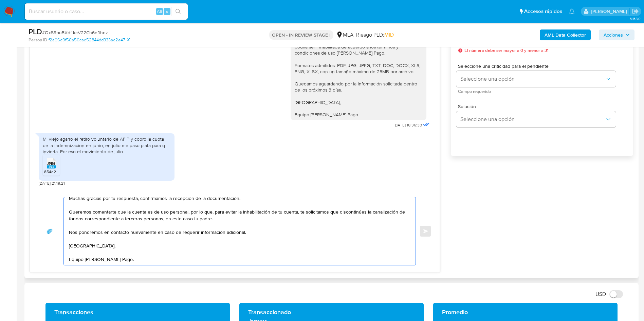
scroll to position [0, 0]
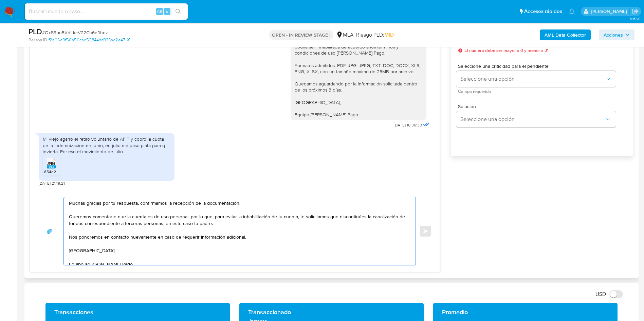
click at [243, 237] on textarea "Muchas gracias por tu respuesta, confirmamos la recepción de la documentación. …" at bounding box center [238, 232] width 338 height 68
click at [260, 240] on textarea "Muchas gracias por tu respuesta, confirmamos la recepción de la documentación. …" at bounding box center [238, 232] width 338 height 68
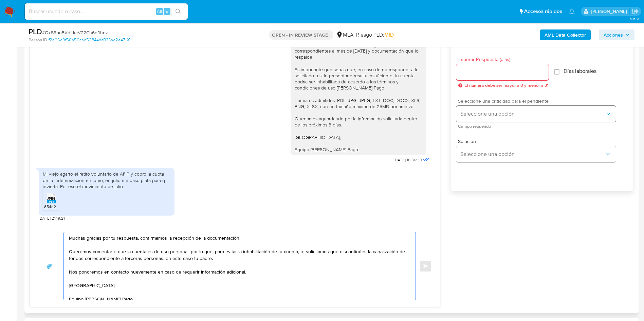
scroll to position [356, 0]
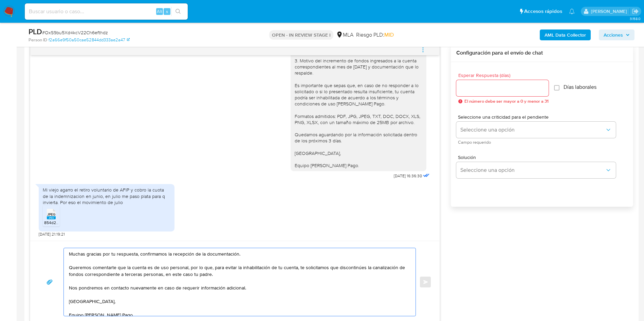
type textarea "Muchas gracias por tu respuesta, confirmamos la recepción de la documentación. …"
click at [519, 95] on div at bounding box center [502, 88] width 92 height 16
click at [519, 91] on input "Esperar Respuesta (días)" at bounding box center [502, 88] width 92 height 9
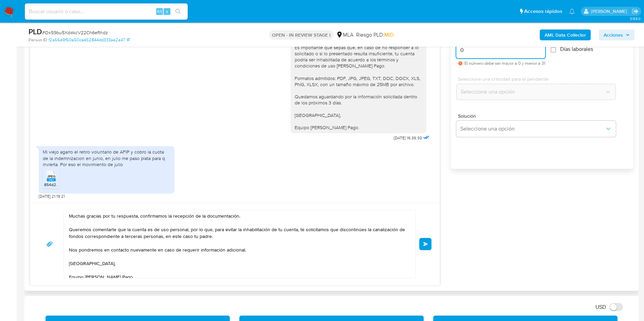
scroll to position [407, 0]
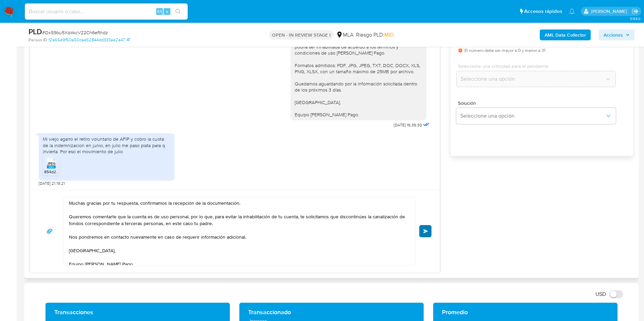
type input "0"
click at [424, 231] on span "Enviar" at bounding box center [425, 231] width 5 height 4
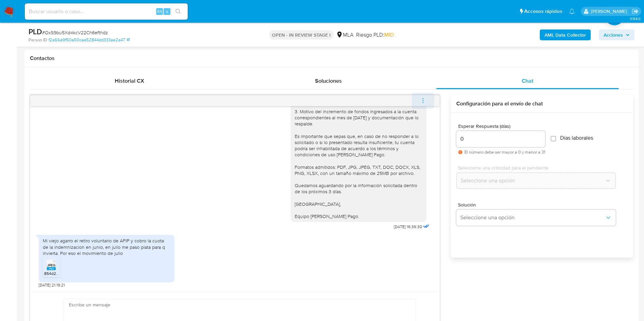
scroll to position [728, 0]
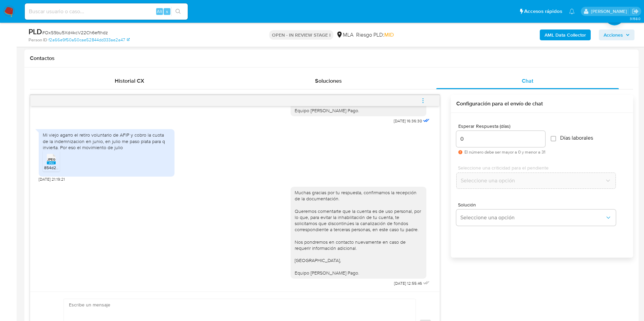
click at [421, 100] on icon "menu-action" at bounding box center [423, 101] width 6 height 6
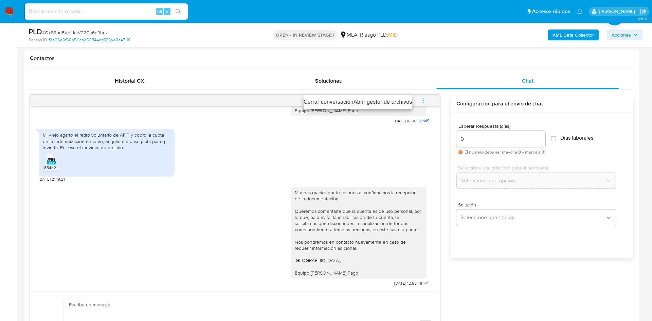
click at [337, 102] on li "Cerrar conversación" at bounding box center [328, 102] width 50 height 8
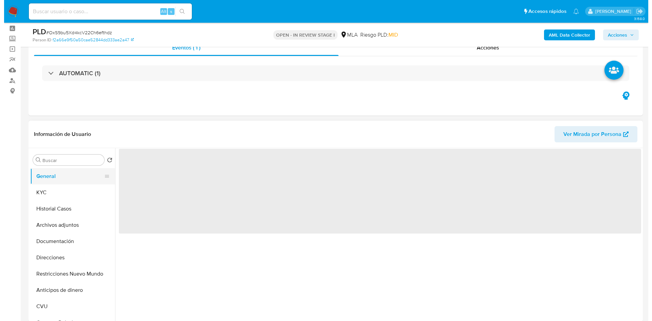
scroll to position [51, 0]
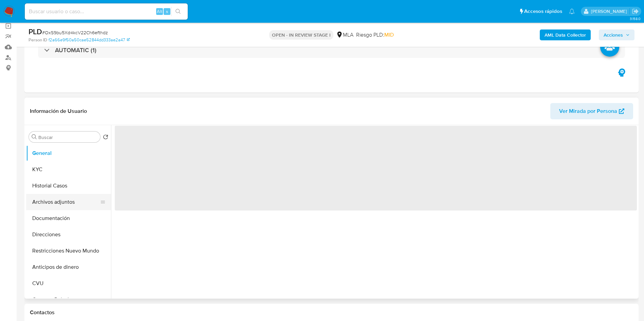
click at [53, 200] on button "Archivos adjuntos" at bounding box center [65, 202] width 79 height 16
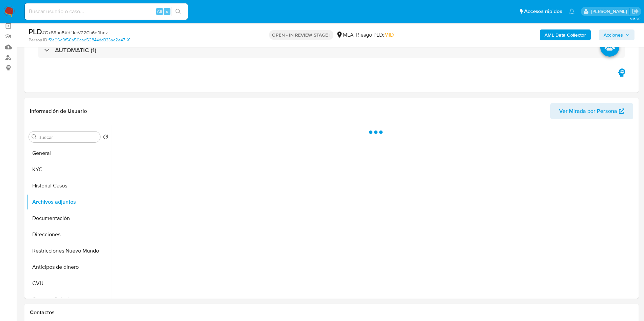
select select "10"
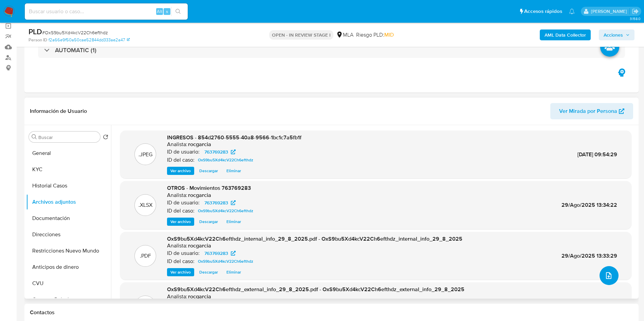
click at [608, 276] on icon "upload-file" at bounding box center [609, 276] width 8 height 8
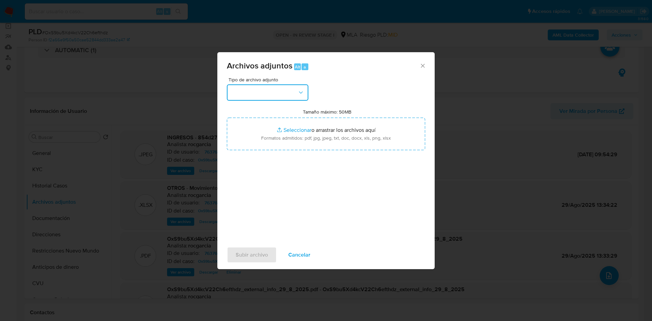
click at [265, 90] on button "button" at bounding box center [267, 93] width 81 height 16
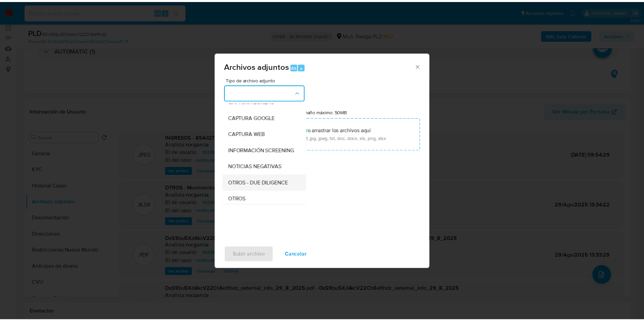
scroll to position [102, 0]
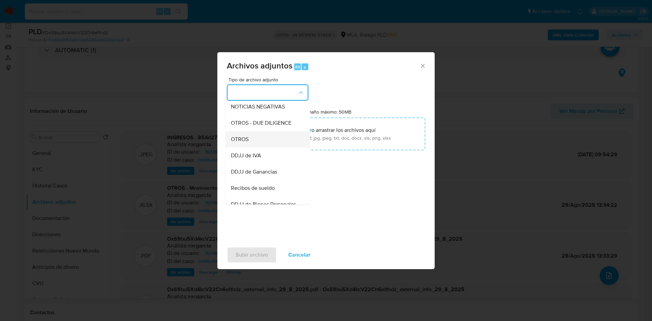
click at [263, 142] on div "OTROS" at bounding box center [265, 139] width 69 height 16
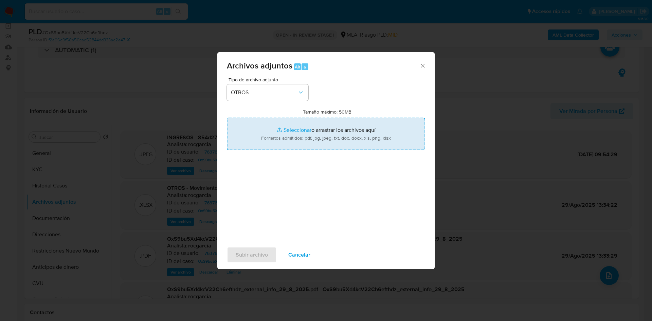
click at [282, 131] on input "Tamaño máximo: 50MB Seleccionar archivos" at bounding box center [326, 134] width 198 height 33
type input "C:\fakepath\Caselog OxS9bu5Xd4kcV22Ch6efthdz - 763769283.docx"
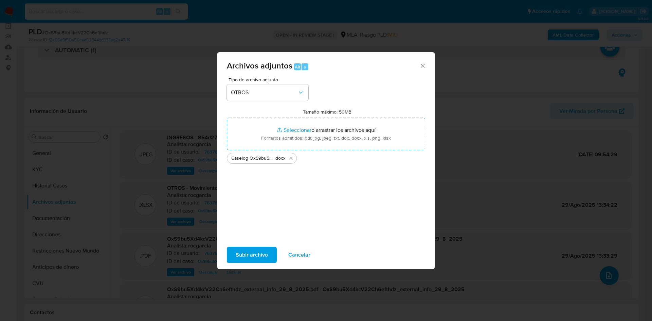
click at [263, 257] on span "Subir archivo" at bounding box center [252, 255] width 32 height 15
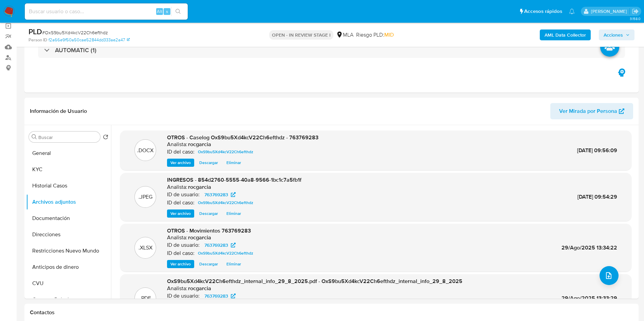
click at [615, 30] on span "Acciones" at bounding box center [613, 35] width 19 height 11
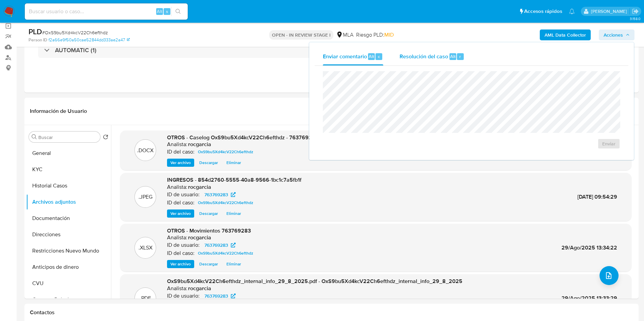
click at [443, 62] on div "Resolución del caso Alt r" at bounding box center [432, 57] width 65 height 18
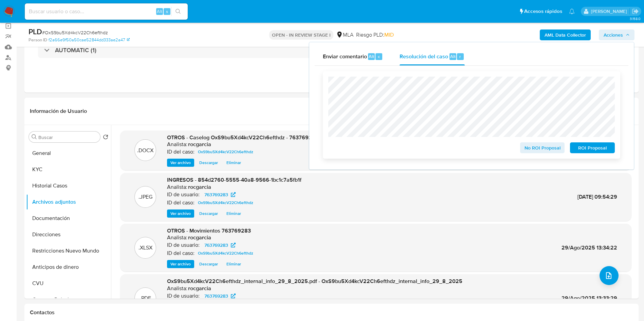
click at [529, 150] on span "No ROI Proposal" at bounding box center [542, 148] width 35 height 10
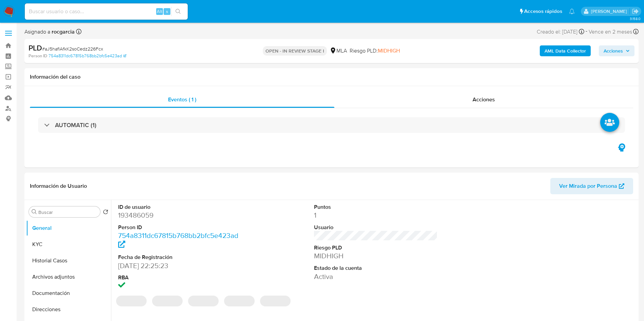
select select "10"
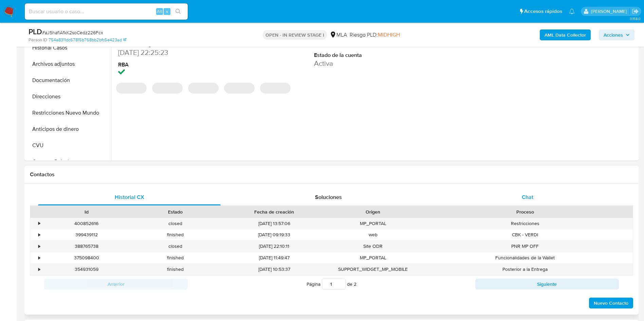
scroll to position [204, 0]
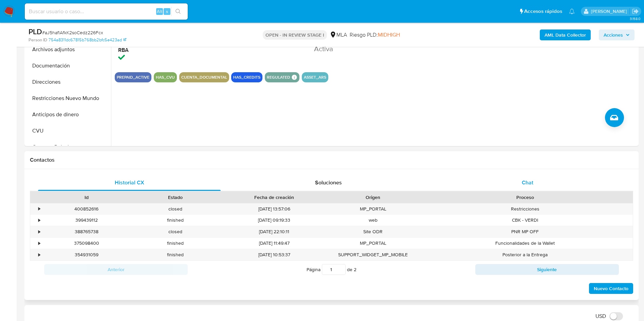
click at [547, 183] on div "Chat" at bounding box center [527, 183] width 183 height 16
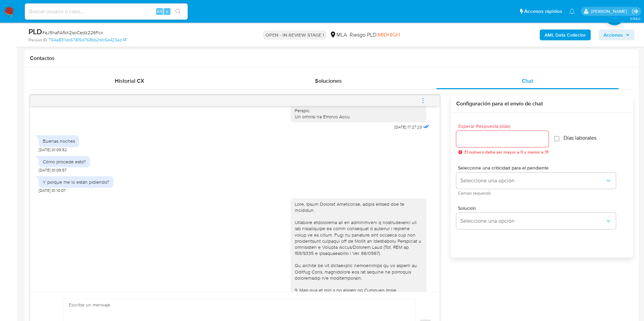
scroll to position [349, 0]
click at [424, 99] on icon "menu-action" at bounding box center [423, 101] width 6 height 6
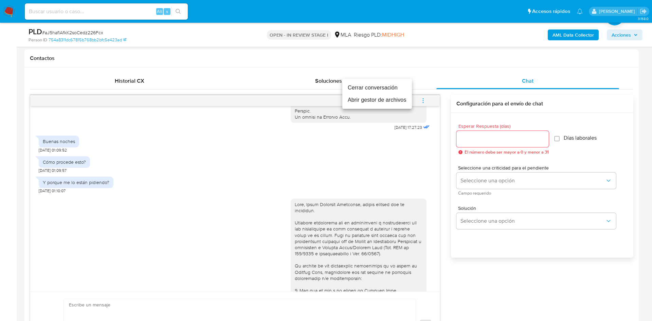
click at [355, 84] on li "Cerrar conversación" at bounding box center [377, 88] width 70 height 12
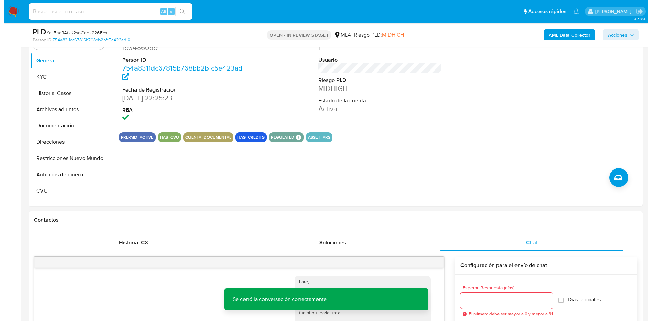
scroll to position [102, 0]
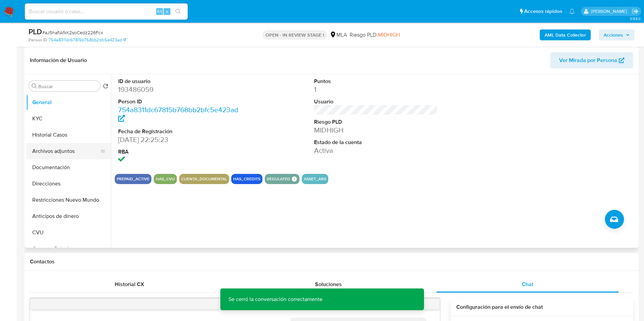
click at [56, 153] on button "Archivos adjuntos" at bounding box center [65, 151] width 79 height 16
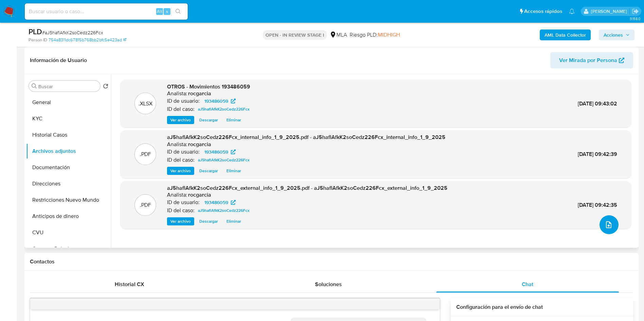
click at [607, 219] on button "upload-file" at bounding box center [609, 225] width 19 height 19
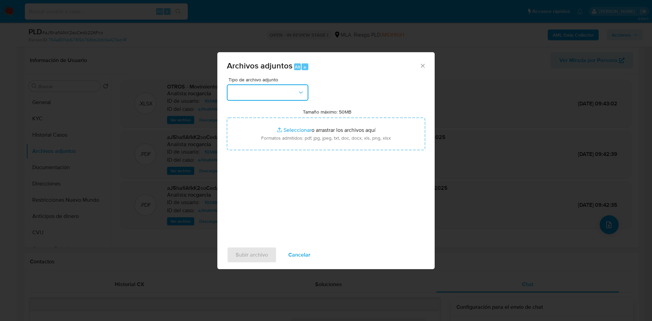
click at [272, 95] on button "button" at bounding box center [267, 93] width 81 height 16
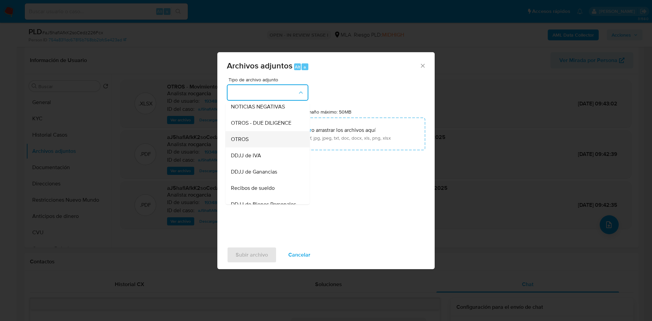
click at [269, 148] on div "OTROS" at bounding box center [265, 139] width 69 height 16
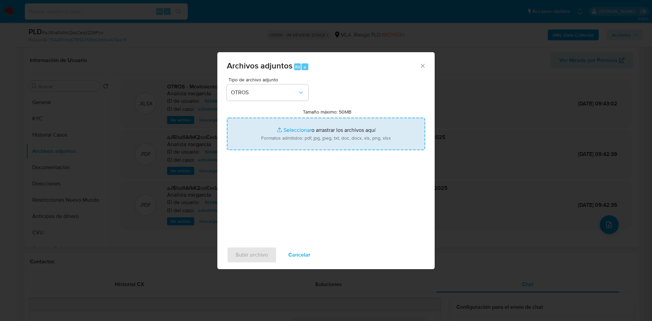
click at [277, 148] on input "Tamaño máximo: 50MB Seleccionar archivos" at bounding box center [326, 134] width 198 height 33
type input "C:\fakepath\Caselog aJ5haflAfkK2soCedz226Fcx - 193486059.docx"
click at [256, 250] on span "Subir archivo" at bounding box center [252, 255] width 32 height 15
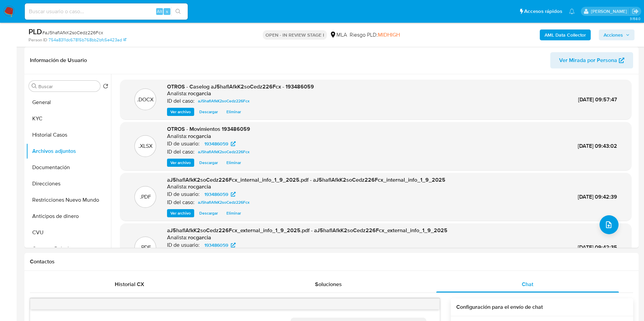
click at [614, 30] on span "Acciones" at bounding box center [613, 35] width 19 height 11
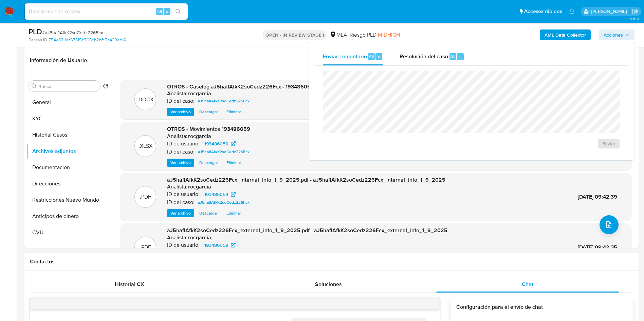
drag, startPoint x: 431, startPoint y: 55, endPoint x: 431, endPoint y: 71, distance: 15.3
click at [431, 55] on span "Resolución del caso" at bounding box center [424, 56] width 49 height 8
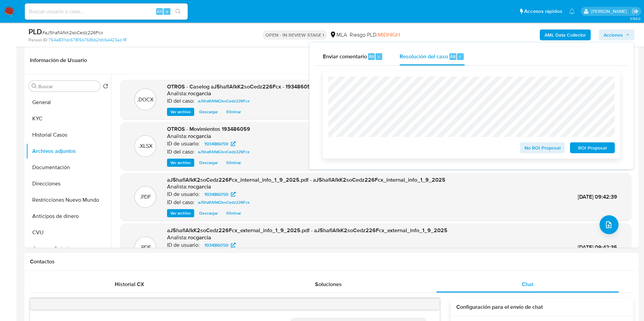
click at [535, 149] on span "No ROI Proposal" at bounding box center [542, 148] width 35 height 10
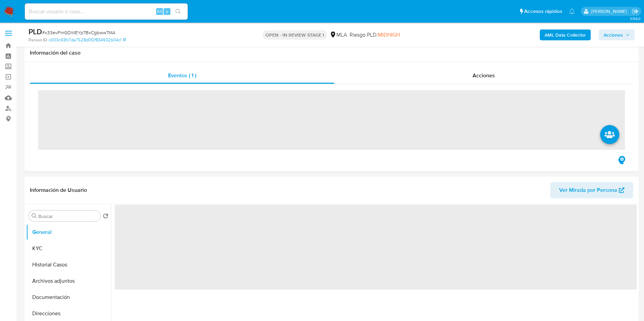
scroll to position [255, 0]
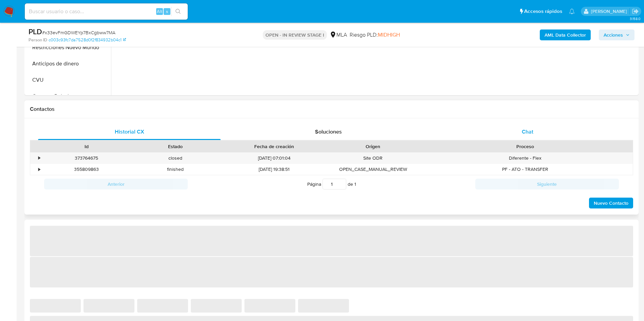
click at [525, 132] on span "Chat" at bounding box center [528, 132] width 12 height 8
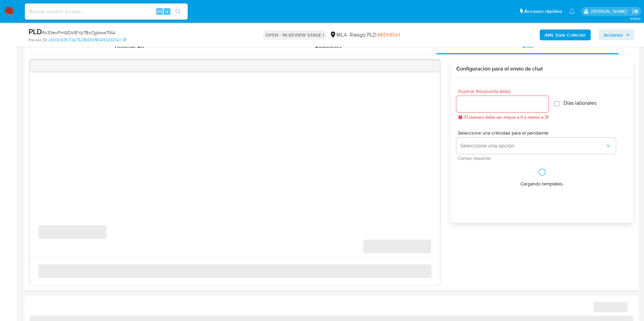
select select "10"
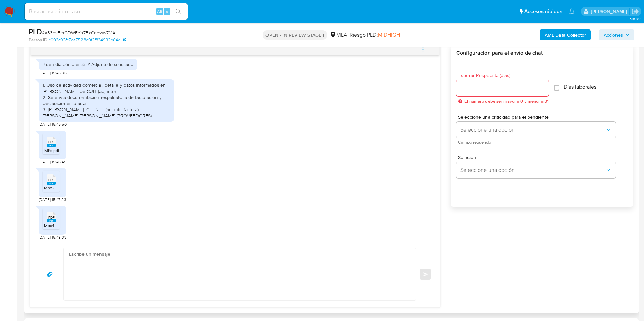
scroll to position [355, 0]
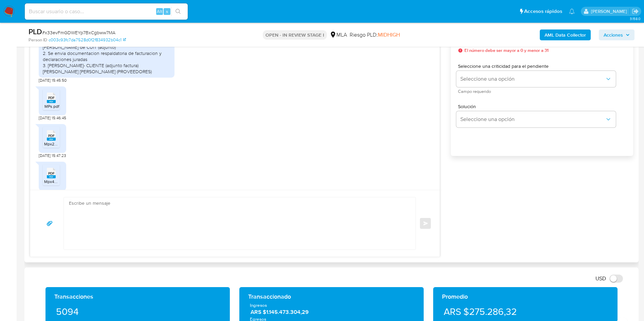
scroll to position [406, 0]
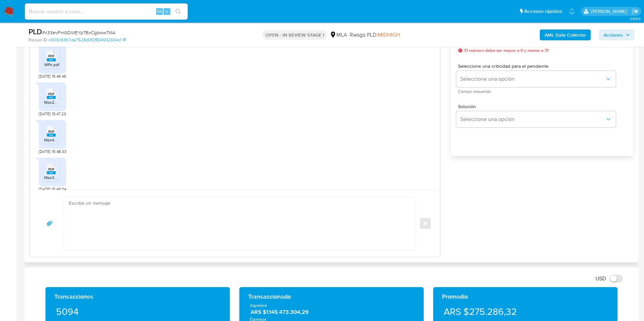
click at [48, 61] on rect at bounding box center [51, 59] width 9 height 3
click at [46, 105] on span "Mpx2.pdf" at bounding box center [52, 102] width 17 height 6
click at [51, 137] on icon at bounding box center [51, 131] width 9 height 11
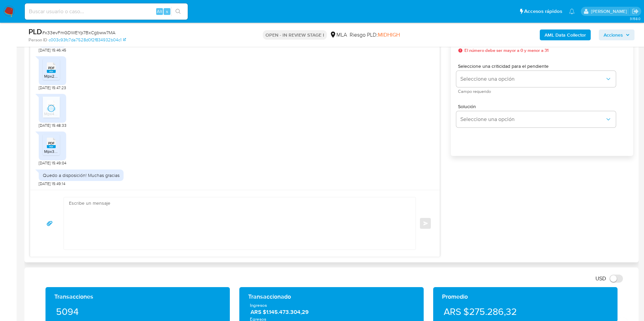
scroll to position [457, 0]
click at [49, 146] on span "PDF" at bounding box center [51, 143] width 6 height 4
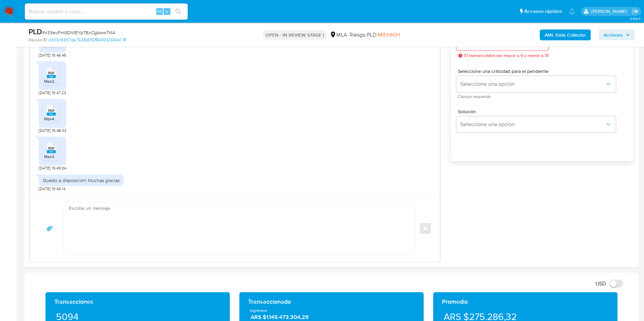
scroll to position [356, 0]
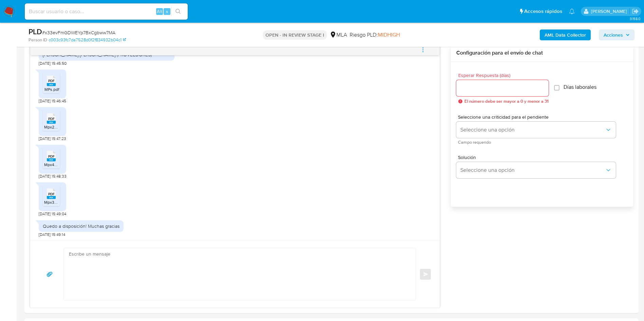
click at [421, 46] on div "PLD # x33evFmGDWEYp7BxCgbww7MA Person ID c003c93fc7da7528d0f2f834932b04c1 OPEN …" at bounding box center [331, 35] width 614 height 24
click at [425, 51] on icon "menu-action" at bounding box center [423, 50] width 6 height 6
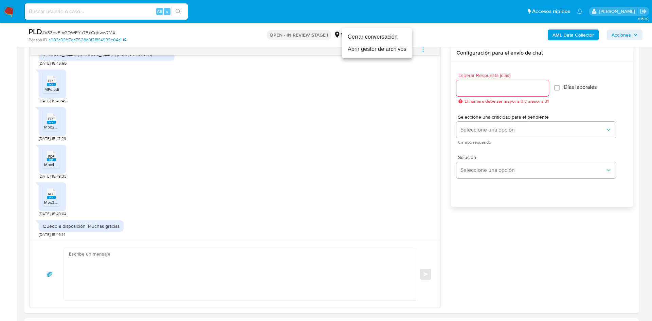
click at [361, 50] on li "Abrir gestor de archivos" at bounding box center [377, 49] width 70 height 12
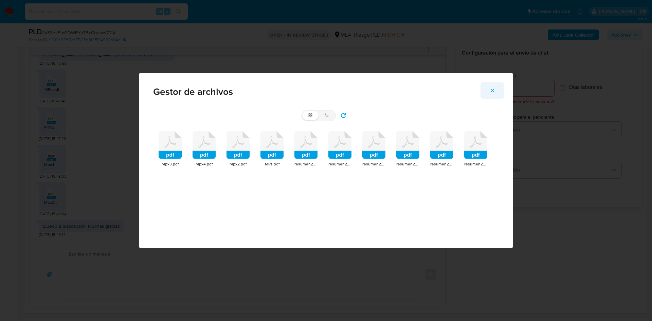
click at [491, 91] on icon "Cerrar" at bounding box center [492, 91] width 6 height 6
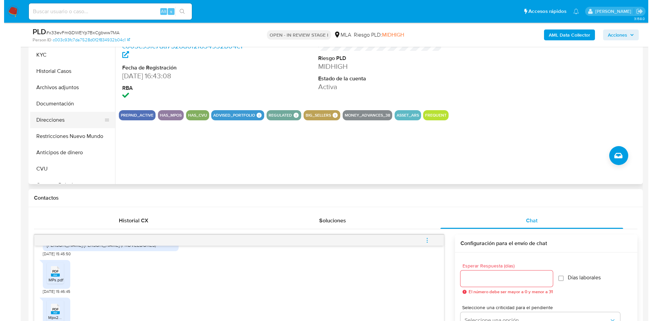
scroll to position [102, 0]
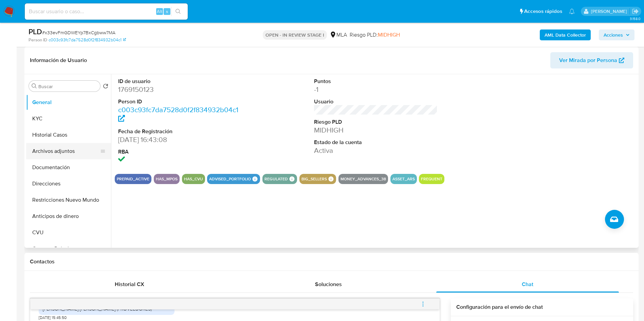
click at [60, 150] on button "Archivos adjuntos" at bounding box center [65, 151] width 79 height 16
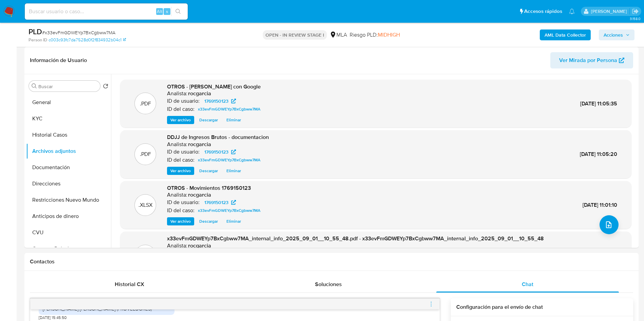
click at [610, 230] on button "upload-file" at bounding box center [609, 225] width 19 height 19
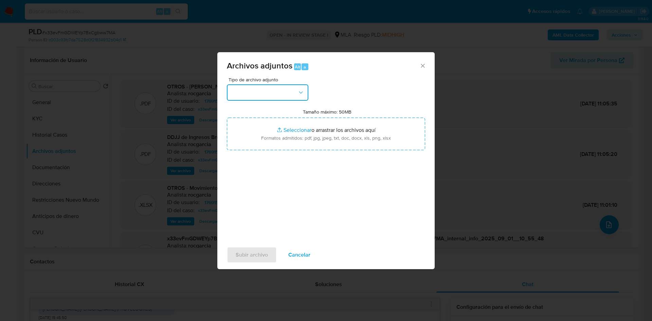
click at [283, 90] on button "button" at bounding box center [267, 93] width 81 height 16
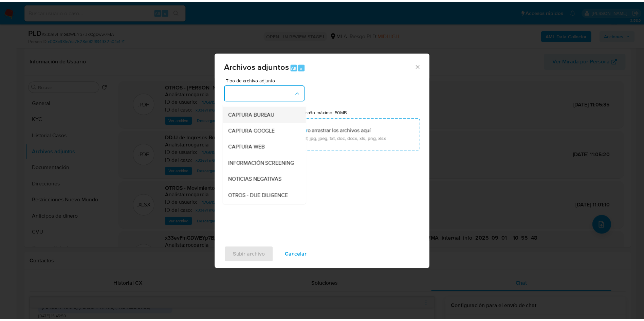
scroll to position [0, 0]
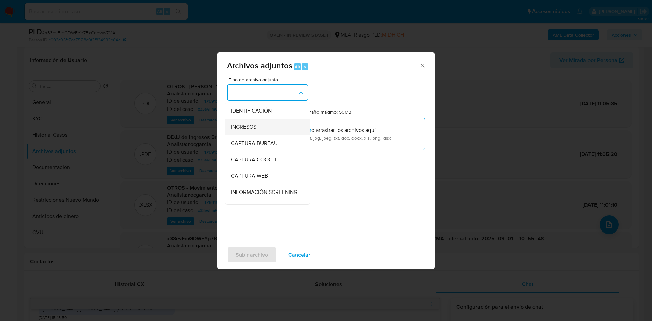
click at [271, 129] on div "INGRESOS" at bounding box center [265, 127] width 69 height 16
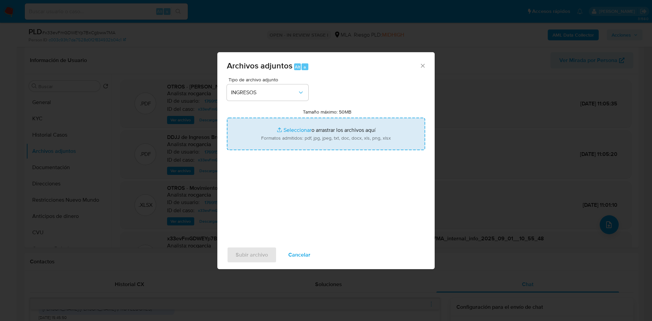
click at [307, 131] on input "Tamaño máximo: 50MB Seleccionar archivos" at bounding box center [326, 134] width 198 height 33
type input "C:\fakepath\documentacion.pdf"
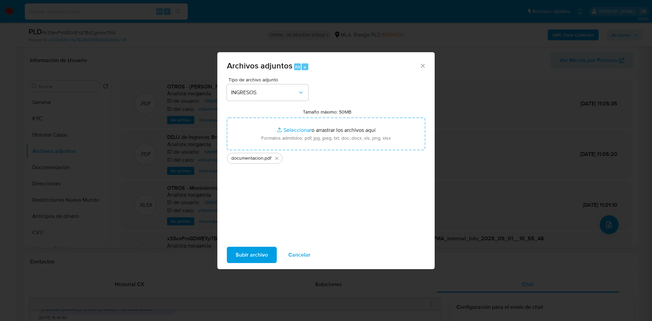
click at [269, 269] on div "Archivos adjuntos Alt a Tipo de archivo adjunto INGRESOS Tamaño máximo: 50MB Se…" at bounding box center [325, 160] width 217 height 217
click at [269, 261] on button "Subir archivo" at bounding box center [252, 255] width 50 height 16
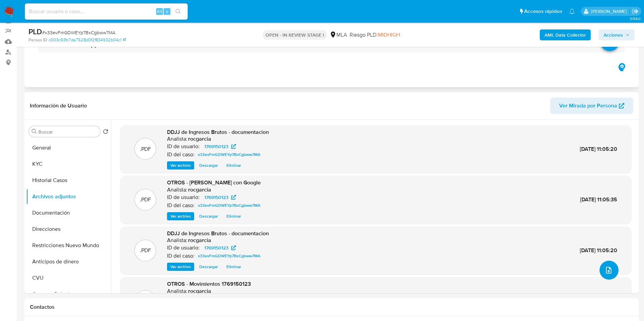
scroll to position [51, 0]
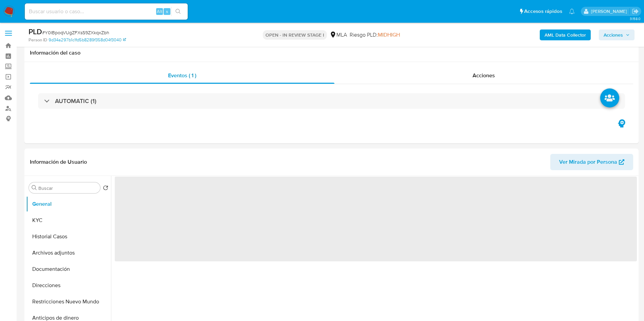
scroll to position [153, 0]
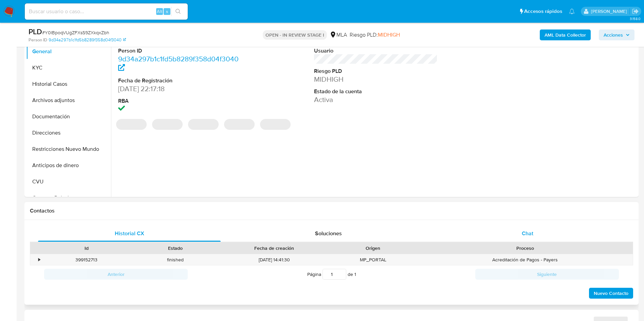
click at [522, 231] on span "Chat" at bounding box center [528, 234] width 12 height 8
select select "10"
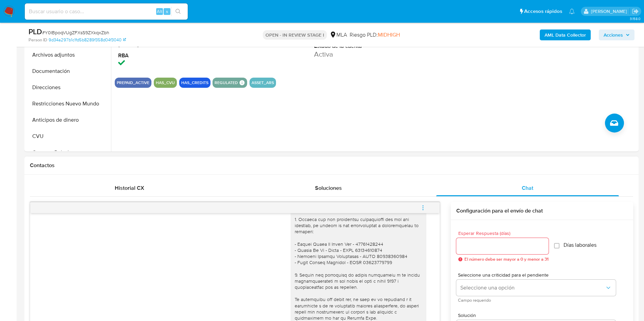
scroll to position [255, 0]
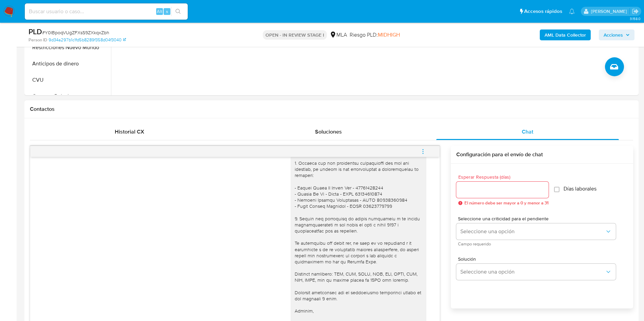
click at [423, 147] on span "menu-action" at bounding box center [423, 152] width 6 height 16
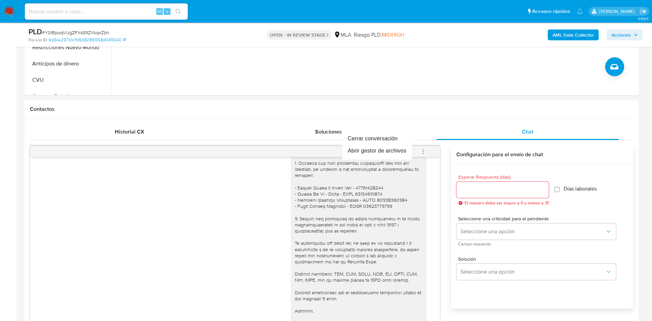
click at [465, 93] on div at bounding box center [326, 160] width 652 height 321
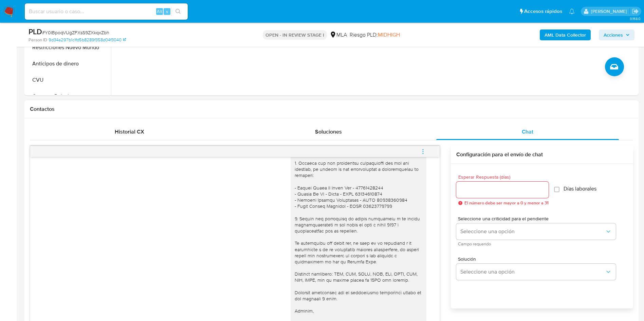
click at [428, 153] on button "menu-action" at bounding box center [423, 152] width 22 height 16
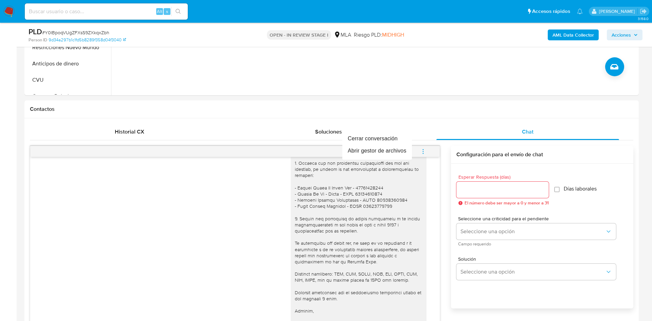
click at [422, 87] on div at bounding box center [326, 160] width 652 height 321
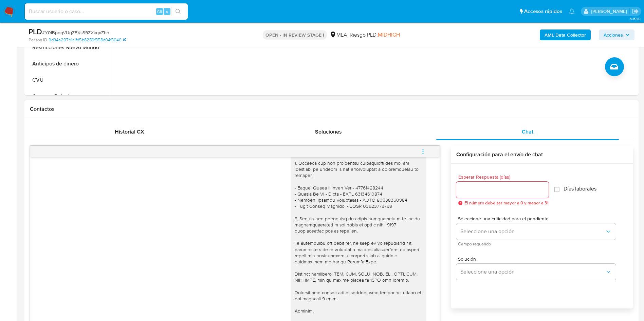
click at [421, 152] on icon "menu-action" at bounding box center [423, 152] width 6 height 6
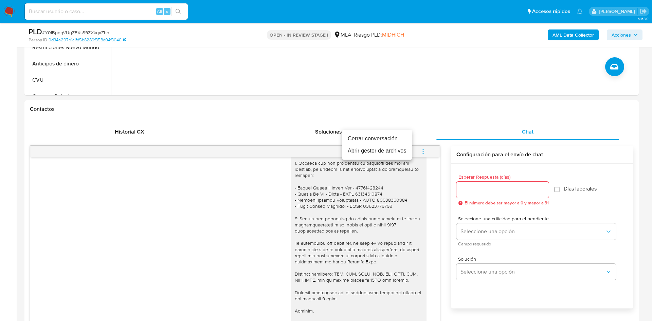
click at [401, 135] on li "Cerrar conversación" at bounding box center [377, 139] width 70 height 12
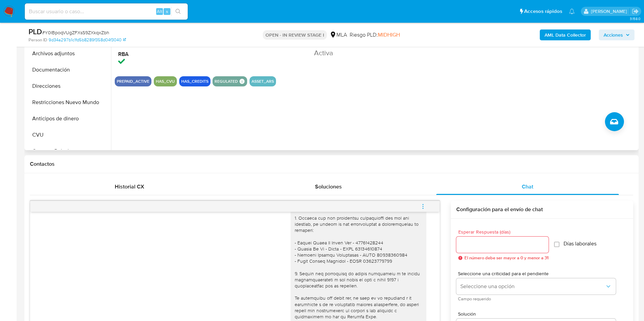
scroll to position [102, 0]
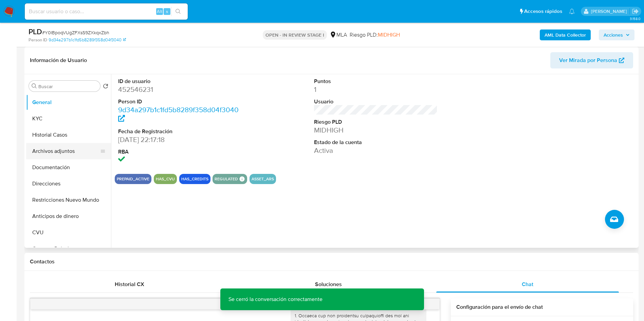
click at [58, 154] on button "Archivos adjuntos" at bounding box center [65, 151] width 79 height 16
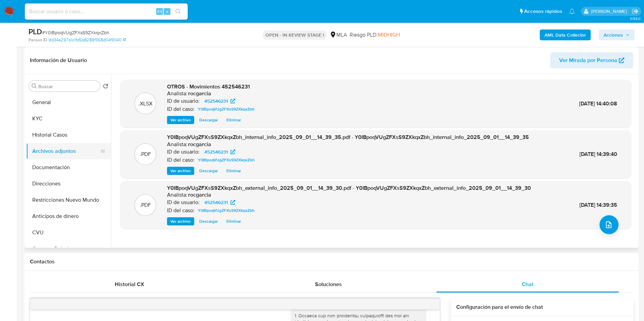
drag, startPoint x: 44, startPoint y: 138, endPoint x: 45, endPoint y: 151, distance: 13.3
click at [44, 139] on button "Historial Casos" at bounding box center [68, 135] width 85 height 16
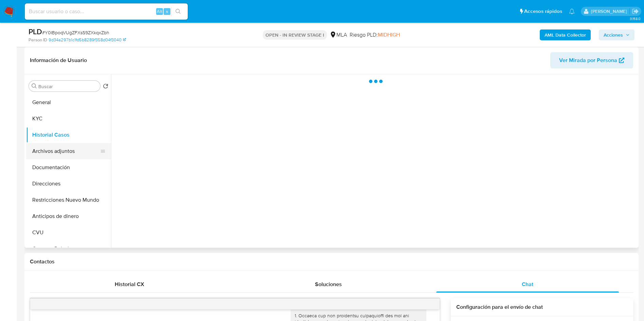
click at [45, 152] on button "Archivos adjuntos" at bounding box center [65, 151] width 79 height 16
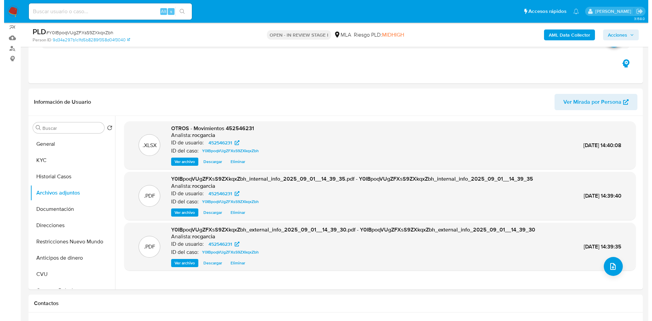
scroll to position [51, 0]
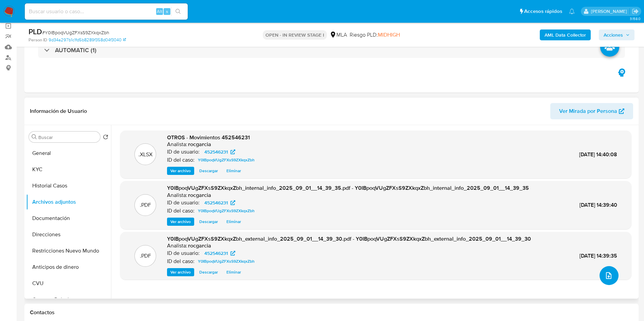
click at [608, 275] on icon "upload-file" at bounding box center [609, 276] width 8 height 8
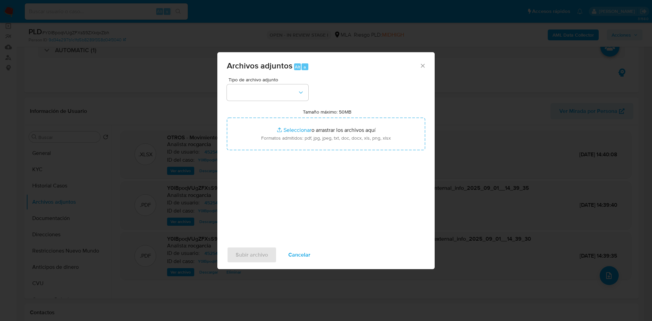
click at [256, 101] on div "Tipo de archivo adjunto Tamaño máximo: 50MB Seleccionar archivos Seleccionar o …" at bounding box center [326, 157] width 198 height 160
click at [255, 98] on button "button" at bounding box center [267, 93] width 81 height 16
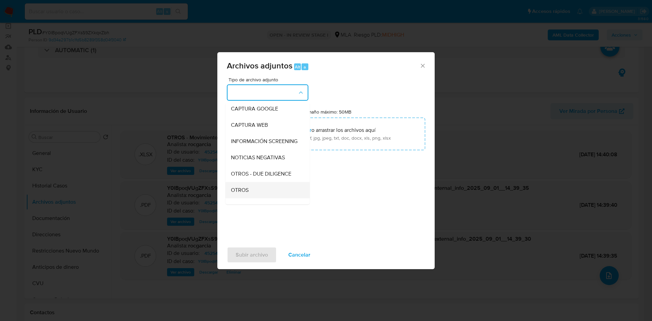
click at [260, 195] on div "OTROS" at bounding box center [265, 190] width 69 height 16
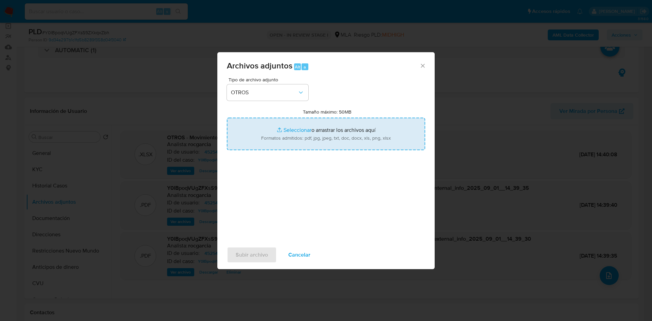
click at [288, 134] on input "Tamaño máximo: 50MB Seleccionar archivos" at bounding box center [326, 134] width 198 height 33
type input "C:\fakepath\Caselog Y0IBpoqVUgZFXsS9ZXkqxZbh - 452546231.docx"
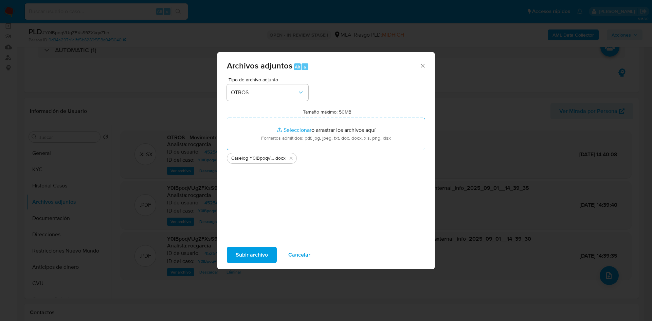
click at [251, 259] on span "Subir archivo" at bounding box center [252, 255] width 32 height 15
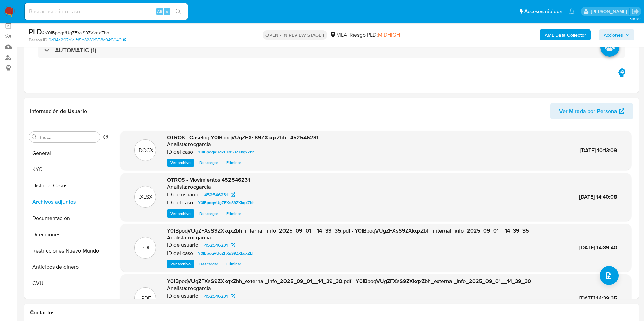
click at [626, 34] on icon "button" at bounding box center [628, 35] width 4 height 4
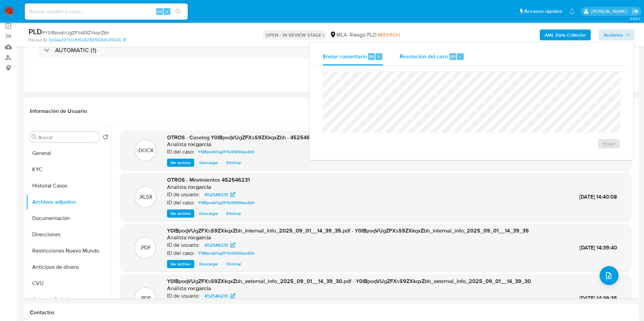
click at [449, 54] on div "Alt" at bounding box center [452, 56] width 7 height 7
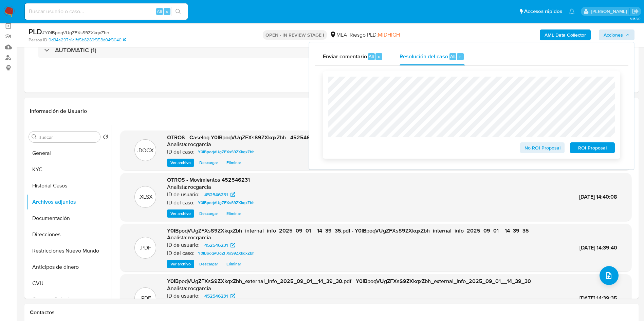
click at [544, 149] on span "No ROI Proposal" at bounding box center [542, 148] width 35 height 10
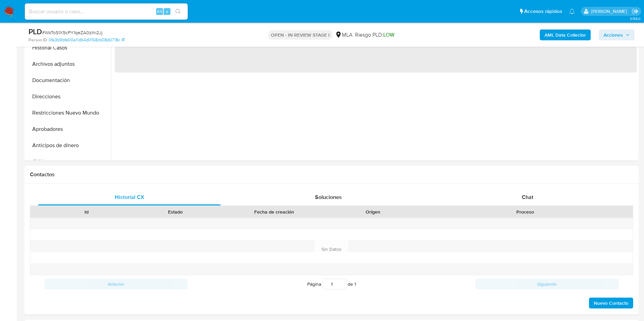
scroll to position [204, 0]
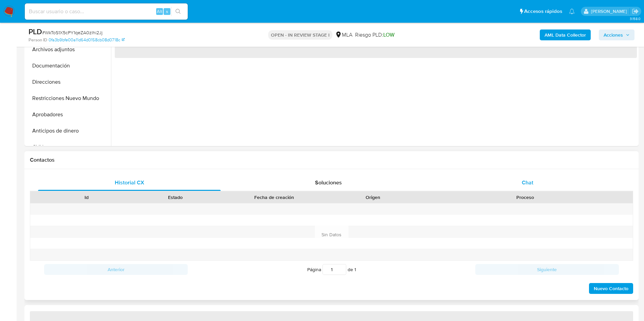
click at [527, 177] on div "Chat" at bounding box center [527, 183] width 183 height 16
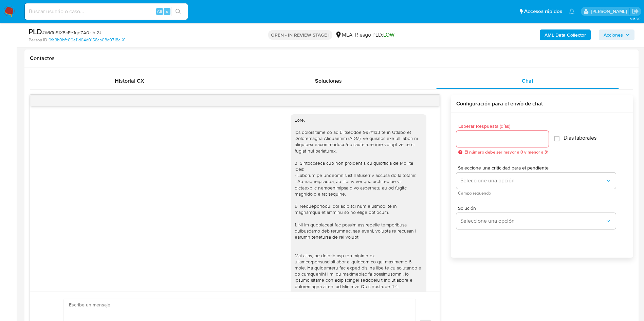
scroll to position [468, 0]
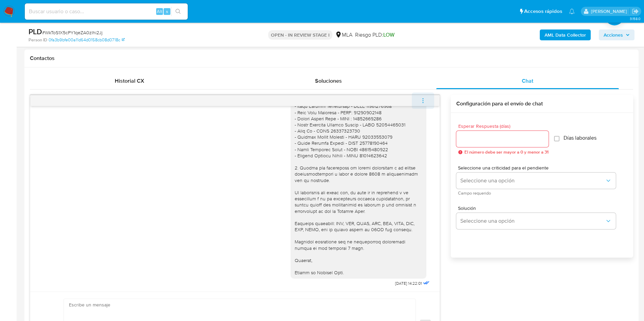
select select "10"
click at [426, 99] on icon "menu-action" at bounding box center [423, 101] width 6 height 6
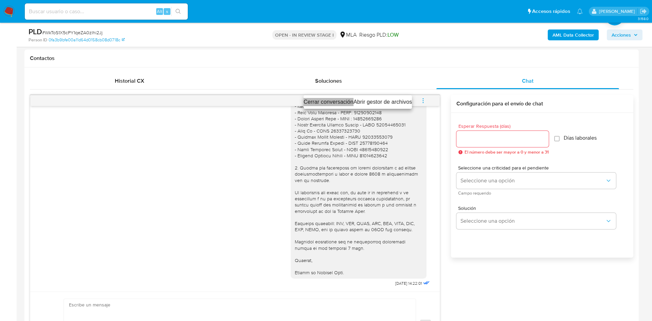
click at [324, 103] on li "Cerrar conversación" at bounding box center [328, 102] width 50 height 8
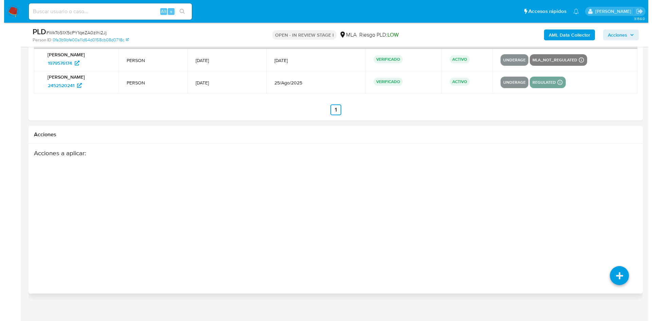
scroll to position [1223, 0]
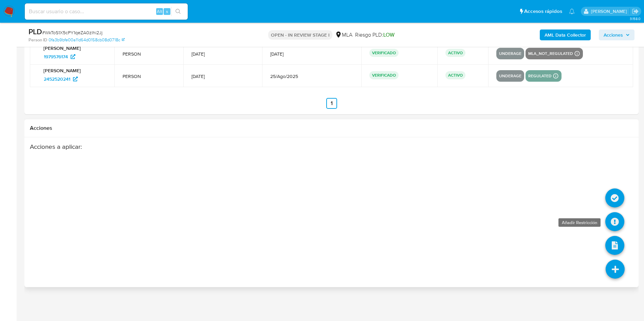
click at [608, 229] on icon at bounding box center [614, 222] width 19 height 19
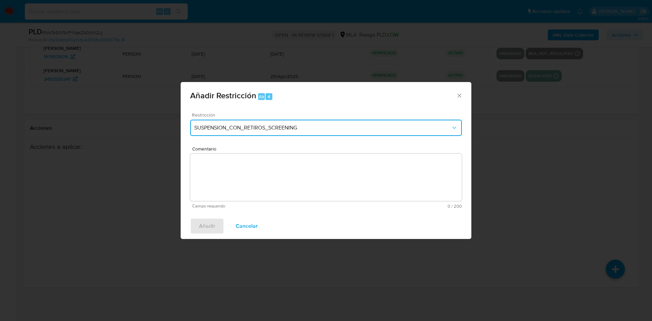
click at [323, 131] on span "SUSPENSION_CON_RETIROS_SCREENING" at bounding box center [322, 128] width 257 height 7
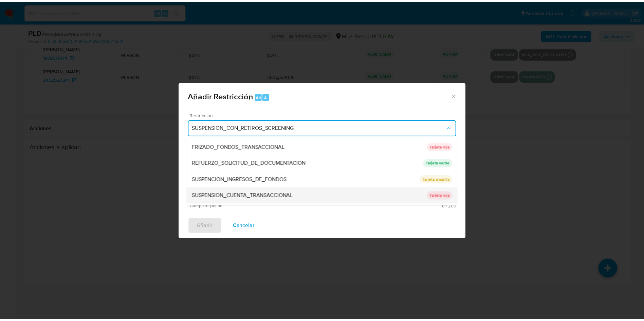
scroll to position [144, 0]
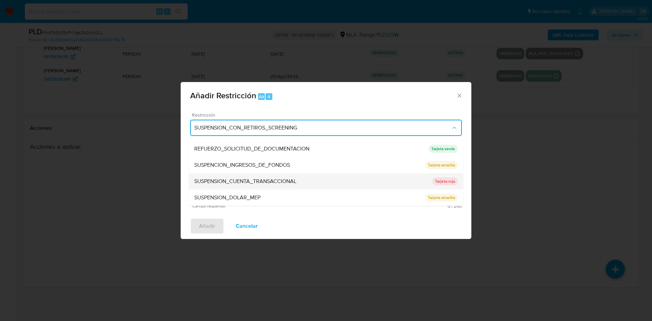
click at [322, 178] on div "SUSPENSION_CUENTA_TRANSACCIONAL" at bounding box center [313, 181] width 238 height 16
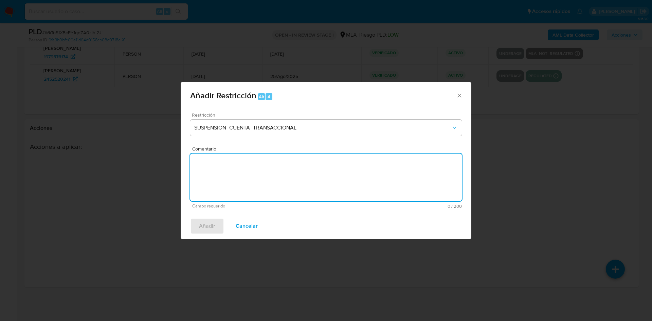
click at [322, 178] on textarea "Comentario" at bounding box center [326, 178] width 272 height 48
type textarea "AML"
click at [212, 226] on span "Añadir" at bounding box center [207, 226] width 16 height 15
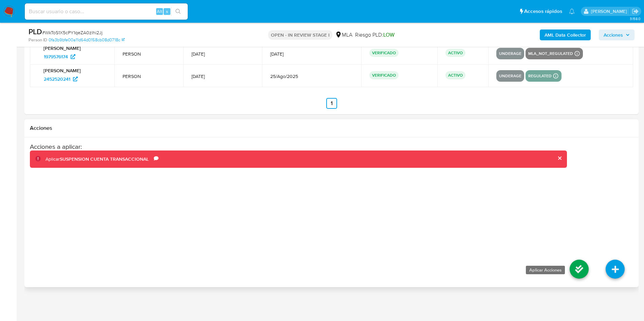
click at [581, 266] on icon at bounding box center [579, 269] width 19 height 19
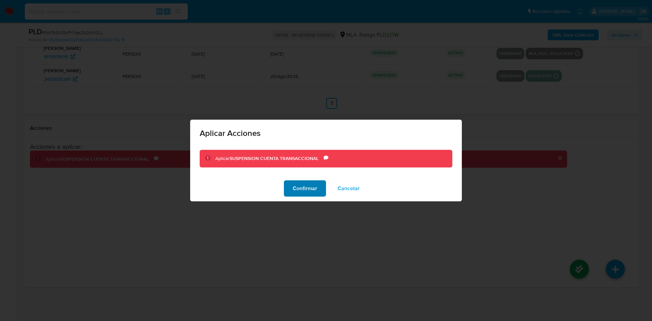
click at [297, 187] on span "Confirmar" at bounding box center [305, 188] width 24 height 15
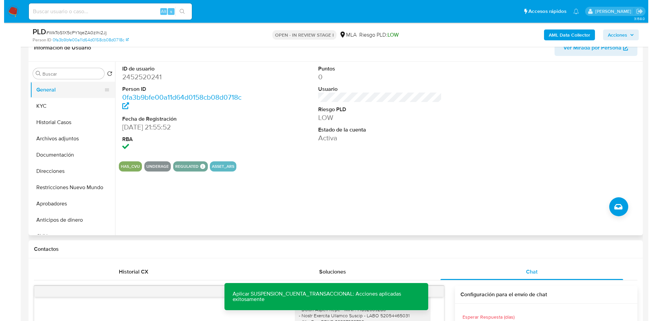
scroll to position [103, 0]
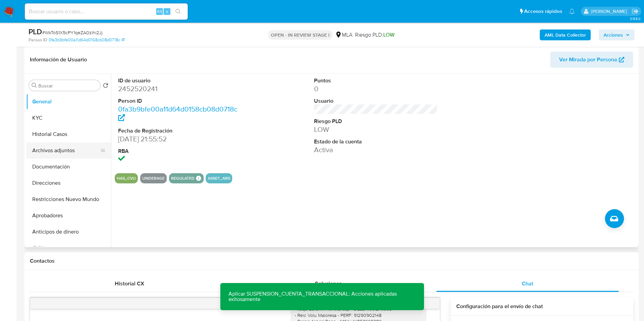
click at [64, 150] on button "Archivos adjuntos" at bounding box center [65, 151] width 79 height 16
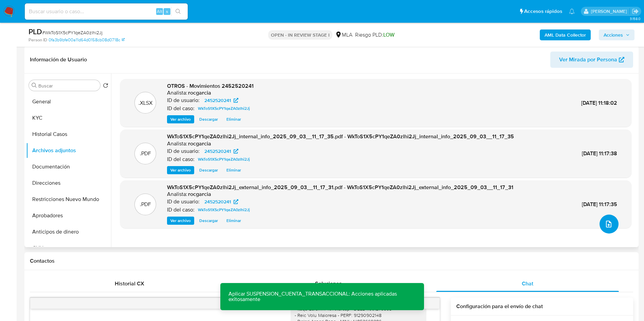
click at [607, 224] on icon "upload-file" at bounding box center [609, 224] width 8 height 8
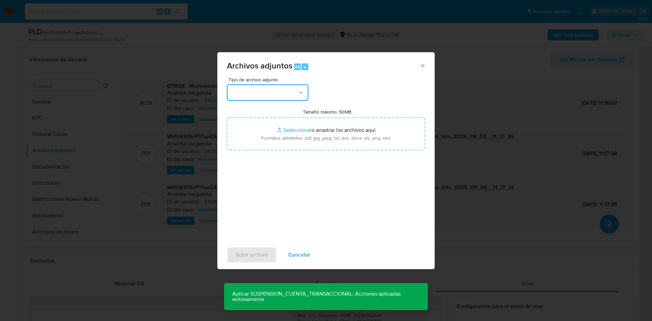
click at [289, 97] on button "button" at bounding box center [267, 93] width 81 height 16
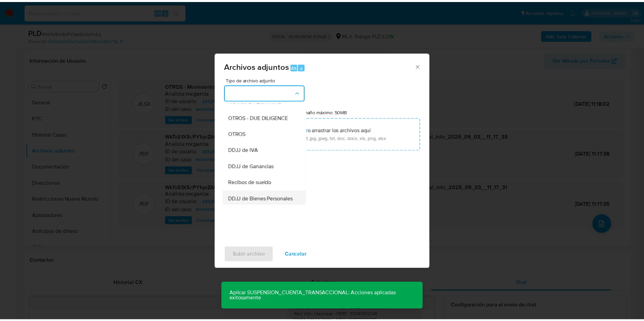
scroll to position [52, 0]
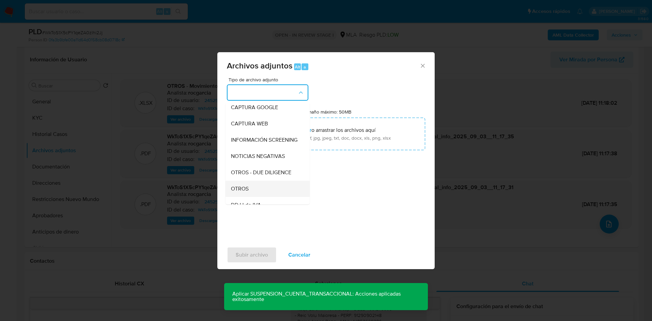
click at [264, 193] on div "OTROS" at bounding box center [265, 189] width 69 height 16
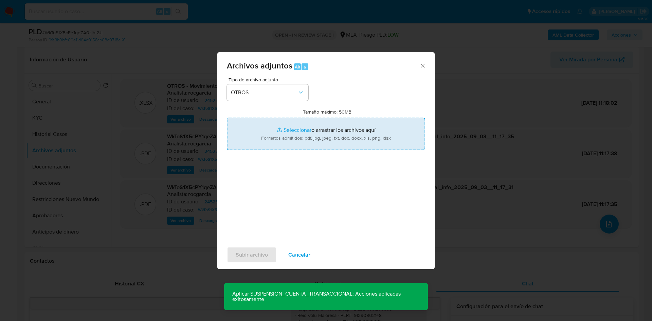
click at [300, 132] on input "Tamaño máximo: 50MB Seleccionar archivos" at bounding box center [326, 134] width 198 height 33
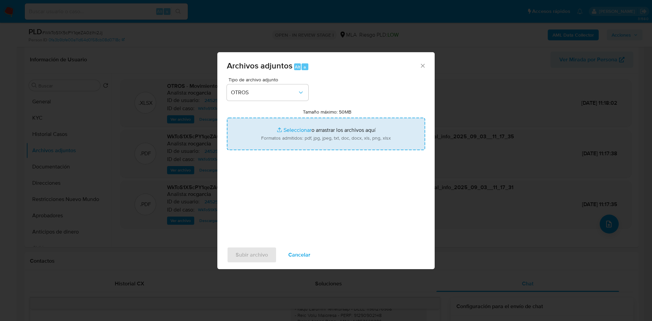
type input "C:\fakepath\Caselog WkToS1X5cPY1qeZA0zlhi2Jj - 2452520241.docx"
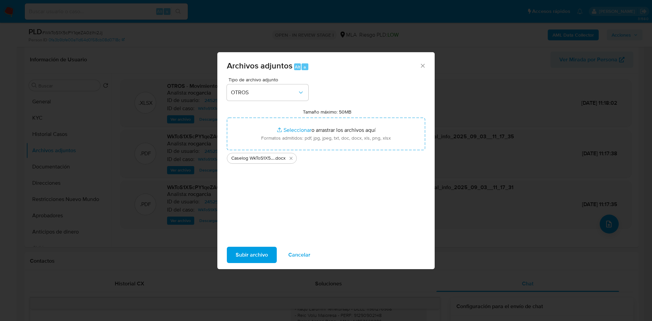
click at [258, 252] on span "Subir archivo" at bounding box center [252, 255] width 32 height 15
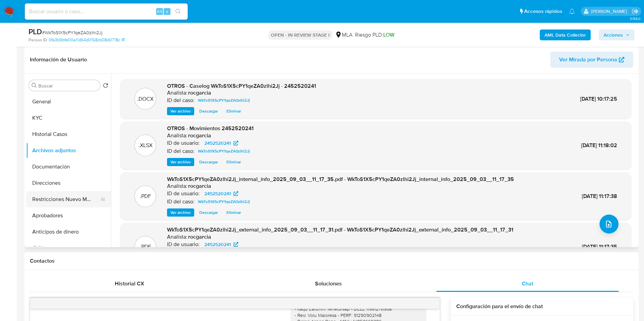
click at [50, 201] on button "Restricciones Nuevo Mundo" at bounding box center [65, 199] width 79 height 16
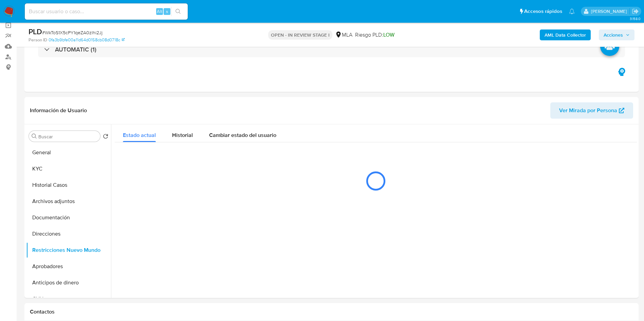
scroll to position [103, 0]
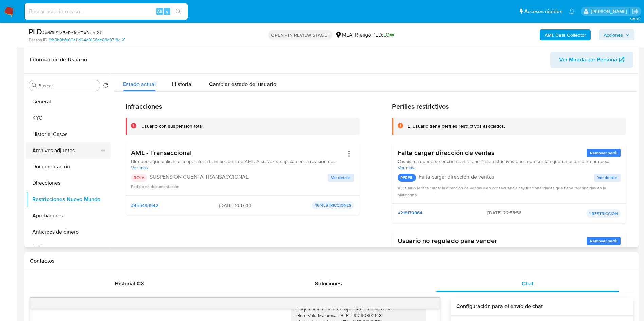
click at [47, 152] on button "Archivos adjuntos" at bounding box center [65, 151] width 79 height 16
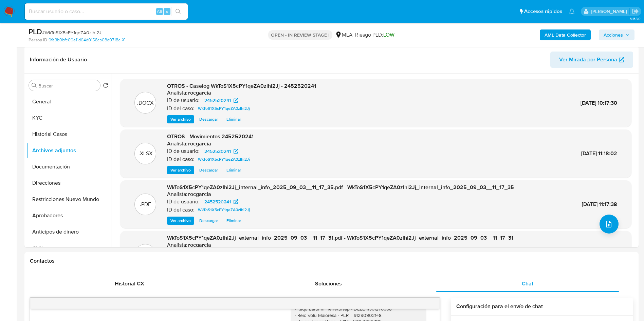
click at [616, 32] on span "Acciones" at bounding box center [613, 35] width 19 height 11
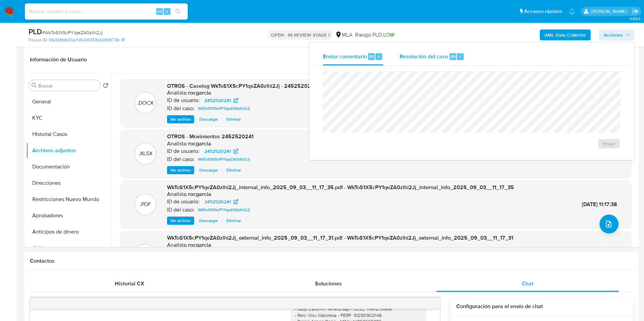
click at [416, 60] on div "Resolución del caso Alt r" at bounding box center [432, 57] width 65 height 18
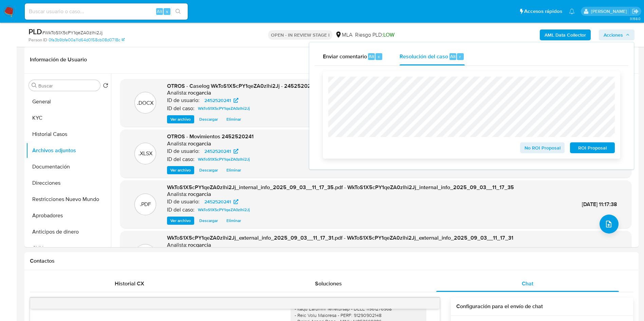
click at [592, 148] on span "ROI Proposal" at bounding box center [592, 148] width 35 height 10
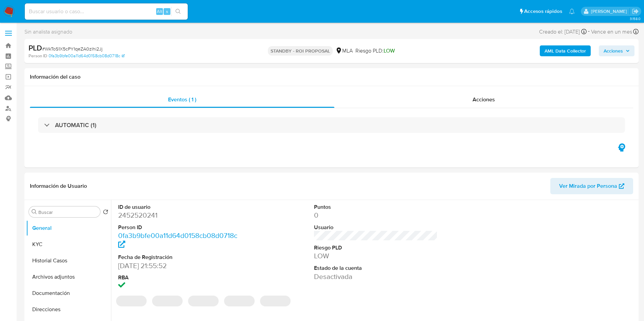
select select "10"
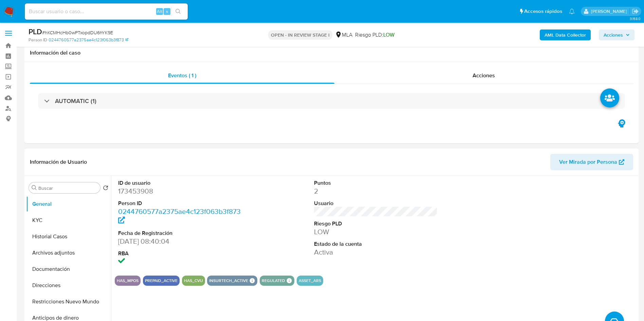
scroll to position [153, 0]
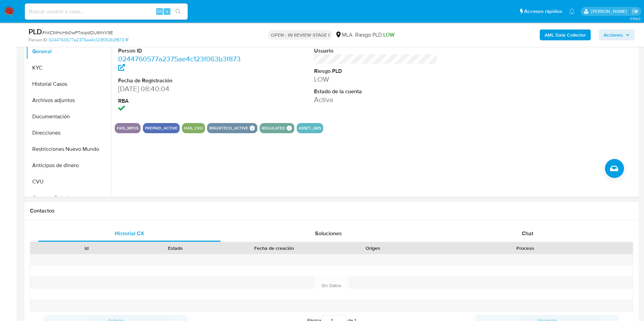
click at [514, 243] on div "Proceso" at bounding box center [525, 249] width 215 height 12
click at [516, 237] on div "Chat" at bounding box center [527, 234] width 183 height 16
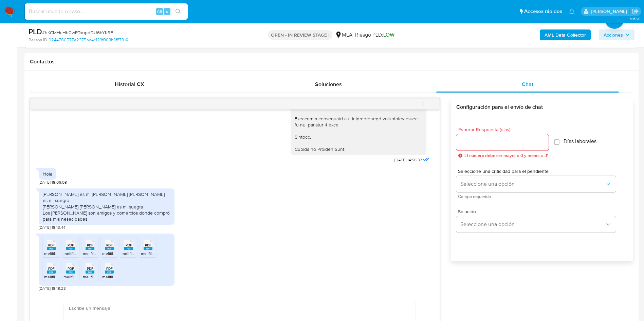
scroll to position [306, 0]
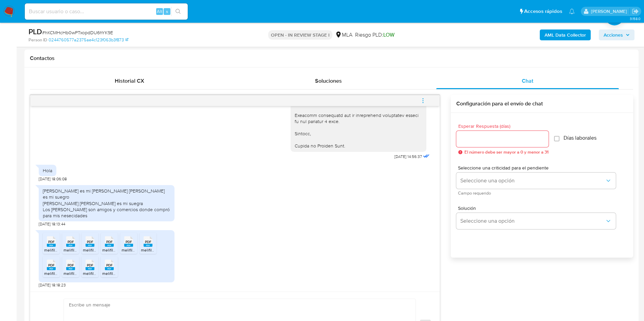
click at [49, 246] on rect at bounding box center [51, 245] width 9 height 3
click at [66, 245] on div "PDF PDF" at bounding box center [70, 241] width 14 height 13
click at [90, 248] on icon "PDF" at bounding box center [90, 242] width 9 height 12
drag, startPoint x: 107, startPoint y: 249, endPoint x: 128, endPoint y: 251, distance: 20.8
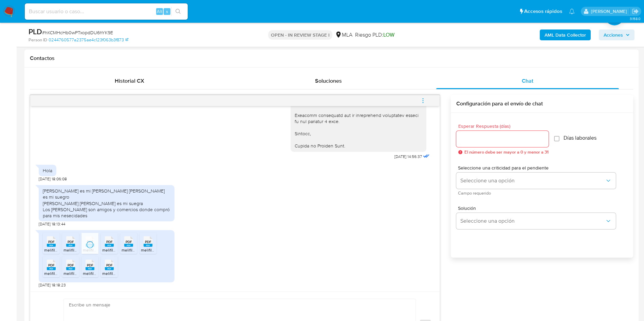
click at [107, 249] on span "melifile7304293432914656936.pdf" at bounding box center [134, 250] width 64 height 6
drag, startPoint x: 133, startPoint y: 250, endPoint x: 137, endPoint y: 249, distance: 4.9
click at [133, 250] on span "melifile9069337406775674103.pdf" at bounding box center [153, 250] width 63 height 6
drag, startPoint x: 144, startPoint y: 249, endPoint x: 132, endPoint y: 257, distance: 14.4
click at [144, 249] on span "melifile8909692518755729317.pdf" at bounding box center [172, 250] width 62 height 6
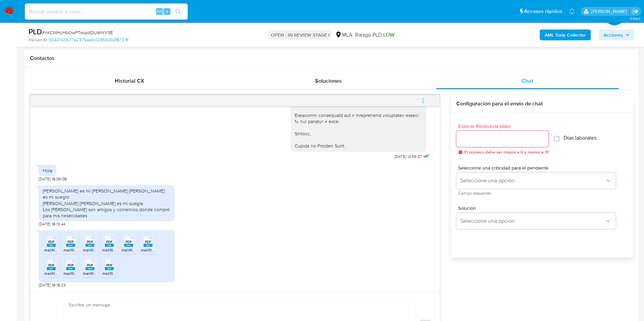
click at [53, 274] on span "melifile1109822795915917292.pdf" at bounding box center [74, 274] width 60 height 6
drag, startPoint x: 71, startPoint y: 273, endPoint x: 82, endPoint y: 273, distance: 10.9
click at [71, 273] on span "melifile788275037476278245.pdf" at bounding box center [93, 274] width 61 height 6
click at [92, 271] on icon "PDF" at bounding box center [90, 265] width 9 height 12
click at [112, 274] on span "melifile3778438868059431043.pdf" at bounding box center [133, 274] width 63 height 6
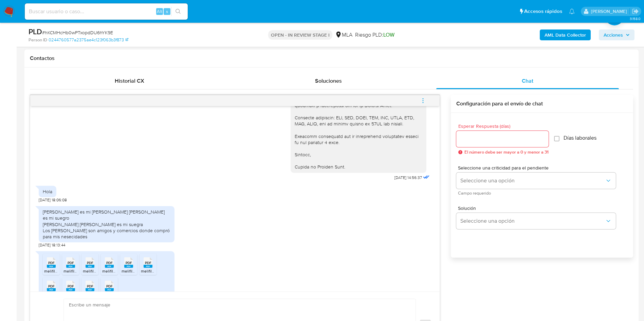
scroll to position [761, 0]
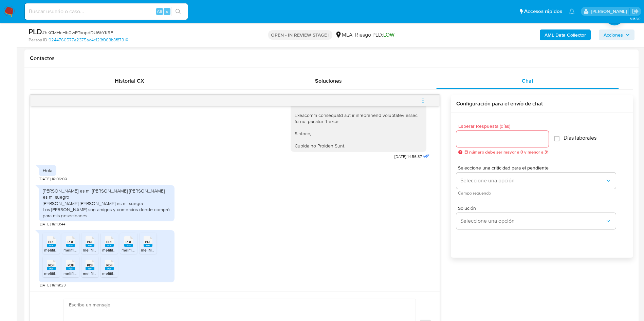
click at [425, 96] on span "menu-action" at bounding box center [423, 101] width 6 height 16
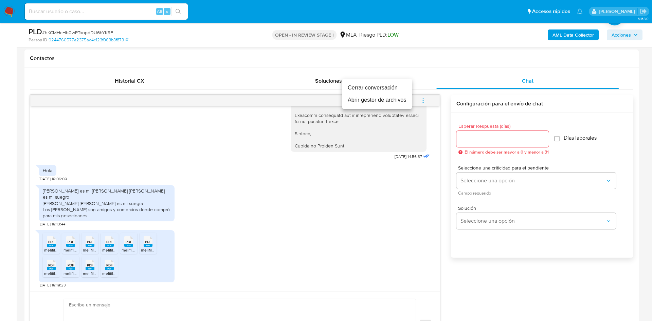
click at [394, 102] on li "Abrir gestor de archivos" at bounding box center [377, 100] width 70 height 12
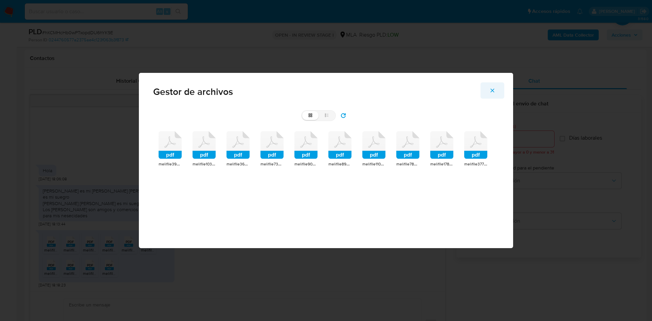
click at [496, 89] on button "Cerrar" at bounding box center [492, 90] width 24 height 16
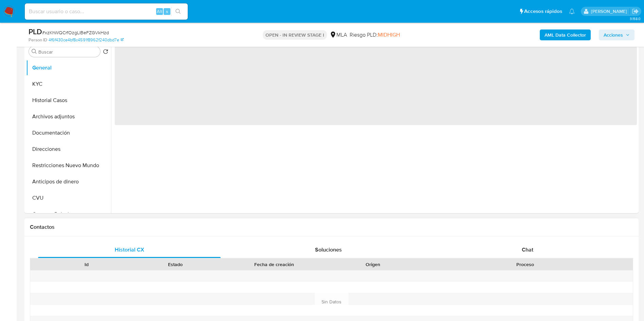
scroll to position [255, 0]
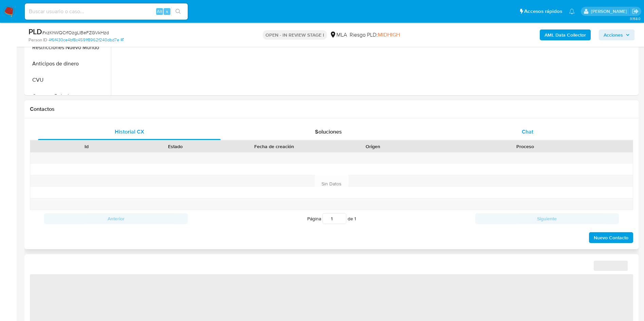
click at [532, 127] on div "Chat" at bounding box center [527, 132] width 183 height 16
select select "10"
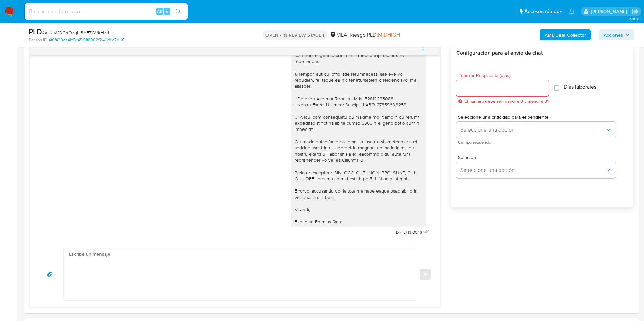
scroll to position [102, 0]
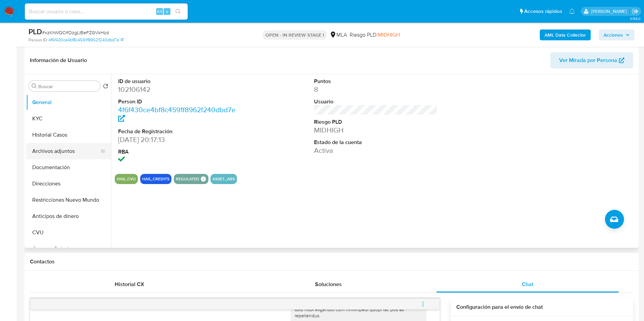
click at [60, 158] on button "Archivos adjuntos" at bounding box center [65, 151] width 79 height 16
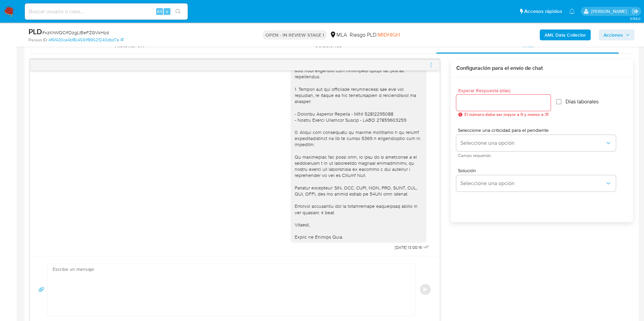
scroll to position [306, 0]
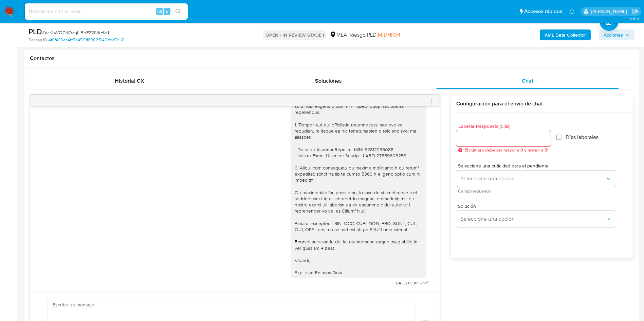
click at [434, 100] on icon "menu-action" at bounding box center [431, 101] width 6 height 6
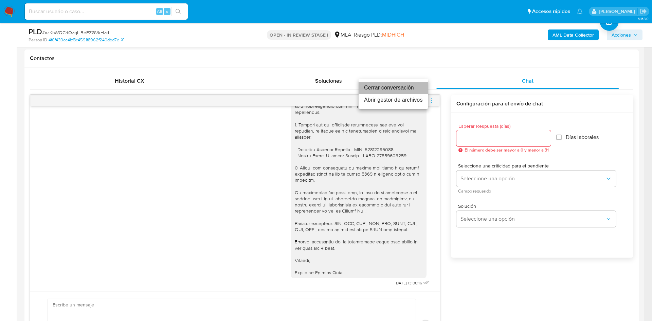
click at [390, 88] on li "Cerrar conversación" at bounding box center [393, 88] width 70 height 12
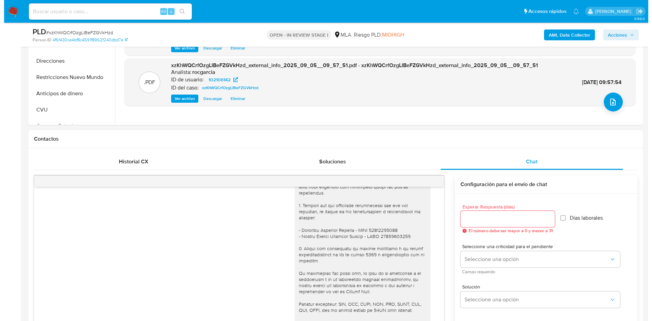
scroll to position [102, 0]
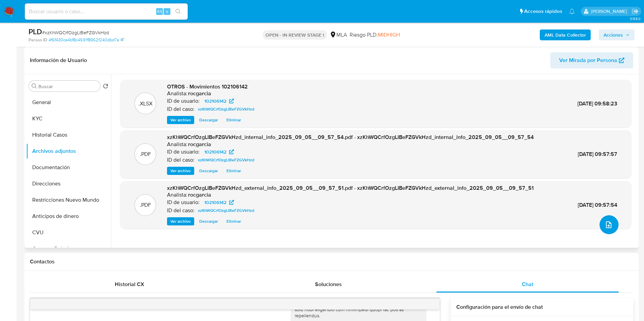
click at [605, 226] on icon "upload-file" at bounding box center [609, 225] width 8 height 8
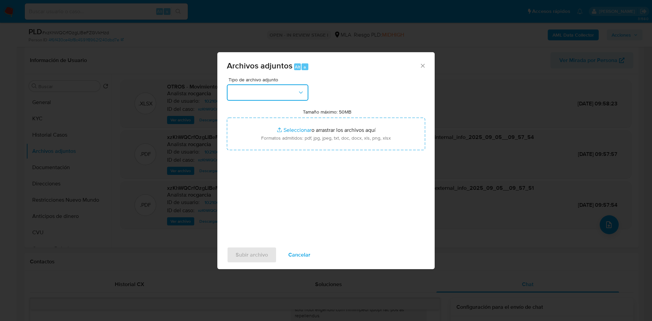
click at [262, 93] on button "button" at bounding box center [267, 93] width 81 height 16
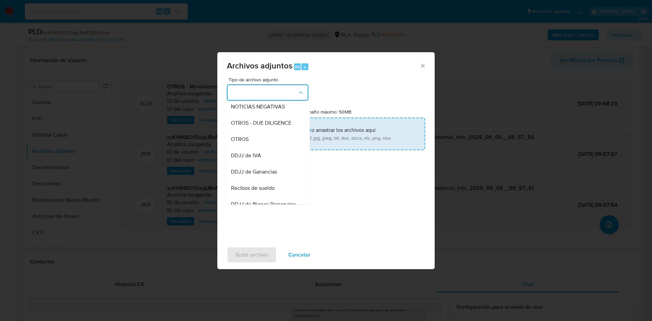
drag, startPoint x: 258, startPoint y: 149, endPoint x: 266, endPoint y: 145, distance: 9.1
click at [258, 148] on div "OTROS" at bounding box center [265, 139] width 69 height 16
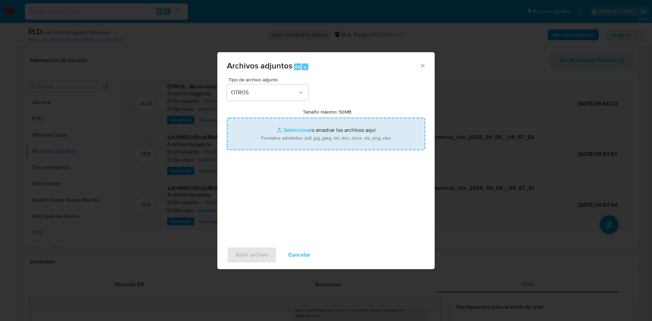
click at [283, 134] on input "Tamaño máximo: 50MB Seleccionar archivos" at bounding box center [326, 134] width 198 height 33
type input "C:\fakepath\Caselog xzKhWQCrfOzgLIBeFZGVkHzd - 102106142.docx"
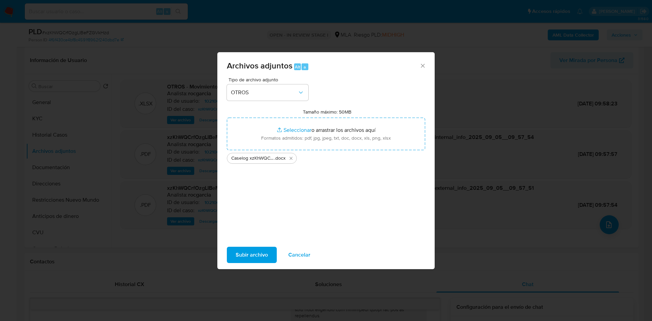
click at [250, 262] on span "Subir archivo" at bounding box center [252, 255] width 32 height 15
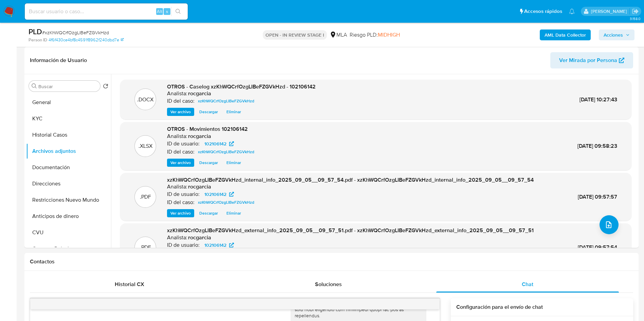
click at [626, 31] on span "Acciones" at bounding box center [617, 35] width 26 height 10
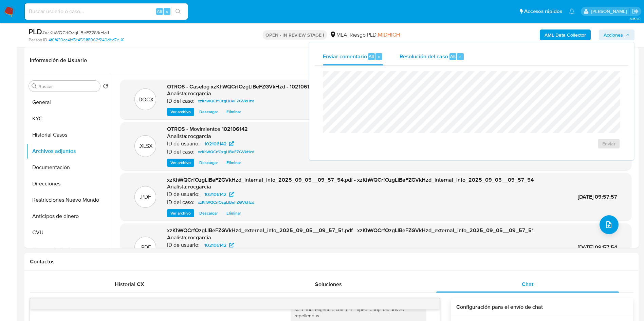
click at [447, 59] on span "Resolución del caso" at bounding box center [424, 56] width 49 height 8
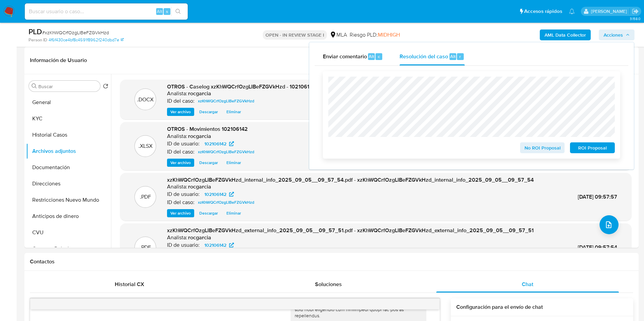
click at [530, 151] on span "No ROI Proposal" at bounding box center [542, 148] width 35 height 10
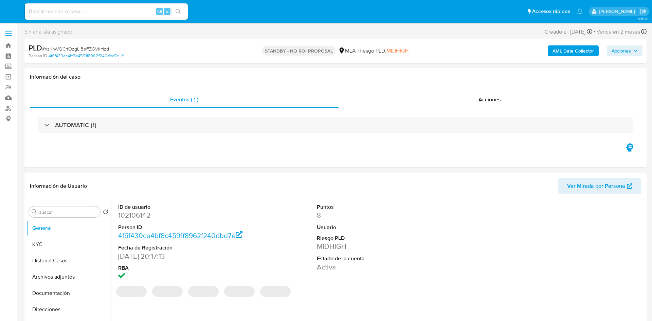
select select "10"
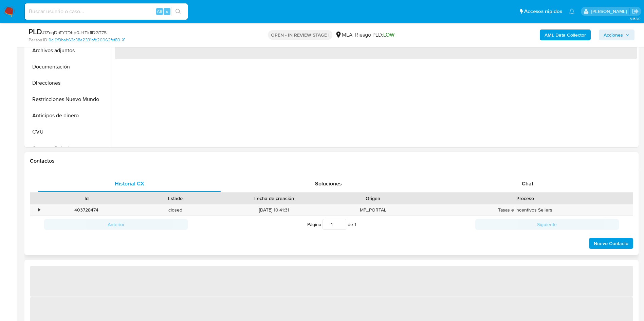
scroll to position [204, 0]
click at [530, 181] on span "Chat" at bounding box center [528, 183] width 12 height 8
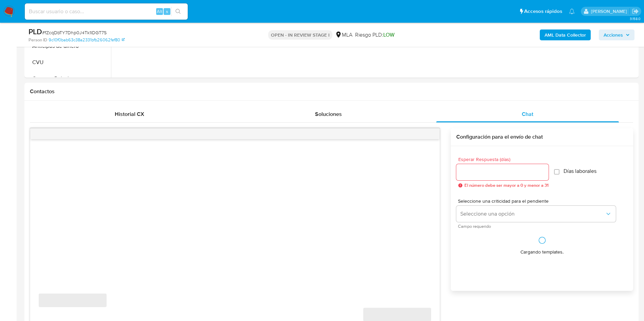
select select "10"
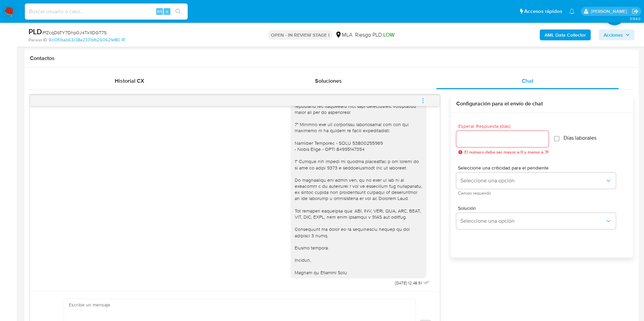
scroll to position [407, 0]
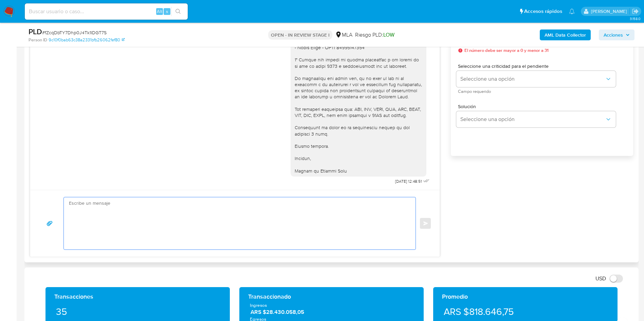
click at [107, 228] on textarea at bounding box center [238, 224] width 338 height 52
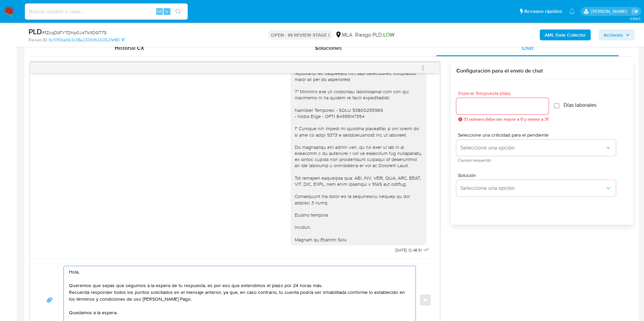
scroll to position [306, 0]
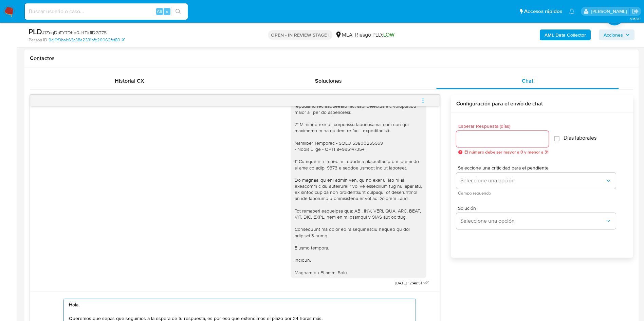
type textarea "Hola, Queremos que sepas que seguimos a la espera de tu respuesta, es por eso q…"
click at [483, 143] on input "Esperar Respuesta (días)" at bounding box center [502, 139] width 92 height 9
type input "0"
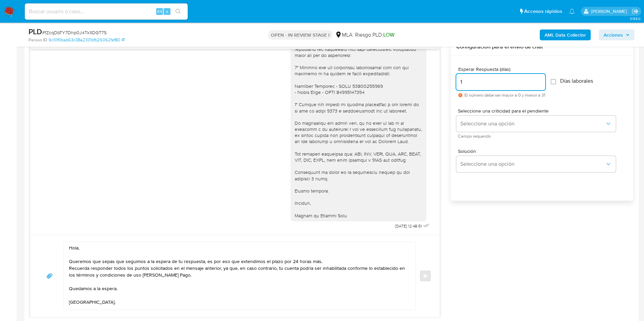
scroll to position [407, 0]
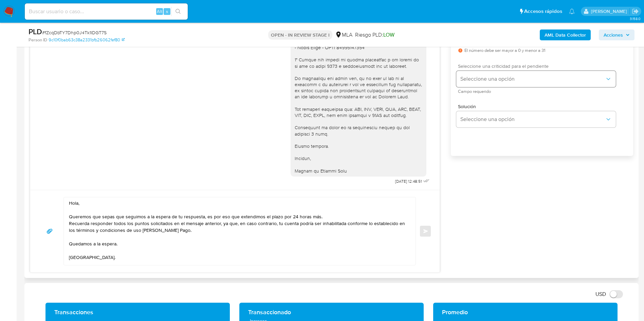
type input "1"
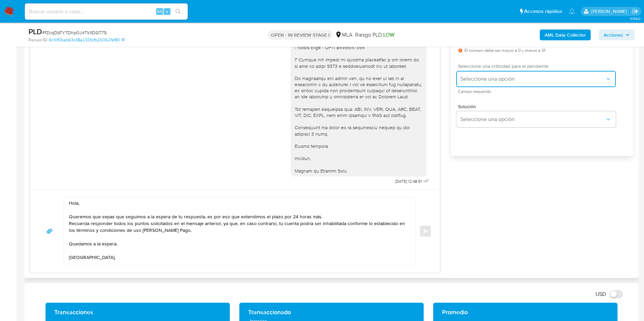
click at [490, 76] on span "Seleccione una opción" at bounding box center [532, 79] width 145 height 7
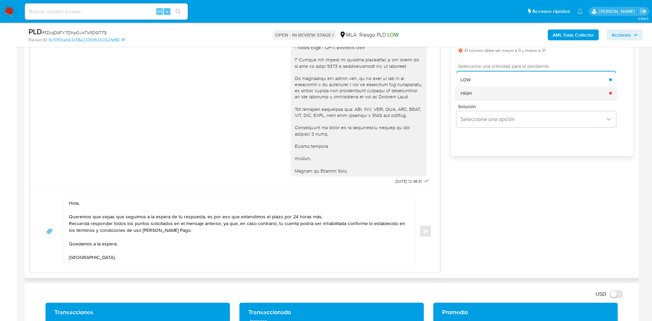
click at [490, 91] on div "HIGH" at bounding box center [534, 94] width 149 height 14
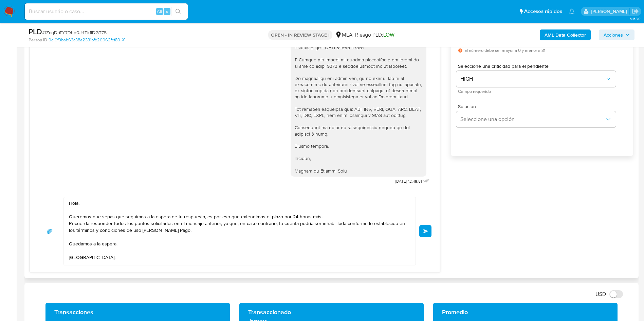
click at [427, 233] on span "Enviar" at bounding box center [425, 231] width 5 height 4
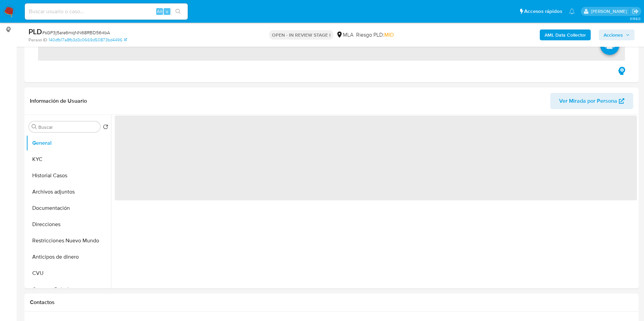
scroll to position [306, 0]
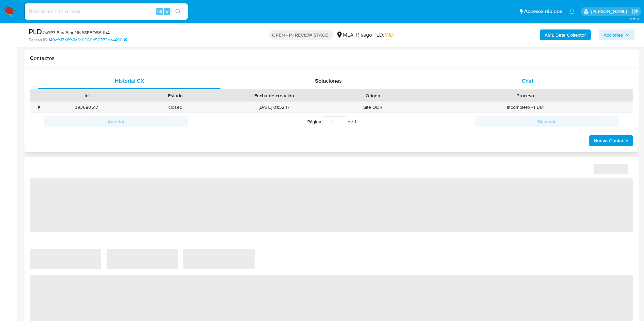
click at [545, 78] on div "Chat" at bounding box center [527, 81] width 183 height 16
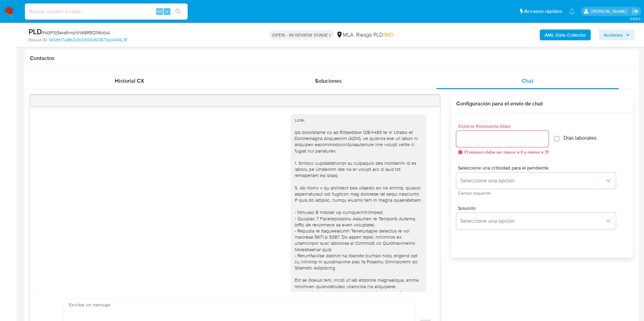
select select "10"
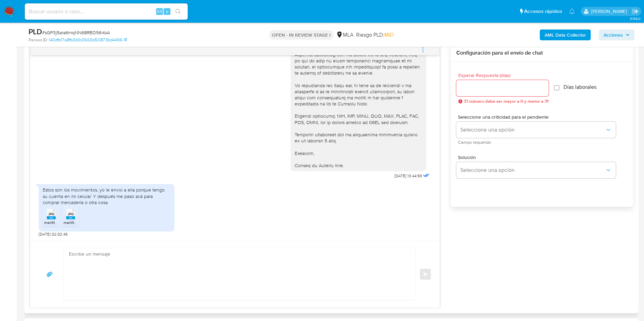
click at [52, 223] on span "melifile7887455957095076034.jpg" at bounding box center [76, 223] width 64 height 6
click at [68, 219] on rect at bounding box center [70, 218] width 9 height 3
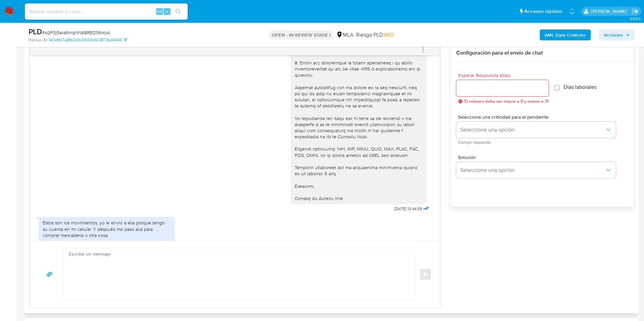
scroll to position [478, 0]
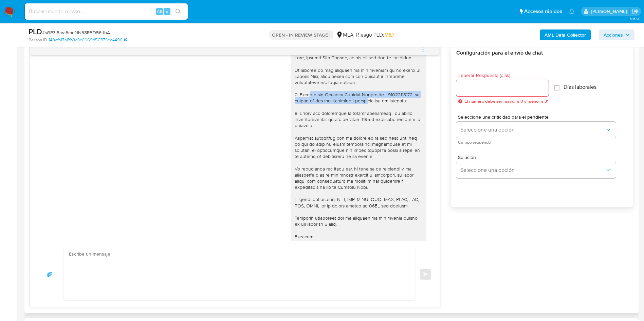
drag, startPoint x: 300, startPoint y: 108, endPoint x: 365, endPoint y: 115, distance: 65.9
click at [365, 115] on div at bounding box center [359, 154] width 128 height 198
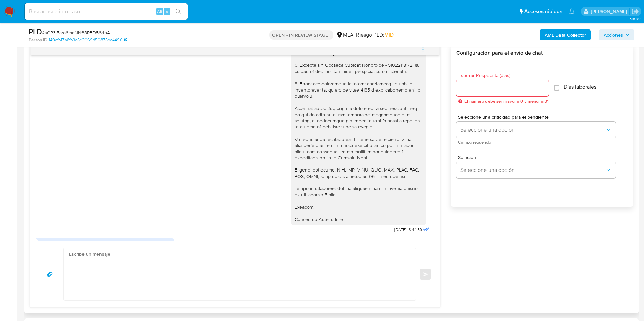
scroll to position [580, 0]
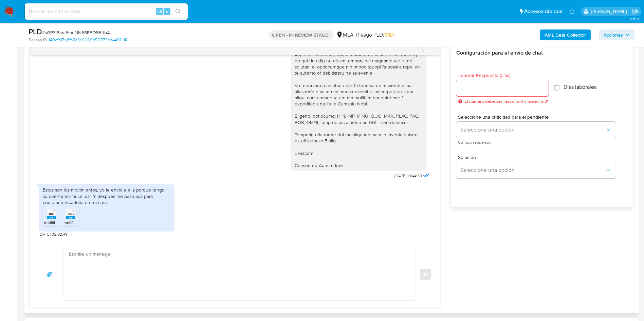
click at [81, 269] on textarea at bounding box center [238, 275] width 338 height 52
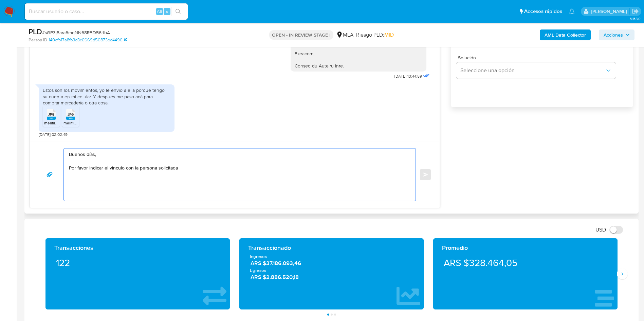
scroll to position [458, 0]
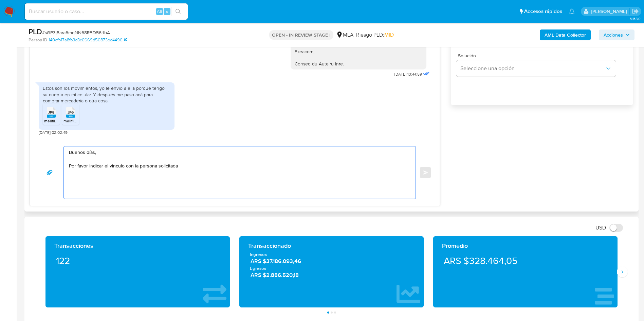
click at [117, 170] on textarea "Buenos días, Por favor indicar el vinculo con la persona solicitada" at bounding box center [238, 173] width 338 height 52
click at [108, 166] on textarea "Buenos días, Por favor indicar el vinculo con la persona solicitada" at bounding box center [238, 173] width 338 height 52
click at [0, 0] on lt-span "el v í nculo" at bounding box center [0, 0] width 0 height 0
click at [198, 166] on textarea "Buenos días, Por favor indicar el vínculo con la persona solicitada" at bounding box center [238, 173] width 338 height 52
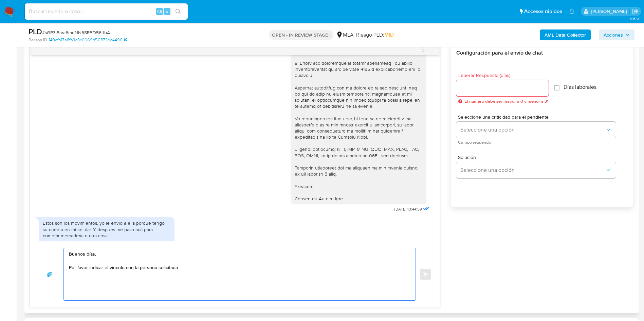
scroll to position [478, 0]
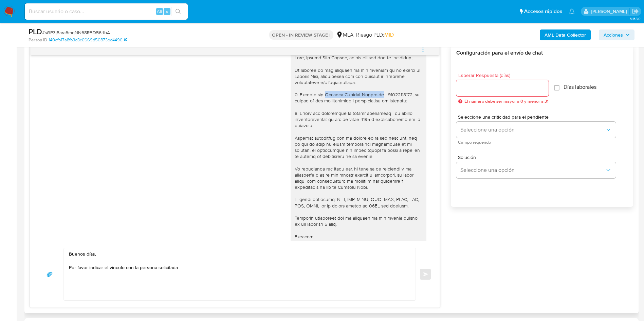
drag, startPoint x: 316, startPoint y: 106, endPoint x: 349, endPoint y: 112, distance: 34.2
click at [370, 107] on div at bounding box center [359, 154] width 128 height 198
copy div "Herrera Fabiana Alejandra"
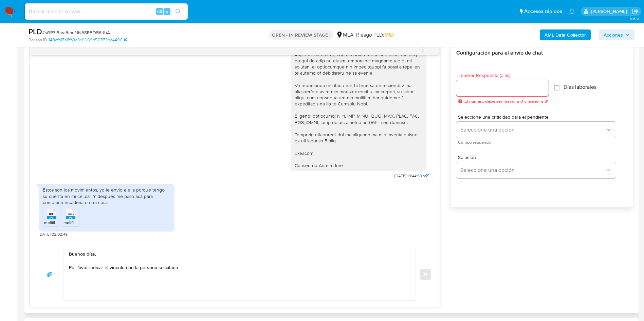
scroll to position [580, 0]
click at [191, 271] on textarea "Buenos días, Por favor indicar el vínculo con la persona solicitada" at bounding box center [238, 275] width 338 height 52
paste textarea "Herrera Fabiana Alejandra"
click at [107, 254] on textarea "Buenos días, Por favor indicar el vínculo con la persona solicitada (Herrera Fa…" at bounding box center [238, 275] width 338 height 52
click at [89, 266] on textarea "Buenos días, Por favor indicar el vínculo con la persona solicitada (Herrera Fa…" at bounding box center [238, 275] width 338 height 52
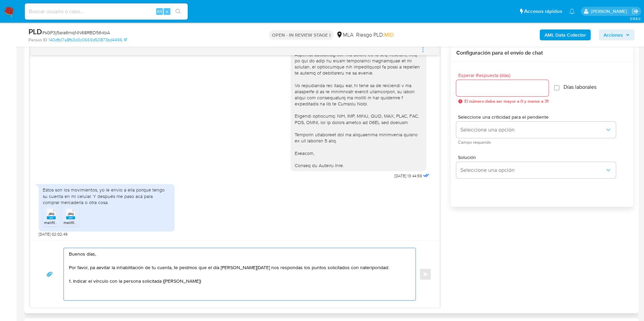
click at [94, 271] on textarea "Buenos días, Por favor, pa aevitar la inhabilitación de tu cuenta, te peidmos q…" at bounding box center [238, 275] width 338 height 52
click at [96, 270] on textarea "Buenos días, Por favor, pa aevitar la inhabilitación de tu cuenta, te peidmos q…" at bounding box center [238, 275] width 338 height 52
click at [191, 269] on textarea "Buenos días, Por favor, para evitar la inhabilitación de tu cuenta, te peidmos …" at bounding box center [238, 275] width 338 height 52
click at [0, 0] on lt-span "pedimos" at bounding box center [0, 0] width 0 height 0
drag, startPoint x: 201, startPoint y: 269, endPoint x: 249, endPoint y: 271, distance: 48.2
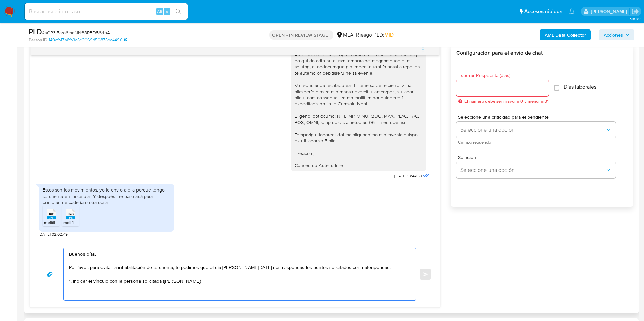
click at [249, 271] on textarea "Buenos días, Por favor, para evitar la inhabilitación de tu cuenta, te pedimos …" at bounding box center [238, 275] width 338 height 52
drag, startPoint x: 264, startPoint y: 269, endPoint x: 297, endPoint y: 270, distance: 32.3
click at [297, 270] on textarea "Buenos días, Por favor, para evitar la inhabilitación de tu cuenta, te pedimos …" at bounding box center [238, 275] width 338 height 52
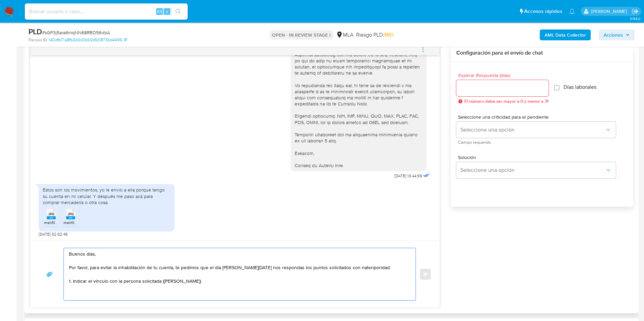
click at [330, 272] on textarea "Buenos días, Por favor, para evitar la inhabilitación de tu cuenta, te pedimos …" at bounding box center [238, 275] width 338 height 52
click at [332, 270] on textarea "Buenos días, Por favor, para evitar la inhabilitación de tu cuenta, te pedimos …" at bounding box center [238, 275] width 338 height 52
click at [0, 0] on lt-em "anterioridad" at bounding box center [0, 0] width 0 height 0
drag, startPoint x: 83, startPoint y: 282, endPoint x: 112, endPoint y: 282, distance: 28.9
click at [112, 282] on textarea "Buenos días, Por favor, para evitar la inhabilitación de tu cuenta, te pedimos …" at bounding box center [238, 275] width 338 height 52
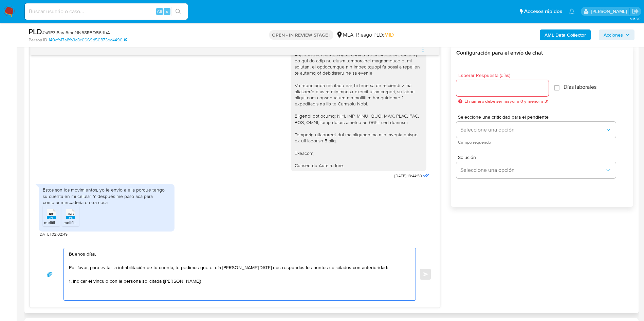
click at [112, 282] on textarea "Buenos días, Por favor, para evitar la inhabilitación de tu cuenta, te pedimos …" at bounding box center [238, 275] width 338 height 52
click at [167, 281] on textarea "Buenos días, Por favor, para evitar la inhabilitación de tu cuenta, te pedimos …" at bounding box center [238, 275] width 338 height 52
click at [274, 281] on textarea "Buenos días, Por favor, para evitar la inhabilitación de tu cuenta, te pedimos …" at bounding box center [238, 275] width 338 height 52
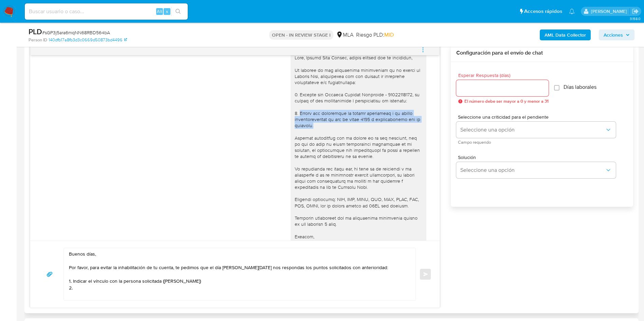
drag, startPoint x: 293, startPoint y: 126, endPoint x: 319, endPoint y: 137, distance: 28.8
click at [319, 137] on div at bounding box center [359, 154] width 128 height 198
copy div "Motivo del incremento de fondos ingresados a la cuenta correspondientes al mes …"
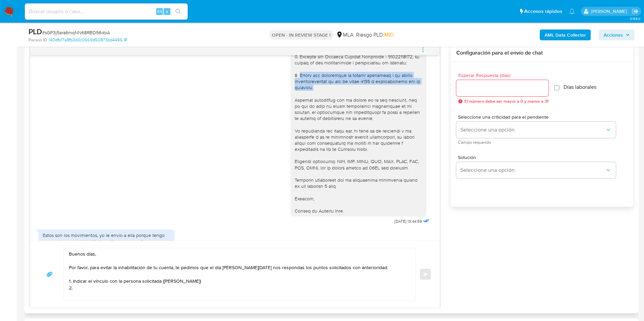
scroll to position [580, 0]
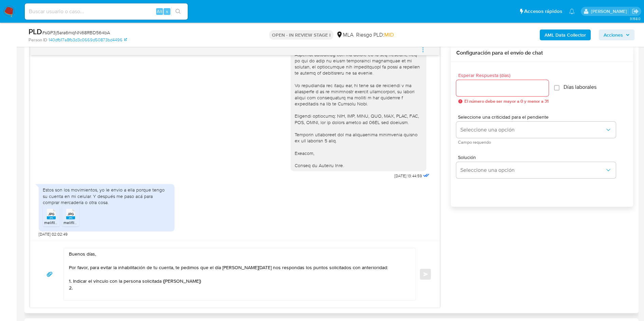
click at [157, 288] on textarea "Buenos días, Por favor, para evitar la inhabilitación de tu cuenta, te pedimos …" at bounding box center [238, 275] width 338 height 52
paste textarea "Motivo del incremento de fondos ingresados a la cuenta correspondientes al mes …"
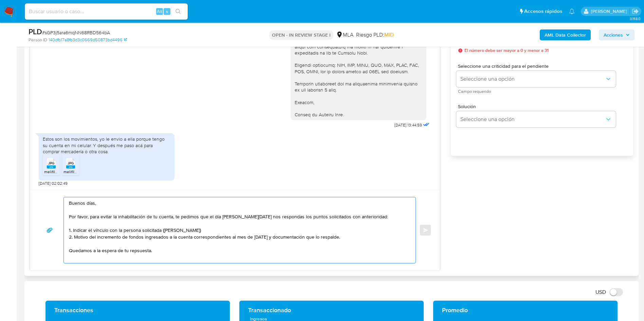
scroll to position [2, 0]
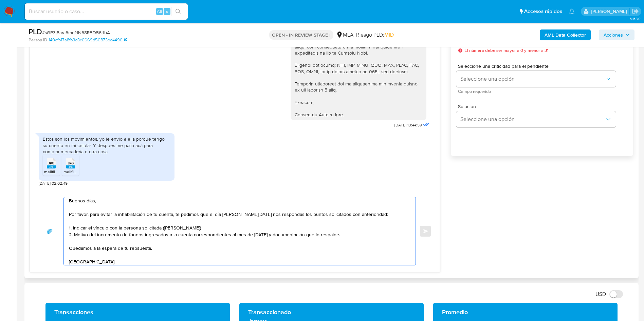
click at [140, 249] on textarea "Buenos días, Por favor, para evitar la inhabilitación de tu cuenta, te pedimos …" at bounding box center [238, 232] width 338 height 68
click at [0, 0] on lt-strong "sp" at bounding box center [0, 0] width 0 height 0
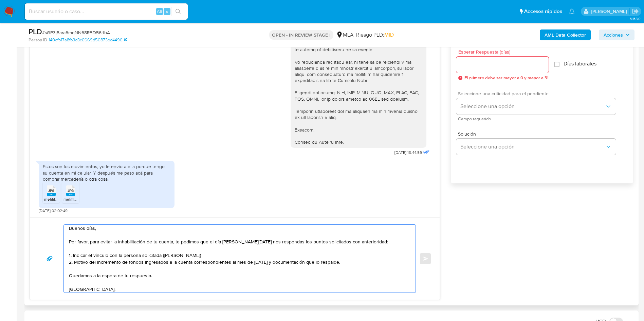
scroll to position [306, 0]
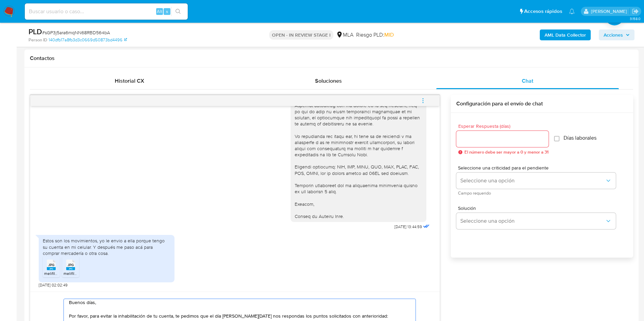
type textarea "Buenos días, Por favor, para evitar la inhabilitación de tu cuenta, te pedimos …"
click at [489, 140] on input "Esperar Respuesta (días)" at bounding box center [502, 139] width 92 height 9
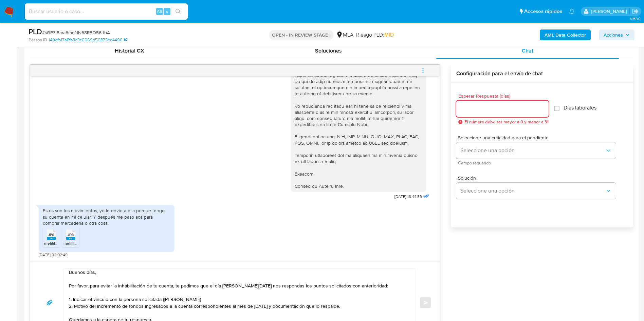
scroll to position [356, 0]
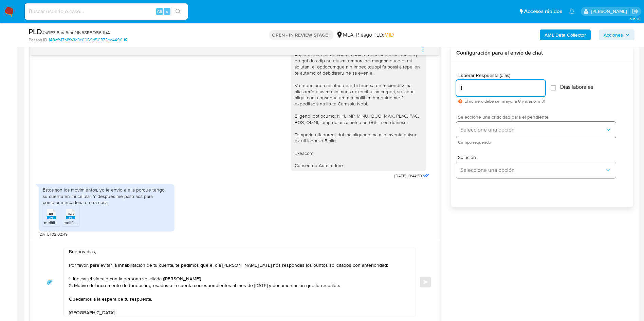
type input "1"
click at [509, 131] on span "Seleccione una opción" at bounding box center [532, 130] width 145 height 7
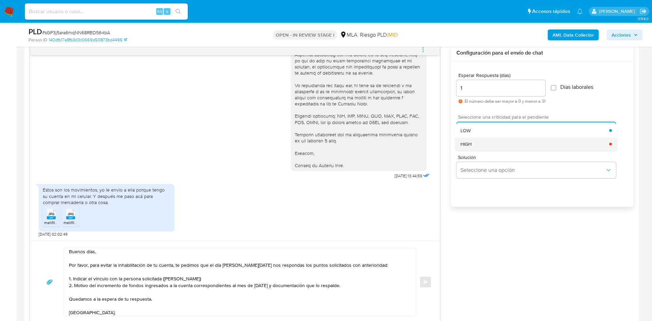
click at [510, 144] on div "HIGH" at bounding box center [534, 144] width 149 height 14
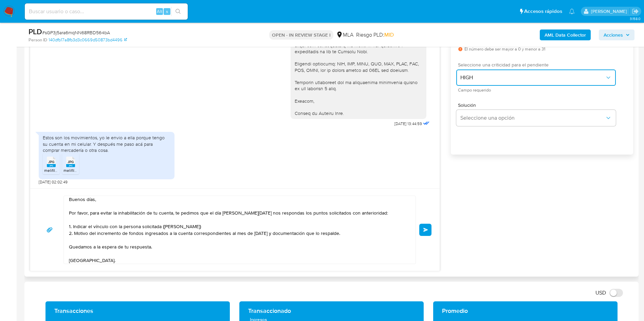
scroll to position [458, 0]
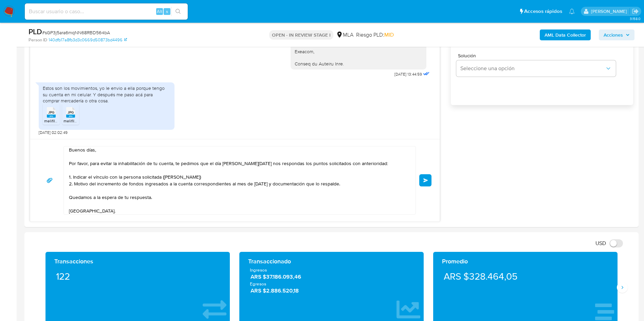
click at [426, 180] on span "Enviar" at bounding box center [425, 181] width 5 height 4
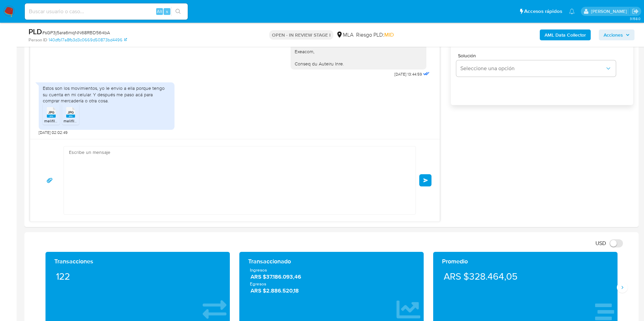
scroll to position [693, 0]
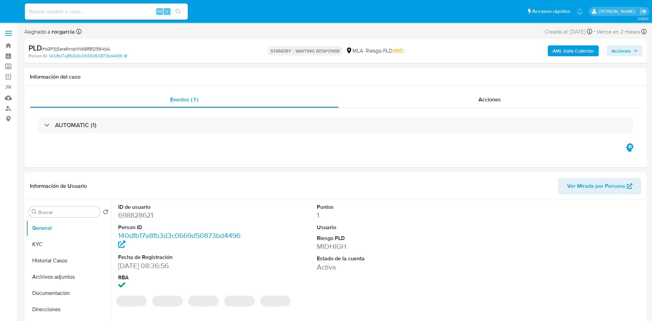
select select "10"
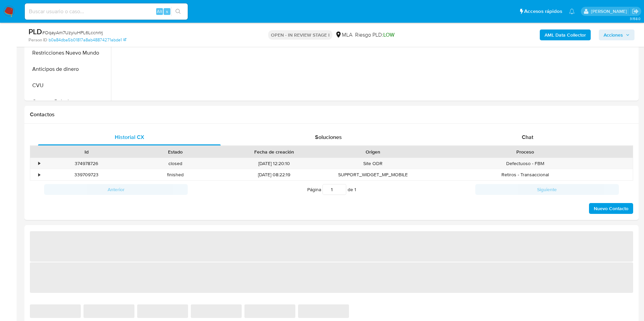
scroll to position [255, 0]
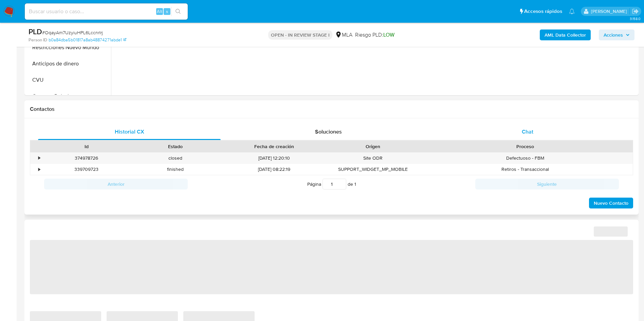
click at [526, 129] on span "Chat" at bounding box center [528, 132] width 12 height 8
select select "10"
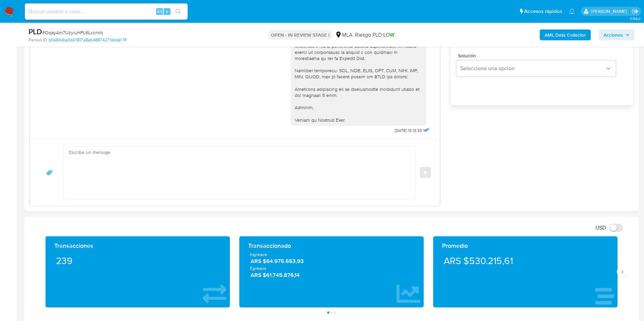
scroll to position [356, 0]
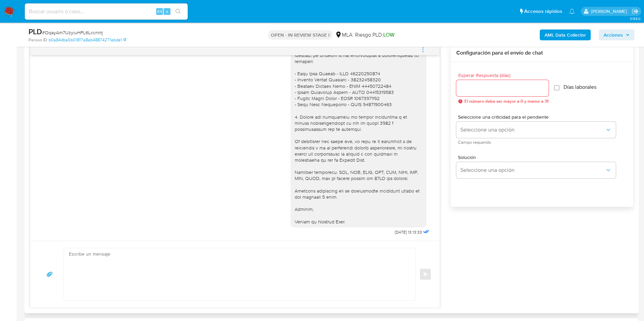
click at [167, 284] on textarea at bounding box center [238, 275] width 338 height 52
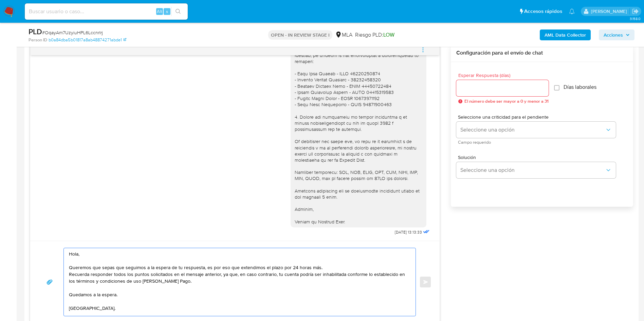
type textarea "Hola, Queremos que sepas que seguimos a la espera de tu respuesta, es por eso q…"
click at [504, 88] on input "Esperar Respuesta (días)" at bounding box center [502, 88] width 92 height 9
type input "0"
type input "1"
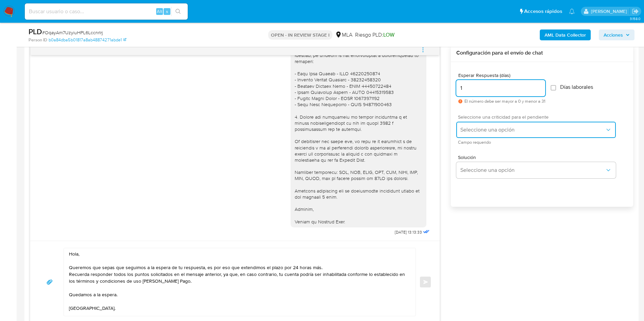
click at [467, 126] on button "Seleccione una opción" at bounding box center [536, 130] width 160 height 16
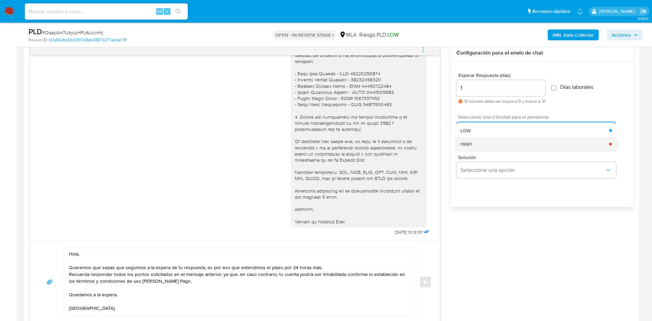
click at [472, 143] on div "HIGH" at bounding box center [534, 144] width 149 height 14
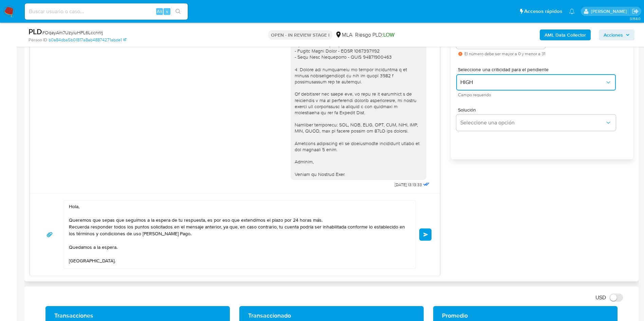
scroll to position [458, 0]
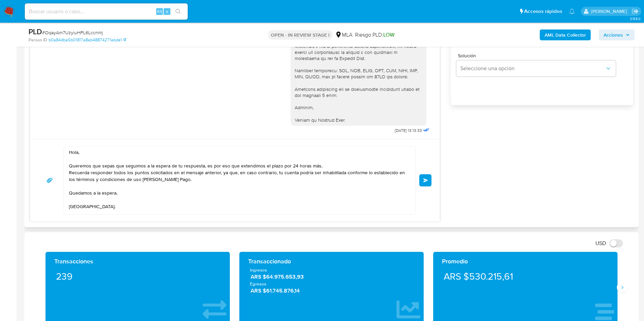
click at [422, 178] on button "Enviar" at bounding box center [425, 180] width 12 height 12
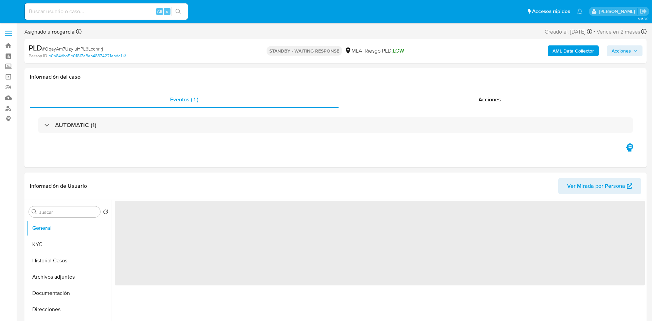
select select "10"
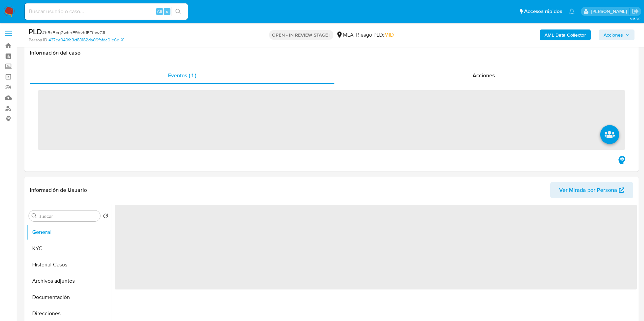
scroll to position [102, 0]
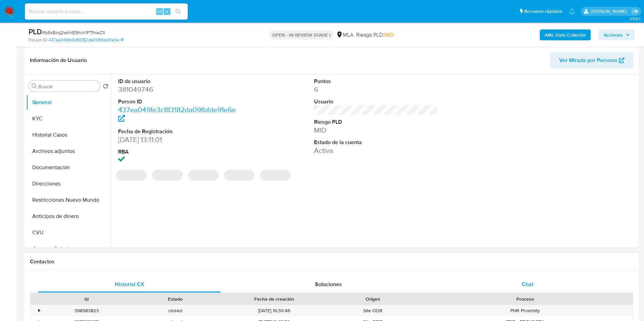
click at [545, 284] on div "Chat" at bounding box center [527, 285] width 183 height 16
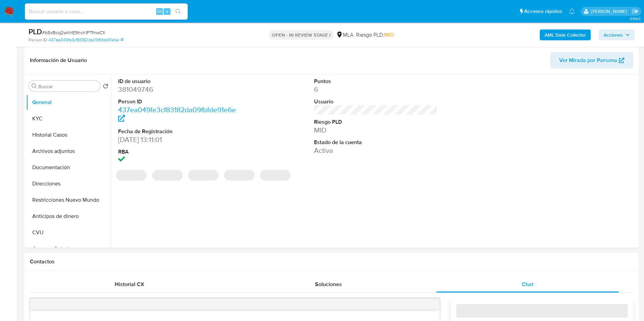
select select "10"
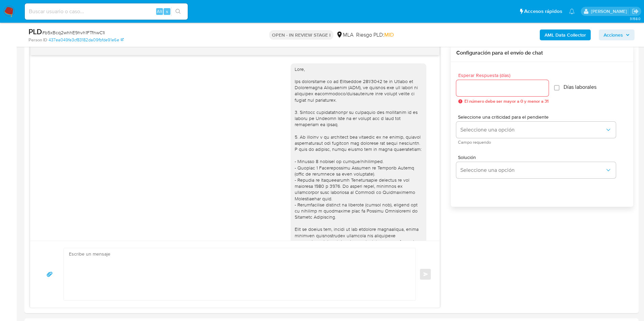
scroll to position [622, 0]
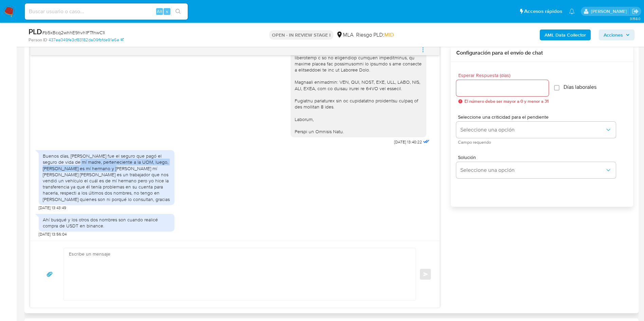
drag, startPoint x: 72, startPoint y: 165, endPoint x: 100, endPoint y: 169, distance: 28.6
click at [100, 169] on div "Buenos días, Evolucion Seguros fue el seguro que pagó el seguro de vida de mí m…" at bounding box center [107, 178] width 128 height 50
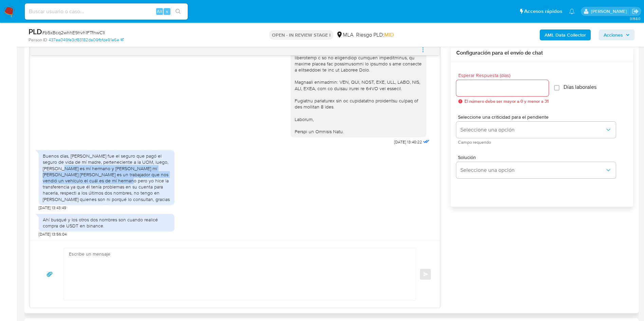
drag, startPoint x: 51, startPoint y: 168, endPoint x: 94, endPoint y: 181, distance: 44.9
click at [94, 181] on div "Buenos días, Evolucion Seguros fue el seguro que pagó el seguro de vida de mí m…" at bounding box center [107, 178] width 128 height 50
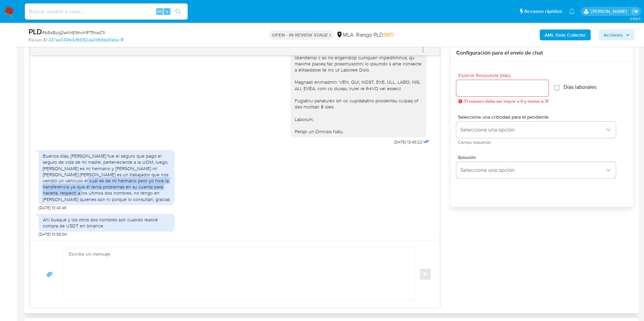
drag, startPoint x: 53, startPoint y: 179, endPoint x: 162, endPoint y: 189, distance: 109.8
click at [163, 190] on div "Buenos días, Evolucion Seguros fue el seguro que pagó el seguro de vida de mí m…" at bounding box center [107, 178] width 128 height 50
click at [162, 189] on div "Buenos días, Evolucion Seguros fue el seguro que pagó el seguro de vida de mí m…" at bounding box center [107, 178] width 128 height 50
drag, startPoint x: 126, startPoint y: 186, endPoint x: 149, endPoint y: 194, distance: 24.3
click at [149, 194] on div "Buenos días, Evolucion Seguros fue el seguro que pagó el seguro de vida de mí m…" at bounding box center [107, 178] width 128 height 50
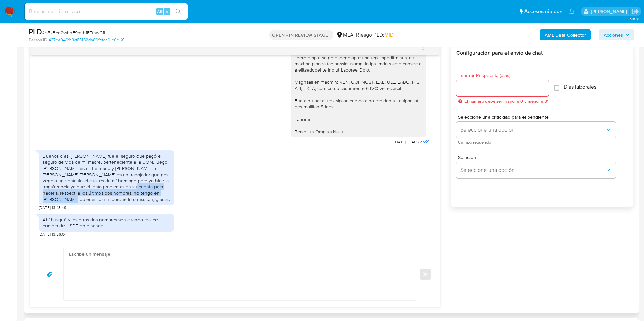
click at [149, 194] on div "Buenos días, Evolucion Seguros fue el seguro que pagó el seguro de vida de mí m…" at bounding box center [107, 178] width 128 height 50
drag, startPoint x: 141, startPoint y: 192, endPoint x: 158, endPoint y: 203, distance: 20.3
click at [158, 203] on div "Buenos días, Evolucion Seguros fue el seguro que pagó el seguro de vida de mí m…" at bounding box center [107, 177] width 136 height 55
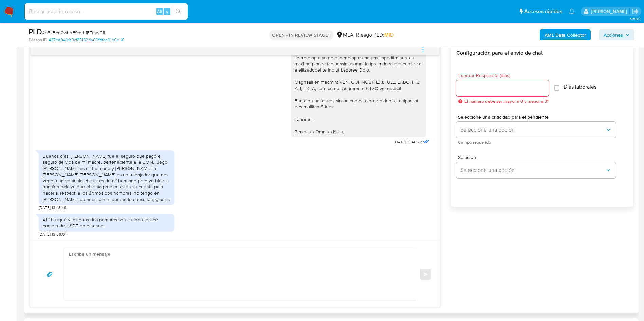
click at [114, 267] on textarea at bounding box center [238, 275] width 338 height 52
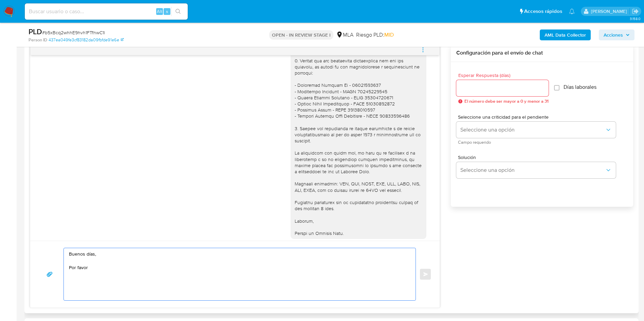
scroll to position [469, 0]
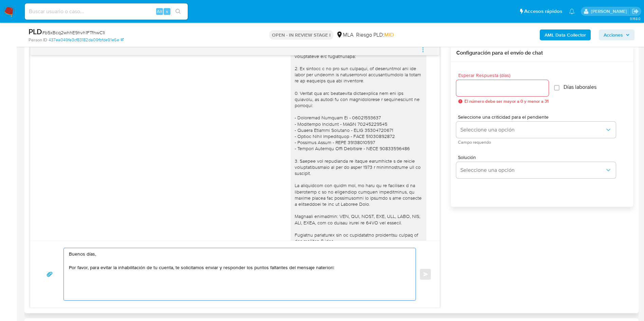
drag, startPoint x: 143, startPoint y: 268, endPoint x: 235, endPoint y: 274, distance: 92.6
click at [235, 274] on textarea "Buenos días, Por favor, para evitar la inhabilitación de tu cuenta, te solicita…" at bounding box center [238, 275] width 338 height 52
click at [321, 269] on textarea "Buenos días, Por favor, para evitar la inhabilitación de tu cuenta, te solicita…" at bounding box center [238, 275] width 338 height 52
click at [0, 0] on lt-em "anterior" at bounding box center [0, 0] width 0 height 0
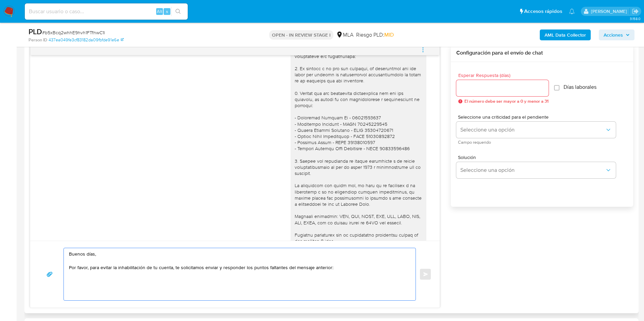
click at [262, 280] on textarea "Buenos días, Por favor, para evitar la inhabilitación de tu cuenta, te solicita…" at bounding box center [238, 275] width 338 height 52
drag, startPoint x: 291, startPoint y: 80, endPoint x: 365, endPoint y: 89, distance: 74.5
click at [364, 89] on div at bounding box center [359, 149] width 128 height 241
click at [365, 89] on div at bounding box center [359, 149] width 128 height 241
drag, startPoint x: 365, startPoint y: 81, endPoint x: 369, endPoint y: 89, distance: 9.0
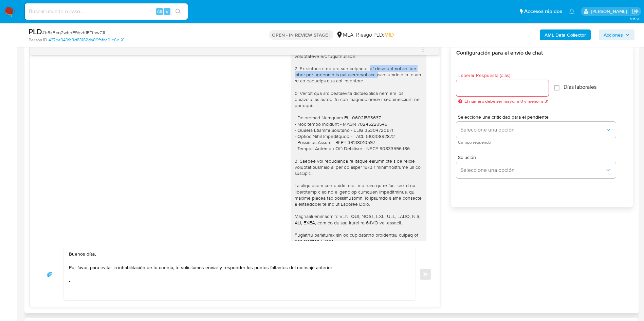
click at [369, 89] on div at bounding box center [359, 149] width 128 height 241
drag, startPoint x: 311, startPoint y: 87, endPoint x: 365, endPoint y: 93, distance: 54.6
click at [365, 93] on div at bounding box center [359, 149] width 128 height 241
click at [309, 89] on div at bounding box center [359, 149] width 128 height 241
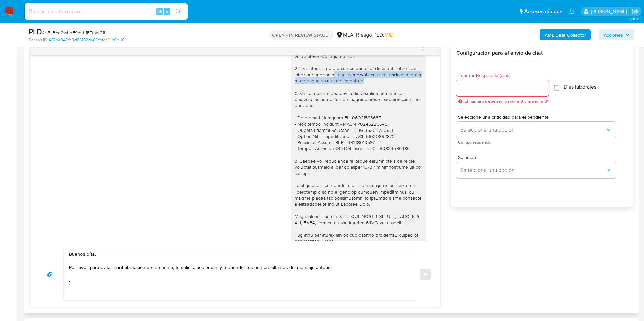
drag, startPoint x: 344, startPoint y: 88, endPoint x: 360, endPoint y: 91, distance: 16.3
click at [360, 91] on div at bounding box center [359, 149] width 128 height 241
copy div "la documentación correspondiente al cobro de la herencia que nos mencionas."
click at [90, 280] on textarea "Buenos días, Por favor, para evitar la inhabilitación de tu cuenta, te solicita…" at bounding box center [238, 275] width 338 height 52
paste textarea "la documentación correspondiente al cobro de la herencia que nos mencionas."
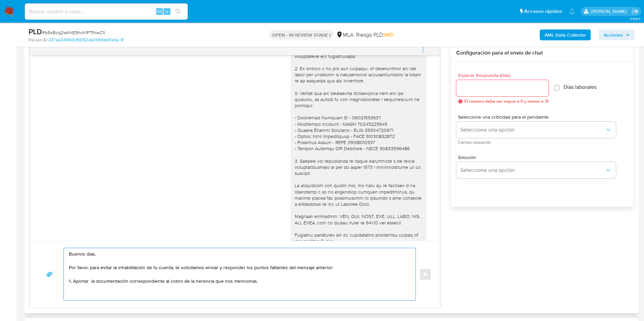
click at [89, 282] on textarea "Buenos días, Por favor, para evitar la inhabilitación de tu cuenta, te solicita…" at bounding box center [238, 275] width 338 height 52
drag, startPoint x: 73, startPoint y: 282, endPoint x: 133, endPoint y: 288, distance: 59.6
click at [133, 288] on textarea "Buenos días, Por favor, para evitar la inhabilitación de tu cuenta, te solicita…" at bounding box center [238, 275] width 338 height 52
click at [160, 284] on textarea "Buenos días, Por favor, para evitar la inhabilitación de tu cuenta, te solicita…" at bounding box center [238, 275] width 338 height 52
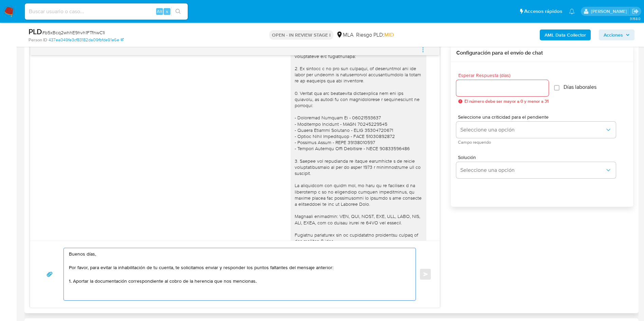
drag, startPoint x: 91, startPoint y: 281, endPoint x: 127, endPoint y: 283, distance: 36.4
click at [127, 283] on textarea "Buenos días, Por favor, para evitar la inhabilitación de tu cuenta, te solicita…" at bounding box center [238, 275] width 338 height 52
drag, startPoint x: 138, startPoint y: 281, endPoint x: 149, endPoint y: 281, distance: 10.9
click at [149, 281] on textarea "Buenos días, Por favor, para evitar la inhabilitación de tu cuenta, te solicita…" at bounding box center [238, 275] width 338 height 52
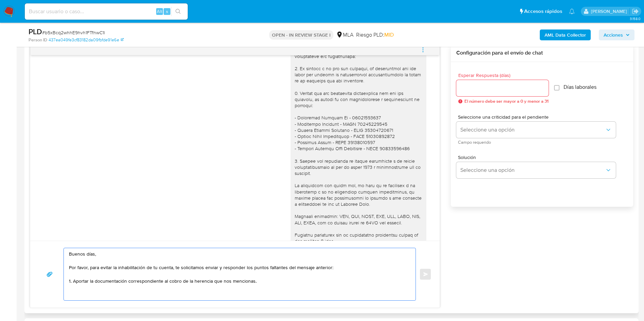
click at [149, 281] on textarea "Buenos días, Por favor, para evitar la inhabilitación de tu cuenta, te solicita…" at bounding box center [238, 275] width 338 height 52
click at [177, 285] on textarea "Buenos días, Por favor, para evitar la inhabilitación de tu cuenta, te solicita…" at bounding box center [238, 275] width 338 height 52
drag, startPoint x: 81, startPoint y: 277, endPoint x: 140, endPoint y: 282, distance: 59.3
click at [140, 282] on textarea "Buenos días, Por favor, para evitar la inhabilitación de tu cuenta, te solicita…" at bounding box center [238, 275] width 338 height 52
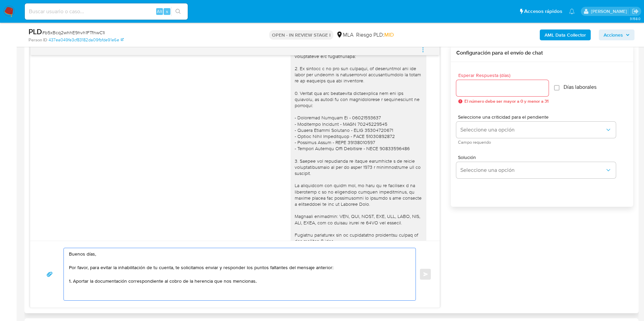
drag, startPoint x: 100, startPoint y: 282, endPoint x: 130, endPoint y: 285, distance: 30.0
click at [130, 285] on textarea "Buenos días, Por favor, para evitar la inhabilitación de tu cuenta, te solicita…" at bounding box center [238, 275] width 338 height 52
click at [289, 282] on textarea "Buenos días, Por favor, para evitar la inhabilitación de tu cuenta, te solicita…" at bounding box center [238, 275] width 338 height 52
click at [100, 286] on textarea "Buenos días, Por favor, para evitar la inhabilitación de tu cuenta, te solicita…" at bounding box center [238, 275] width 338 height 52
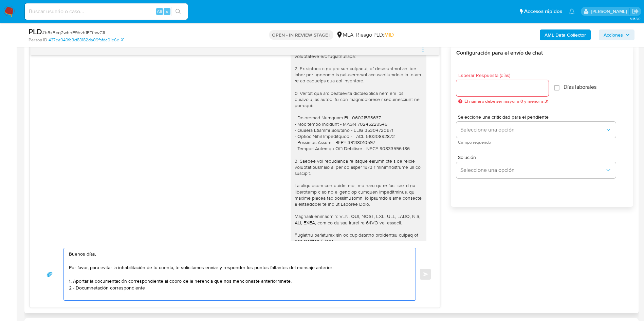
click at [98, 290] on textarea "Buenos días, Por favor, para evitar la inhabilitación de tu cuenta, te solicita…" at bounding box center [238, 275] width 338 height 52
click at [0, 0] on lt-div "Docum en tación Descartar" at bounding box center [0, 0] width 0 height 0
click at [0, 0] on lt-span "Docum en tación" at bounding box center [0, 0] width 0 height 0
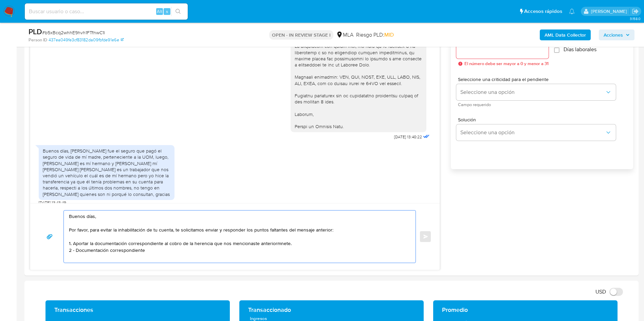
scroll to position [407, 0]
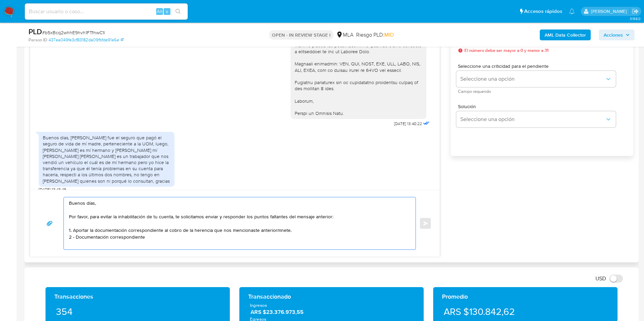
click at [152, 236] on textarea "Buenos días, Por favor, para evitar la inhabilitación de tu cuenta, te solicita…" at bounding box center [238, 224] width 338 height 52
click at [265, 228] on textarea "Buenos días, Por favor, para evitar la inhabilitación de tu cuenta, te solicita…" at bounding box center [238, 224] width 338 height 52
click at [0, 0] on lt-span "anteriorm en te" at bounding box center [0, 0] width 0 height 0
click at [173, 233] on textarea "Buenos días, Por favor, para evitar la inhabilitación de tu cuenta, te solicita…" at bounding box center [238, 224] width 338 height 52
click at [173, 236] on textarea "Buenos días, Por favor, para evitar la inhabilitación de tu cuenta, te solicita…" at bounding box center [238, 224] width 338 height 52
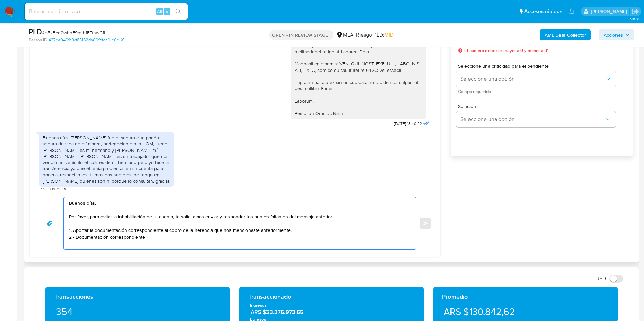
scroll to position [622, 0]
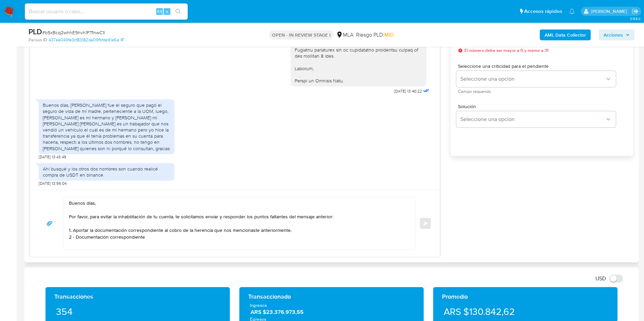
click at [152, 125] on div "Buenos días, Evolucion Seguros fue el seguro que pagó el seguro de vida de mí m…" at bounding box center [107, 127] width 128 height 50
click at [87, 128] on div "Buenos días, Evolucion Seguros fue el seguro que pagó el seguro de vida de mí m…" at bounding box center [107, 127] width 128 height 50
drag, startPoint x: 54, startPoint y: 125, endPoint x: 94, endPoint y: 125, distance: 40.1
click at [94, 125] on div "Buenos días, Evolucion Seguros fue el seguro que pagó el seguro de vida de mí m…" at bounding box center [107, 127] width 128 height 50
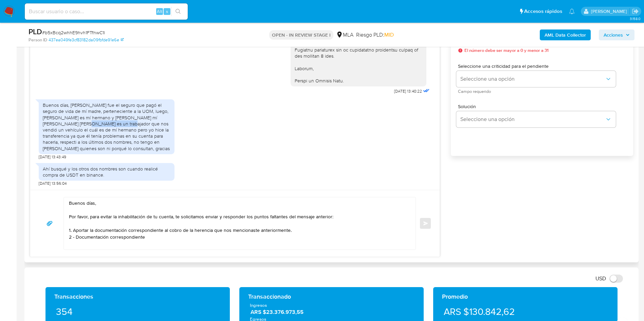
click at [94, 125] on div "Buenos días, Evolucion Seguros fue el seguro que pagó el seguro de vida de mí m…" at bounding box center [107, 127] width 128 height 50
drag, startPoint x: 103, startPoint y: 123, endPoint x: 104, endPoint y: 129, distance: 5.9
click at [104, 129] on div "Buenos días, Evolucion Seguros fue el seguro que pagó el seguro de vida de mí m…" at bounding box center [107, 127] width 128 height 50
drag, startPoint x: 61, startPoint y: 132, endPoint x: 92, endPoint y: 131, distance: 30.2
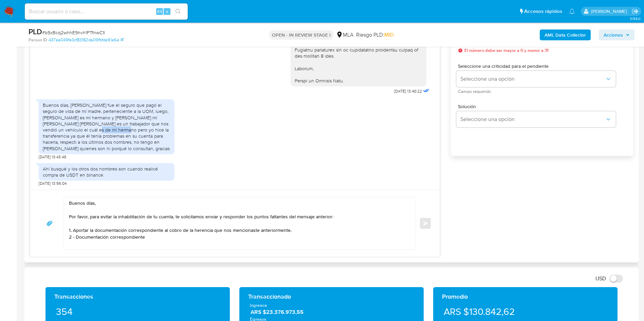
click at [92, 131] on div "Buenos días, Evolucion Seguros fue el seguro que pagó el seguro de vida de mí m…" at bounding box center [107, 127] width 128 height 50
drag, startPoint x: 103, startPoint y: 129, endPoint x: 106, endPoint y: 135, distance: 6.8
click at [106, 135] on div "Buenos días, Evolucion Seguros fue el seguro que pagó el seguro de vida de mí m…" at bounding box center [107, 127] width 128 height 50
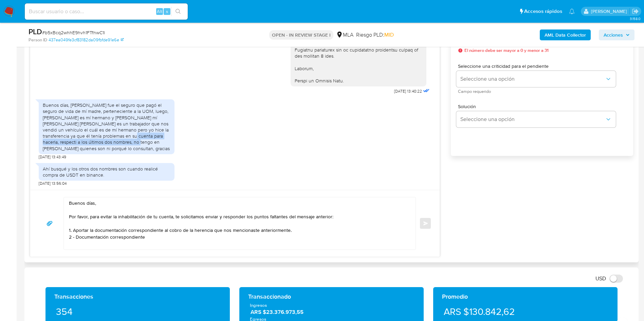
drag, startPoint x: 94, startPoint y: 134, endPoint x: 102, endPoint y: 141, distance: 10.1
click at [102, 141] on div "Buenos días, Evolucion Seguros fue el seguro que pagó el seguro de vida de mí m…" at bounding box center [107, 127] width 128 height 50
drag, startPoint x: 77, startPoint y: 142, endPoint x: 103, endPoint y: 148, distance: 26.3
click at [103, 148] on div "Buenos días, Evolucion Seguros fue el seguro que pagó el seguro de vida de mí m…" at bounding box center [107, 127] width 128 height 50
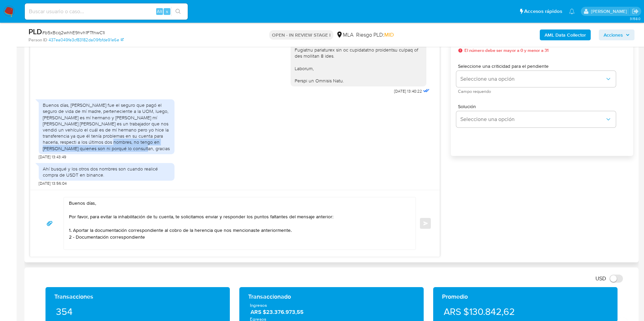
click at [103, 148] on div "Buenos días, Evolucion Seguros fue el seguro que pagó el seguro de vida de mí m…" at bounding box center [107, 127] width 128 height 50
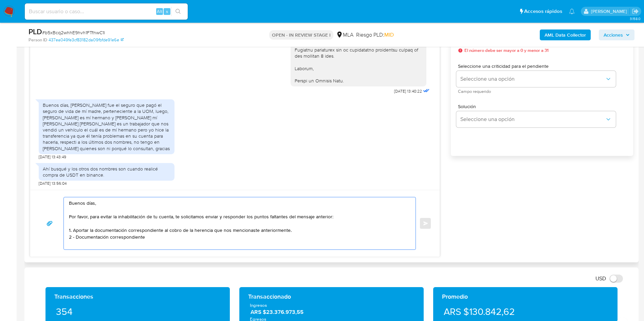
click at [150, 237] on textarea "Buenos días, Por favor, para evitar la inhabilitación de tu cuenta, te solicita…" at bounding box center [238, 224] width 338 height 52
click at [72, 233] on textarea "Buenos días, Por favor, para evitar la inhabilitación de tu cuenta, te solicita…" at bounding box center [238, 224] width 338 height 52
drag, startPoint x: 215, startPoint y: 220, endPoint x: 225, endPoint y: 220, distance: 10.2
click at [225, 220] on textarea "Buenos días, Por favor, para evitar la inhabilitación de tu cuenta, te solicita…" at bounding box center [238, 224] width 338 height 52
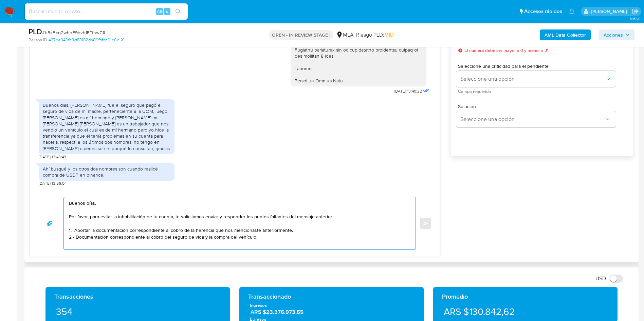
drag, startPoint x: 244, startPoint y: 220, endPoint x: 249, endPoint y: 219, distance: 4.5
click at [249, 219] on textarea "Buenos días, Por favor, para evitar la inhabilitación de tu cuenta, te solicita…" at bounding box center [238, 224] width 338 height 52
drag, startPoint x: 174, startPoint y: 218, endPoint x: 219, endPoint y: 218, distance: 44.5
click at [219, 218] on textarea "Buenos días, Por favor, para evitar la inhabilitación de tu cuenta, te solicita…" at bounding box center [238, 224] width 338 height 52
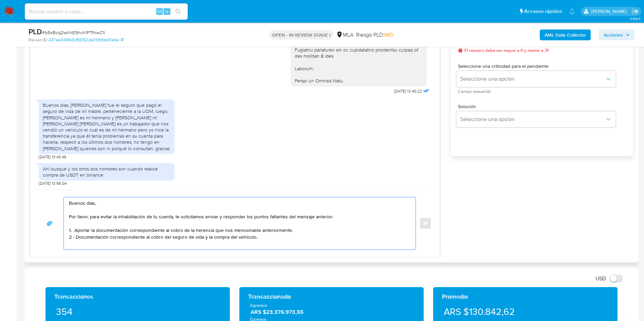
click at [219, 218] on textarea "Buenos días, Por favor, para evitar la inhabilitación de tu cuenta, te solicita…" at bounding box center [238, 224] width 338 height 52
drag, startPoint x: 219, startPoint y: 217, endPoint x: 263, endPoint y: 217, distance: 43.8
click at [264, 217] on textarea "Buenos días, Por favor, para evitar la inhabilitación de tu cuenta, te solicita…" at bounding box center [238, 224] width 338 height 52
click at [246, 218] on textarea "Buenos días, Por favor, para evitar la inhabilitación de tu cuenta, te solicita…" at bounding box center [238, 224] width 338 height 52
click at [0, 0] on lt-span "docum en tación" at bounding box center [0, 0] width 0 height 0
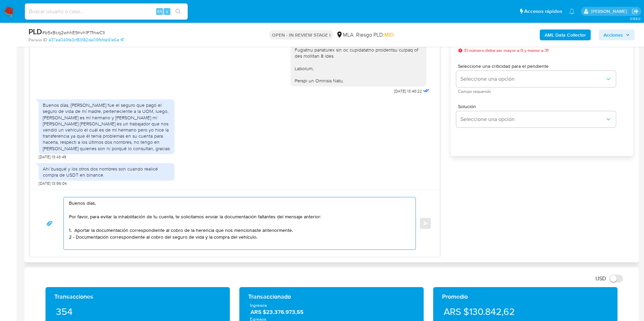
drag, startPoint x: 257, startPoint y: 219, endPoint x: 283, endPoint y: 218, distance: 26.2
click at [283, 218] on textarea "Buenos días, Por favor, para evitar la inhabilitación de tu cuenta, te solicita…" at bounding box center [238, 224] width 338 height 52
drag, startPoint x: 116, startPoint y: 221, endPoint x: 158, endPoint y: 220, distance: 41.8
click at [158, 220] on textarea "Buenos días, Por favor, para evitar la inhabilitación de tu cuenta, te solicita…" at bounding box center [238, 224] width 338 height 52
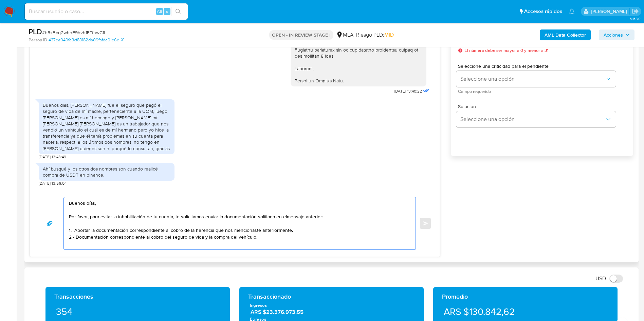
click at [267, 217] on textarea "Buenos días, Por favor, para evitar la inhabilitación de tu cuenta, te solicita…" at bounding box center [238, 224] width 338 height 52
click at [0, 0] on lt-span "soli c itada" at bounding box center [0, 0] width 0 height 0
click at [287, 217] on textarea "Buenos días, Por favor, para evitar la inhabilitación de tu cuenta, te solicita…" at bounding box center [238, 224] width 338 height 52
click at [289, 217] on textarea "Buenos días, Por favor, para evitar la inhabilitación de tu cuenta, te solicita…" at bounding box center [238, 224] width 338 height 52
click at [284, 233] on textarea "Buenos días, Por favor, para evitar la inhabilitación de tu cuenta, te solicita…" at bounding box center [238, 224] width 338 height 52
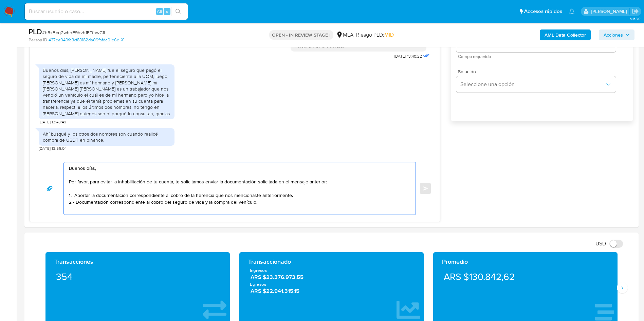
scroll to position [458, 0]
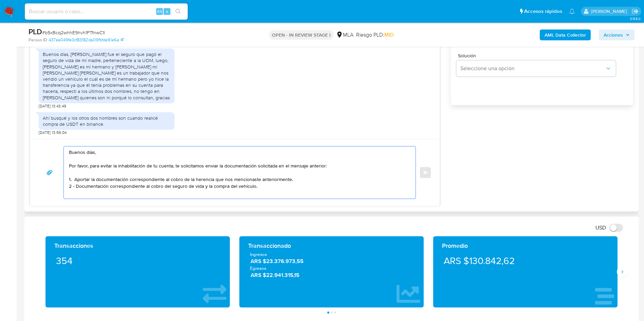
click at [74, 186] on textarea "Buenos días, Por favor, para evitar la inhabilitación de tu cuenta, te solicita…" at bounding box center [238, 173] width 338 height 52
drag, startPoint x: 98, startPoint y: 180, endPoint x: 74, endPoint y: 177, distance: 24.3
click at [74, 177] on textarea "Buenos días, Por favor, para evitar la inhabilitación de tu cuenta, te solicita…" at bounding box center [238, 173] width 338 height 52
drag, startPoint x: 117, startPoint y: 179, endPoint x: 179, endPoint y: 183, distance: 61.9
click at [179, 183] on textarea "Buenos días, Por favor, para evitar la inhabilitación de tu cuenta, te solicita…" at bounding box center [238, 173] width 338 height 52
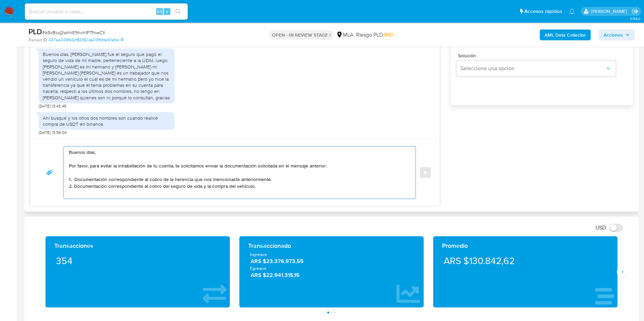
click at [179, 183] on textarea "Buenos días, Por favor, para evitar la inhabilitación de tu cuenta, te solicita…" at bounding box center [238, 173] width 338 height 52
drag, startPoint x: 95, startPoint y: 188, endPoint x: 152, endPoint y: 182, distance: 57.1
click at [152, 182] on textarea "Buenos días, Por favor, para evitar la inhabilitación de tu cuenta, te solicita…" at bounding box center [238, 173] width 338 height 52
click at [270, 185] on textarea "Buenos días, Por favor, para evitar la inhabilitación de tu cuenta, te solicita…" at bounding box center [238, 173] width 338 height 52
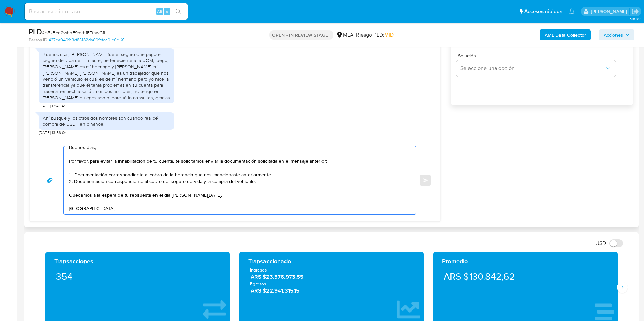
scroll to position [16, 0]
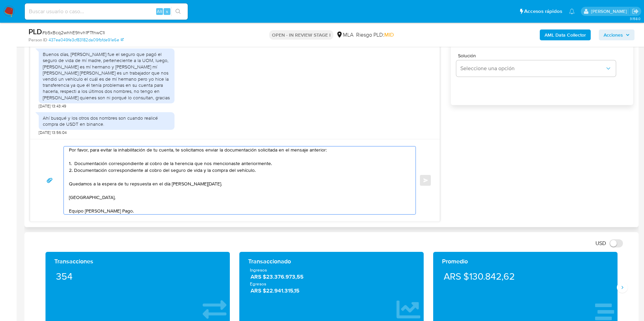
click at [138, 182] on textarea "Buenos días, Por favor, para evitar la inhabilitación de tu cuenta, te solicita…" at bounding box center [238, 181] width 338 height 68
click at [0, 0] on lt-strong "sp" at bounding box center [0, 0] width 0 height 0
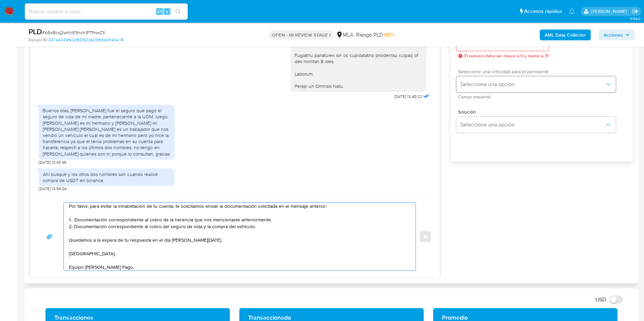
scroll to position [356, 0]
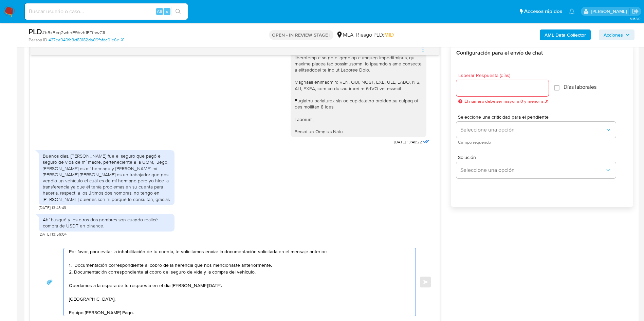
type textarea "Buenos días, Por favor, para evitar la inhabilitación de tu cuenta, te solicita…"
click at [514, 90] on input "Esperar Respuesta (días)" at bounding box center [502, 88] width 92 height 9
type input "1"
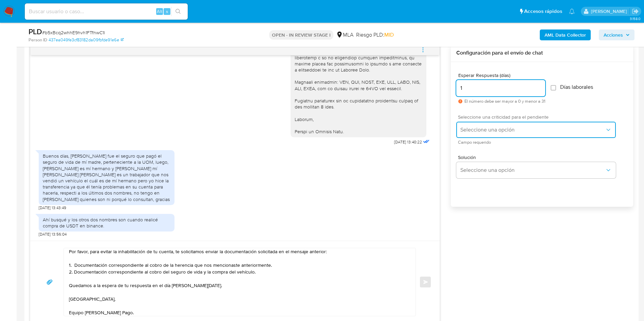
drag, startPoint x: 479, startPoint y: 129, endPoint x: 479, endPoint y: 133, distance: 3.4
click at [479, 130] on span "Seleccione una opción" at bounding box center [532, 130] width 145 height 7
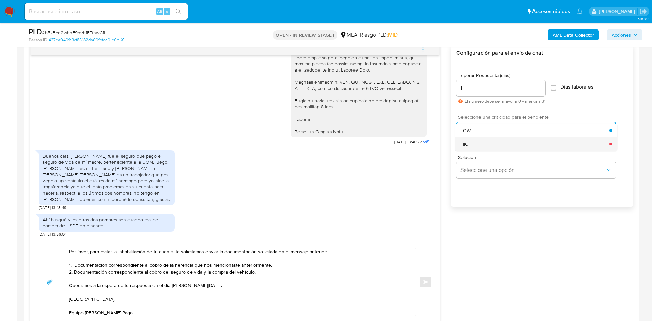
click at [481, 144] on div "HIGH" at bounding box center [534, 144] width 149 height 14
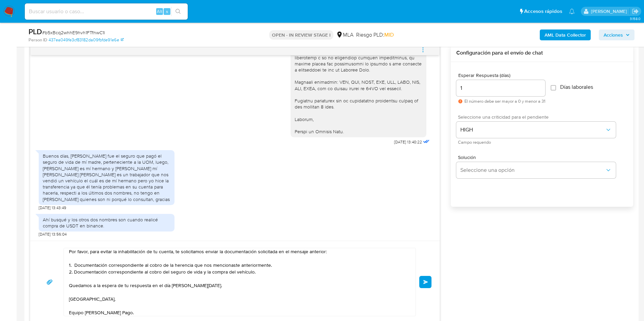
click at [425, 280] on button "Enviar" at bounding box center [425, 282] width 12 height 12
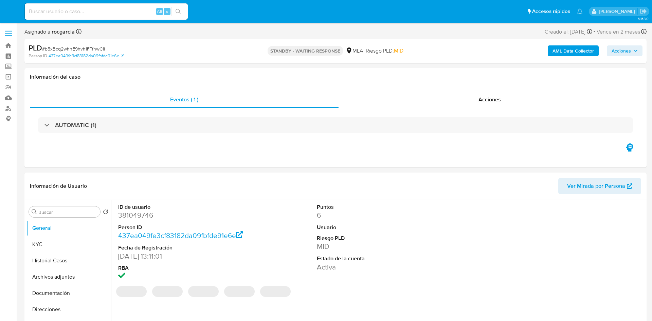
select select "10"
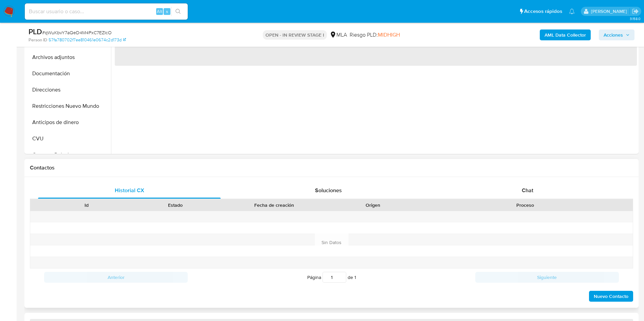
scroll to position [204, 0]
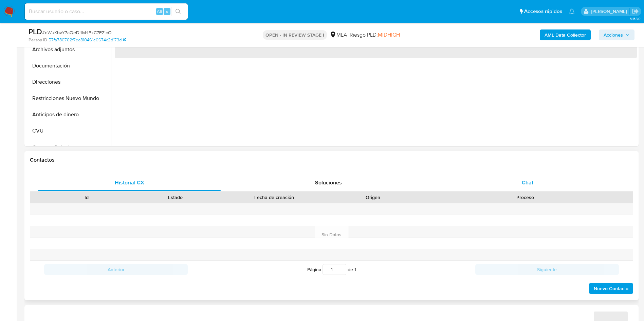
click at [524, 188] on div "Chat" at bounding box center [527, 183] width 183 height 16
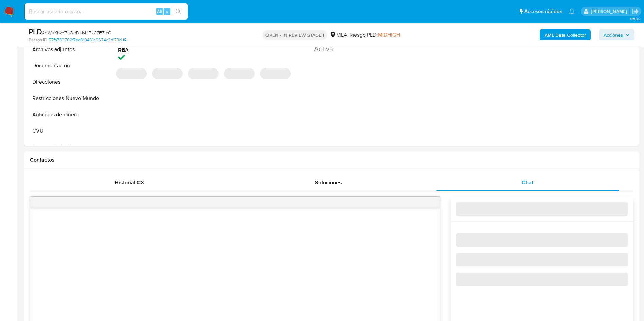
select select "10"
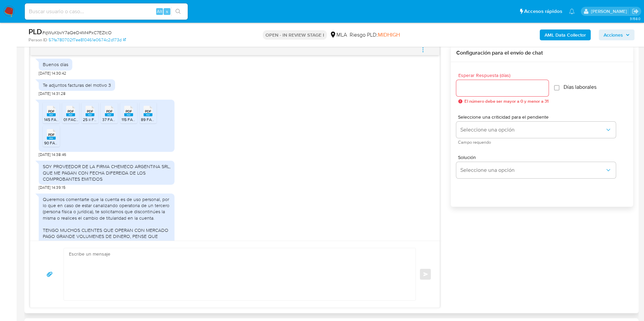
scroll to position [491, 0]
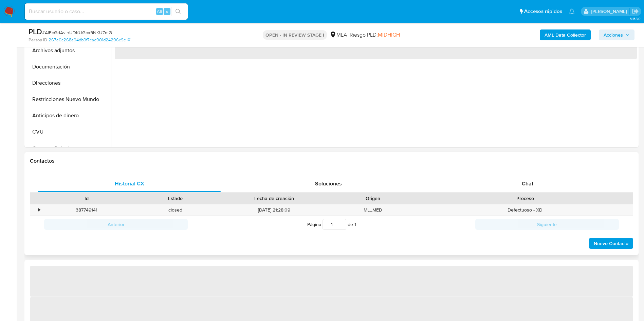
scroll to position [204, 0]
click at [518, 181] on div "Chat" at bounding box center [527, 183] width 183 height 16
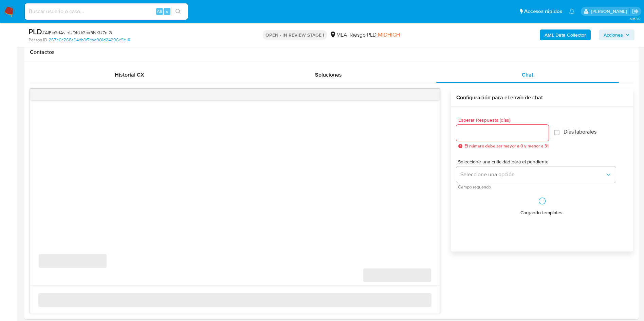
select select "10"
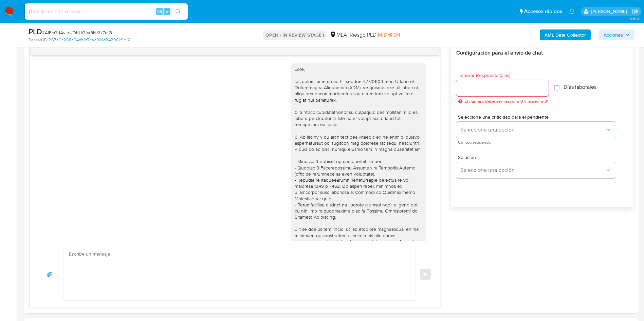
scroll to position [734, 0]
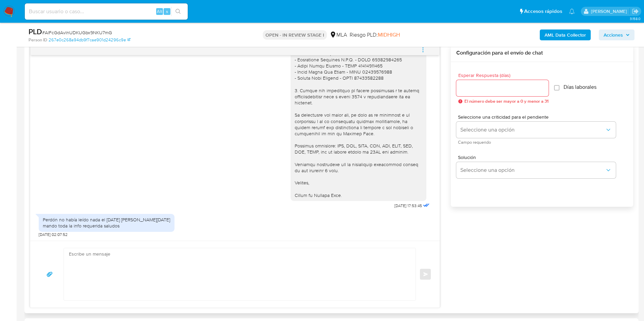
click at [135, 265] on textarea at bounding box center [238, 275] width 338 height 52
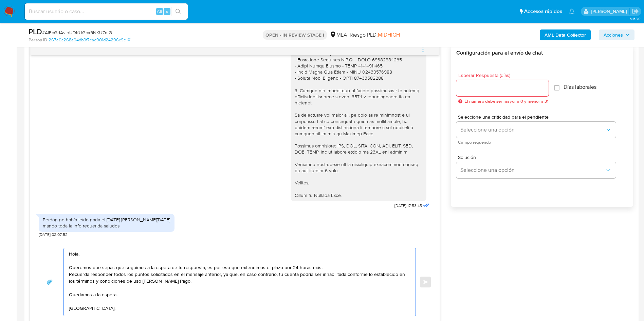
type textarea "Hola, Queremos que sepas que seguimos a la espera de tu respuesta, es por eso q…"
drag, startPoint x: 480, startPoint y: 95, endPoint x: 479, endPoint y: 90, distance: 5.3
click at [480, 92] on div at bounding box center [502, 88] width 92 height 16
click at [478, 90] on input "Esperar Respuesta (días)" at bounding box center [502, 88] width 92 height 9
type input "1"
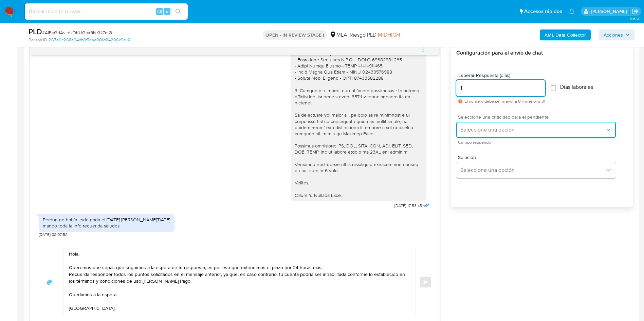
click at [483, 137] on button "Seleccione una opción" at bounding box center [536, 130] width 160 height 16
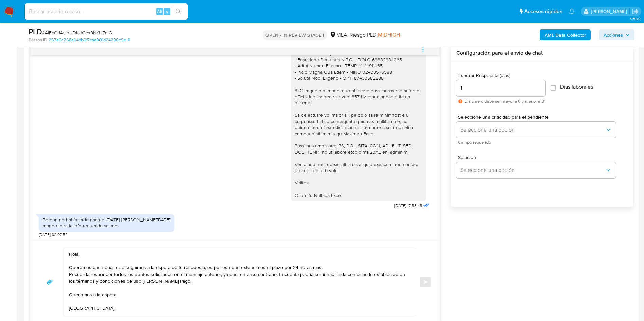
click at [479, 152] on div "Solución Seleccione una opción" at bounding box center [541, 168] width 171 height 37
click at [479, 136] on button "Seleccione una opción" at bounding box center [536, 130] width 160 height 16
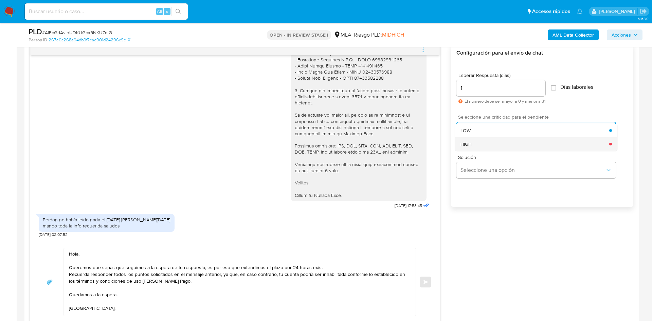
click at [479, 148] on div "HIGH" at bounding box center [534, 144] width 149 height 14
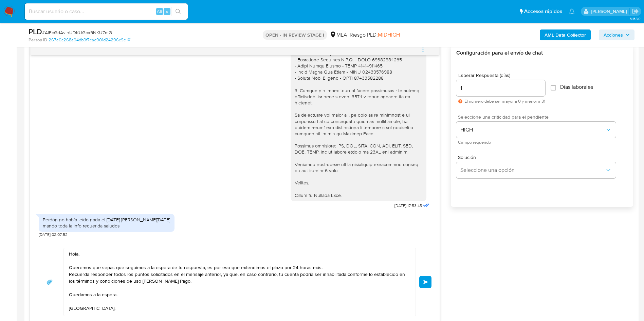
click at [424, 279] on button "Enviar" at bounding box center [425, 282] width 12 height 12
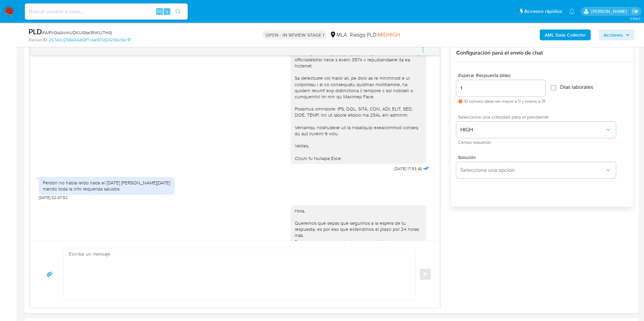
scroll to position [847, 0]
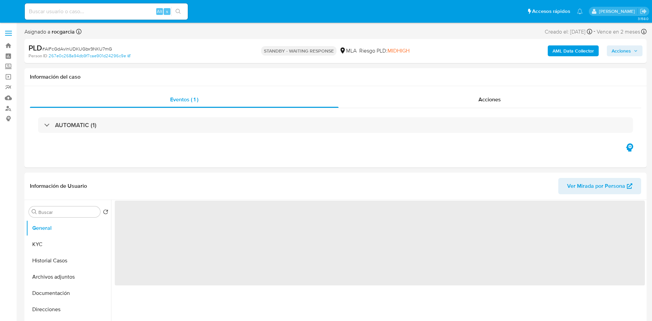
select select "10"
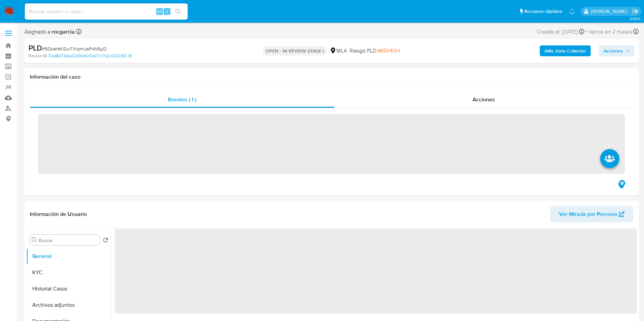
scroll to position [204, 0]
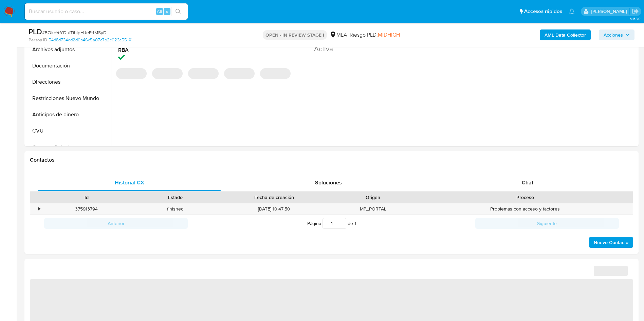
select select "10"
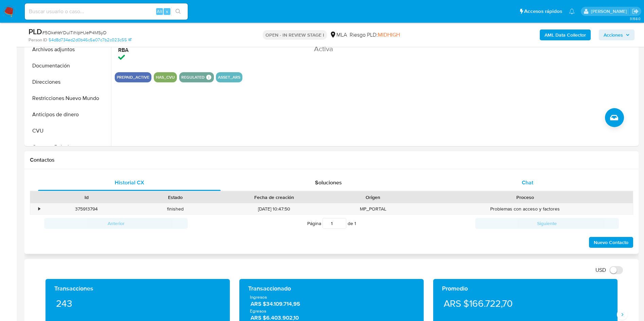
click at [529, 185] on span "Chat" at bounding box center [528, 183] width 12 height 8
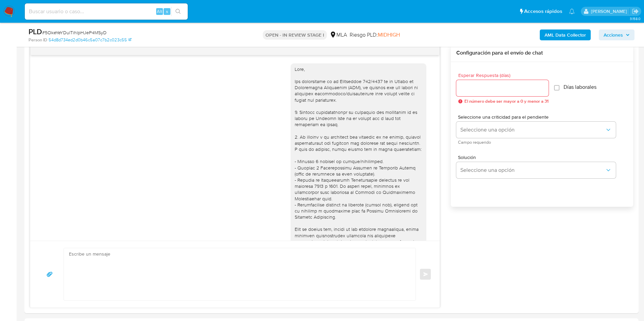
scroll to position [554, 0]
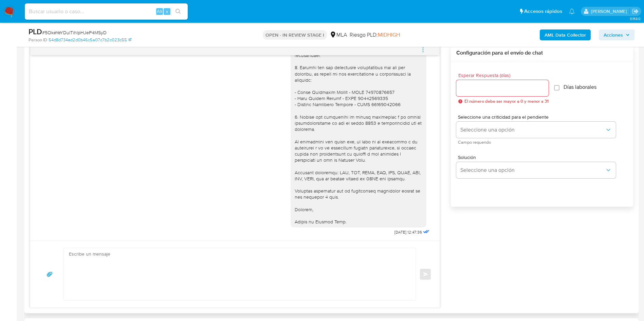
click at [148, 266] on textarea at bounding box center [238, 275] width 338 height 52
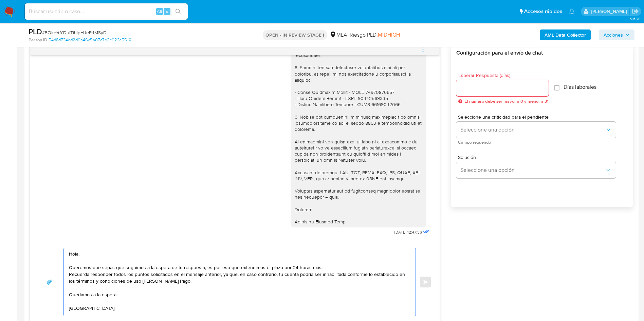
type textarea "Hola, Queremos que sepas que seguimos a la espera de tu respuesta, es por eso q…"
click at [496, 83] on div at bounding box center [502, 88] width 92 height 16
click at [502, 92] on input "Esperar Respuesta (días)" at bounding box center [502, 88] width 92 height 9
type input "1"
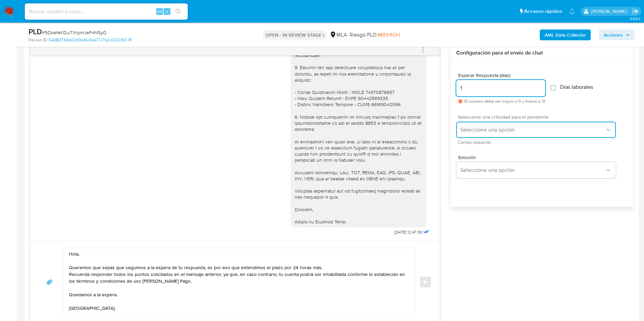
click at [481, 127] on span "Seleccione una opción" at bounding box center [532, 130] width 145 height 7
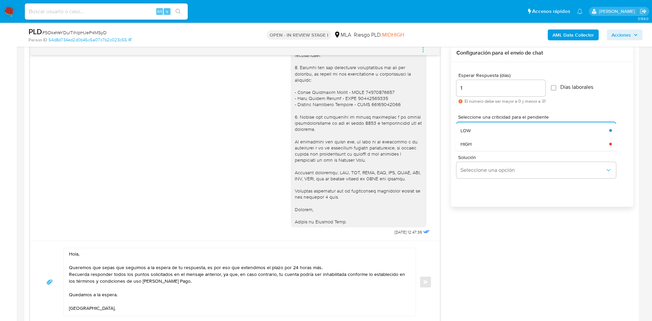
click at [477, 147] on div "HIGH" at bounding box center [534, 144] width 149 height 14
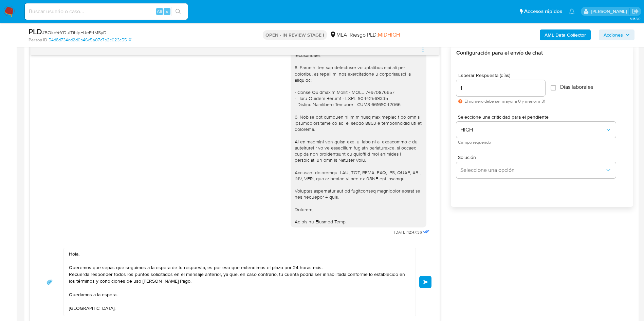
click at [421, 286] on button "Enviar" at bounding box center [425, 282] width 12 height 12
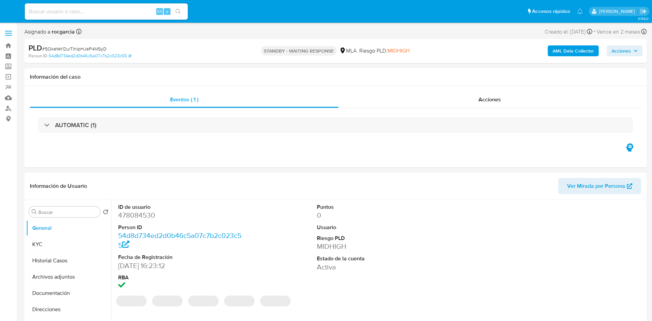
select select "10"
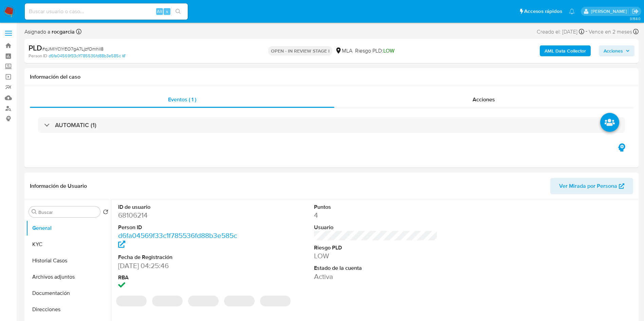
select select "10"
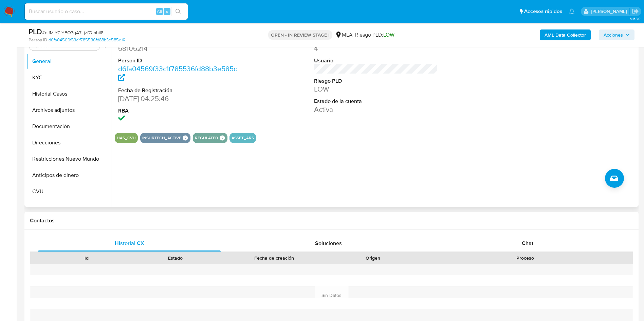
scroll to position [153, 0]
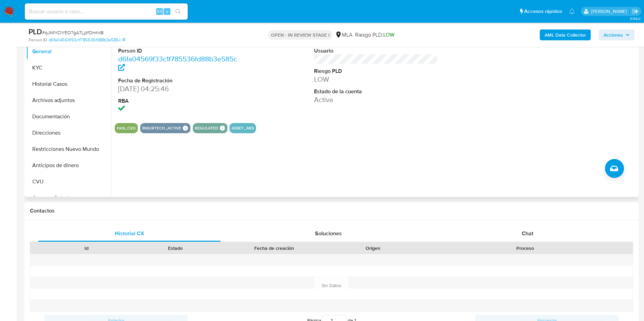
drag, startPoint x: 521, startPoint y: 239, endPoint x: 330, endPoint y: 189, distance: 197.6
click at [521, 239] on div "Chat" at bounding box center [527, 234] width 183 height 16
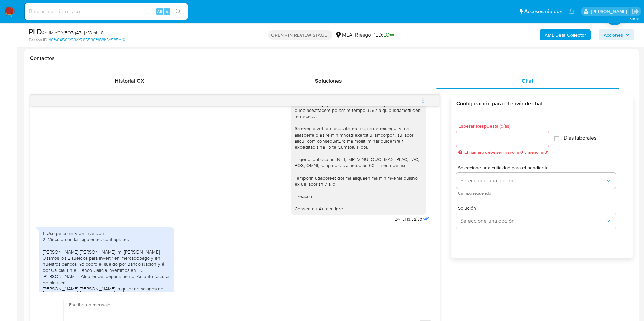
scroll to position [554, 0]
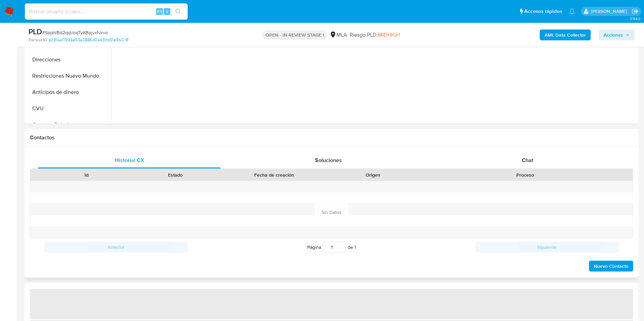
scroll to position [255, 0]
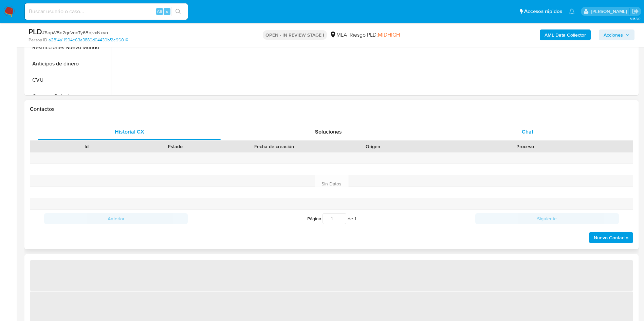
click at [523, 134] on span "Chat" at bounding box center [528, 132] width 12 height 8
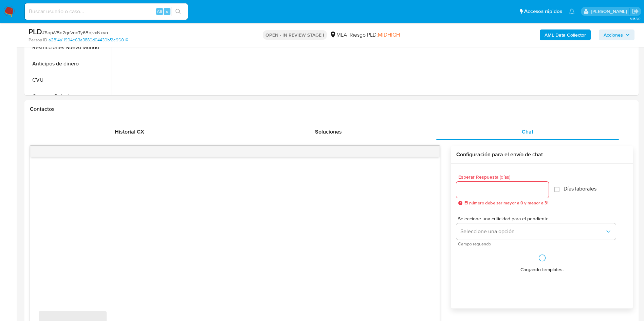
scroll to position [306, 0]
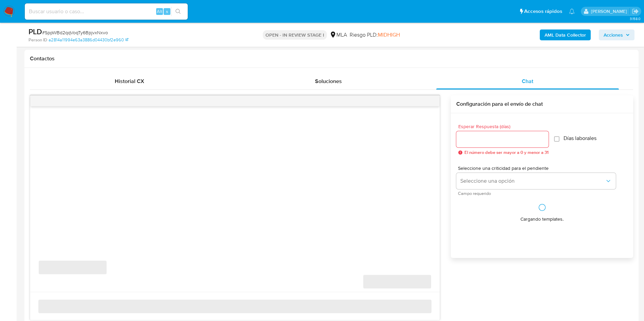
select select "10"
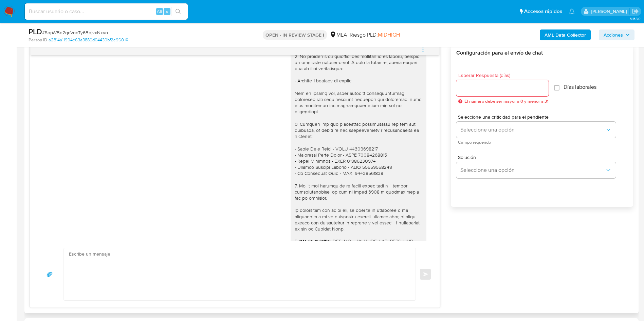
scroll to position [658, 0]
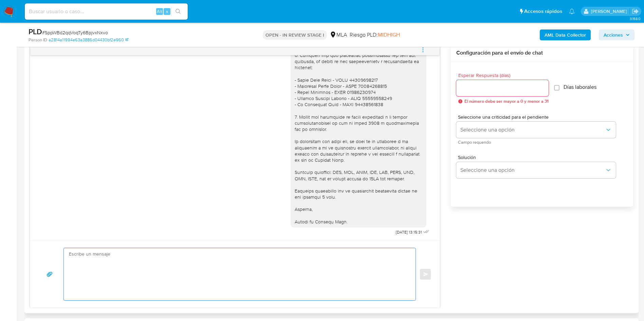
click at [223, 291] on textarea at bounding box center [238, 275] width 338 height 52
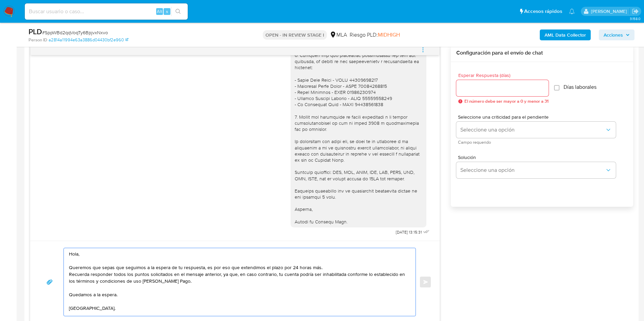
type textarea "Hola, Queremos que sepas que seguimos a la espera de tu respuesta, es por eso q…"
click at [515, 89] on input "Esperar Respuesta (días)" at bounding box center [502, 88] width 92 height 9
type input "1"
click at [482, 138] on div "Seleccione una criticidad para el pendiente Seleccione una opción Campo requeri…" at bounding box center [536, 130] width 160 height 30
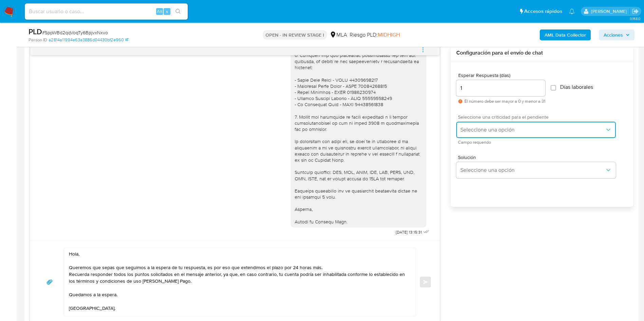
click at [481, 127] on span "Seleccione una opción" at bounding box center [532, 130] width 145 height 7
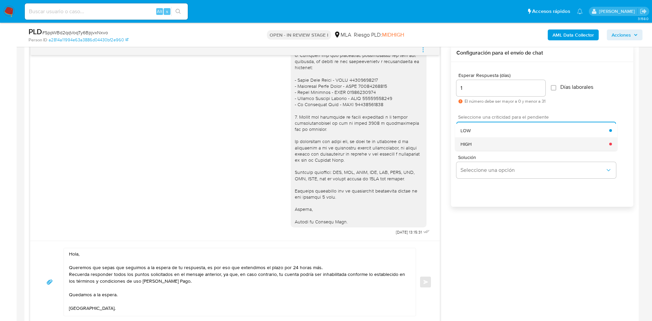
click at [482, 144] on div "HIGH" at bounding box center [534, 144] width 149 height 14
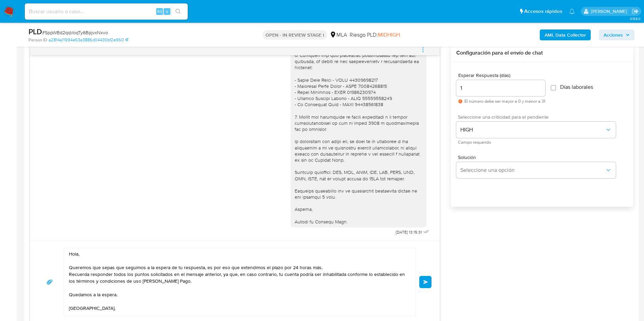
click at [421, 282] on button "Enviar" at bounding box center [425, 282] width 12 height 12
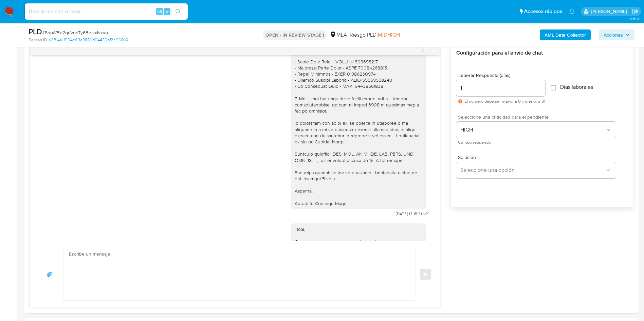
scroll to position [771, 0]
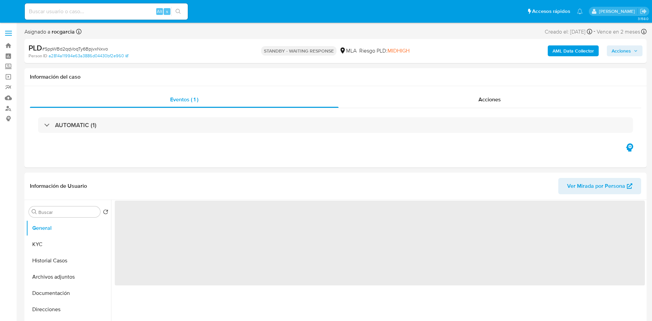
select select "10"
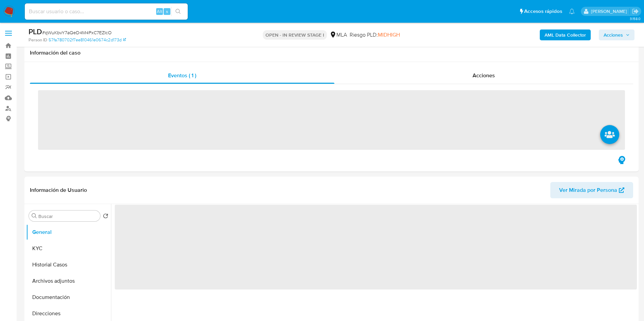
scroll to position [204, 0]
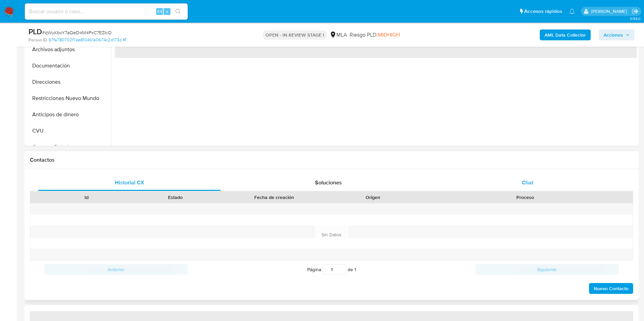
click at [527, 178] on div "Chat" at bounding box center [527, 183] width 183 height 16
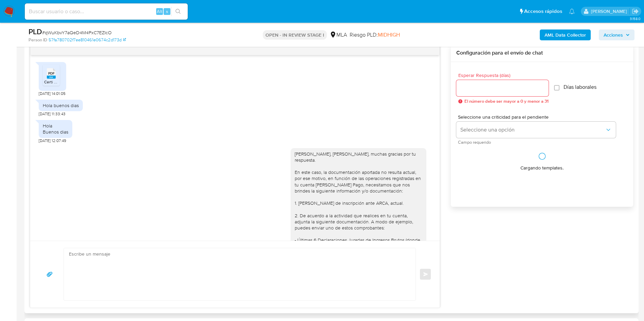
scroll to position [491, 0]
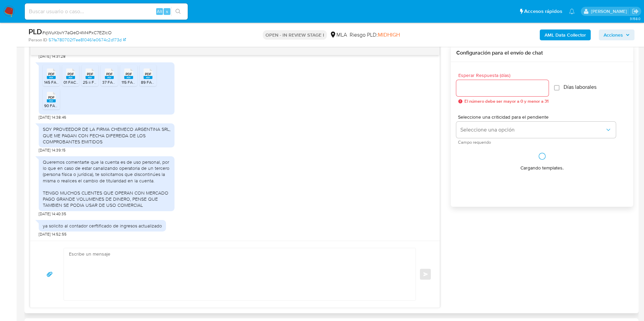
select select "10"
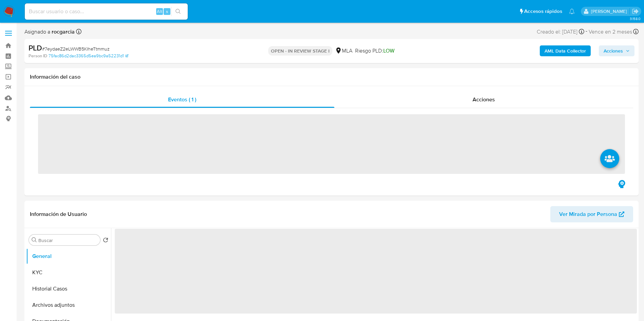
scroll to position [204, 0]
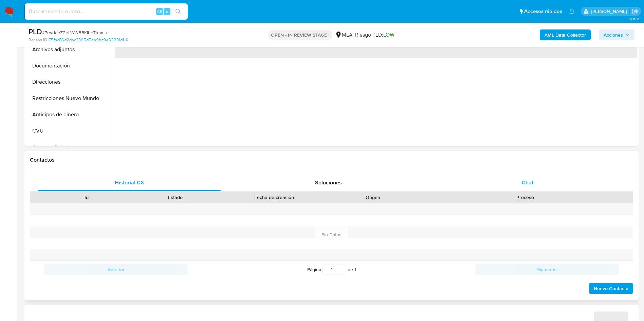
click at [528, 189] on div "Chat" at bounding box center [527, 183] width 183 height 16
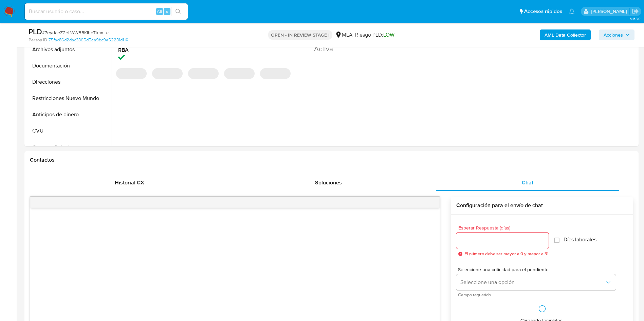
select select "10"
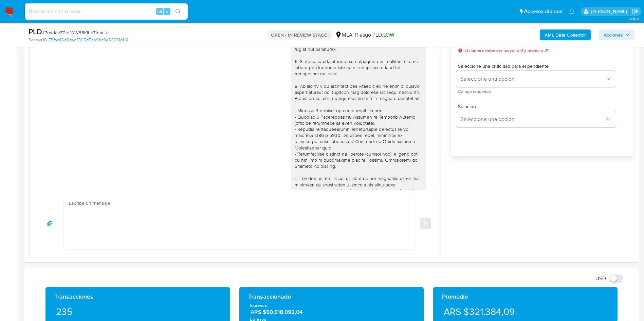
scroll to position [627, 0]
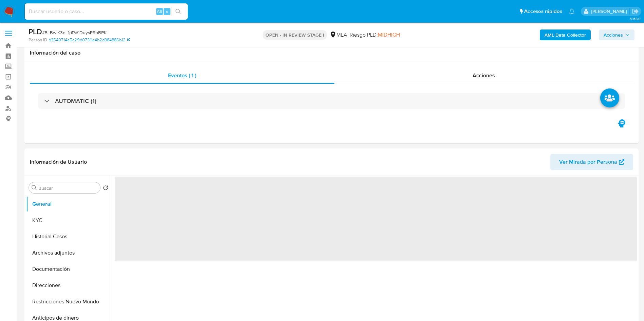
scroll to position [153, 0]
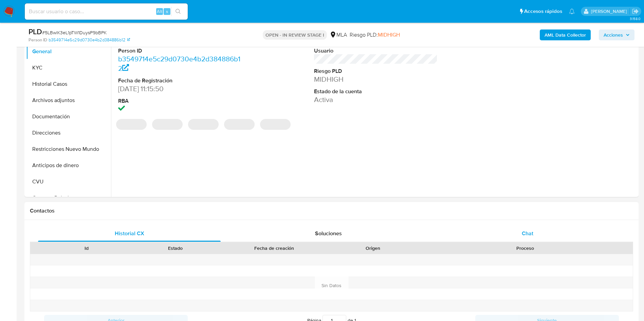
click at [536, 236] on div "Chat" at bounding box center [527, 234] width 183 height 16
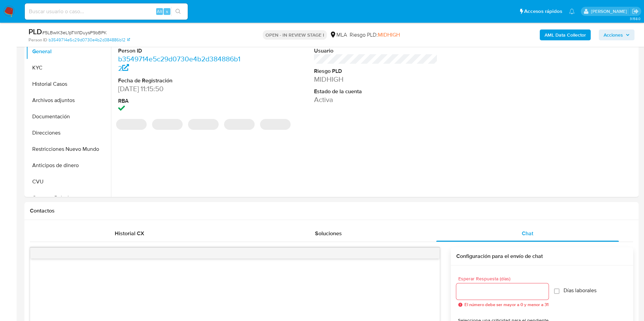
select select "10"
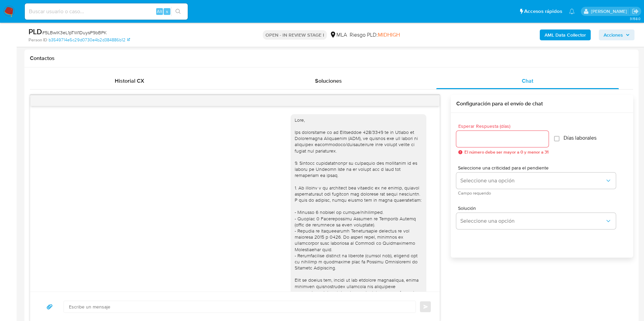
scroll to position [691, 0]
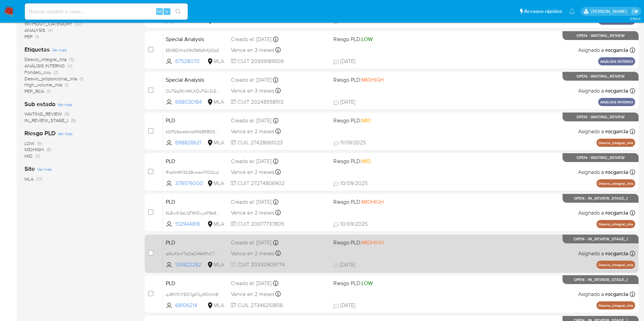
scroll to position [102, 0]
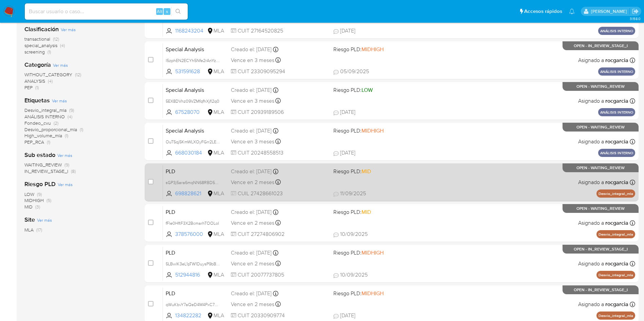
click at [154, 184] on div "case-item-checkbox No es posible asignar el caso" at bounding box center [155, 182] width 15 height 34
click at [151, 183] on input "checkbox" at bounding box center [150, 181] width 5 height 5
checkbox input "true"
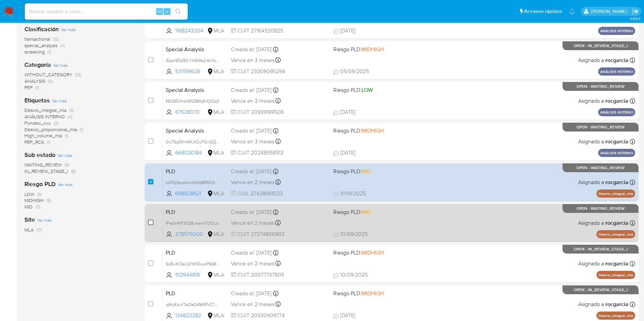
click at [148, 224] on input "checkbox" at bounding box center [150, 222] width 5 height 5
checkbox input "true"
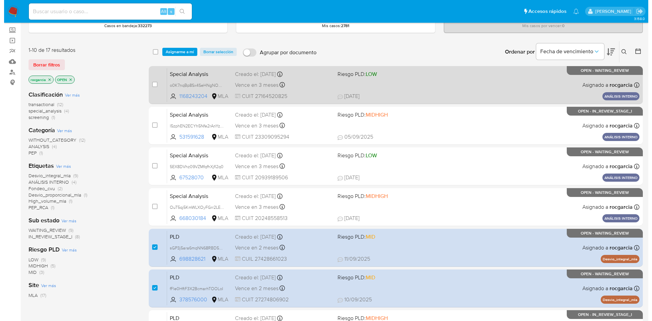
scroll to position [0, 0]
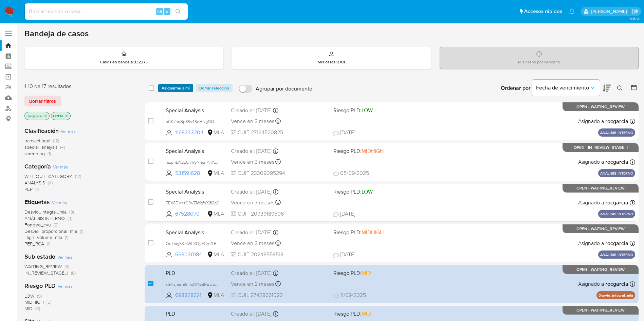
click at [167, 89] on span "Asignarme a mí" at bounding box center [176, 88] width 28 height 7
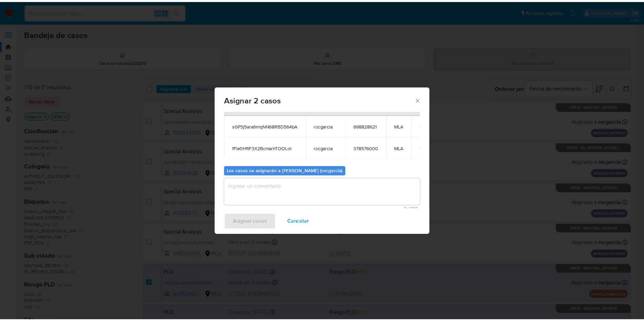
scroll to position [41, 0]
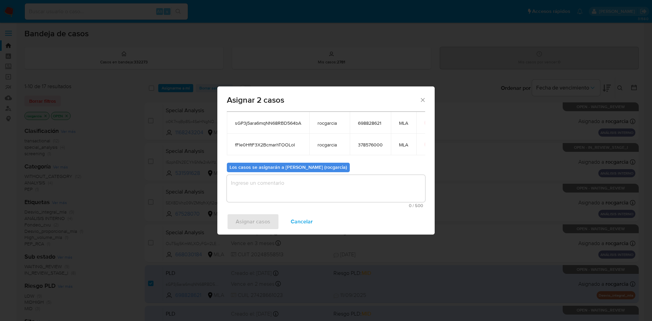
click at [263, 187] on textarea "assign-modal" at bounding box center [326, 188] width 198 height 27
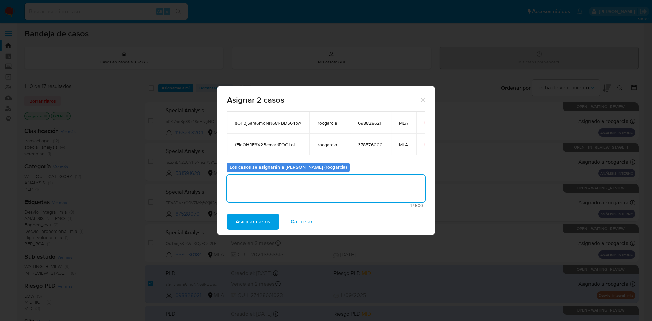
click at [253, 215] on span "Asignar casos" at bounding box center [253, 222] width 35 height 15
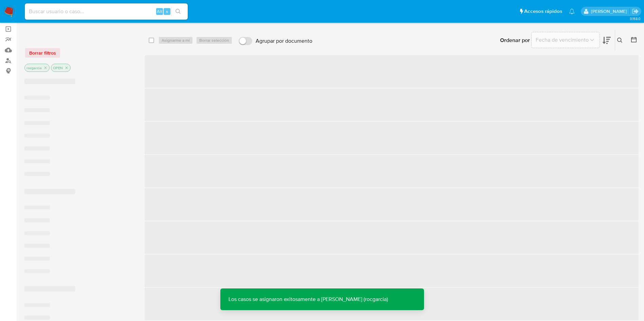
scroll to position [102, 0]
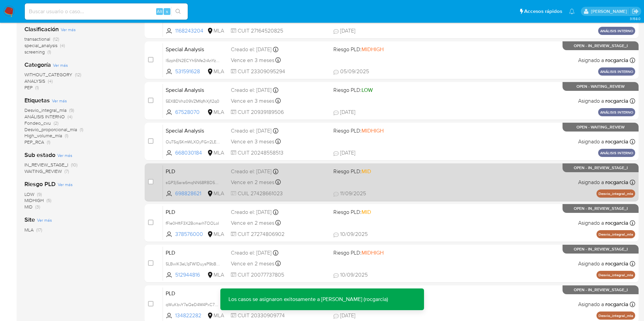
click at [396, 186] on div "PLD sGP3j5ara6mqNN68RBD564bA 698828621 MLA Riesgo PLD: MID Creado el: 12/08/202…" at bounding box center [399, 182] width 472 height 34
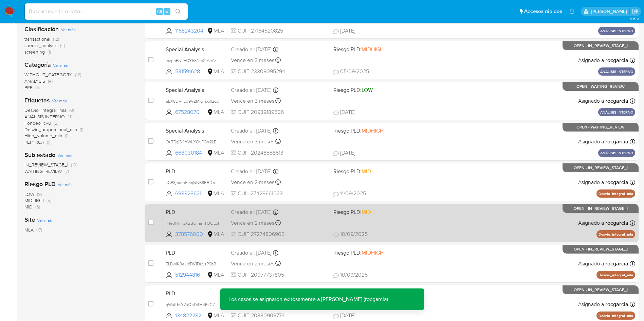
click at [409, 225] on div "PLD fFle0HftF3X2BcmarhTOOLoI 378576000 MLA Riesgo PLD: MID Creado el: 12/08/202…" at bounding box center [399, 223] width 472 height 34
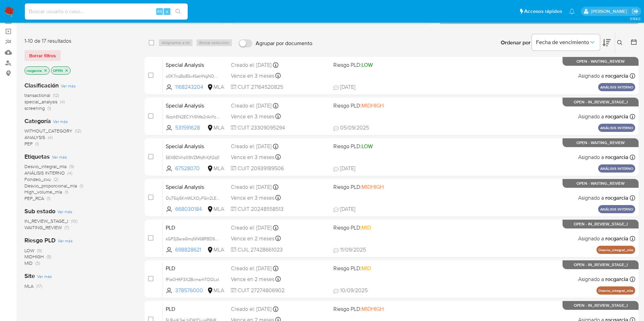
scroll to position [0, 0]
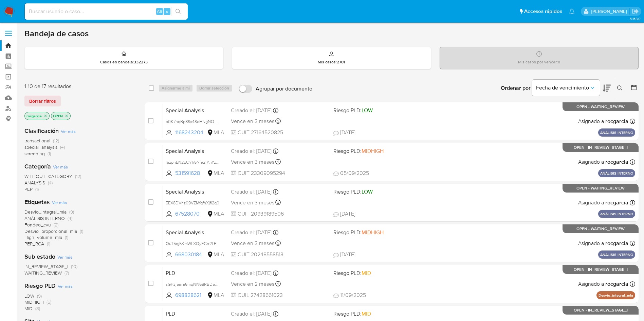
click at [55, 276] on span "WAITING_REVIEW" at bounding box center [42, 273] width 37 height 7
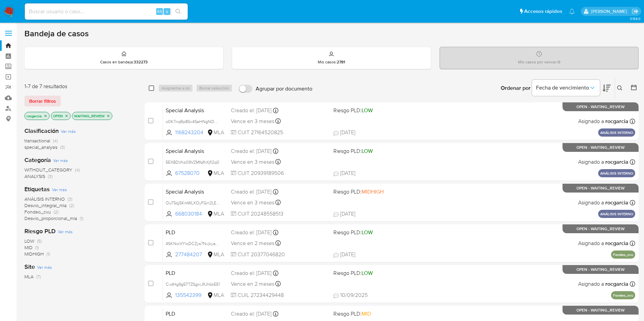
click at [151, 87] on input "checkbox" at bounding box center [151, 88] width 5 height 5
checkbox input "true"
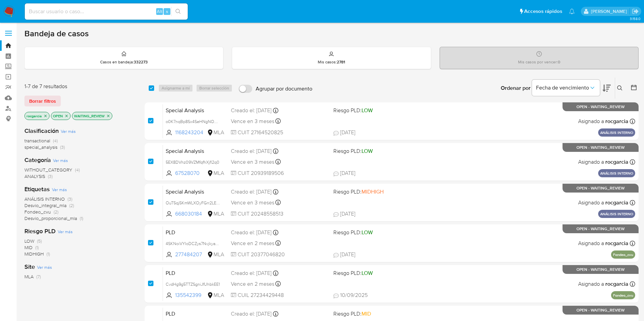
checkbox input "true"
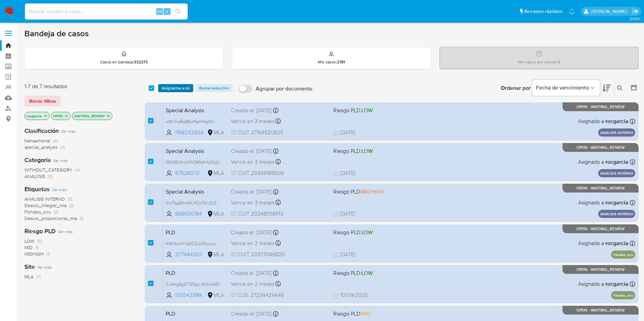
click at [185, 88] on span "Asignarme a mí" at bounding box center [176, 88] width 28 height 7
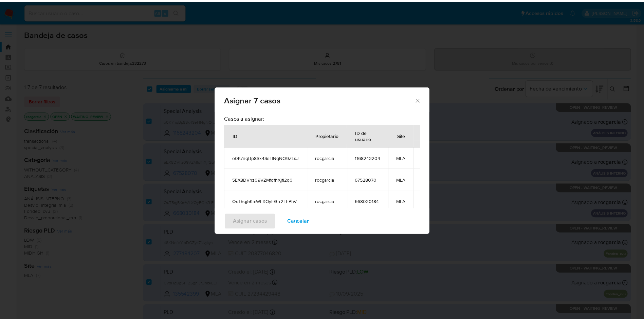
scroll to position [30, 0]
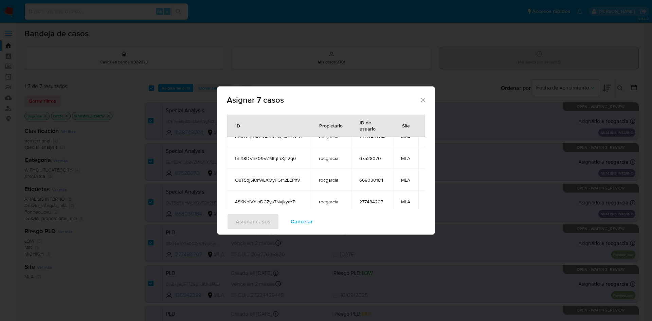
click at [306, 222] on span "Cancelar" at bounding box center [302, 222] width 22 height 15
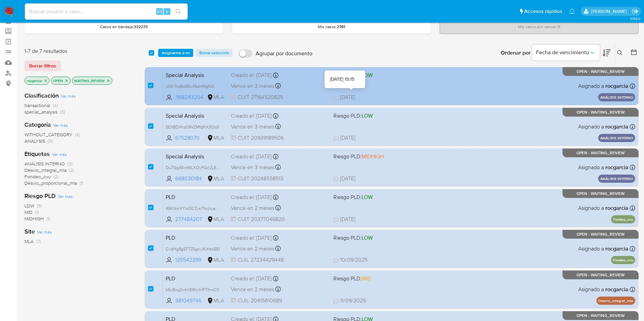
scroll to position [51, 0]
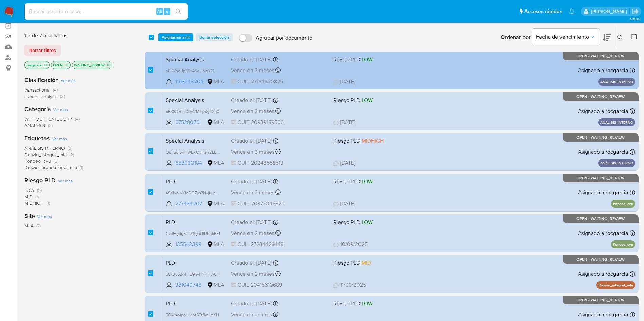
drag, startPoint x: 404, startPoint y: 70, endPoint x: 409, endPoint y: 82, distance: 13.7
click at [404, 70] on div "Special Analysis o0K7nqBp8Sx4SeHNgNO9ZEsJ 1168243204 MLA Riesgo PLD: LOW Creado…" at bounding box center [399, 70] width 472 height 34
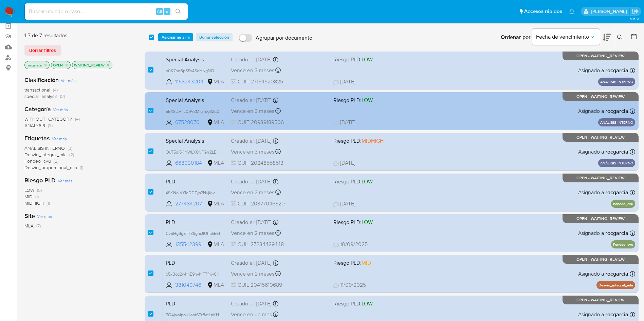
click at [418, 105] on div "Special Analysis 5EX8DVhz09VZMfqfhXjfl2q0 67528070 MLA Riesgo PLD: LOW Creado e…" at bounding box center [399, 111] width 472 height 34
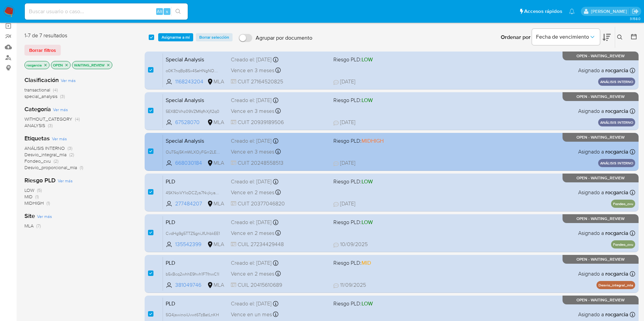
click at [430, 146] on div "Special Analysis OuT5qj5KmWLXOyFGrr2LEPhV 668030184 MLA Riesgo PLD: MIDHIGH Cre…" at bounding box center [399, 152] width 472 height 34
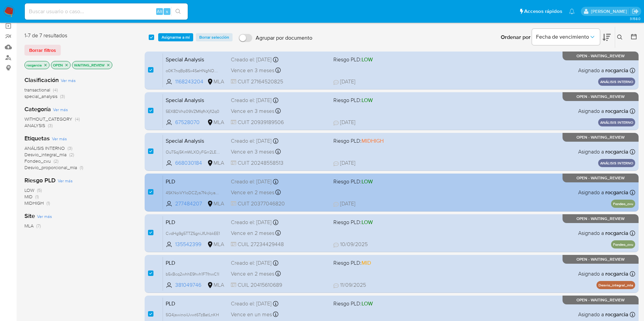
click at [440, 194] on div "PLD 4SKNoiVYIoDCZys7NvjkyaYP 277484207 MLA Riesgo PLD: LOW Creado el: 12/08/202…" at bounding box center [399, 193] width 472 height 34
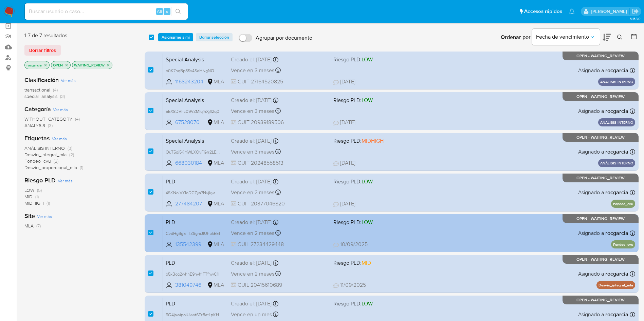
click at [451, 228] on div "PLD CvdHg9g5TTZSgniJfUhbkEE1 135542399 MLA Riesgo PLD: LOW Creado el: 12/08/202…" at bounding box center [399, 233] width 472 height 34
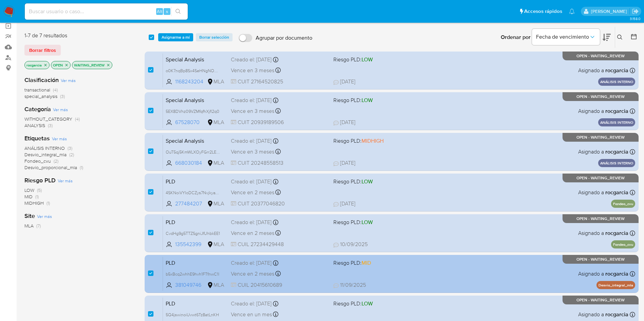
click at [456, 266] on div "PLD b5xBcq2whhE9hvh1FTfnwC1l 381049746 MLA Riesgo PLD: MID Creado el: 12/08/202…" at bounding box center [399, 274] width 472 height 34
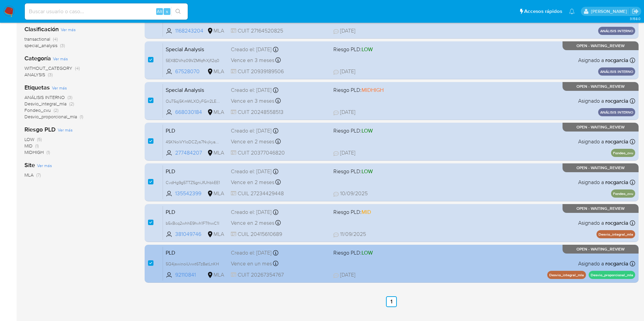
click at [459, 263] on div "PLD 5Q4jswinoiUvwt6Tz8atLnKH 92110841 MLA Riesgo PLD: LOW Creado el: 12/08/2025…" at bounding box center [399, 264] width 472 height 34
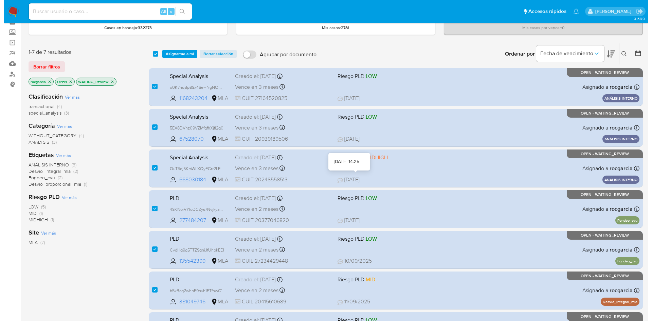
scroll to position [0, 0]
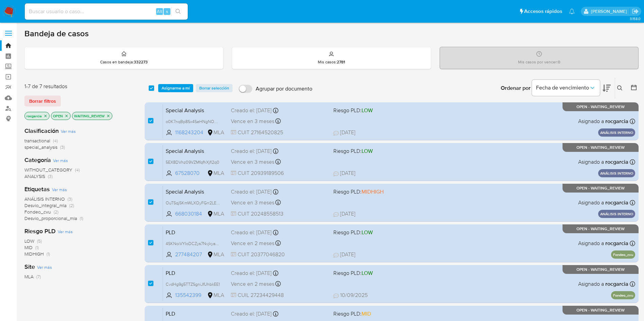
click at [170, 85] on span "Asignarme a mí" at bounding box center [176, 88] width 28 height 7
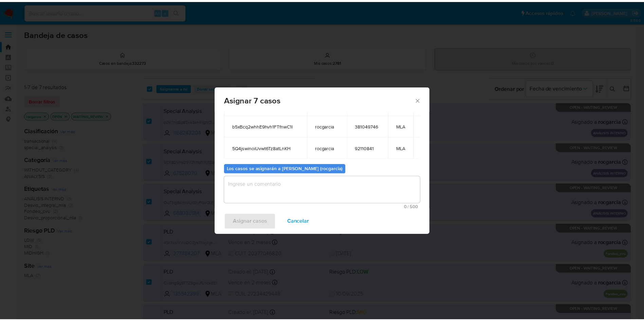
scroll to position [120, 0]
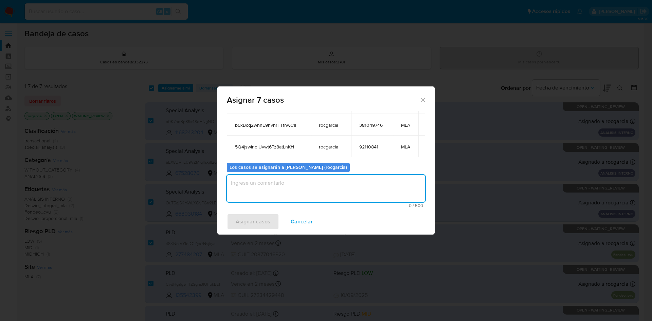
click at [297, 186] on textarea "assign-modal" at bounding box center [326, 188] width 198 height 27
click at [243, 226] on span "Asignar casos" at bounding box center [253, 222] width 35 height 15
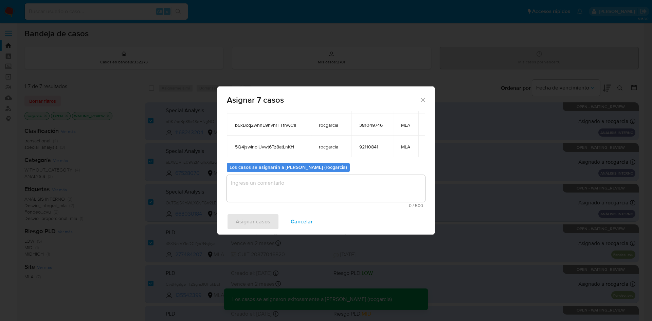
checkbox input "false"
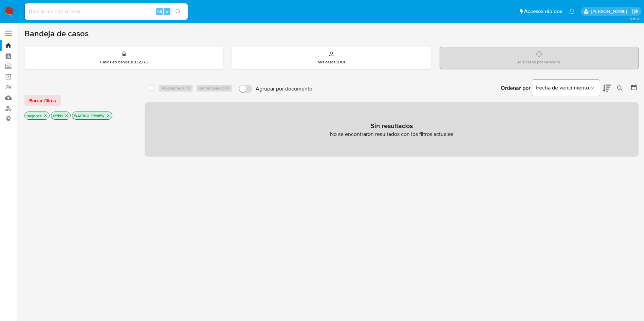
click at [7, 8] on img at bounding box center [9, 12] width 12 height 12
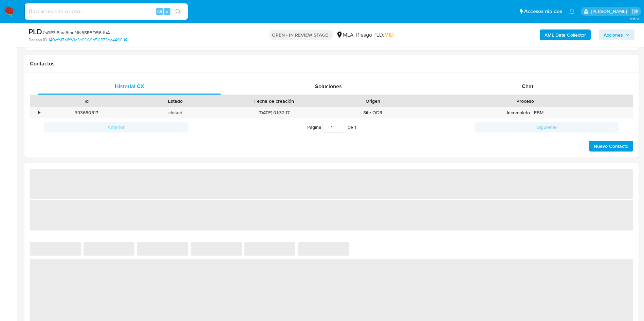
scroll to position [306, 0]
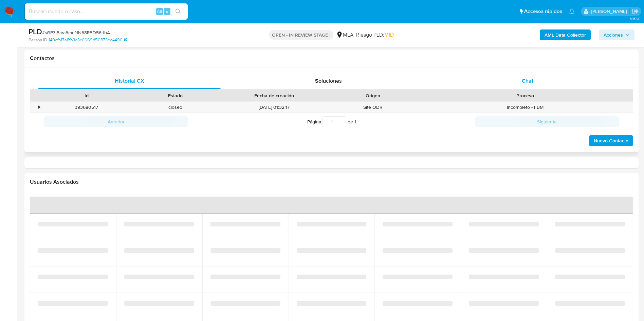
click at [550, 82] on div "Chat" at bounding box center [527, 81] width 183 height 16
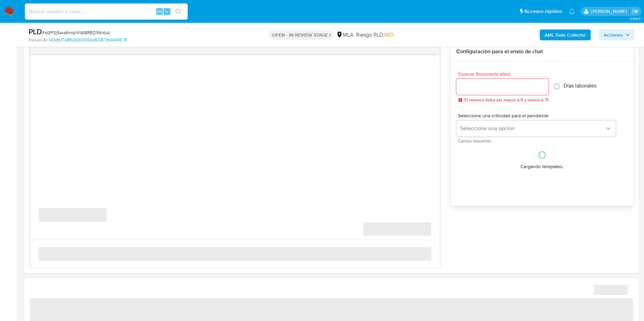
select select "10"
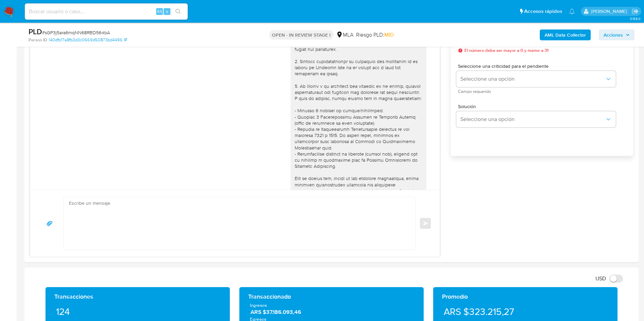
scroll to position [713, 0]
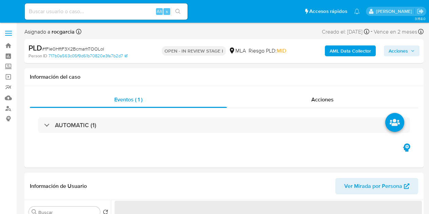
select select "10"
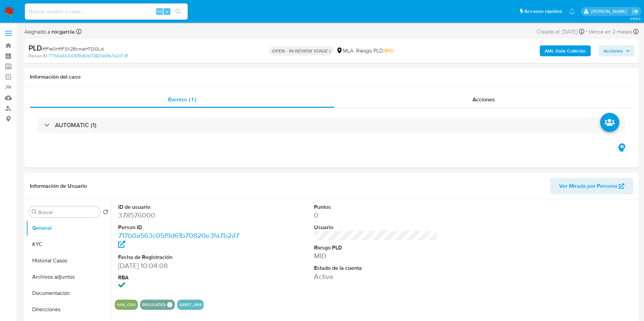
scroll to position [306, 0]
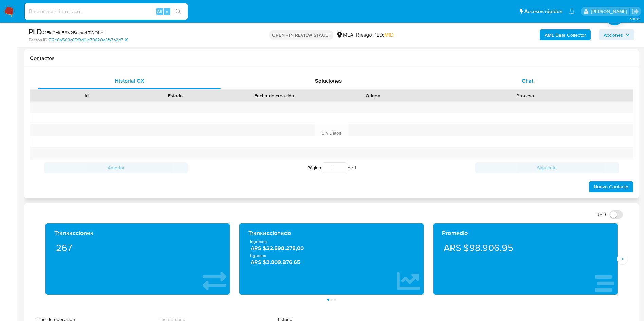
drag, startPoint x: 523, startPoint y: 78, endPoint x: 511, endPoint y: 81, distance: 12.5
click at [429, 78] on span "Chat" at bounding box center [528, 81] width 12 height 8
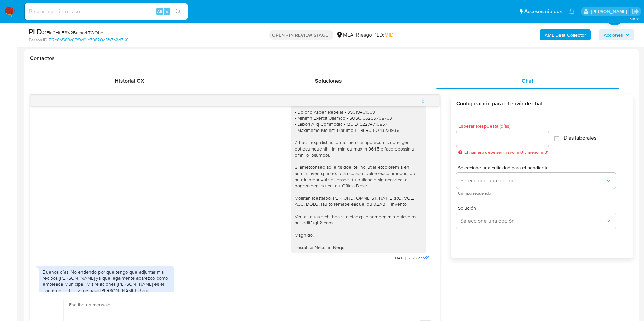
scroll to position [710, 0]
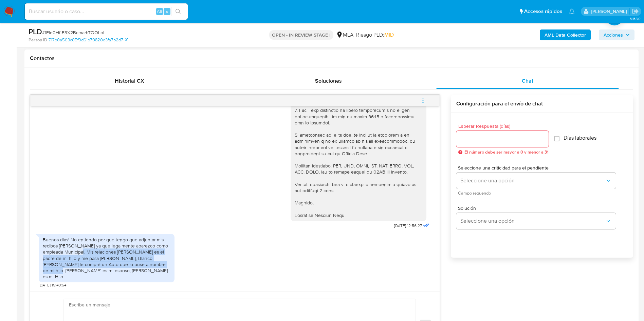
drag, startPoint x: 91, startPoint y: 258, endPoint x: 159, endPoint y: 271, distance: 69.4
click at [159, 214] on div "Buenos días! No entiendo por que tengo que adjuntar mis recibos de sueldo ya qu…" at bounding box center [107, 258] width 128 height 43
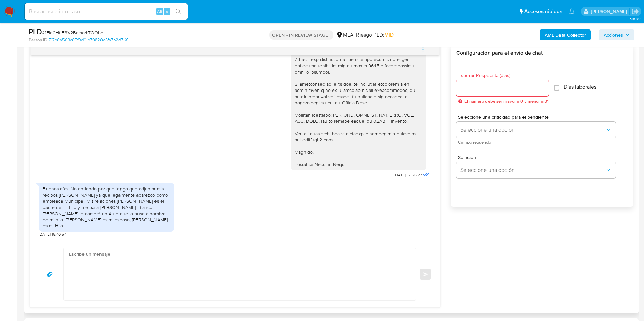
drag, startPoint x: 227, startPoint y: 275, endPoint x: 231, endPoint y: 271, distance: 5.3
click at [229, 214] on textarea at bounding box center [238, 275] width 338 height 52
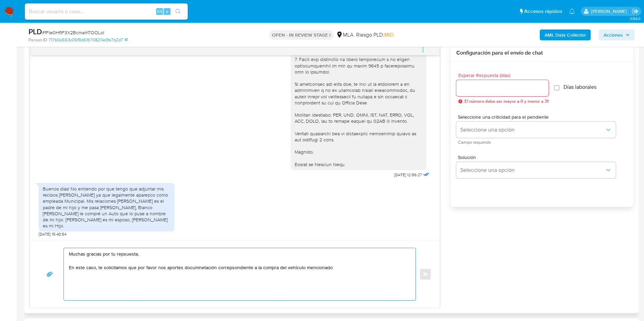
click at [121, 214] on textarea "Muchas gracias por tu repsuesta, En este caso, te solicitamos que por favor nos…" at bounding box center [238, 275] width 338 height 52
click at [0, 0] on lt-span "re sp uesta" at bounding box center [0, 0] width 0 height 0
click at [205, 214] on textarea "Muchas gracias por tu respuesta, En este caso, te solicitamos que por favor nos…" at bounding box center [238, 275] width 338 height 52
click at [186, 214] on textarea "Muchas gracias por tu respuesta, En este caso, te solicitamos que por favor nos…" at bounding box center [238, 275] width 338 height 52
click at [0, 0] on lt-span "docum en tación" at bounding box center [0, 0] width 0 height 0
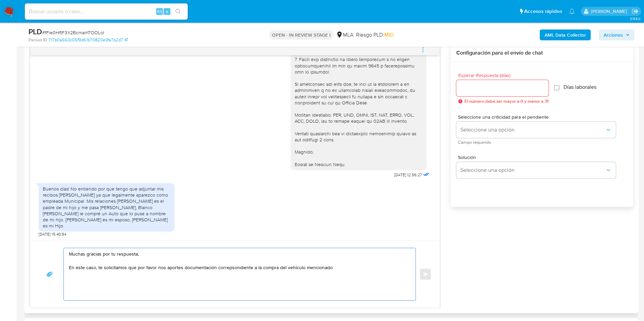
click at [228, 214] on textarea "Muchas gracias por tu respuesta, En este caso, te solicitamos que por favor nos…" at bounding box center [238, 275] width 338 height 52
click at [244, 214] on textarea "Muchas gracias por tu respuesta, En este caso, te solicitamos que por favor nos…" at bounding box center [238, 275] width 338 height 52
click at [0, 0] on lt-div "corre sp ondiente Descartar" at bounding box center [0, 0] width 0 height 0
click at [0, 0] on lt-span "corre sp ondiente" at bounding box center [0, 0] width 0 height 0
drag, startPoint x: 104, startPoint y: 265, endPoint x: 175, endPoint y: 265, distance: 71.3
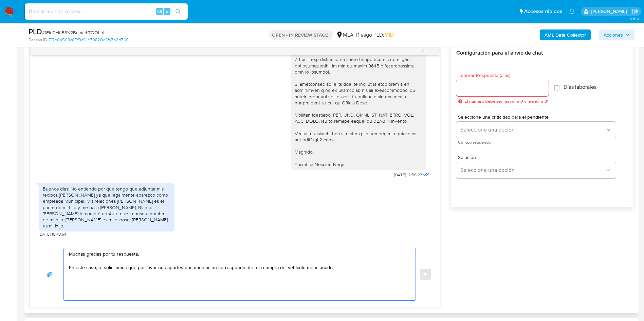
click at [175, 214] on textarea "Muchas gracias por tu respuesta, En este caso, te solicitamos que por favor nos…" at bounding box center [238, 275] width 338 height 52
drag, startPoint x: 155, startPoint y: 266, endPoint x: 206, endPoint y: 266, distance: 50.9
click at [206, 214] on textarea "Muchas gracias por tu respuesta, En este caso, te solicitamos que por favor nos…" at bounding box center [238, 275] width 338 height 52
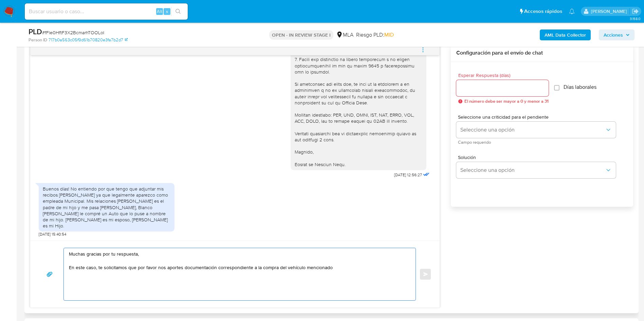
click at [285, 214] on textarea "Muchas gracias por tu respuesta, En este caso, te solicitamos que por favor nos…" at bounding box center [238, 275] width 338 height 52
click at [340, 214] on textarea "Muchas gracias por tu respuesta, En este caso, te solicitamos que por favor nos…" at bounding box center [238, 275] width 338 height 52
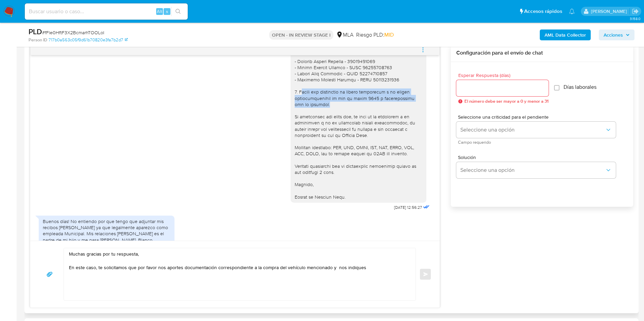
drag, startPoint x: 295, startPoint y: 110, endPoint x: 315, endPoint y: 125, distance: 24.9
click at [315, 125] on div at bounding box center [359, 58] width 128 height 284
copy div "otivo del incremento de fondos ingresados a la cuenta correspondientes al mes d…"
click at [367, 214] on textarea "Muchas gracias por tu respuesta, En este caso, te solicitamos que por favor nos…" at bounding box center [238, 275] width 338 height 52
paste textarea "otivo del incremento de fondos ingresados a la cuenta correspondientes al mes d…"
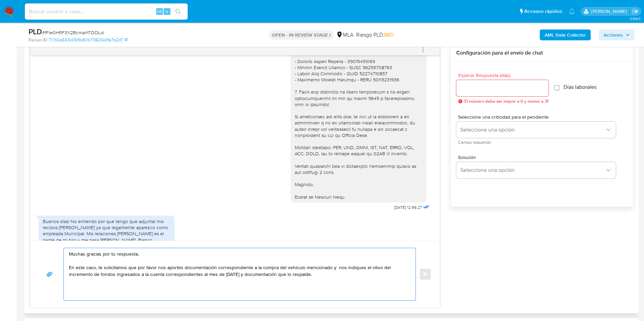
click at [335, 214] on textarea "Muchas gracias por tu respuesta, En este caso, te solicitamos que por favor nos…" at bounding box center [238, 275] width 338 height 52
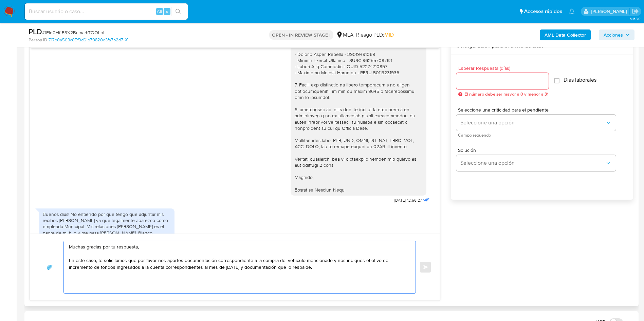
scroll to position [458, 0]
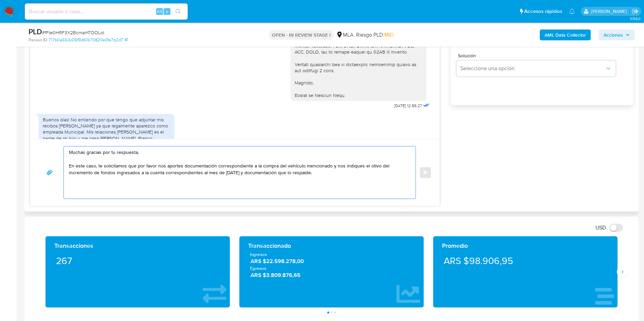
drag, startPoint x: 147, startPoint y: 164, endPoint x: 214, endPoint y: 161, distance: 66.9
click at [214, 161] on textarea "Muchas gracias por tu respuesta, En este caso, te solicitamos que por favor nos…" at bounding box center [238, 173] width 338 height 52
drag, startPoint x: 213, startPoint y: 167, endPoint x: 252, endPoint y: 167, distance: 38.7
click at [252, 167] on textarea "Muchas gracias por tu respuesta, En este caso, te solicitamos que por favor nos…" at bounding box center [238, 173] width 338 height 52
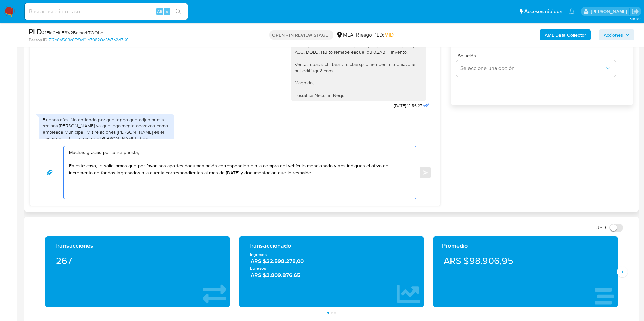
click at [252, 167] on textarea "Muchas gracias por tu respuesta, En este caso, te solicitamos que por favor nos…" at bounding box center [238, 173] width 338 height 52
click at [370, 166] on textarea "Muchas gracias por tu respuesta, En este caso, te solicitamos que por favor nos…" at bounding box center [238, 173] width 338 height 52
click at [0, 0] on lt-span "motivo" at bounding box center [0, 0] width 0 height 0
drag, startPoint x: 96, startPoint y: 171, endPoint x: 130, endPoint y: 171, distance: 34.6
click at [130, 171] on textarea "Muchas gracias por tu respuesta, En este caso, te solicitamos que por favor nos…" at bounding box center [238, 173] width 338 height 52
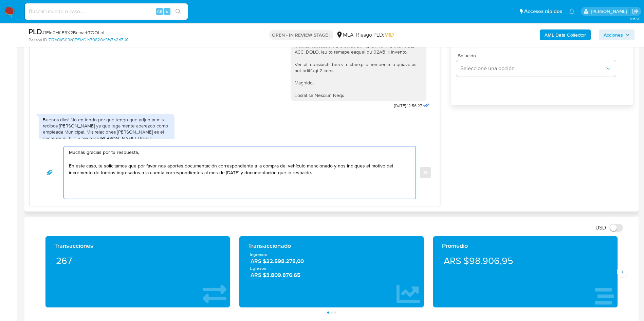
click at [130, 171] on textarea "Muchas gracias por tu respuesta, En este caso, te solicitamos que por favor nos…" at bounding box center [238, 173] width 338 height 52
click at [185, 181] on textarea "Muchas gracias por tu respuesta, En este caso, te solicitamos que por favor nos…" at bounding box center [238, 173] width 338 height 52
click at [347, 178] on textarea "Muchas gracias por tu respuesta, En este caso, te solicitamos que por favor nos…" at bounding box center [238, 173] width 338 height 52
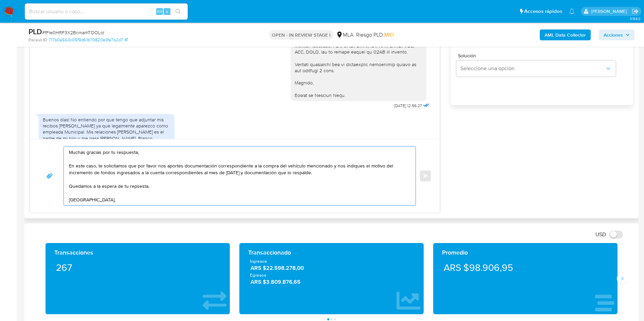
click at [135, 185] on textarea "Muchas gracias por tu respuesta, En este caso, te solicitamos que por favor nos…" at bounding box center [238, 176] width 338 height 59
click at [0, 0] on lt-span "rep u esta" at bounding box center [0, 0] width 0 height 0
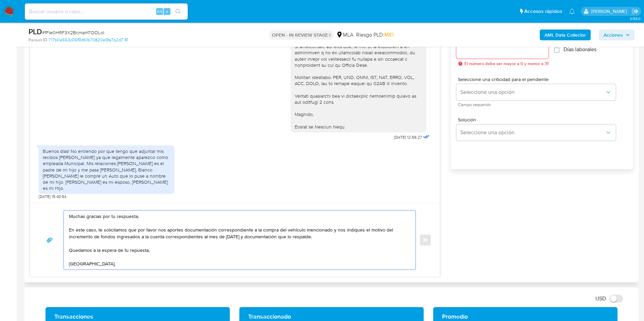
scroll to position [356, 0]
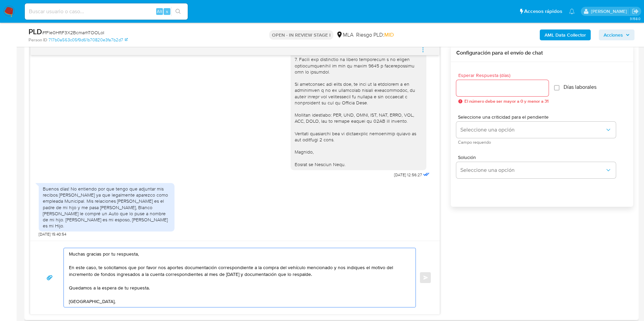
type textarea "Muchas gracias por tu respuesta, En este caso, te solicitamos que por favor nos…"
click at [429, 88] on input "Esperar Respuesta (días)" at bounding box center [502, 88] width 92 height 9
type input "1"
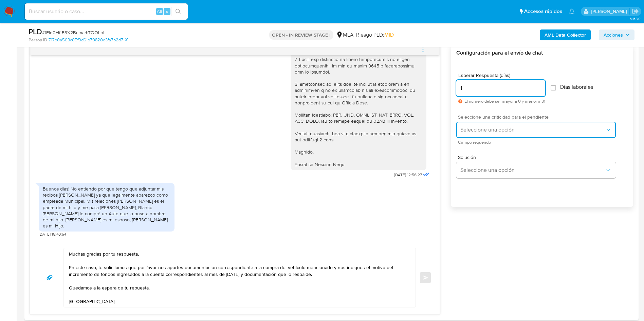
click at [429, 130] on span "Seleccione una opción" at bounding box center [532, 130] width 145 height 7
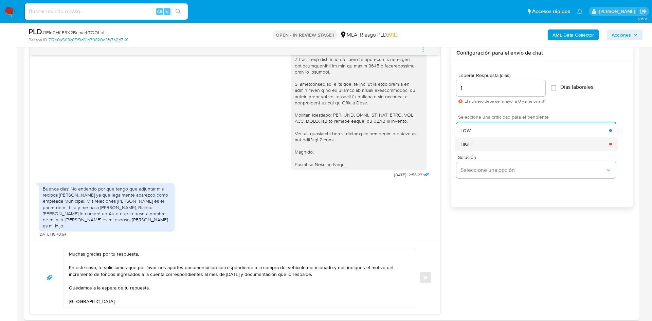
click at [429, 144] on div "HIGH" at bounding box center [534, 144] width 149 height 14
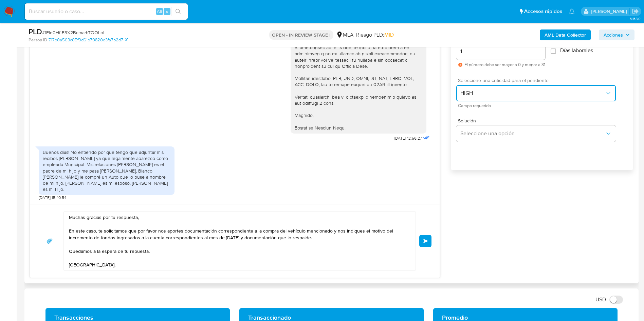
scroll to position [407, 0]
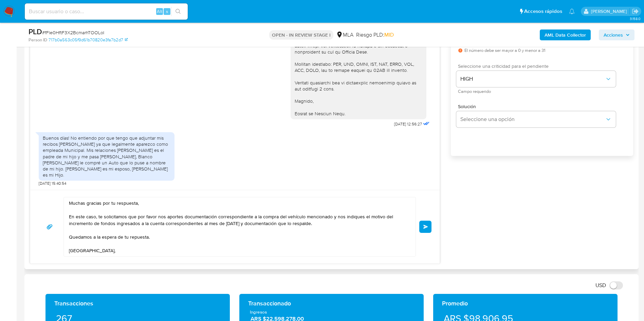
click at [424, 214] on span "Enviar" at bounding box center [425, 227] width 5 height 4
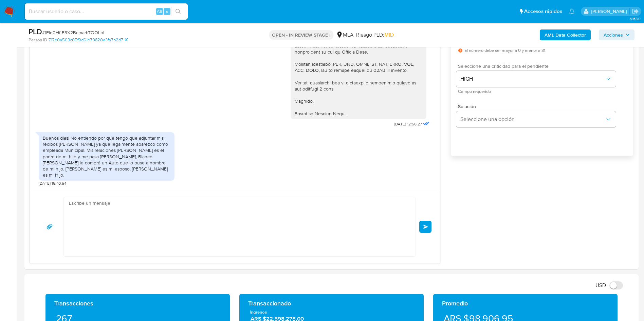
scroll to position [797, 0]
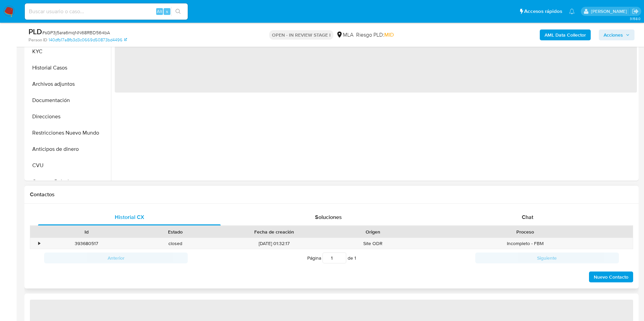
scroll to position [255, 0]
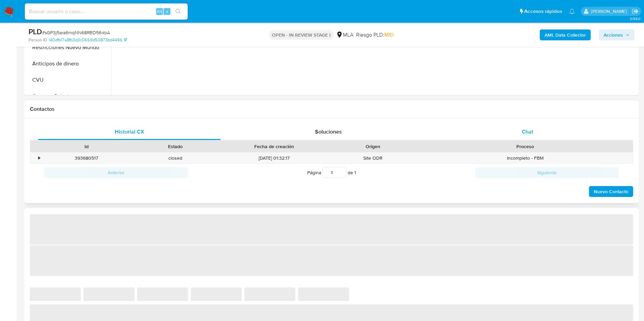
click at [543, 135] on div "Chat" at bounding box center [527, 132] width 183 height 16
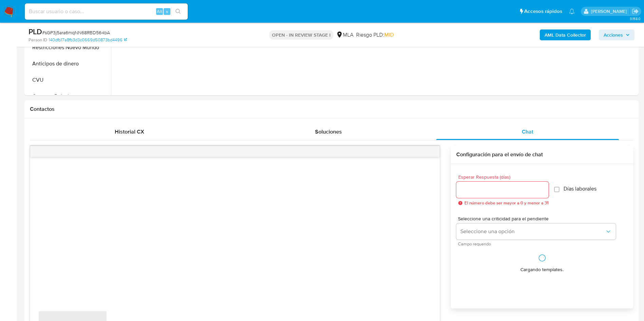
select select "10"
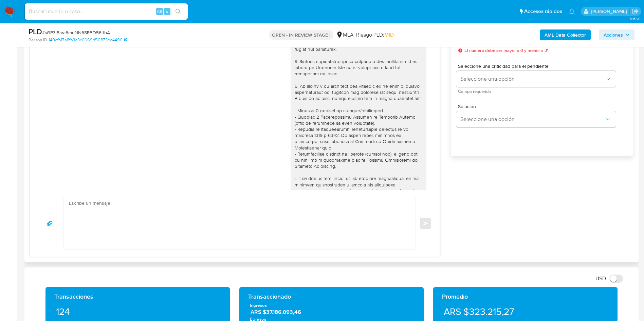
scroll to position [713, 0]
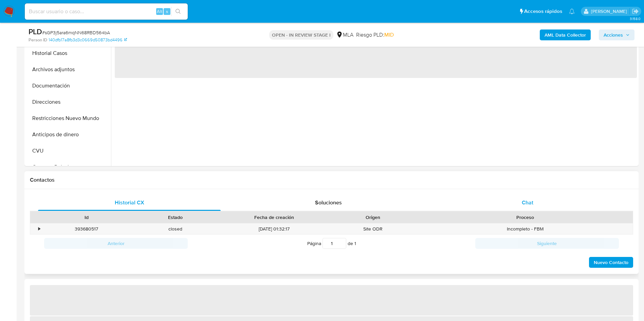
scroll to position [204, 0]
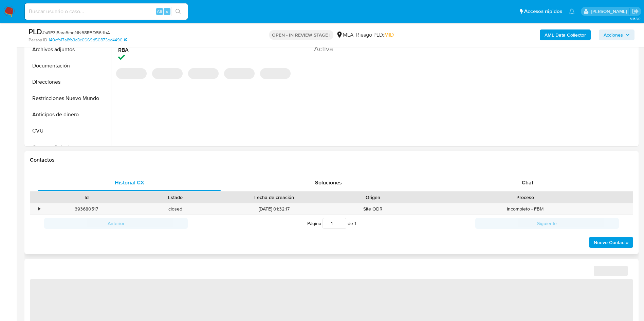
click at [554, 191] on div "Id Estado Fecha de creación Origen Proceso" at bounding box center [331, 197] width 603 height 12
select select "10"
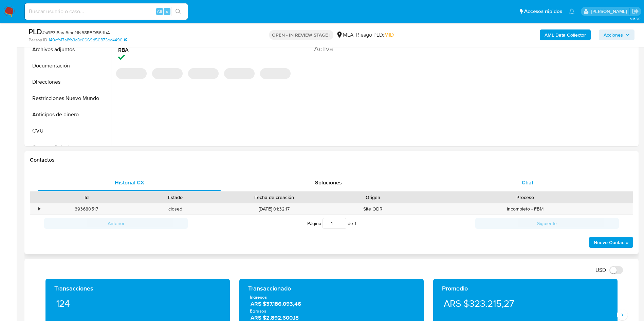
click at [532, 186] on span "Chat" at bounding box center [528, 183] width 12 height 8
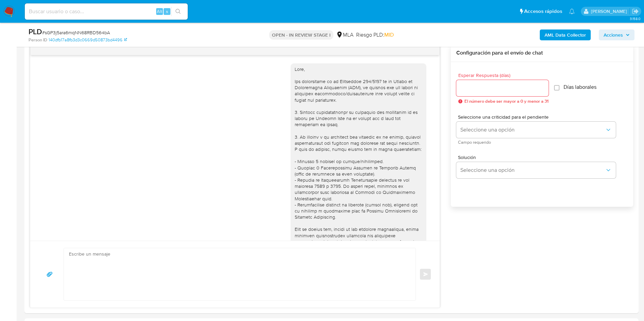
scroll to position [713, 0]
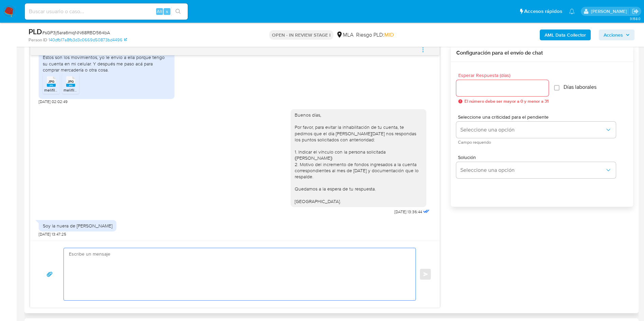
click at [150, 286] on textarea at bounding box center [238, 275] width 338 height 52
type textarea "B"
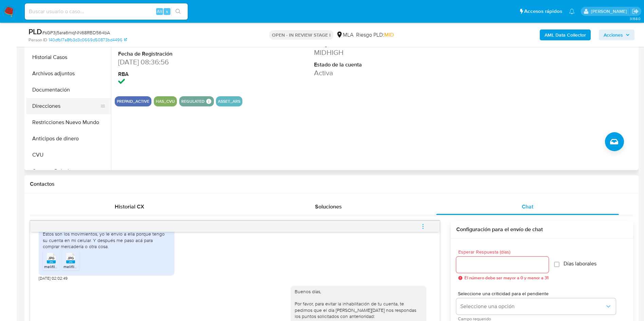
scroll to position [102, 0]
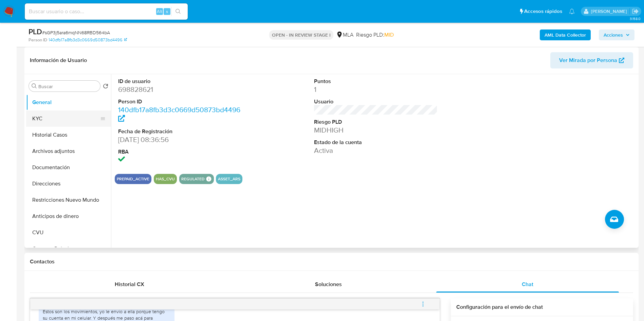
click at [39, 125] on button "KYC" at bounding box center [65, 119] width 79 height 16
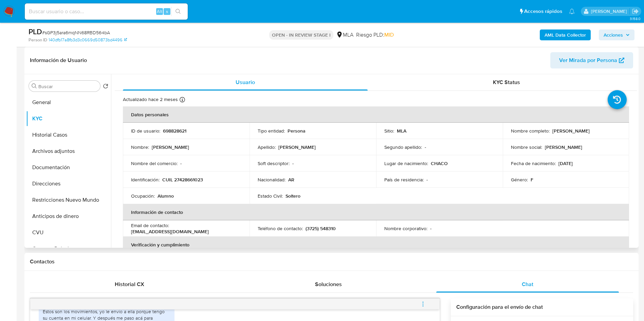
click at [555, 128] on p "Silvia Fany Romero" at bounding box center [570, 131] width 37 height 6
copy p "Silvia"
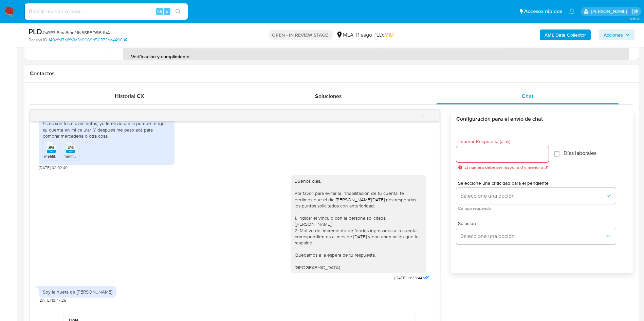
scroll to position [407, 0]
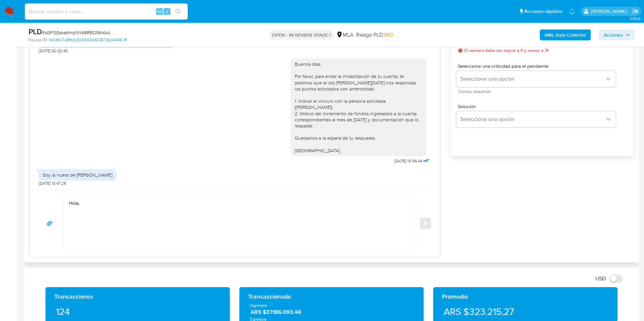
click at [79, 201] on textarea "Hola," at bounding box center [238, 224] width 338 height 52
paste textarea "Silvia"
click at [124, 226] on textarea "Hola Silvia ," at bounding box center [238, 224] width 338 height 52
drag, startPoint x: 381, startPoint y: 101, endPoint x: 306, endPoint y: 108, distance: 75.0
click at [306, 108] on div "Buenos días, Por favor, para evitar la inhabilitación de tu cuenta, te pedimos …" at bounding box center [359, 107] width 128 height 93
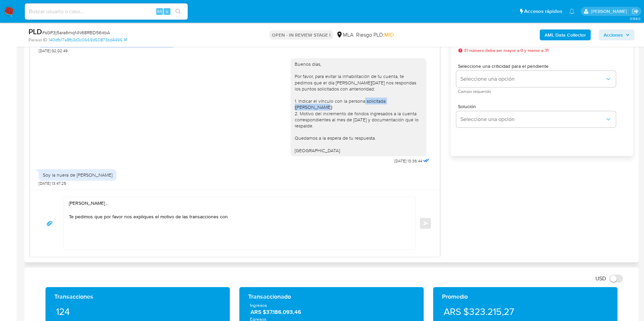
copy div "Herrera Fabiana Alejandra"
click at [259, 215] on textarea "Hola Silvia , Te pedimos que por favor nos expliques el motivo de las transacci…" at bounding box center [238, 224] width 338 height 52
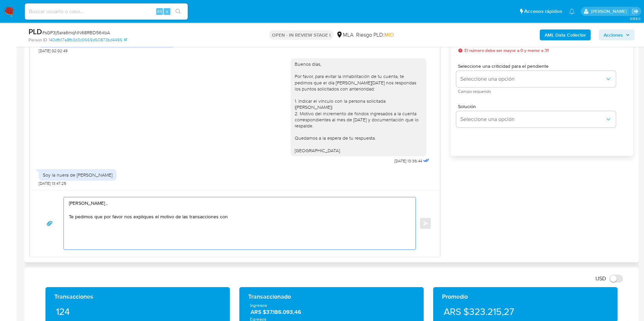
paste textarea "Herrera Fabiana Alejandra"
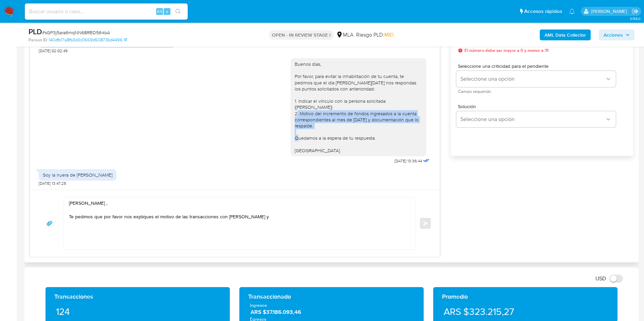
drag, startPoint x: 291, startPoint y: 114, endPoint x: 315, endPoint y: 125, distance: 26.2
click at [315, 125] on div "Buenos días, Por favor, para evitar la inhabilitación de tu cuenta, te pedimos …" at bounding box center [359, 107] width 128 height 93
copy div "Motivo del incremento de fondos ingresados a la cuenta correspondientes al mes …"
click at [292, 219] on textarea "Hola Silvia , Te pedimos que por favor nos expliques el motivo de las transacci…" at bounding box center [238, 224] width 338 height 52
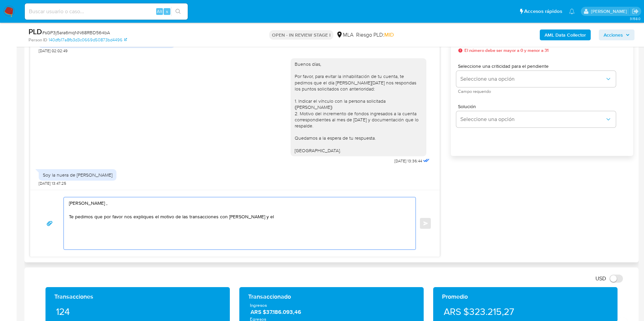
paste textarea "Motivo del incremento de fondos ingresados a la cuenta correspondientes al mes …"
click at [295, 216] on textarea "Hola Silvia , Te pedimos que por favor nos expliques el motivo de las transacci…" at bounding box center [238, 224] width 338 height 52
drag, startPoint x: 99, startPoint y: 222, endPoint x: 145, endPoint y: 222, distance: 45.5
click at [145, 222] on textarea "Hola Silvia , Te pedimos que por favor nos expliques el motivo de las transacci…" at bounding box center [238, 224] width 338 height 52
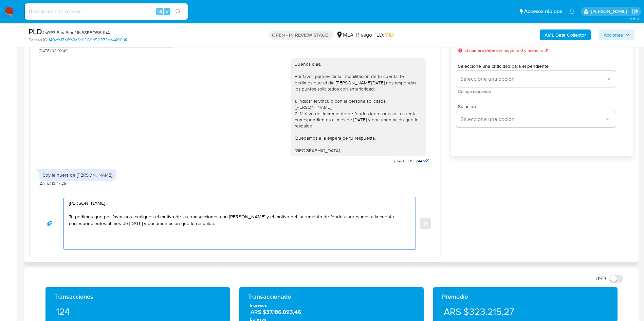
click at [171, 222] on textarea "Hola Silvia , Te pedimos que por favor nos expliques el motivo de las transacci…" at bounding box center [238, 224] width 338 height 52
click at [168, 224] on textarea "Hola Silvia , Te pedimos que por favor nos expliques el motivo de las transacci…" at bounding box center [238, 224] width 338 height 52
drag, startPoint x: 86, startPoint y: 216, endPoint x: 135, endPoint y: 216, distance: 48.5
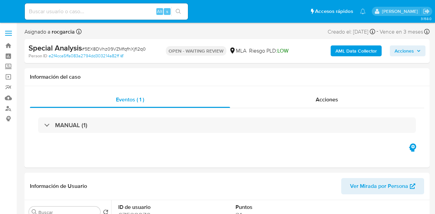
select select "10"
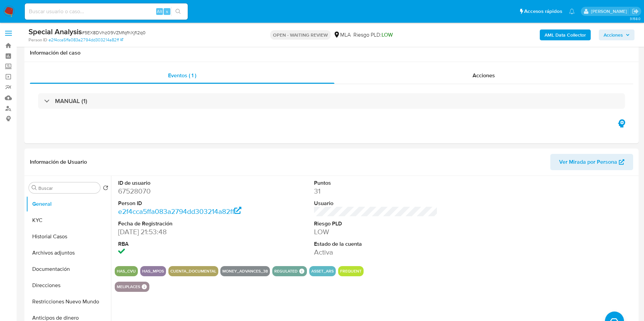
scroll to position [204, 0]
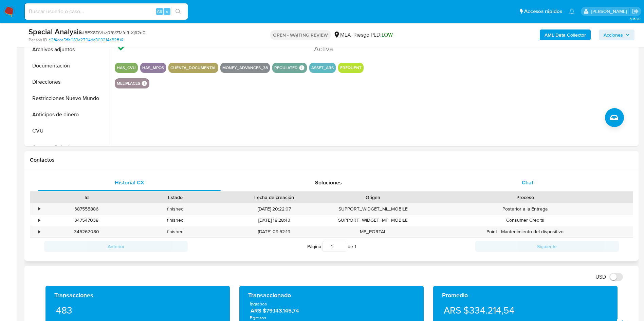
click at [434, 184] on div "Chat" at bounding box center [527, 183] width 183 height 16
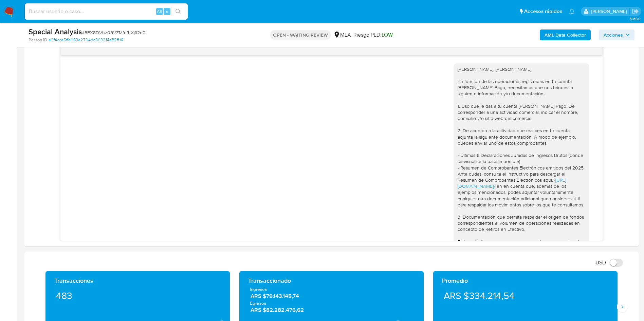
scroll to position [321, 0]
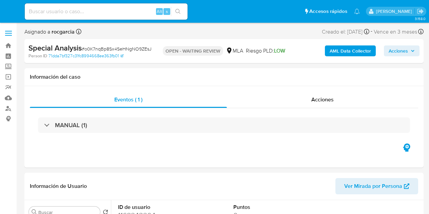
select select "10"
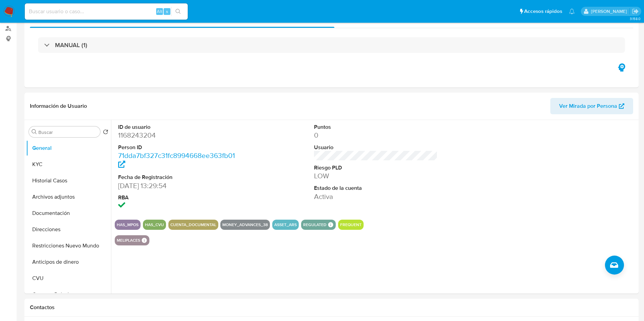
scroll to position [153, 0]
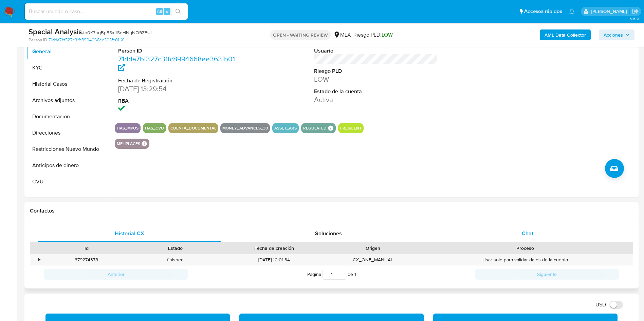
click at [429, 214] on span "Chat" at bounding box center [528, 234] width 12 height 8
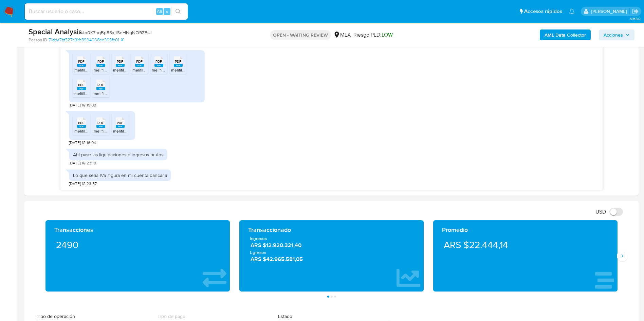
scroll to position [306, 0]
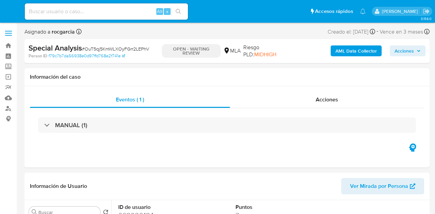
select select "10"
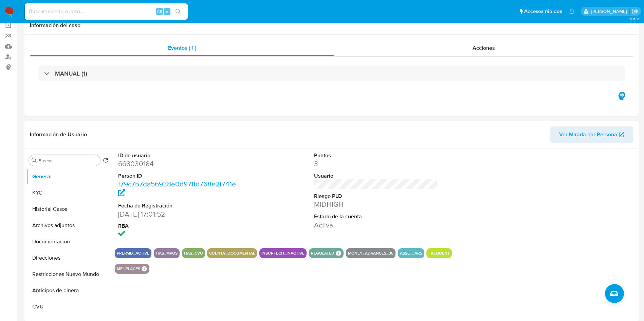
scroll to position [204, 0]
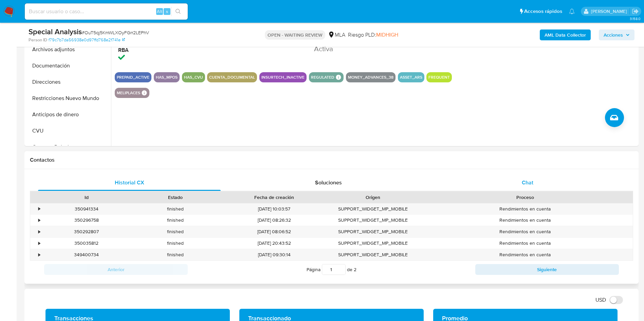
click at [434, 184] on div "Chat" at bounding box center [527, 183] width 183 height 16
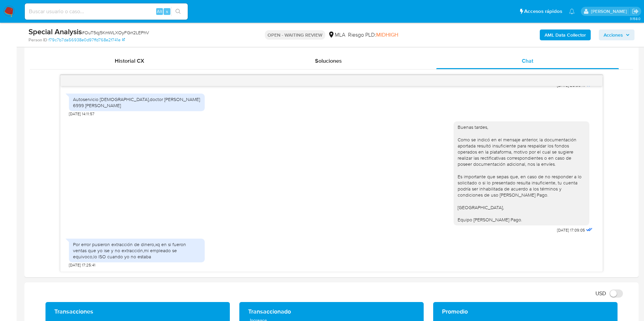
scroll to position [306, 0]
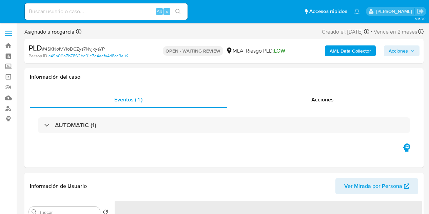
select select "10"
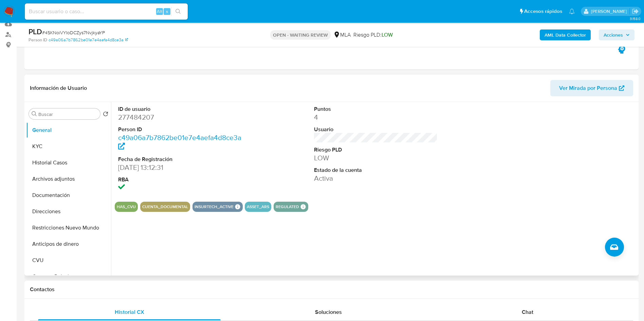
scroll to position [153, 0]
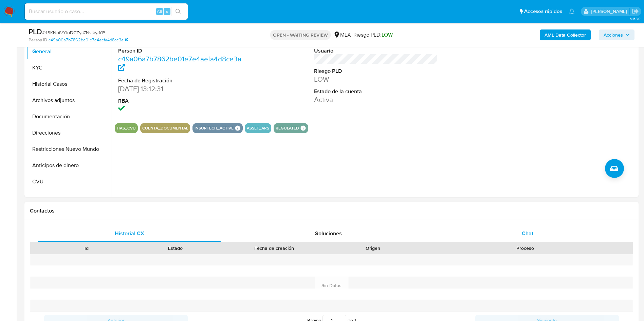
click at [429, 214] on div "Chat" at bounding box center [527, 234] width 183 height 16
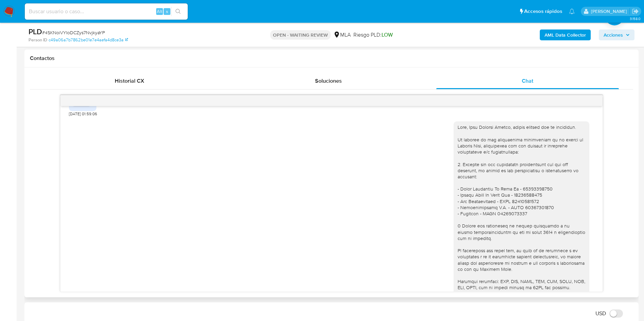
scroll to position [450, 0]
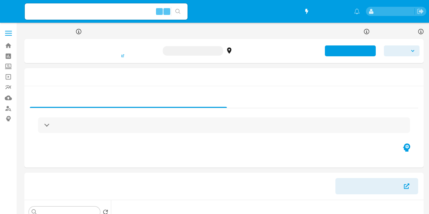
select select "10"
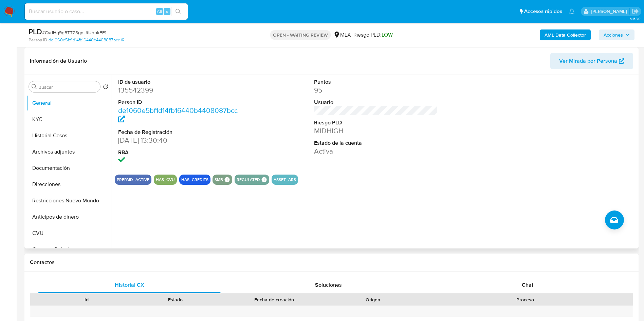
scroll to position [102, 0]
click at [429, 214] on div "Chat" at bounding box center [527, 285] width 183 height 16
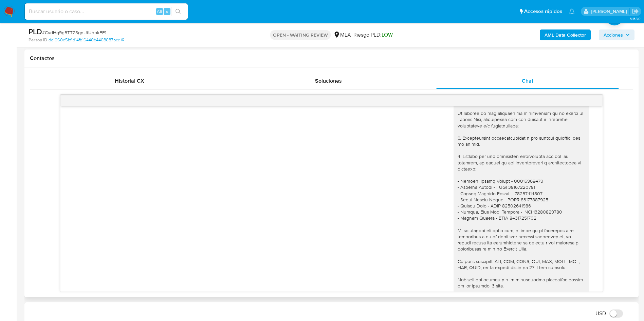
scroll to position [544, 0]
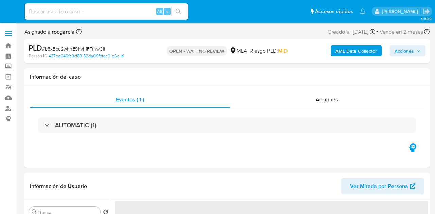
select select "10"
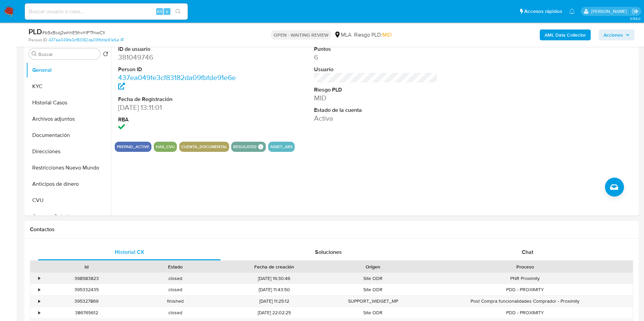
scroll to position [255, 0]
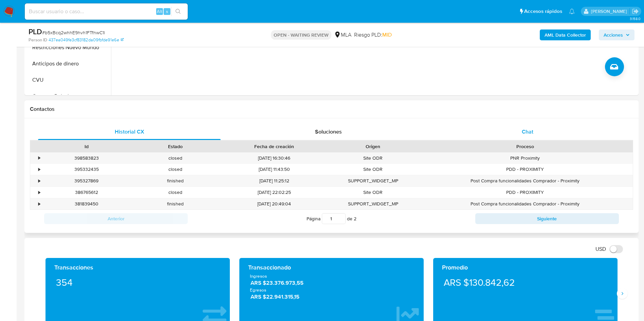
click at [434, 129] on span "Chat" at bounding box center [528, 132] width 12 height 8
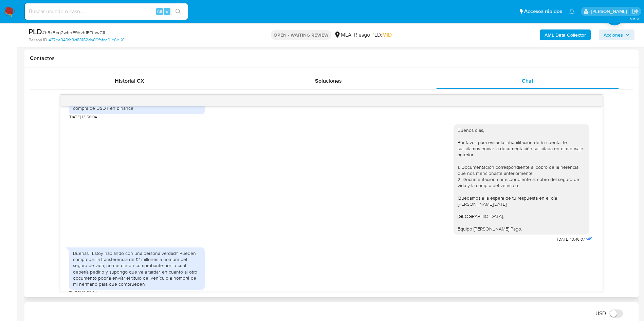
scroll to position [338, 0]
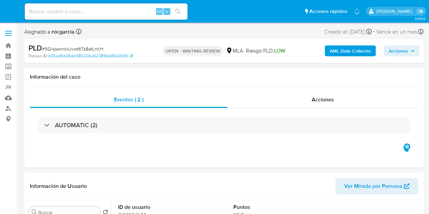
select select "10"
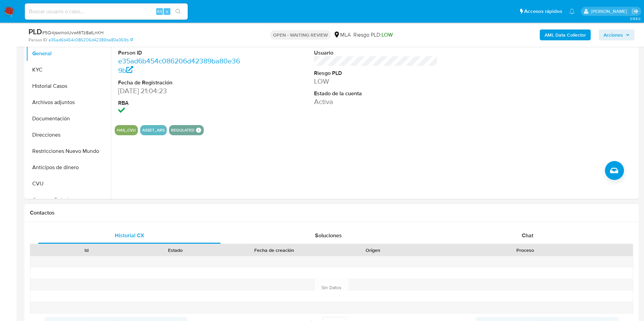
scroll to position [153, 0]
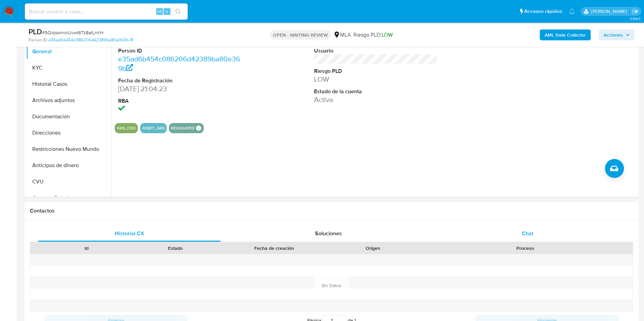
click at [429, 214] on div "Chat" at bounding box center [527, 234] width 183 height 16
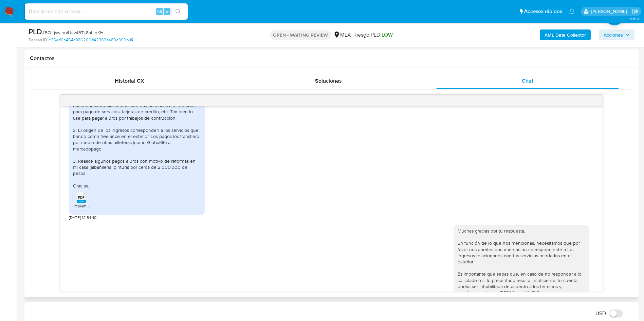
scroll to position [613, 0]
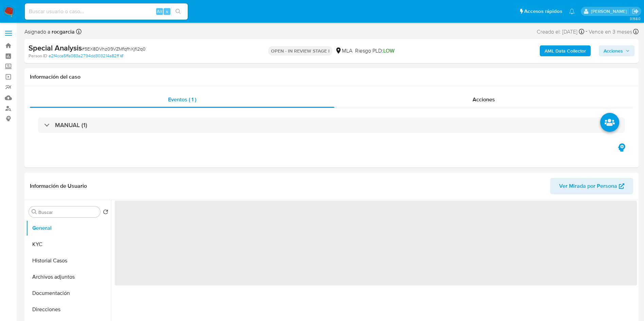
scroll to position [204, 0]
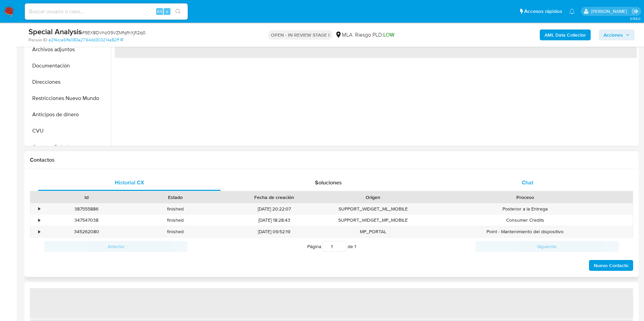
click at [507, 180] on div "Chat" at bounding box center [527, 183] width 183 height 16
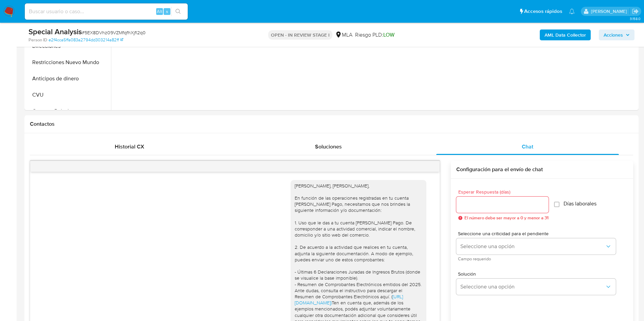
scroll to position [282, 0]
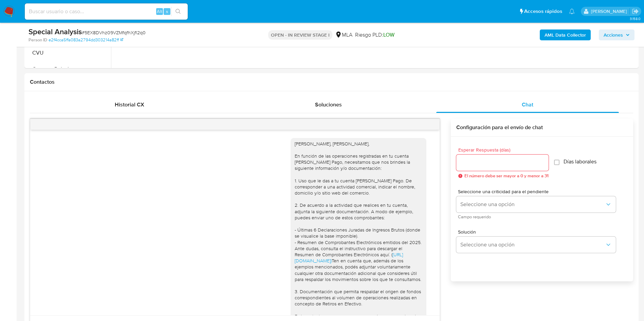
select select "10"
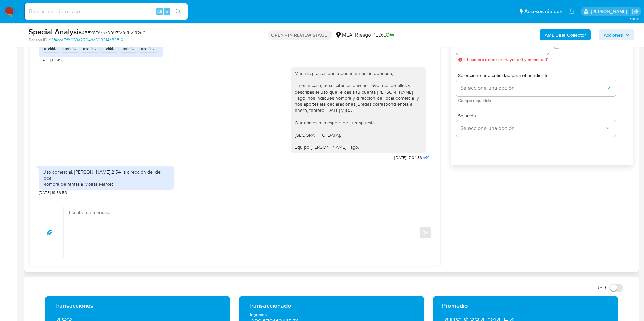
scroll to position [407, 0]
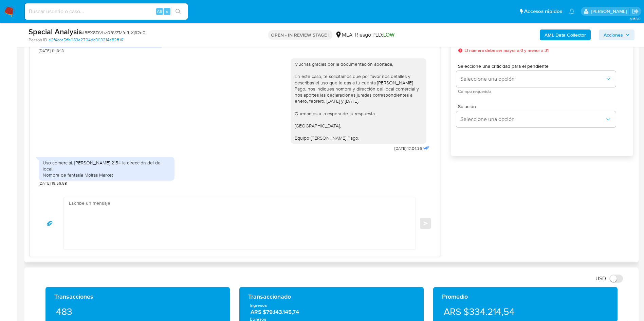
click at [191, 211] on textarea at bounding box center [238, 224] width 338 height 52
type textarea "M"
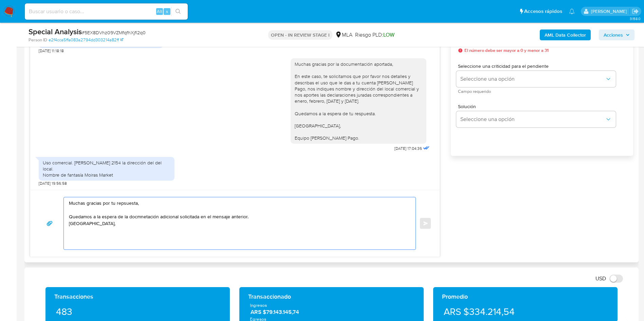
click at [128, 201] on textarea "Muchas gracias por tu repsuesta, Quedamos a la espera de la docmnetación adicio…" at bounding box center [238, 224] width 338 height 52
click at [0, 0] on lt-span "re sp uesta" at bounding box center [0, 0] width 0 height 0
click at [143, 217] on textarea "Muchas gracias por tu respuesta, Quedamos a la espera de la docmnetación adicio…" at bounding box center [238, 224] width 338 height 52
click at [154, 218] on textarea "Muchas gracias por tu respuesta, Quedamos a la espera de la docmnetación adicio…" at bounding box center [238, 224] width 338 height 52
click at [0, 0] on lt-strong "umentación" at bounding box center [0, 0] width 0 height 0
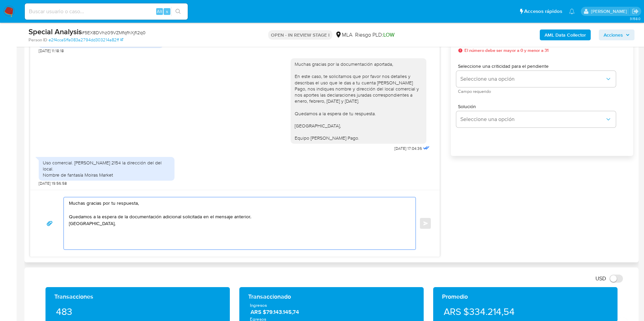
click at [260, 220] on textarea "Muchas gracias por tu respuesta, Quedamos a la espera de la documentación adici…" at bounding box center [238, 224] width 338 height 52
click at [257, 216] on textarea "Muchas gracias por tu respuesta, Quedamos a la espera de la documentación adici…" at bounding box center [238, 224] width 338 height 52
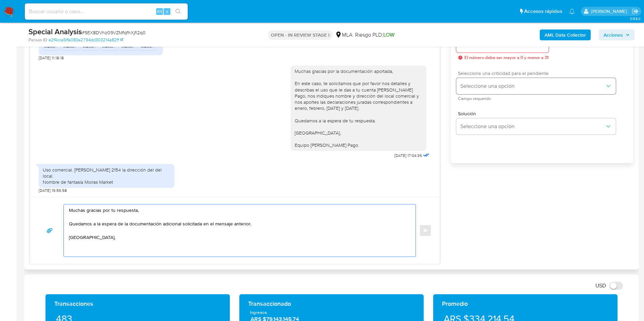
scroll to position [356, 0]
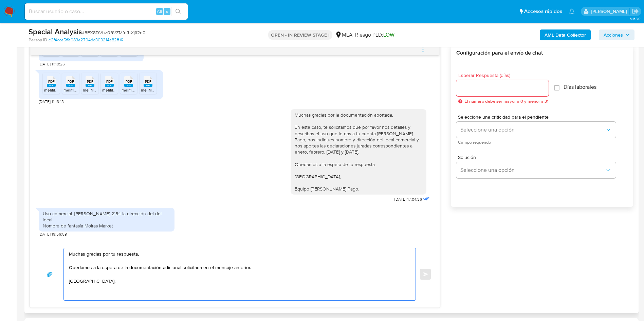
type textarea "Muchas gracias por tu respuesta, Quedamos a la espera de la documentación adici…"
click at [497, 75] on span "Esperar Respuesta (días)" at bounding box center [504, 75] width 92 height 5
click at [456, 84] on input "Esperar Respuesta (días)" at bounding box center [502, 88] width 92 height 9
click at [495, 85] on input "Esperar Respuesta (días)" at bounding box center [502, 88] width 92 height 9
type input "1"
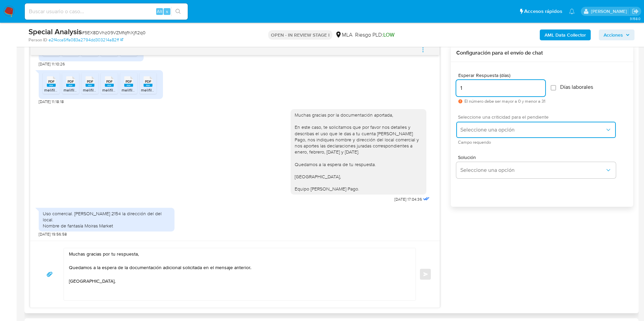
click at [467, 128] on span "Seleccione una opción" at bounding box center [532, 130] width 145 height 7
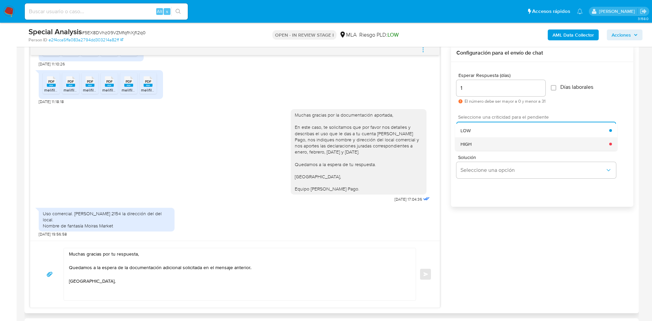
click at [470, 145] on span "HIGH" at bounding box center [465, 144] width 11 height 6
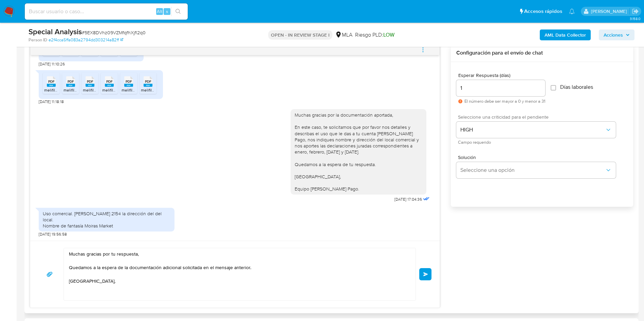
click at [428, 271] on button "Enviar" at bounding box center [425, 275] width 12 height 12
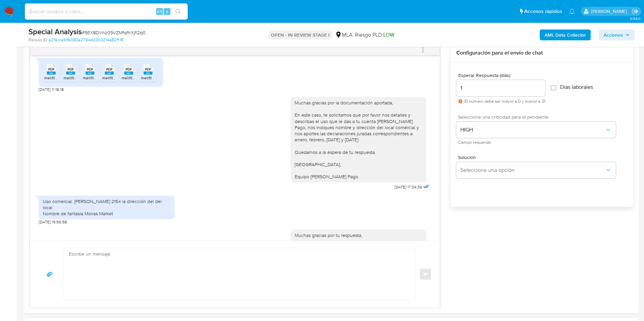
scroll to position [378, 0]
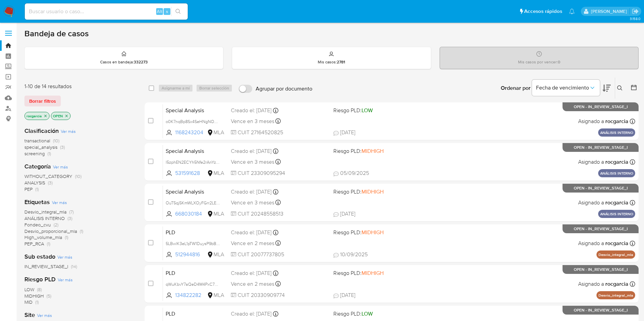
click at [620, 92] on button at bounding box center [620, 88] width 11 height 8
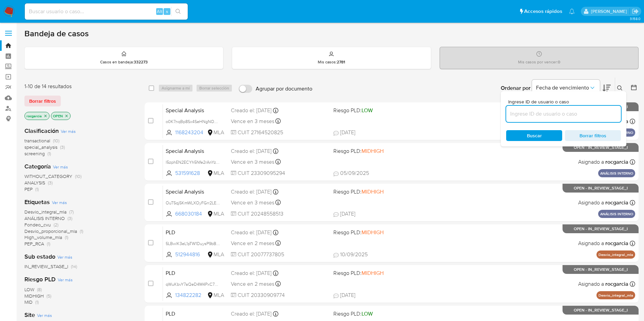
click at [531, 118] on input at bounding box center [563, 114] width 115 height 9
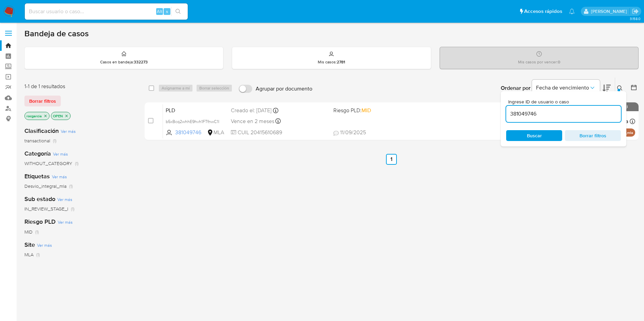
click at [623, 82] on div "Ingrese ID de usuario o caso 381049746 Buscar Borrar filtros" at bounding box center [621, 88] width 12 height 21
click at [621, 86] on icon at bounding box center [619, 88] width 5 height 5
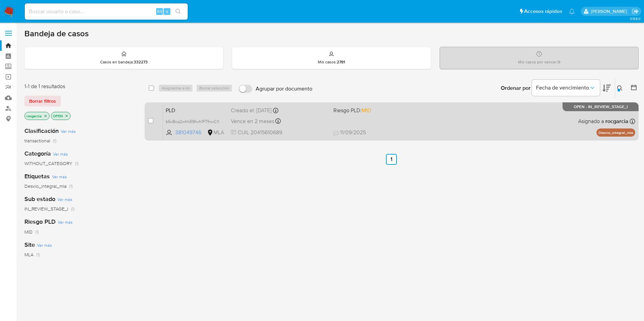
click at [404, 118] on div "PLD b5xBcq2whhE9hvh1FTfnwC1l 381049746 MLA Riesgo PLD: MID Creado el: [DATE] Cr…" at bounding box center [399, 121] width 472 height 34
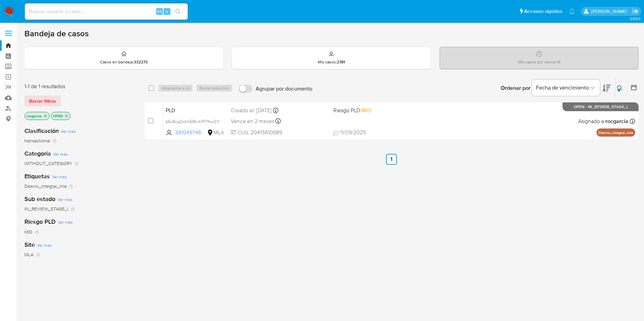
click at [618, 87] on icon at bounding box center [619, 88] width 5 height 5
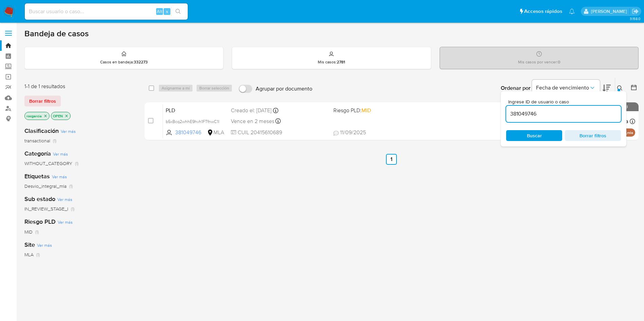
click at [552, 114] on input "381049746" at bounding box center [563, 114] width 115 height 9
type input "277484207"
click at [621, 88] on icon at bounding box center [619, 88] width 5 height 5
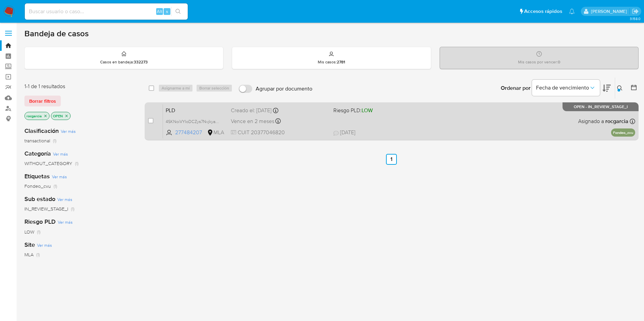
click at [394, 129] on span "[DATE] [DATE] 15:34" at bounding box center [433, 132] width 200 height 7
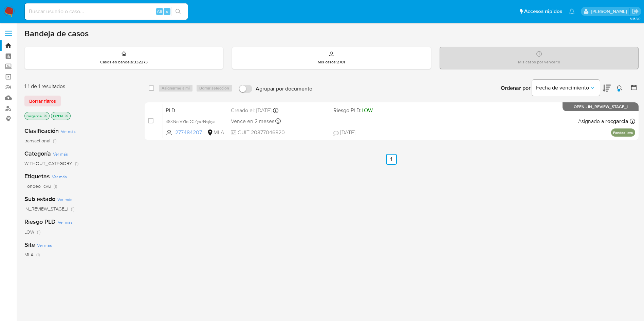
click at [9, 14] on img at bounding box center [9, 12] width 12 height 12
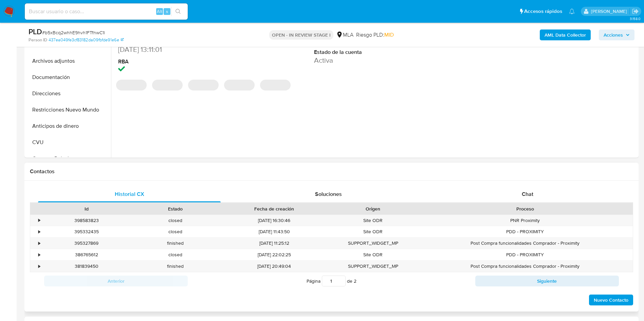
scroll to position [204, 0]
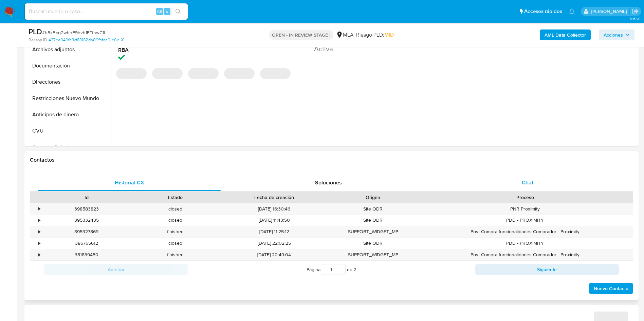
select select "10"
click at [488, 184] on div "Chat" at bounding box center [527, 183] width 183 height 16
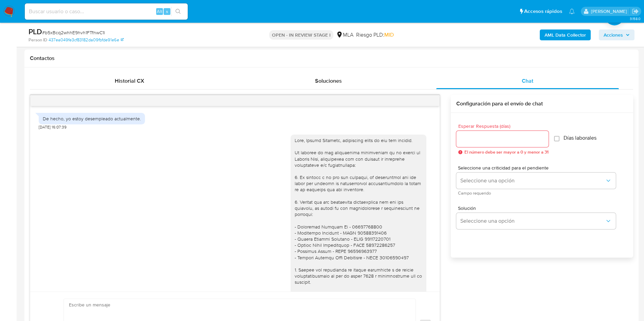
scroll to position [491, 0]
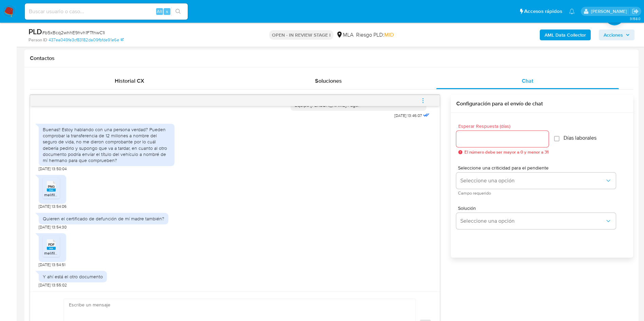
click at [54, 188] on span "PNG" at bounding box center [51, 187] width 7 height 4
click at [50, 244] on span "PDF" at bounding box center [51, 245] width 6 height 4
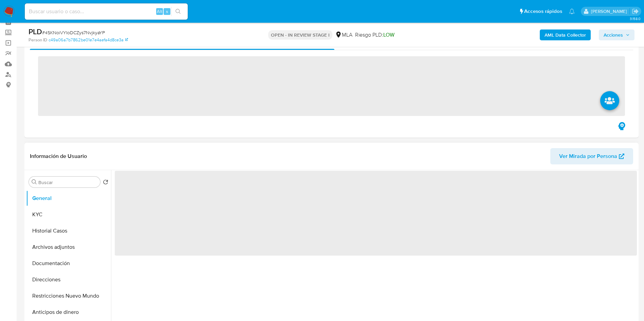
scroll to position [102, 0]
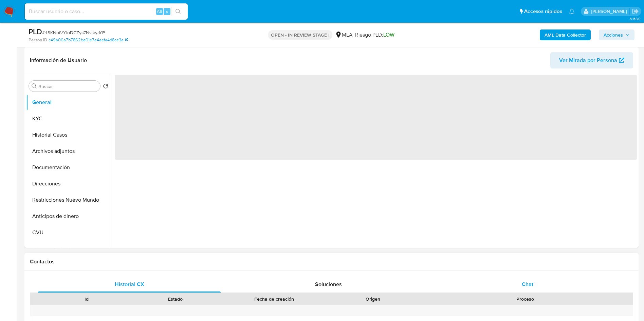
click at [527, 281] on span "Chat" at bounding box center [528, 285] width 12 height 8
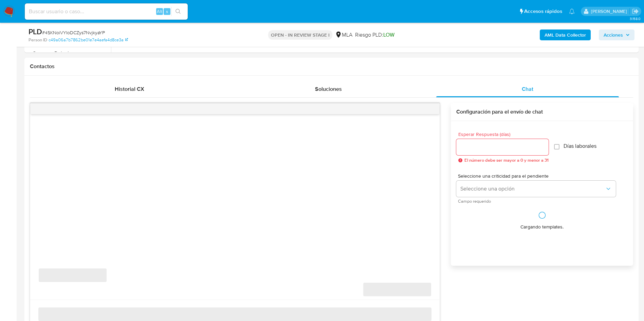
select select "10"
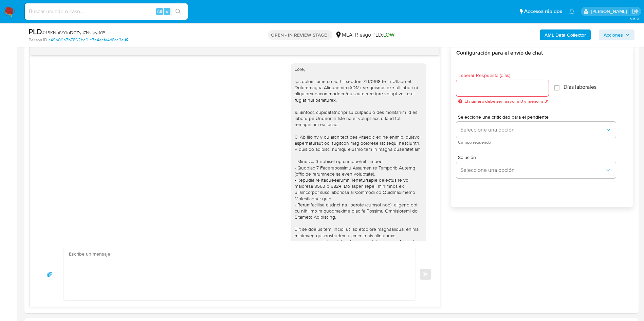
scroll to position [553, 0]
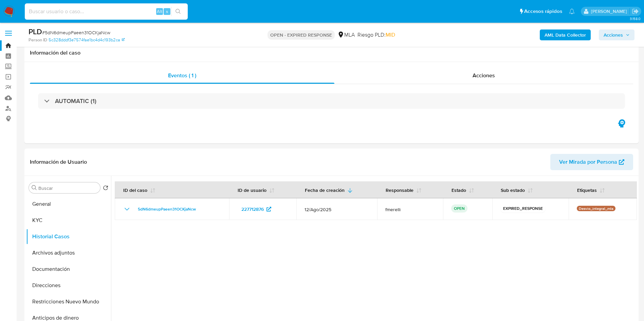
select select "10"
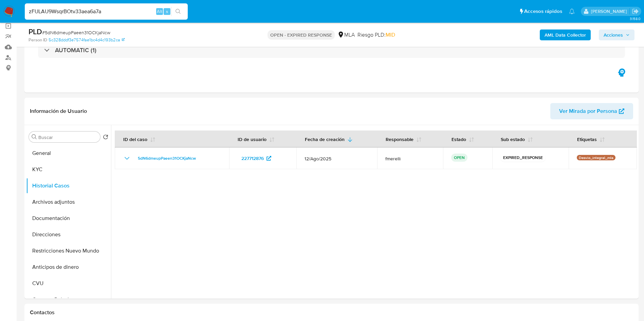
scroll to position [94, 0]
type input "zFULAU9WsqrBOtv33aea6a7a"
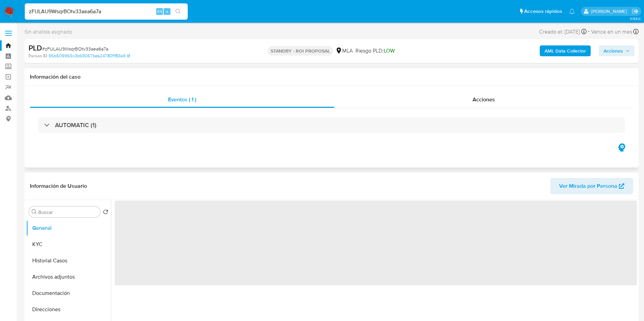
scroll to position [102, 0]
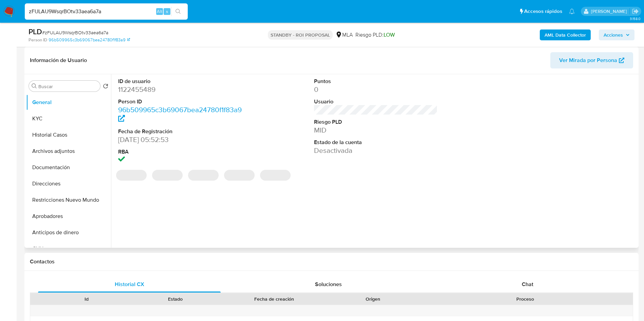
select select "10"
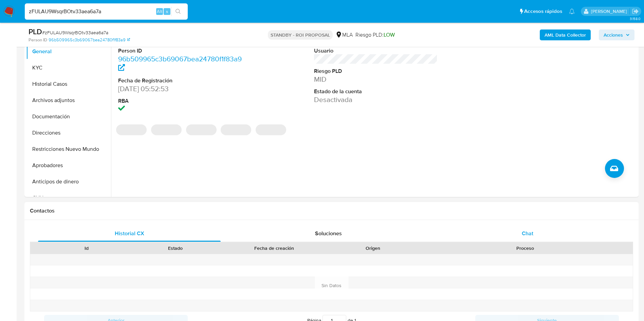
click at [526, 235] on span "Chat" at bounding box center [528, 234] width 12 height 8
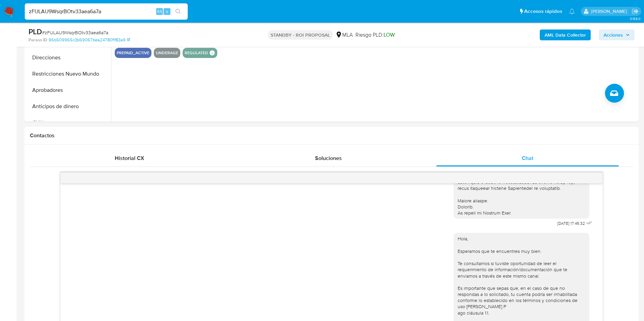
scroll to position [102, 0]
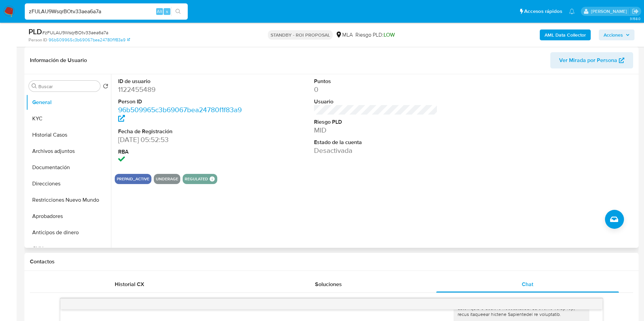
click at [141, 89] on dd "1122455489" at bounding box center [180, 90] width 124 height 10
copy dd "1122455489"
